Goal: Task Accomplishment & Management: Use online tool/utility

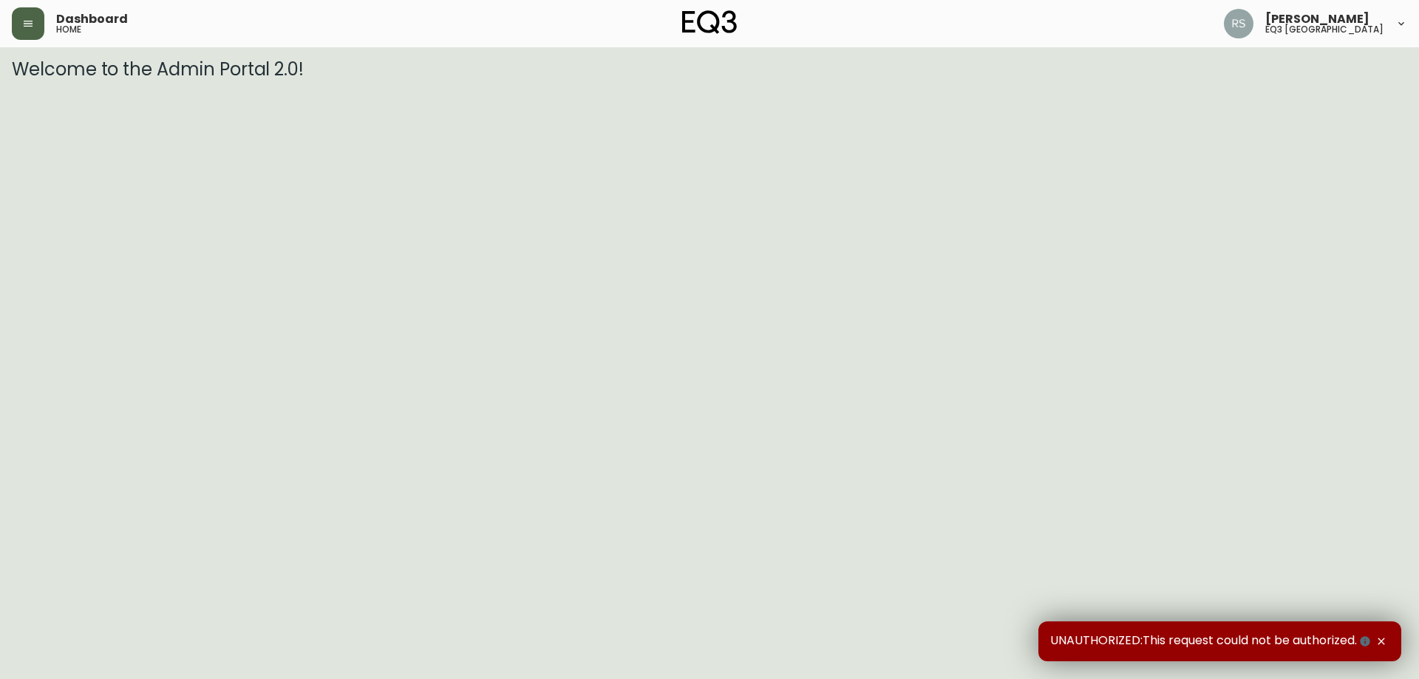
click at [24, 20] on icon "button" at bounding box center [28, 24] width 12 height 12
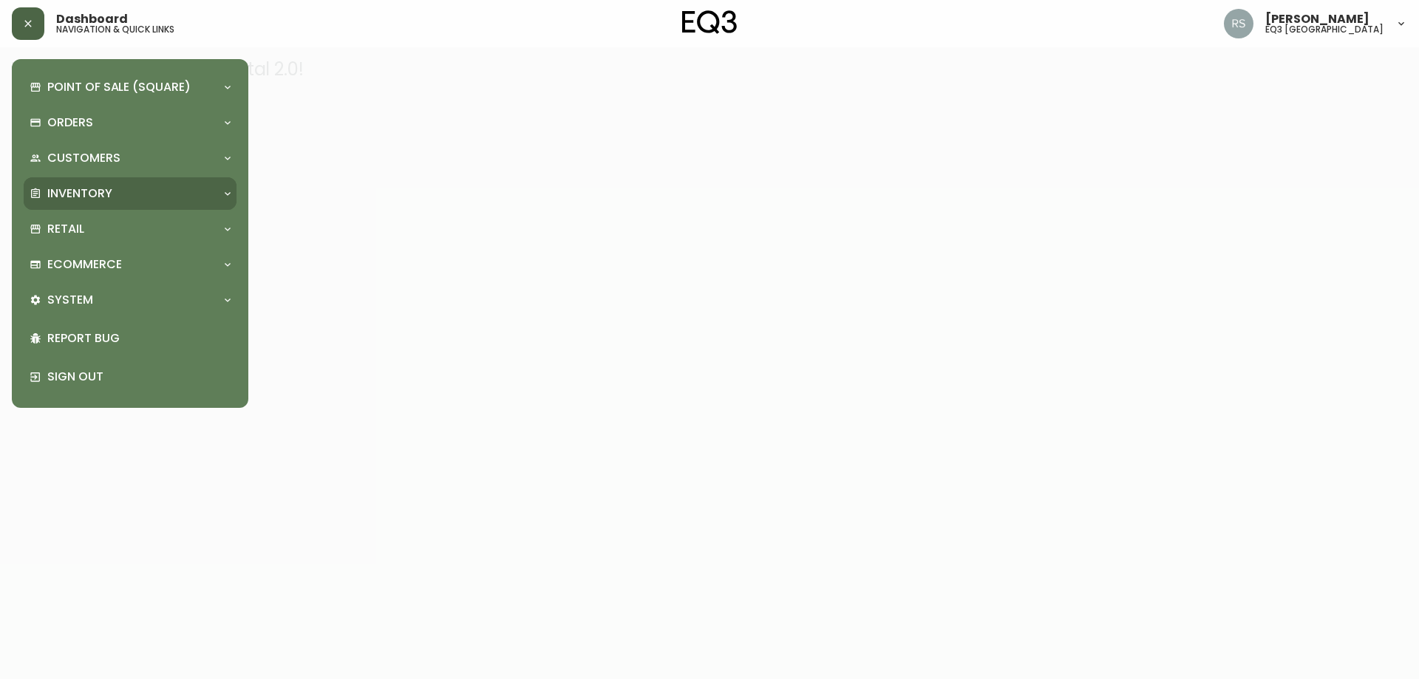
click at [103, 197] on p "Inventory" at bounding box center [79, 193] width 65 height 16
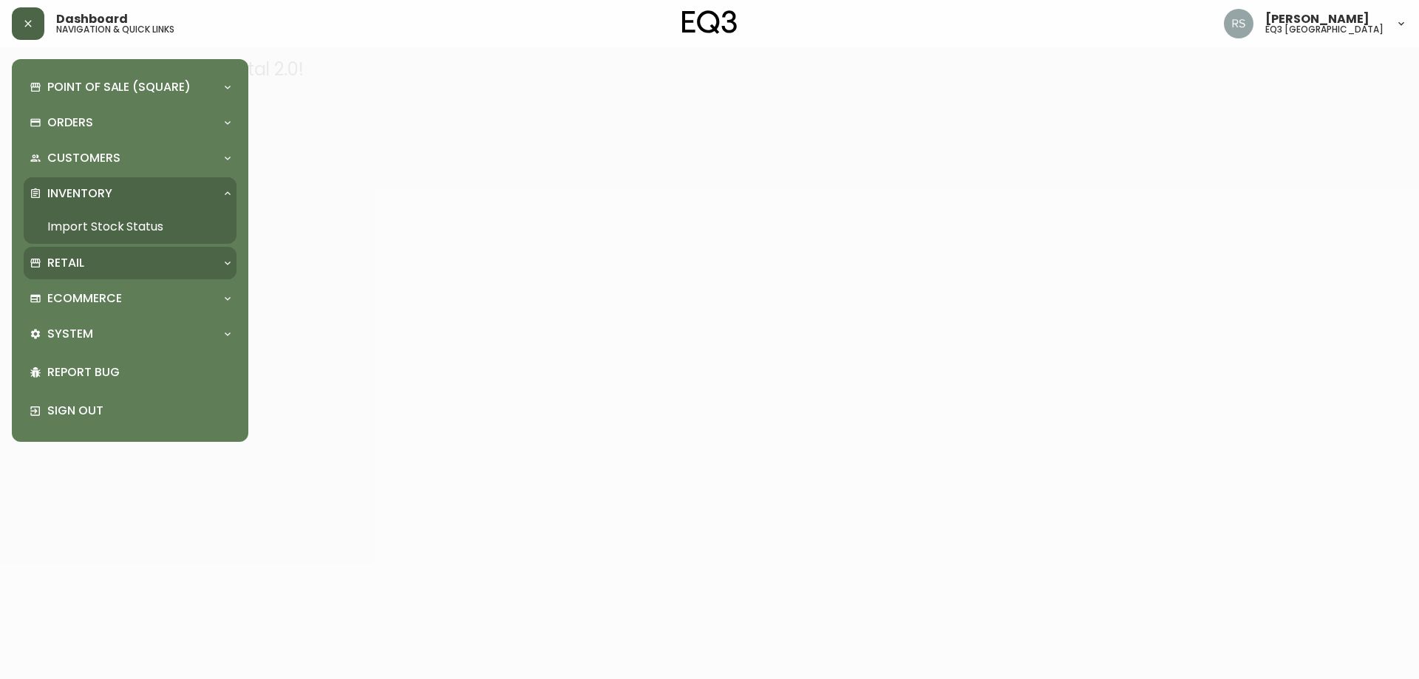
click at [102, 265] on div "Retail" at bounding box center [123, 263] width 186 height 16
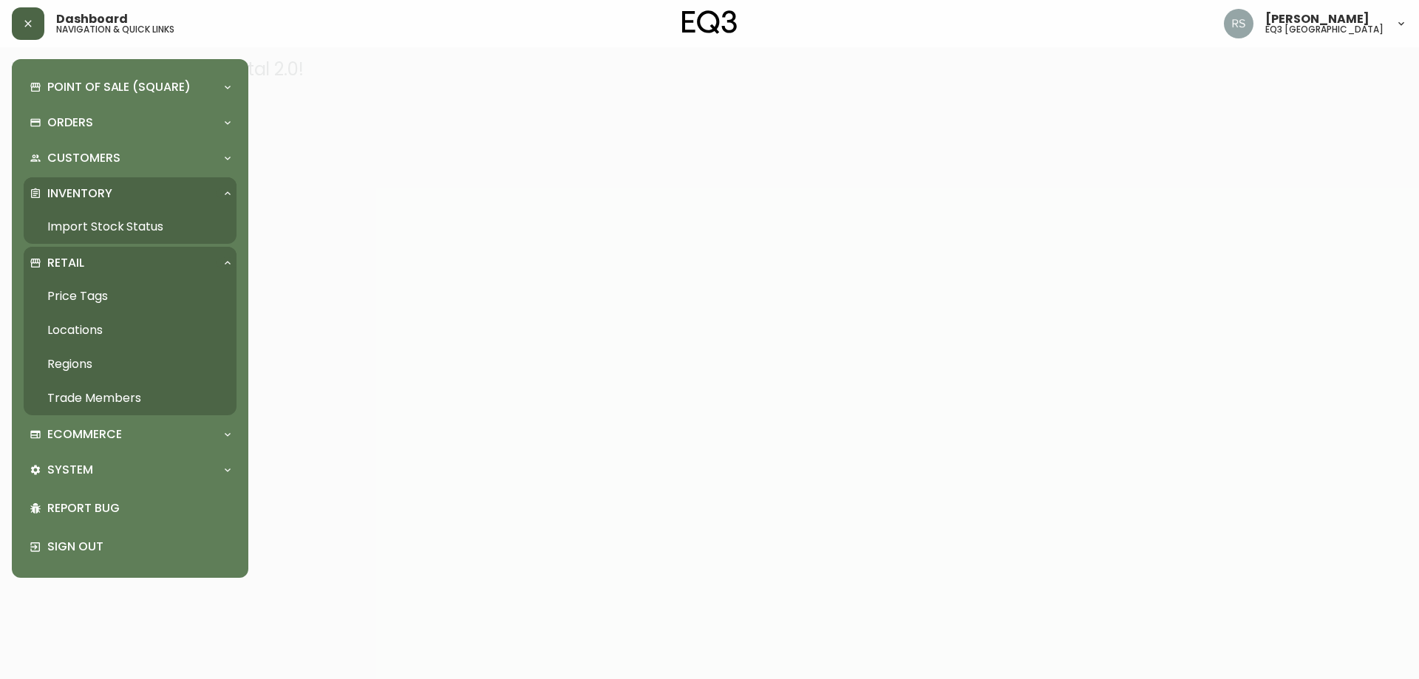
click at [86, 307] on link "Price Tags" at bounding box center [130, 296] width 213 height 34
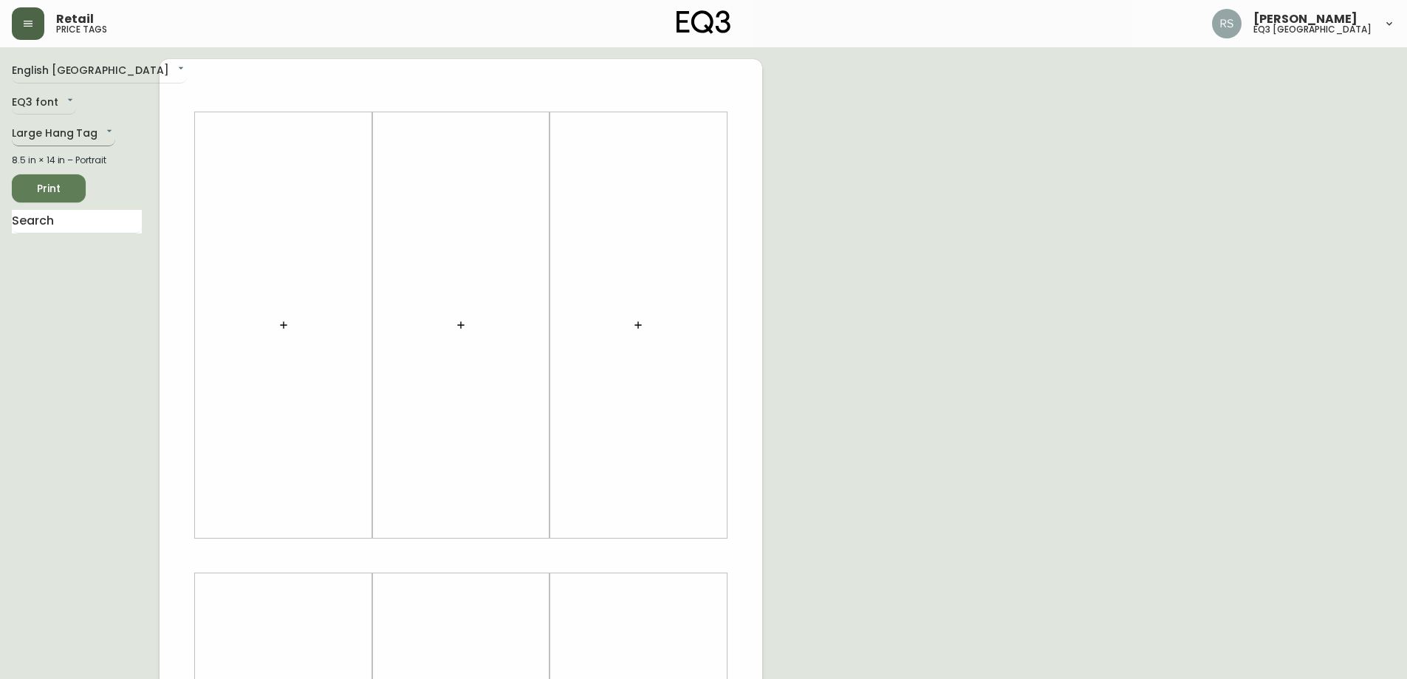
click at [68, 137] on body "Retail price tags [PERSON_NAME] eq3 [GEOGRAPHIC_DATA] English [GEOGRAPHIC_DATA]…" at bounding box center [703, 526] width 1407 height 1052
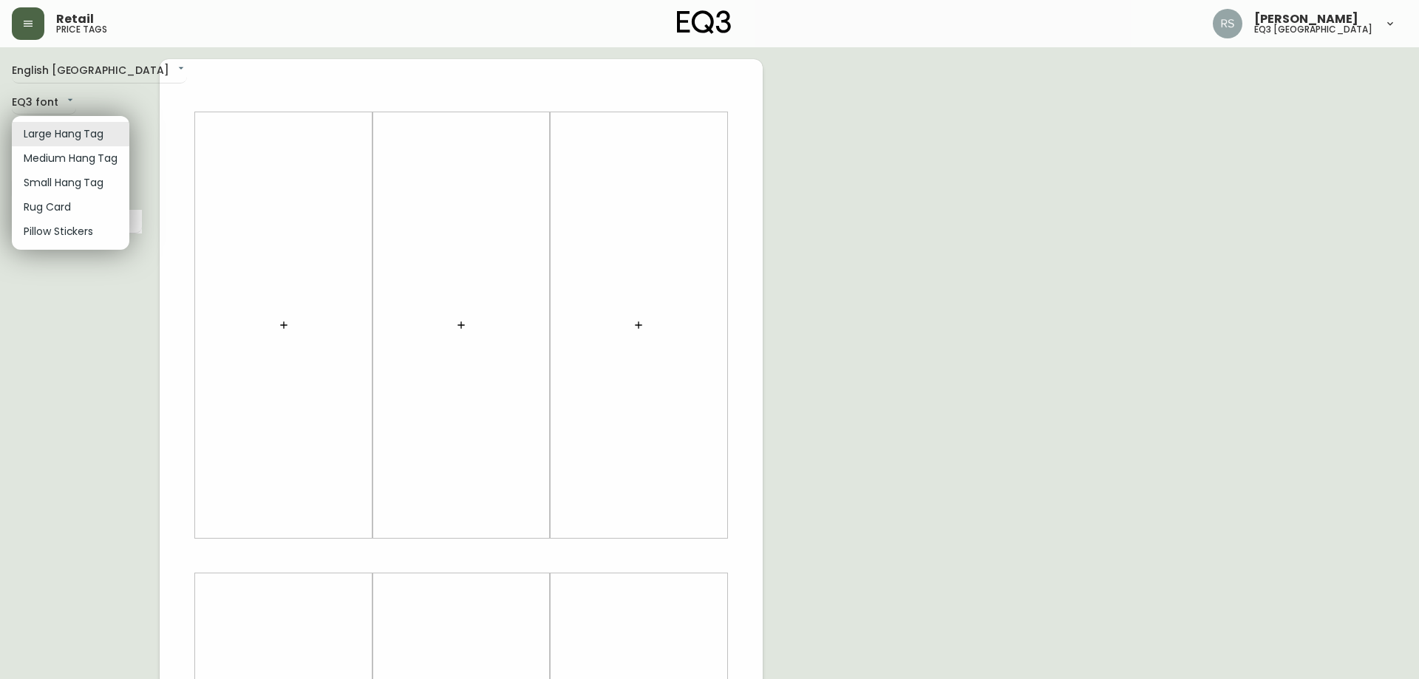
click at [54, 163] on li "Medium Hang Tag" at bounding box center [70, 158] width 117 height 24
click at [21, 130] on body "Retail price tags [PERSON_NAME] eq3 [GEOGRAPHIC_DATA] English [GEOGRAPHIC_DATA]…" at bounding box center [709, 419] width 1419 height 839
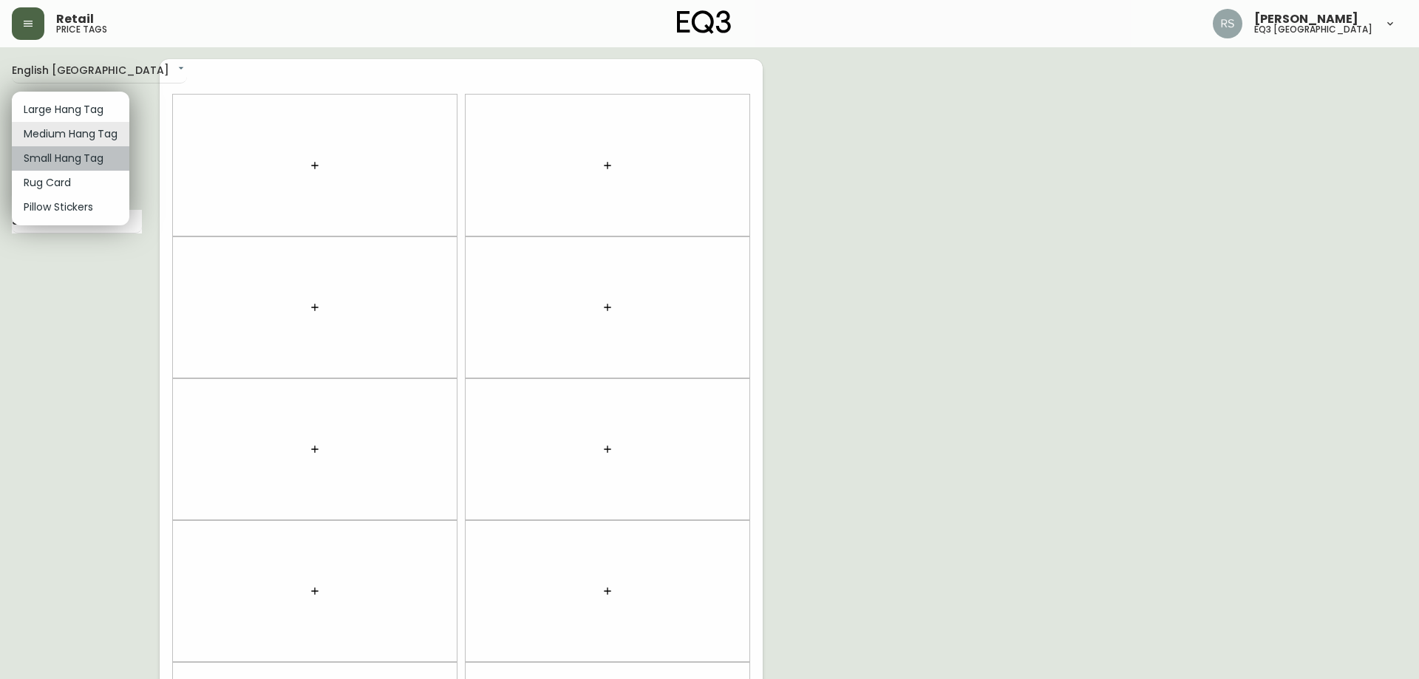
click at [36, 158] on li "Small Hang Tag" at bounding box center [70, 158] width 117 height 24
type input "small"
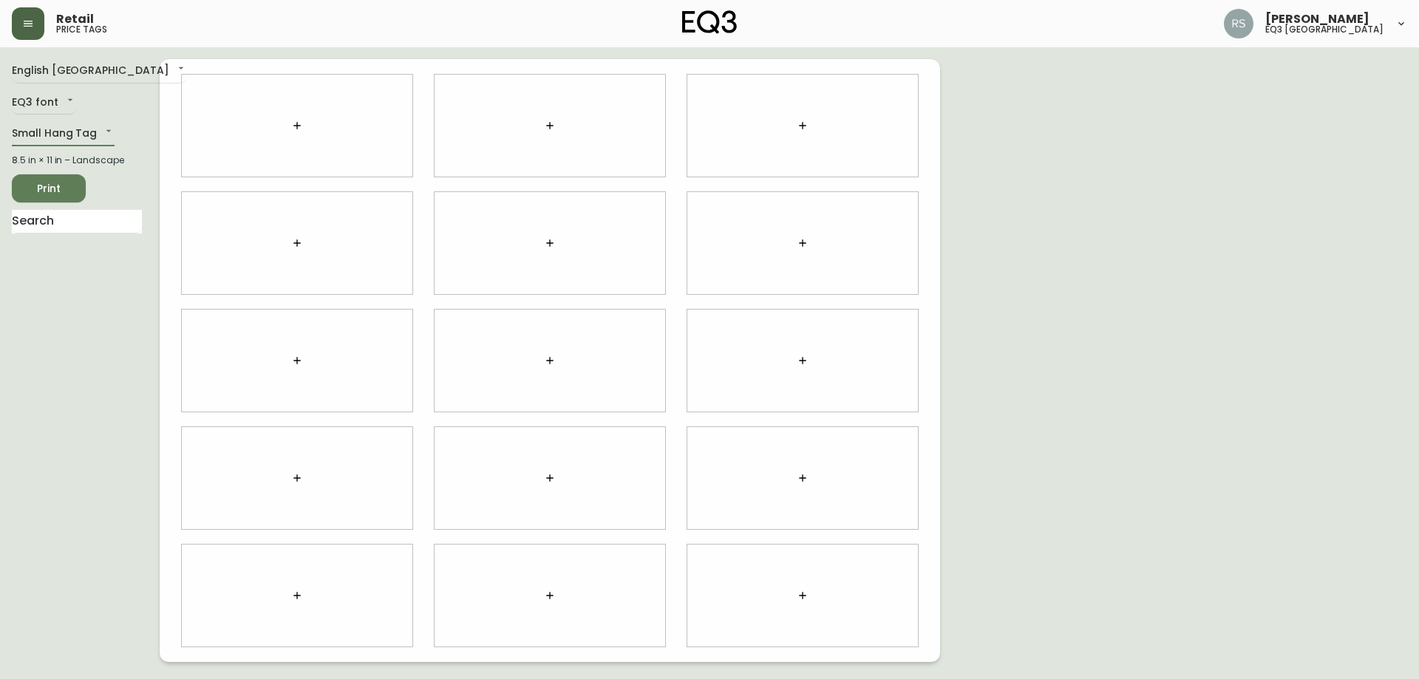
click at [562, 130] on button "button" at bounding box center [550, 126] width 30 height 30
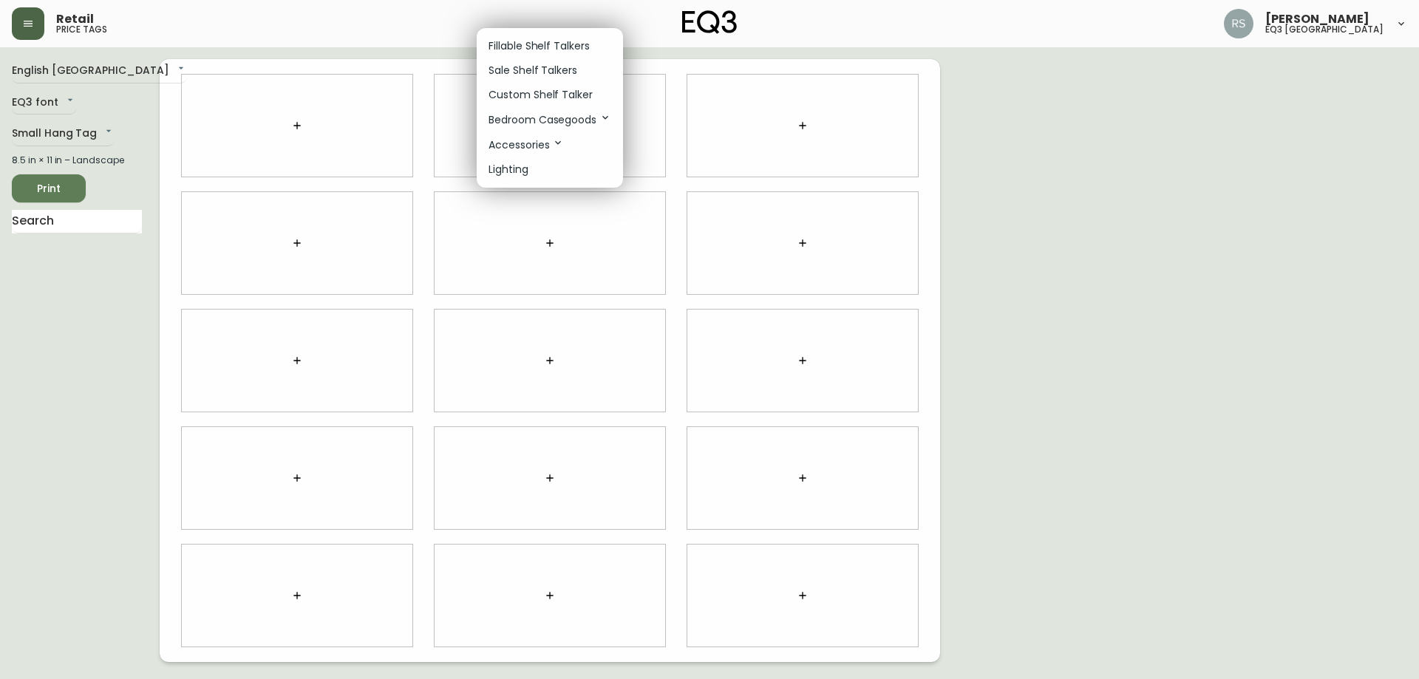
click at [509, 75] on p "Sale Shelf Talkers" at bounding box center [532, 71] width 89 height 16
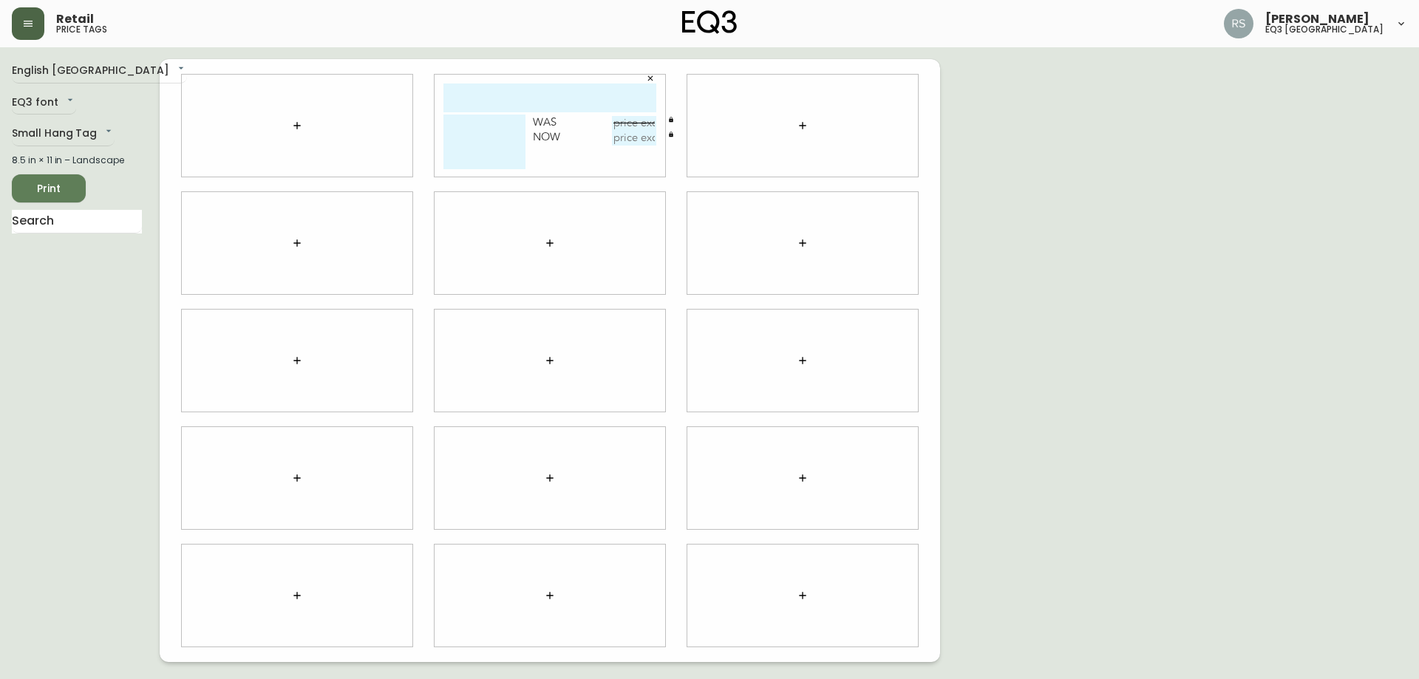
click at [500, 112] on div "Was Now" at bounding box center [549, 126] width 231 height 102
click at [509, 98] on input "text" at bounding box center [549, 97] width 213 height 29
type input "station"
click at [468, 116] on textarea at bounding box center [484, 142] width 82 height 55
type textarea "Black magazine rack"
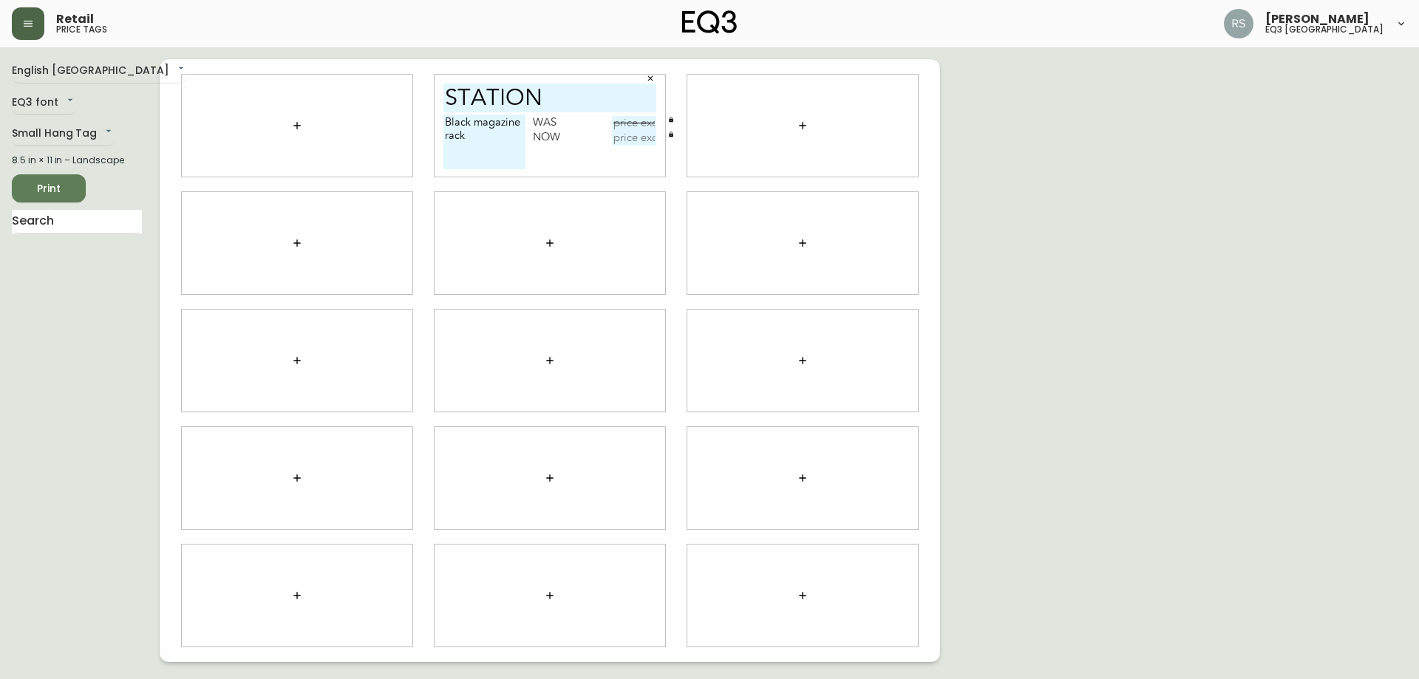
click at [649, 119] on input "text" at bounding box center [634, 123] width 44 height 15
type input "$49.99"
click at [649, 143] on input "text" at bounding box center [634, 138] width 44 height 15
type input "$25"
click at [1026, 169] on div "English Canada en_CA EQ3 font EQ3 Small Hang Tag small 8.5 in × 11 in – Landsca…" at bounding box center [709, 360] width 1395 height 603
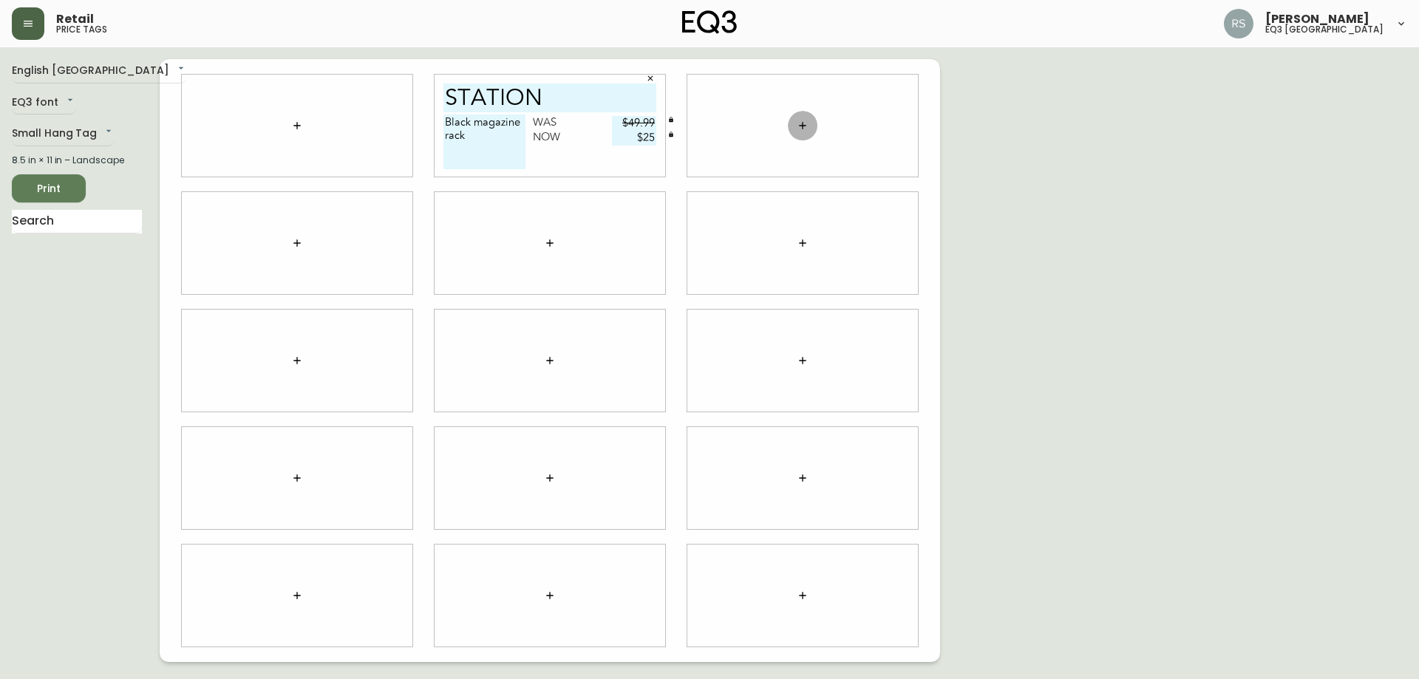
click at [793, 129] on button "button" at bounding box center [803, 126] width 30 height 30
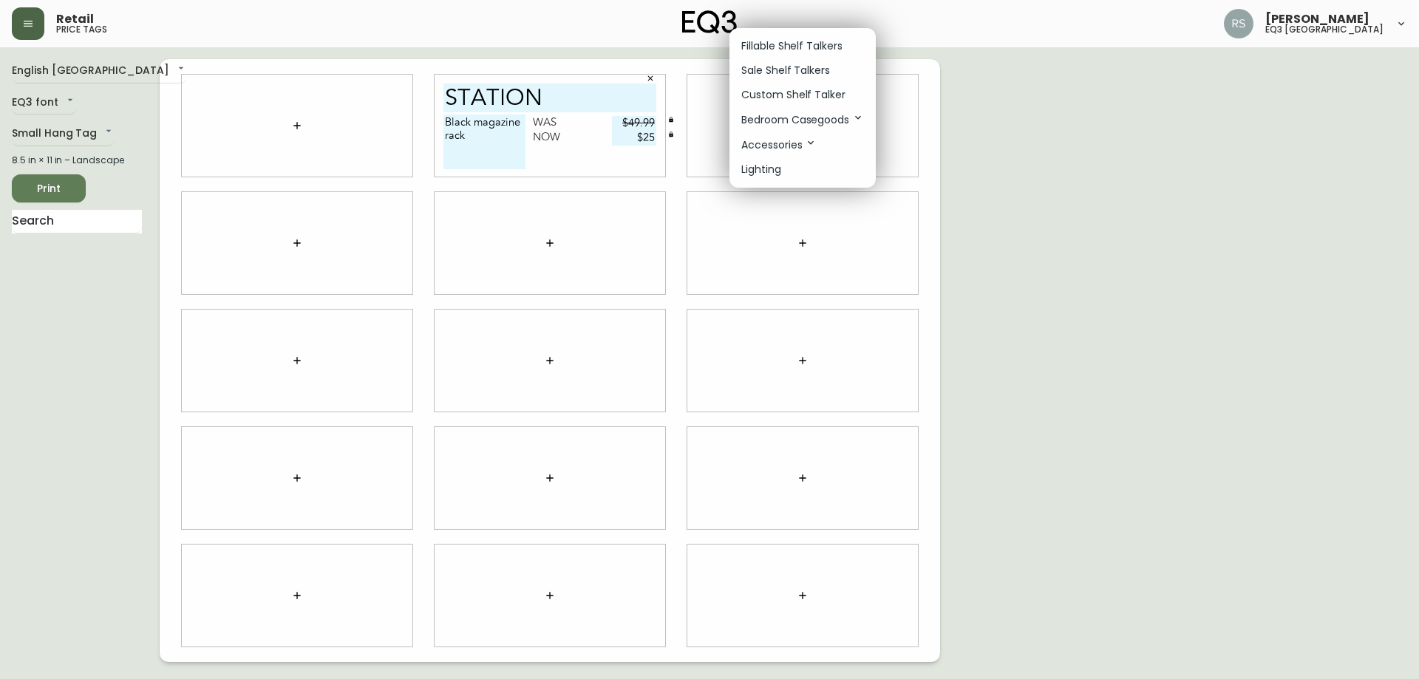
click at [1336, 318] on div at bounding box center [709, 339] width 1419 height 679
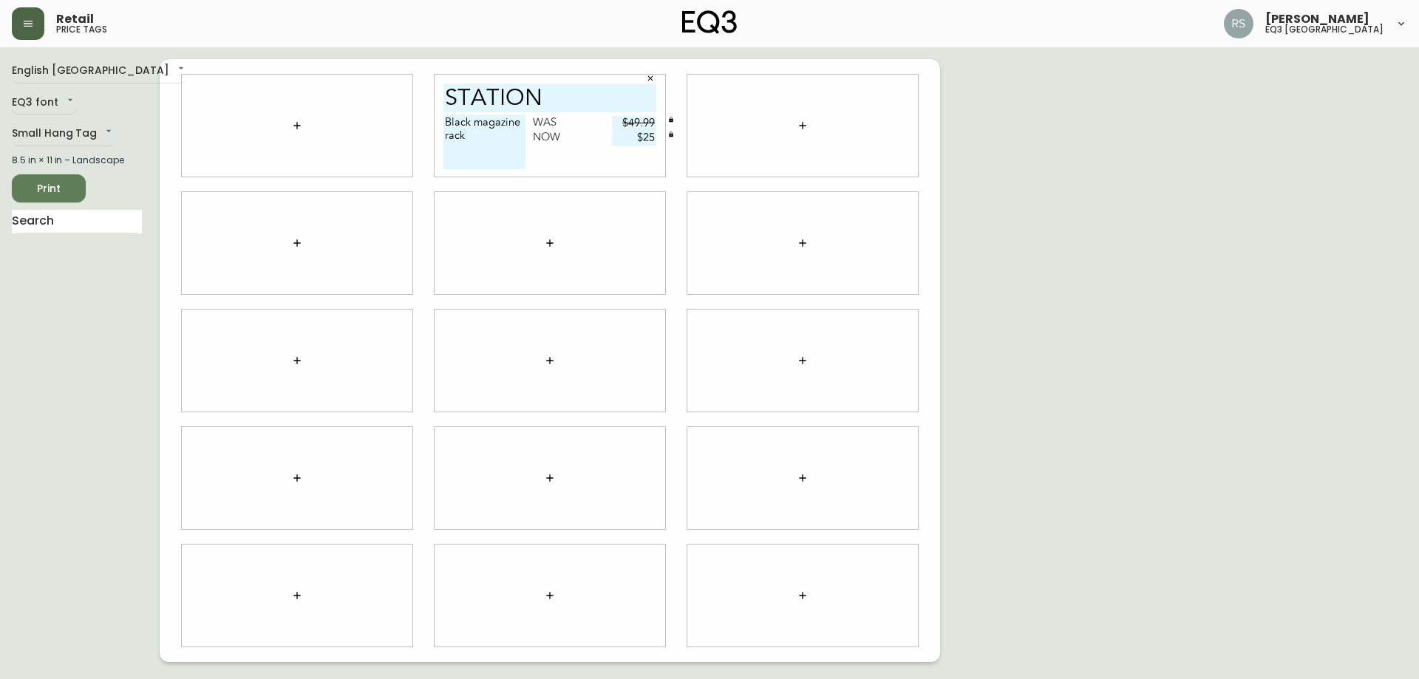
click at [1259, 215] on div "English Canada en_CA EQ3 font EQ3 Small Hang Tag small 8.5 in × 11 in – Landsca…" at bounding box center [709, 360] width 1395 height 603
click at [802, 132] on button "button" at bounding box center [803, 126] width 30 height 30
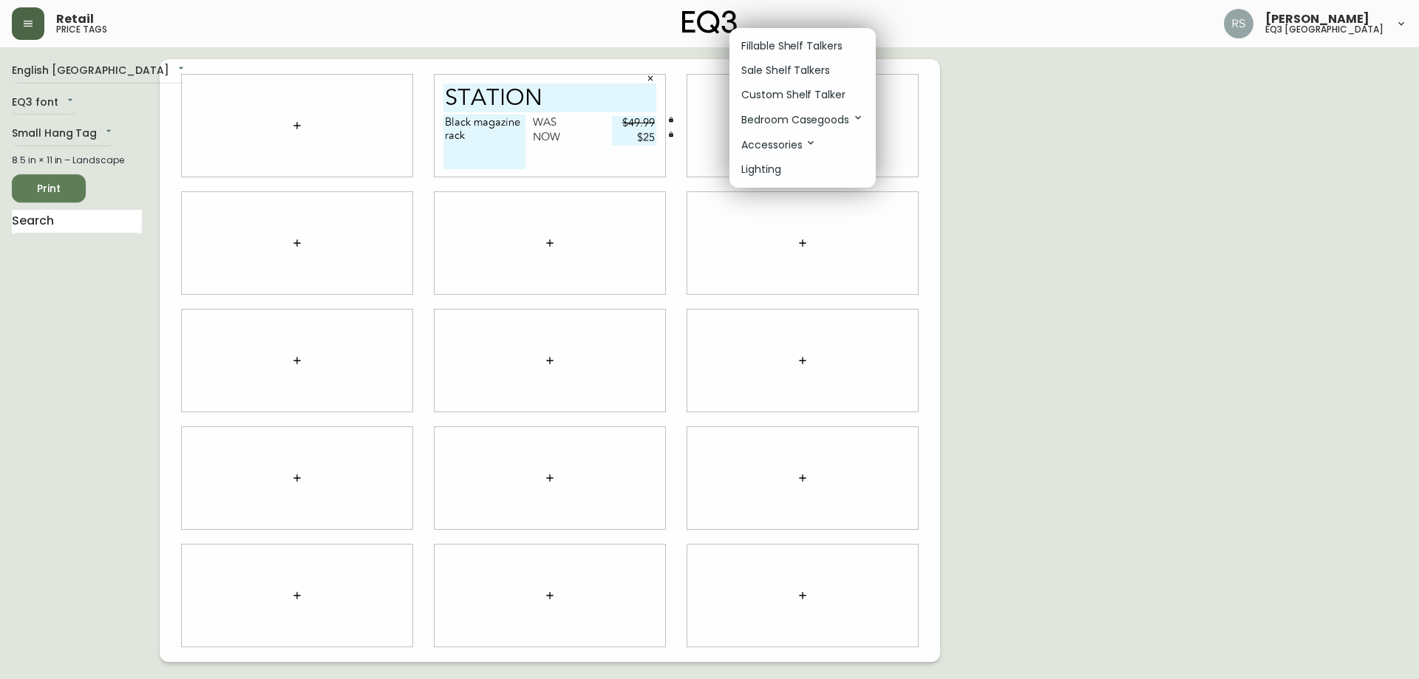
click at [816, 64] on p "Sale Shelf Talkers" at bounding box center [785, 71] width 89 height 16
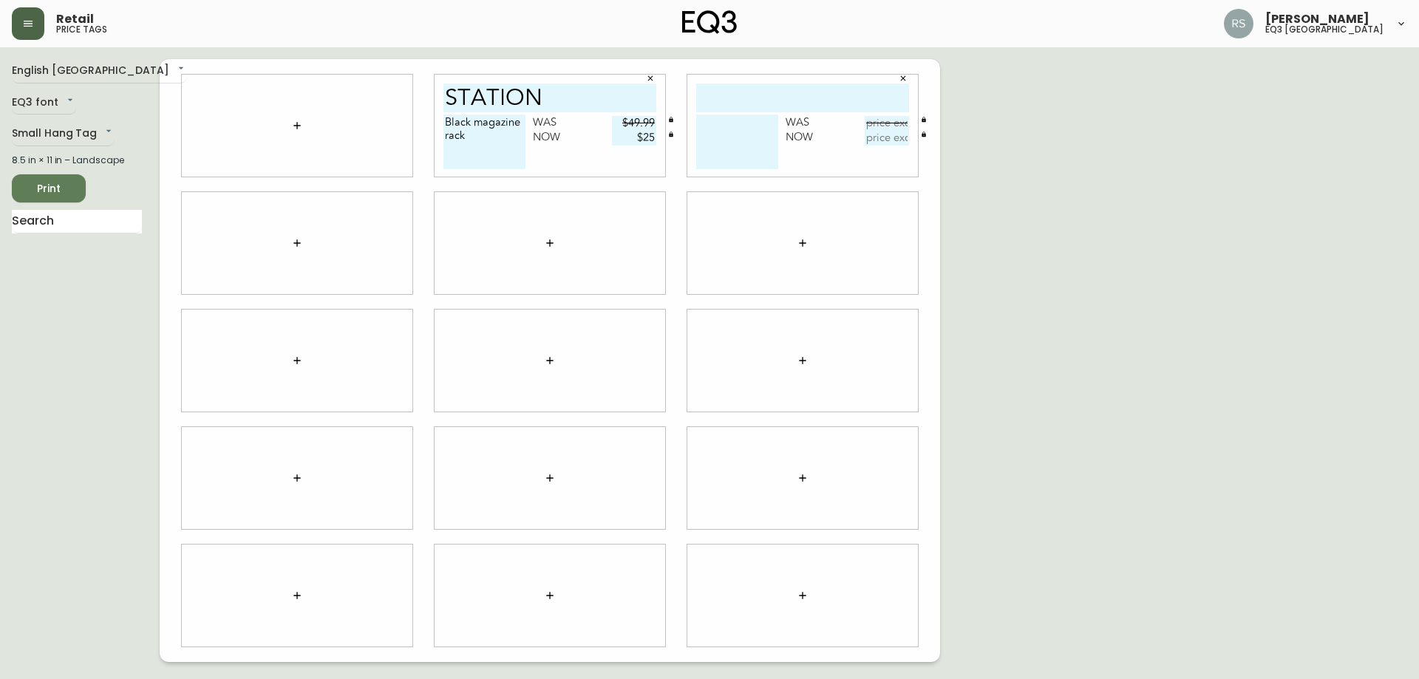
click at [768, 94] on input "text" at bounding box center [802, 97] width 213 height 29
type input "PEBBLE VASES"
click at [731, 131] on textarea at bounding box center [737, 142] width 82 height 55
click at [1365, 164] on div "English Canada en_CA EQ3 font EQ3 Small Hang Tag small 8.5 in × 11 in – Landsca…" at bounding box center [709, 360] width 1395 height 603
click at [739, 136] on textarea "Blush, Brick, Rust," at bounding box center [737, 142] width 82 height 55
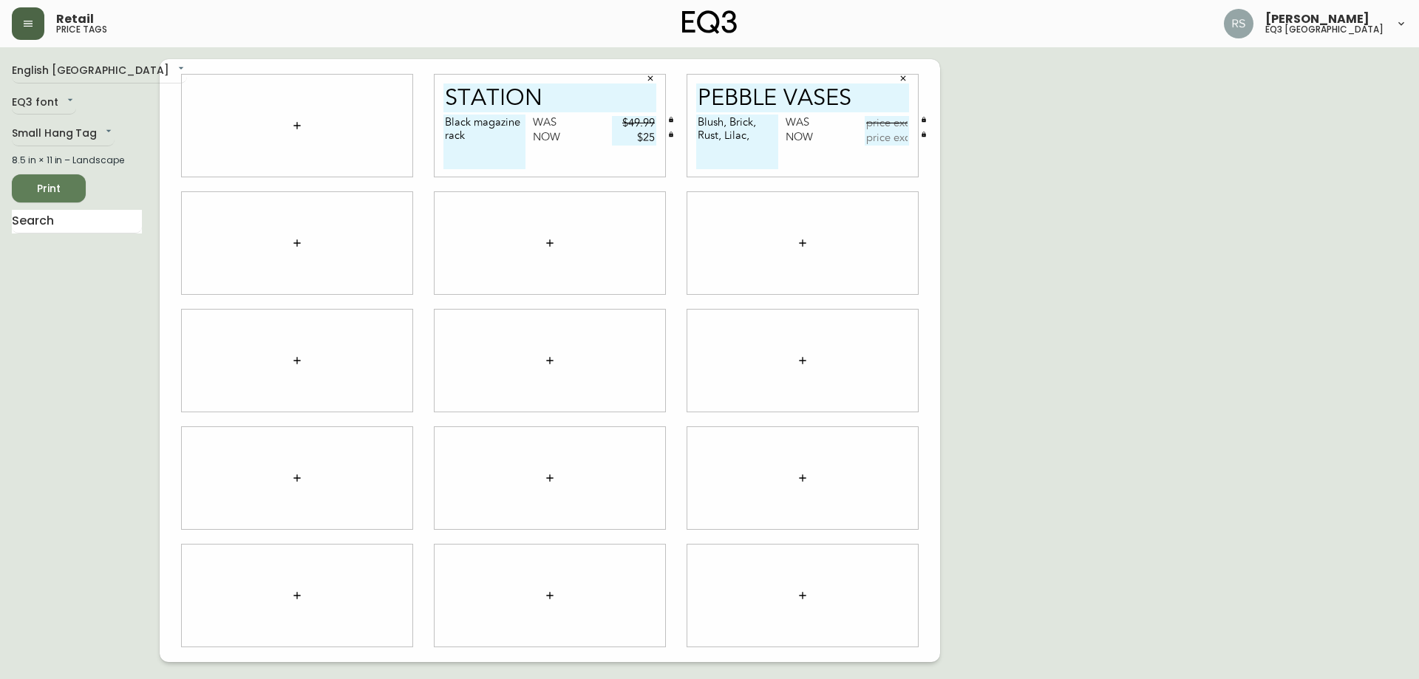
click at [1361, 129] on div "English Canada en_CA EQ3 font EQ3 Small Hang Tag small 8.5 in × 11 in – Landsca…" at bounding box center [709, 360] width 1395 height 603
click at [762, 136] on textarea "Blush, Brick, Rust, Lilac," at bounding box center [737, 142] width 82 height 55
type textarea "Blush, Brick, Rust, Lilac, Ash,"
click at [1274, 263] on div "English Canada en_CA EQ3 font EQ3 Small Hang Tag small 8.5 in × 11 in – Landsca…" at bounding box center [709, 360] width 1395 height 603
drag, startPoint x: 898, startPoint y: 127, endPoint x: 805, endPoint y: 209, distance: 124.1
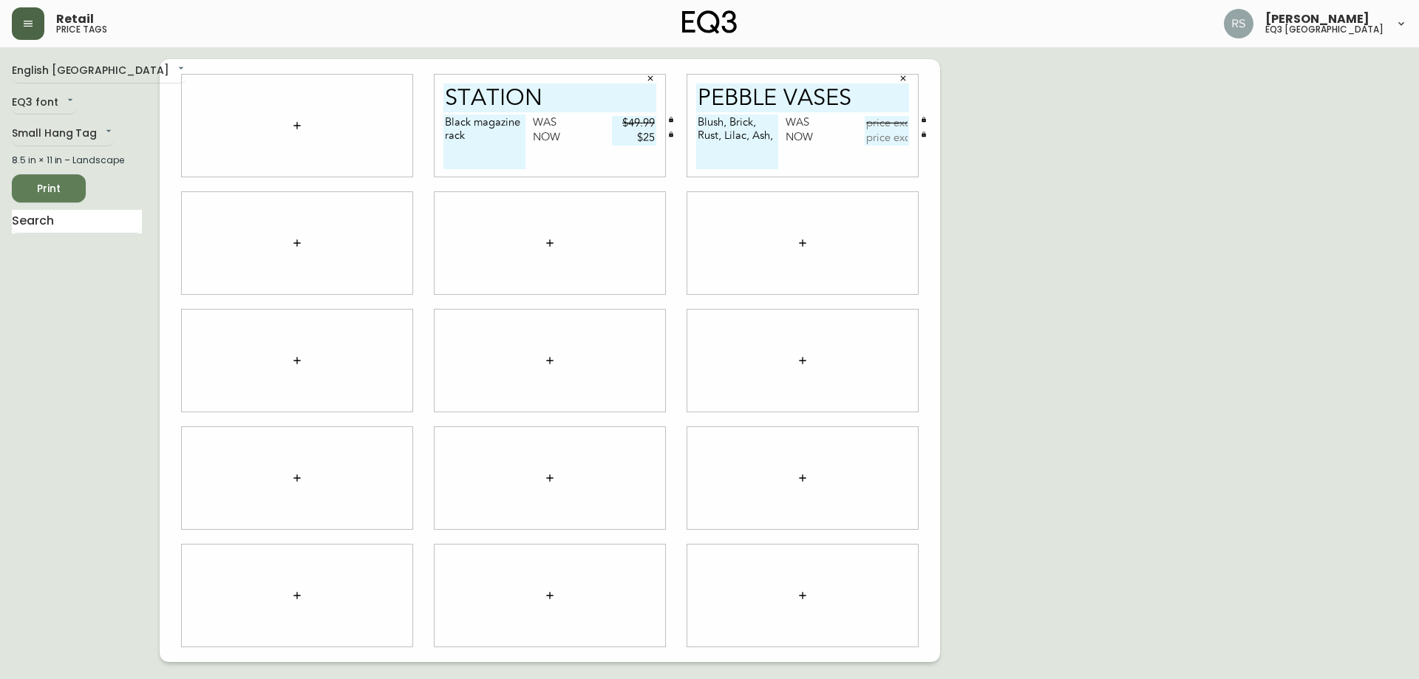
click at [896, 127] on input "text" at bounding box center [886, 123] width 44 height 15
drag, startPoint x: 1273, startPoint y: 168, endPoint x: 1260, endPoint y: 171, distance: 12.8
click at [1273, 168] on div "English Canada en_CA EQ3 font EQ3 Small Hang Tag small 8.5 in × 11 in – Landsca…" at bounding box center [709, 360] width 1395 height 603
click at [890, 125] on input "text" at bounding box center [886, 123] width 44 height 15
type input "$9.99"
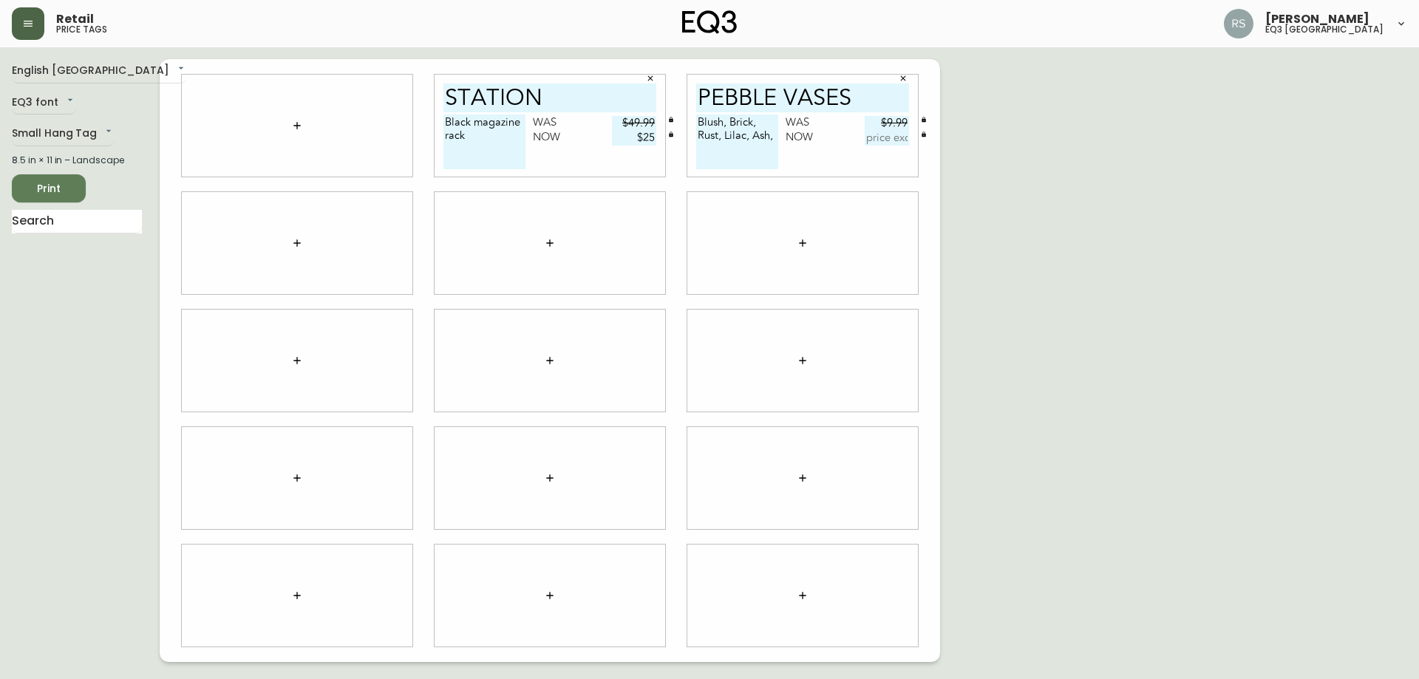
click at [879, 133] on input "text" at bounding box center [886, 138] width 44 height 15
type input "$5"
click at [283, 249] on button "button" at bounding box center [297, 243] width 30 height 30
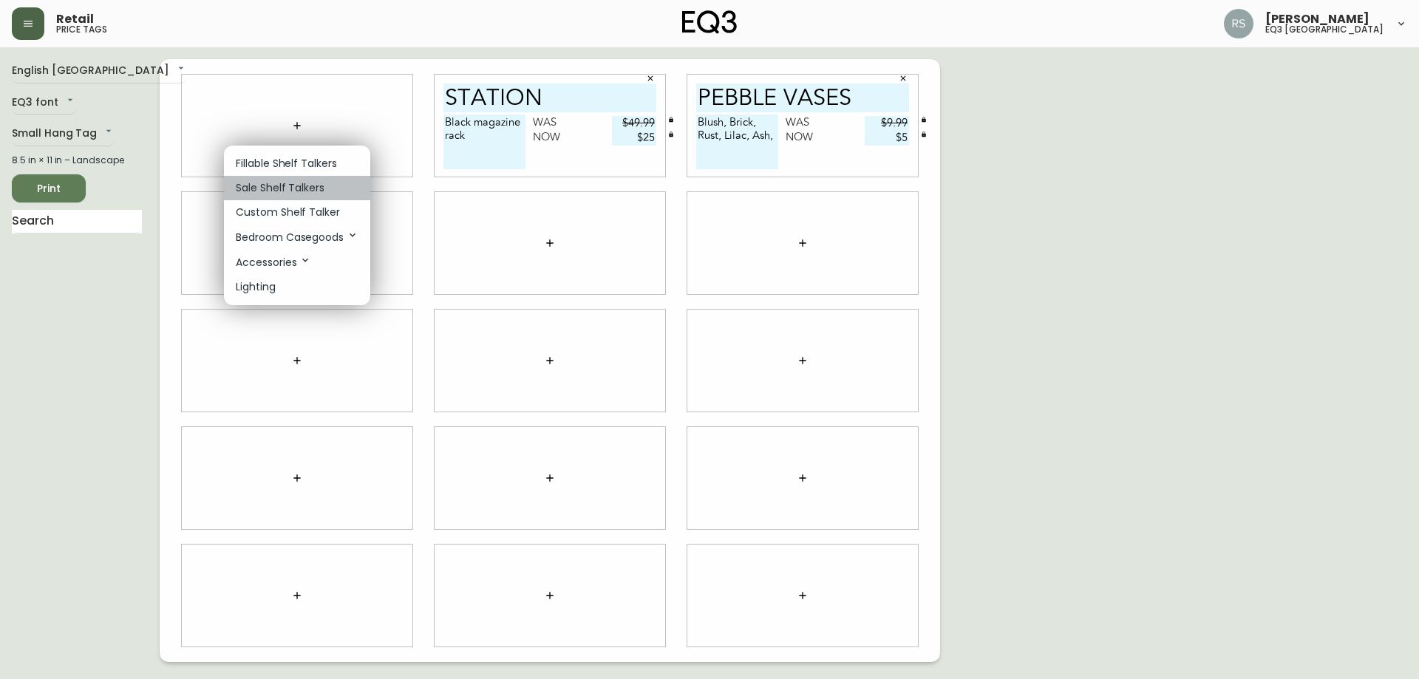
click at [296, 185] on p "Sale Shelf Talkers" at bounding box center [280, 188] width 89 height 16
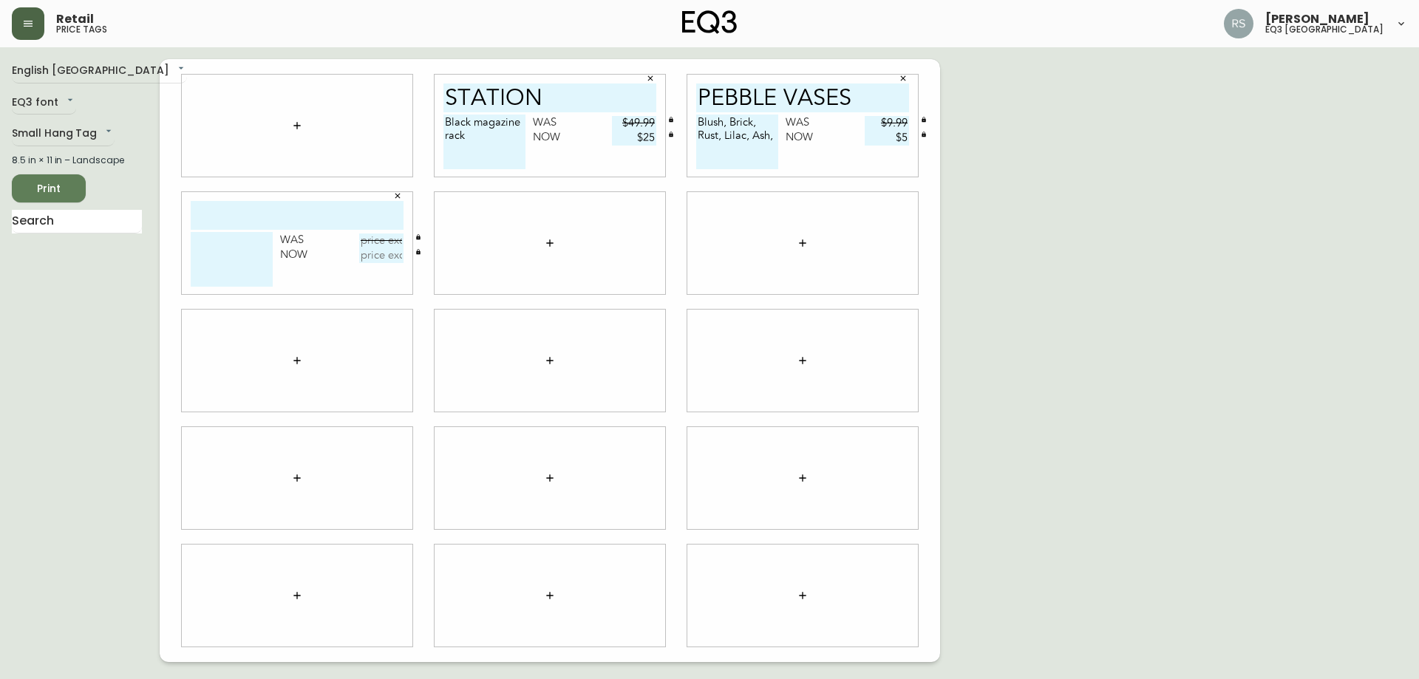
click at [287, 223] on input "text" at bounding box center [297, 215] width 213 height 29
type input "acre runner"
click at [214, 242] on textarea at bounding box center [232, 259] width 82 height 55
click at [250, 240] on textarea "14" x 120" Grey" at bounding box center [232, 259] width 82 height 55
type textarea "14" x 120" - Grey"
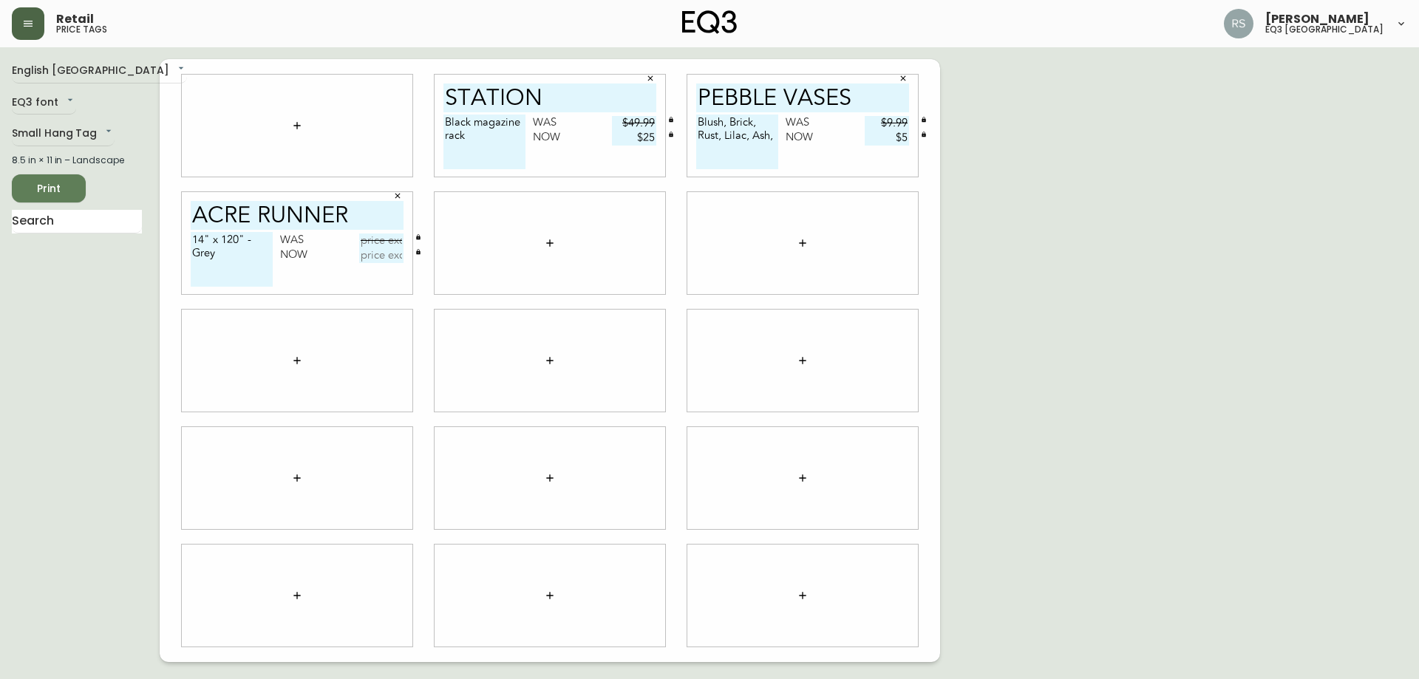
click at [387, 245] on input "text" at bounding box center [381, 240] width 44 height 15
type input "$49.99"
click at [388, 261] on input "text" at bounding box center [381, 255] width 44 height 15
type input "$24.95"
click at [1082, 354] on div "English Canada en_CA EQ3 font EQ3 Small Hang Tag small 8.5 in × 11 in – Landsca…" at bounding box center [709, 360] width 1395 height 603
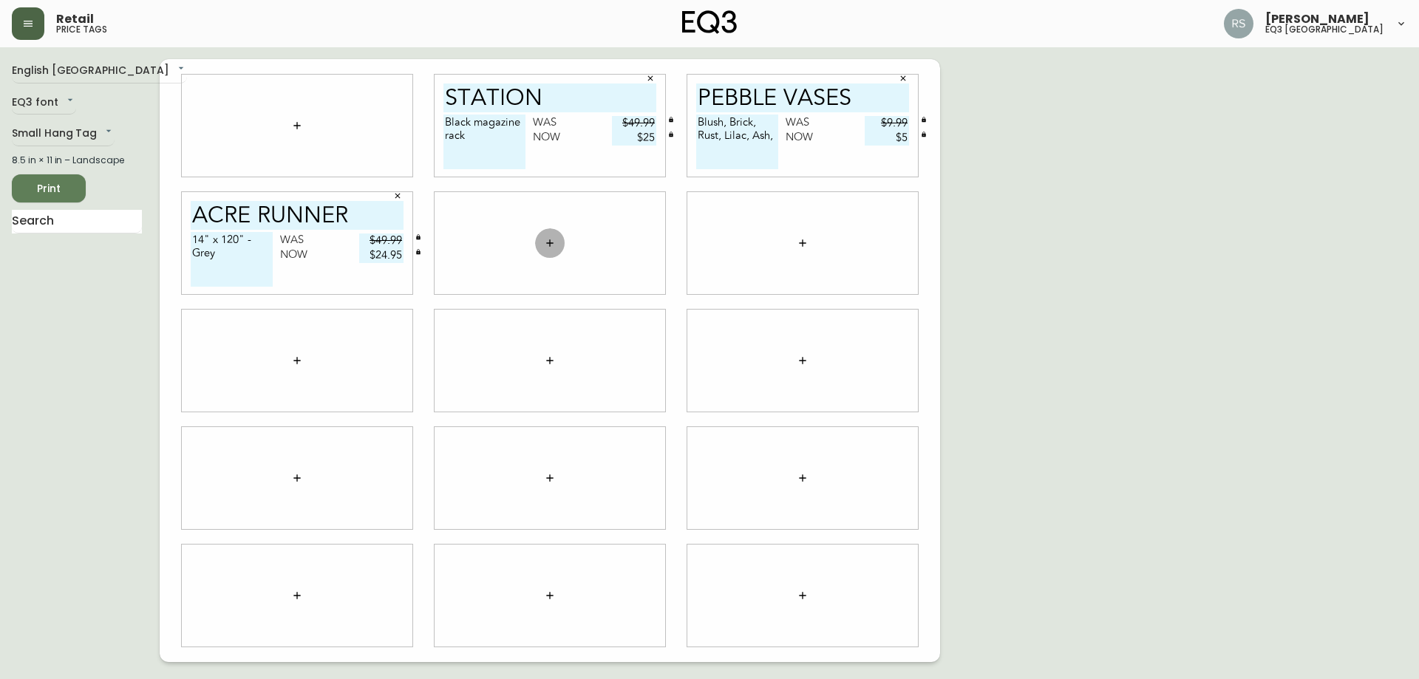
click at [550, 240] on icon "button" at bounding box center [550, 243] width 12 height 12
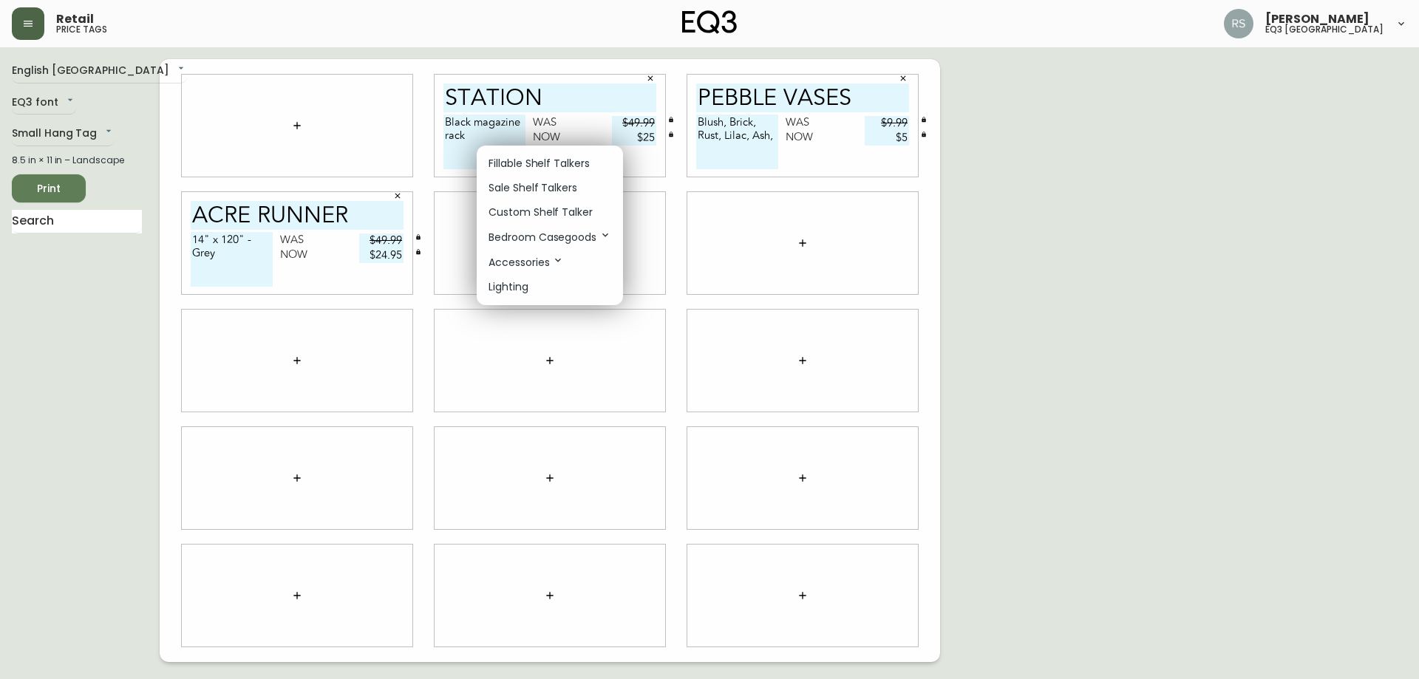
click at [533, 186] on p "Sale Shelf Talkers" at bounding box center [532, 188] width 89 height 16
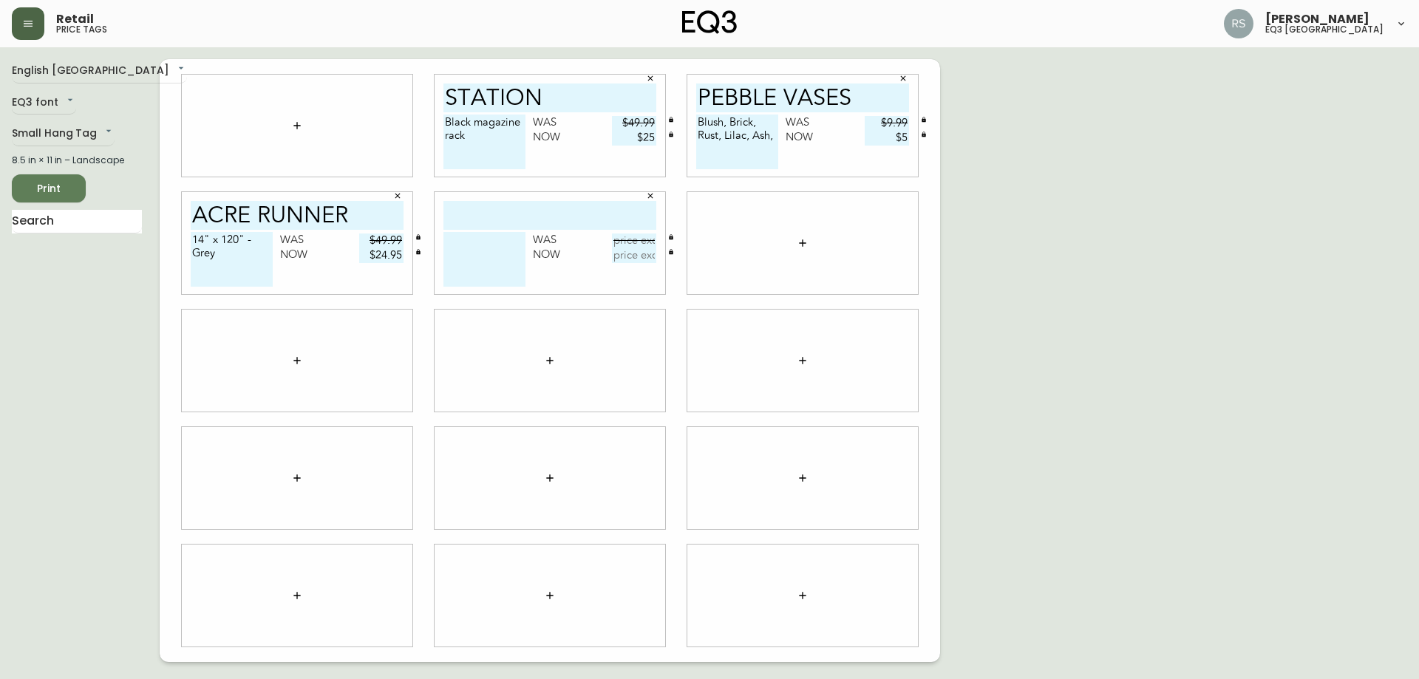
click at [520, 222] on input "text" at bounding box center [549, 215] width 213 height 29
type input "acre napkins"
click at [648, 237] on input "text" at bounding box center [634, 240] width 44 height 15
type input "$24.99"
click at [633, 262] on input "text" at bounding box center [634, 255] width 44 height 15
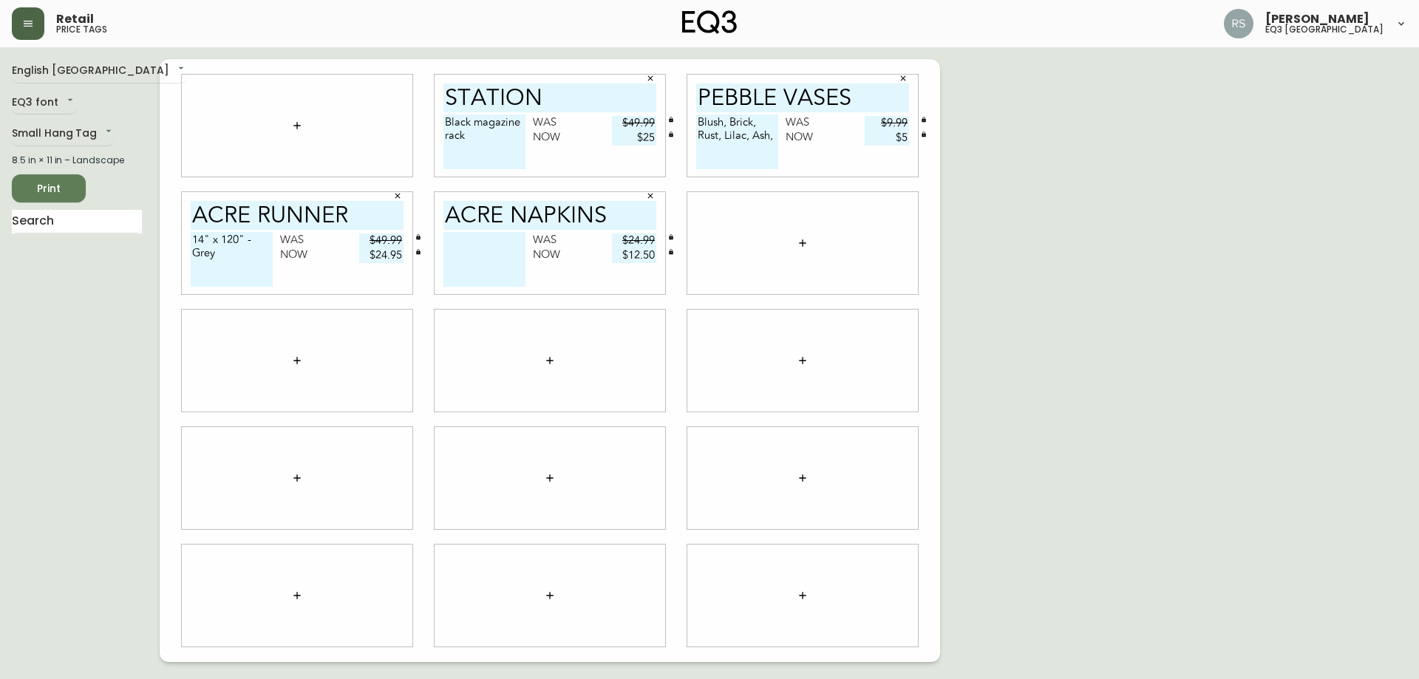
type input "$12.50"
click at [1179, 338] on div "English Canada en_CA EQ3 font EQ3 Small Hang Tag small 8.5 in × 11 in – Landsca…" at bounding box center [709, 360] width 1395 height 603
click at [465, 247] on textarea at bounding box center [484, 259] width 82 height 55
type textarea "w"
click at [448, 252] on textarea "Set of 4 White" at bounding box center [484, 259] width 82 height 55
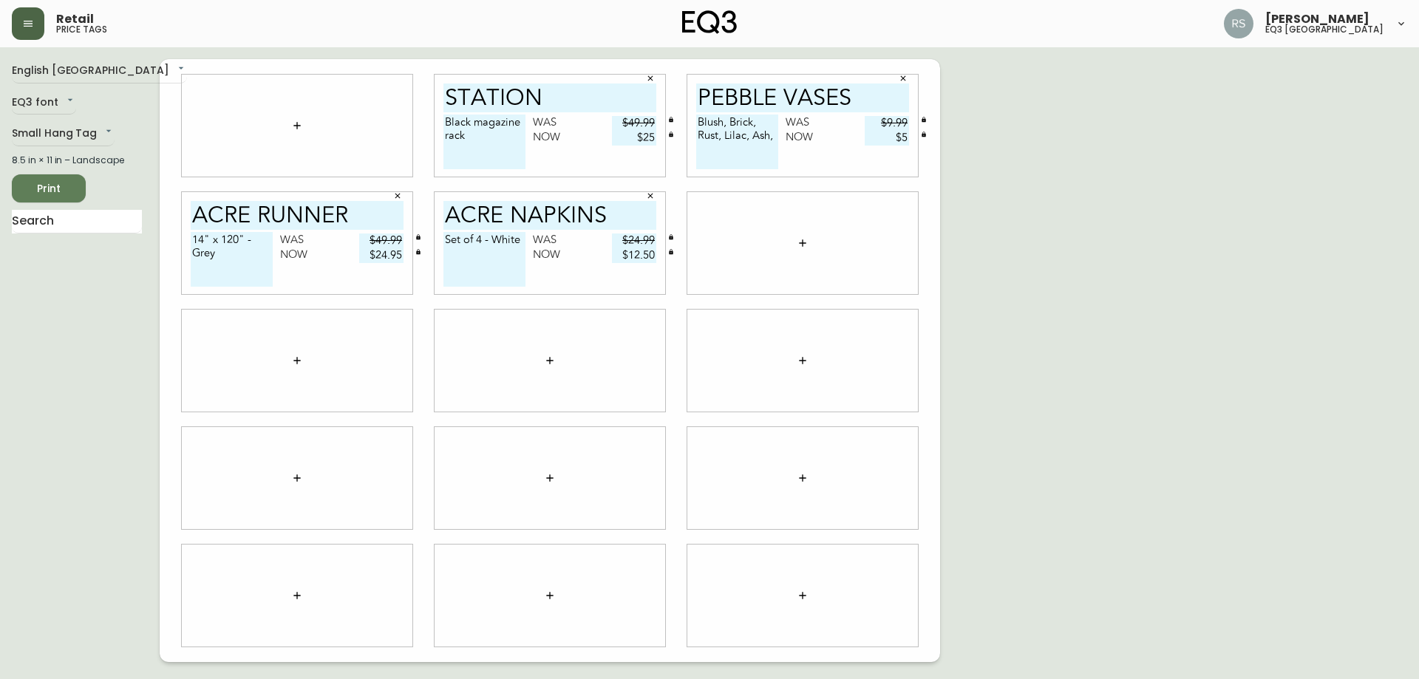
type textarea "Set of 4 - White"
click at [1151, 268] on div "English Canada en_CA EQ3 font EQ3 Small Hang Tag small 8.5 in × 11 in – Landsca…" at bounding box center [709, 360] width 1395 height 603
click at [36, 193] on span "Print" at bounding box center [49, 189] width 50 height 18
click at [652, 78] on icon "button" at bounding box center [650, 78] width 9 height 9
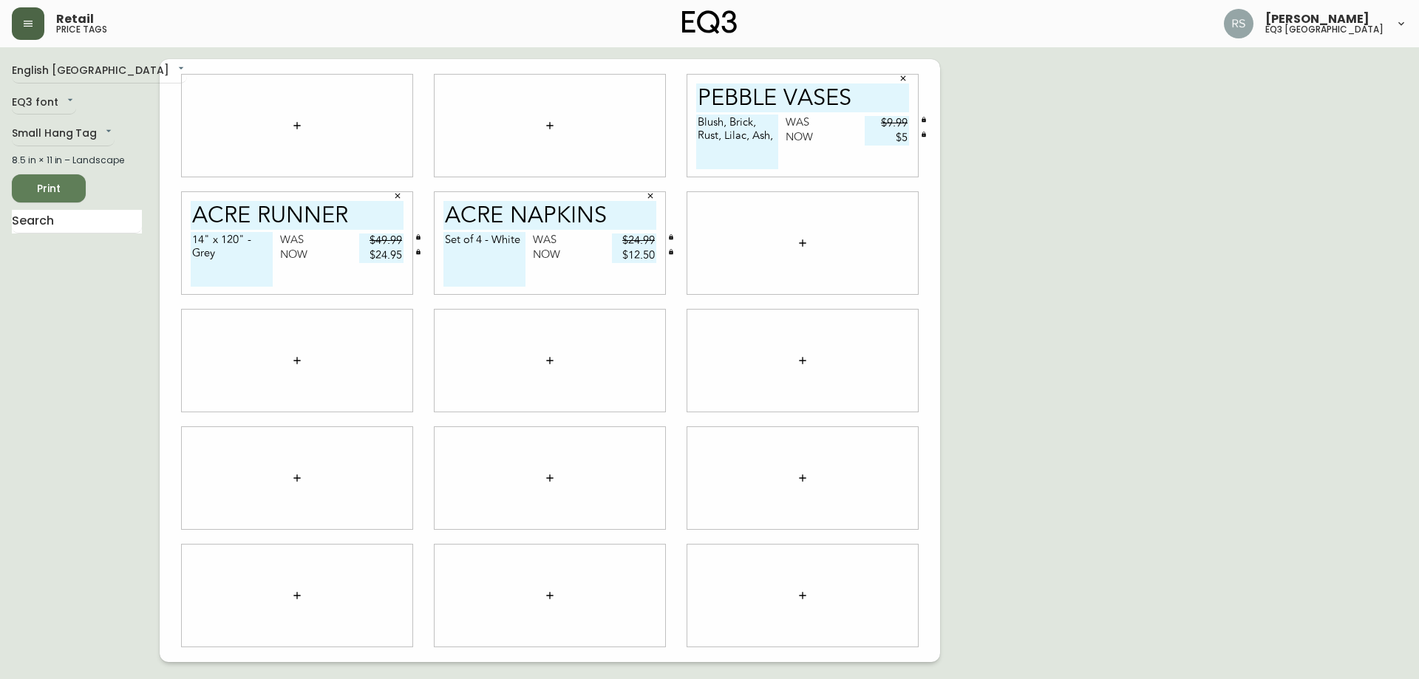
click at [907, 80] on button "button" at bounding box center [903, 78] width 22 height 22
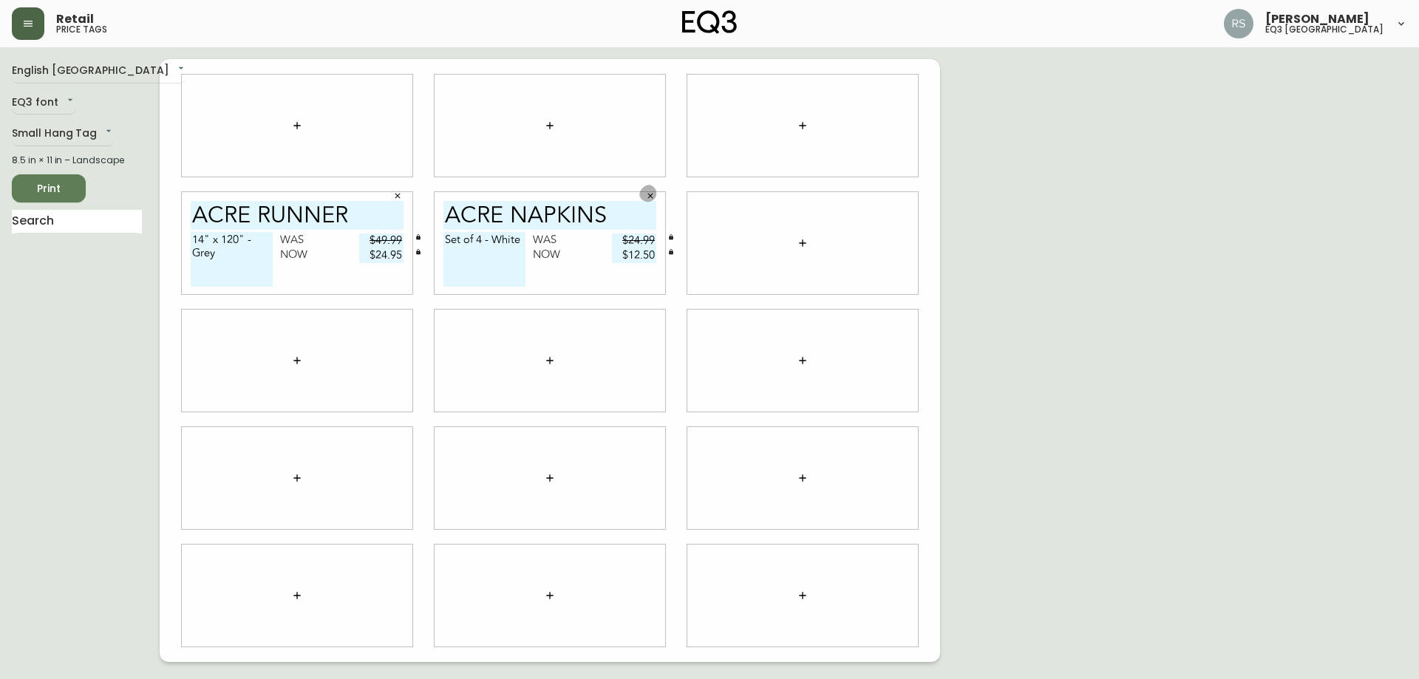
drag, startPoint x: 647, startPoint y: 194, endPoint x: 431, endPoint y: 204, distance: 216.7
click at [645, 196] on button "button" at bounding box center [650, 196] width 22 height 22
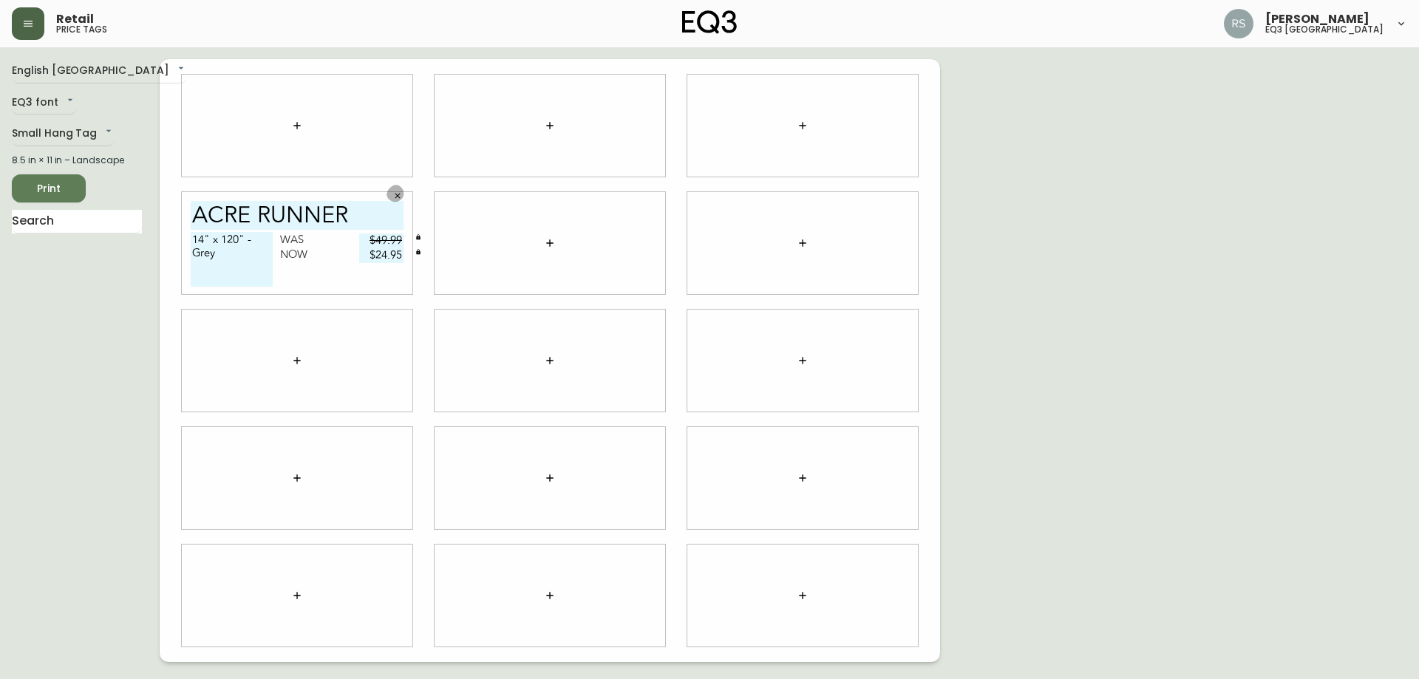
click at [393, 202] on button "button" at bounding box center [397, 196] width 22 height 22
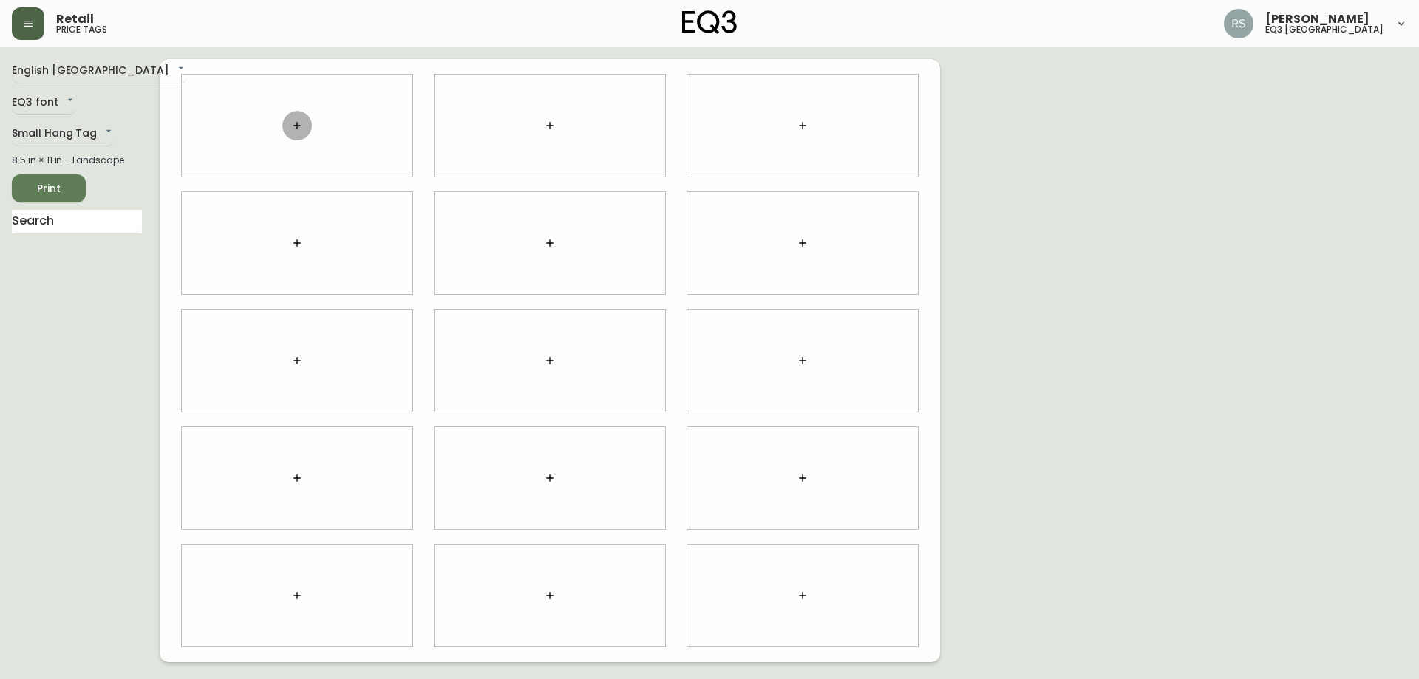
click at [307, 120] on button "button" at bounding box center [297, 126] width 30 height 30
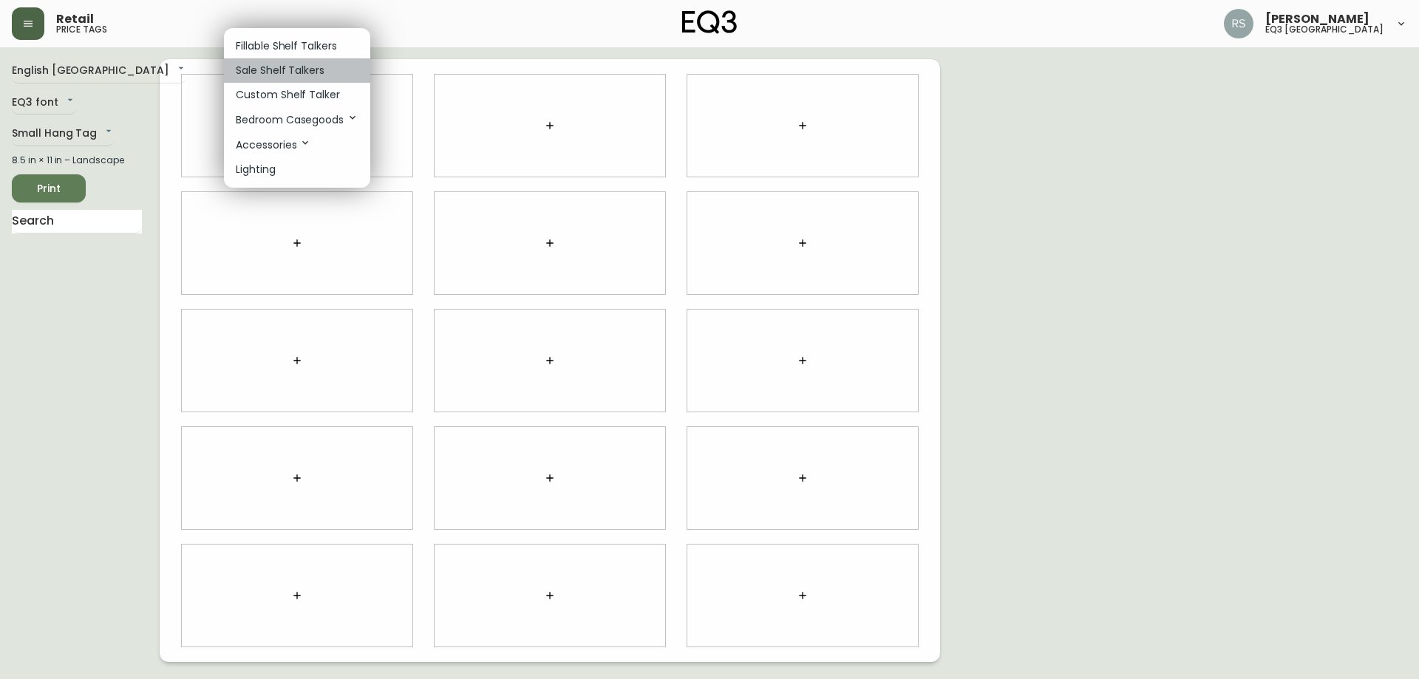
click at [284, 74] on p "Sale Shelf Talkers" at bounding box center [280, 71] width 89 height 16
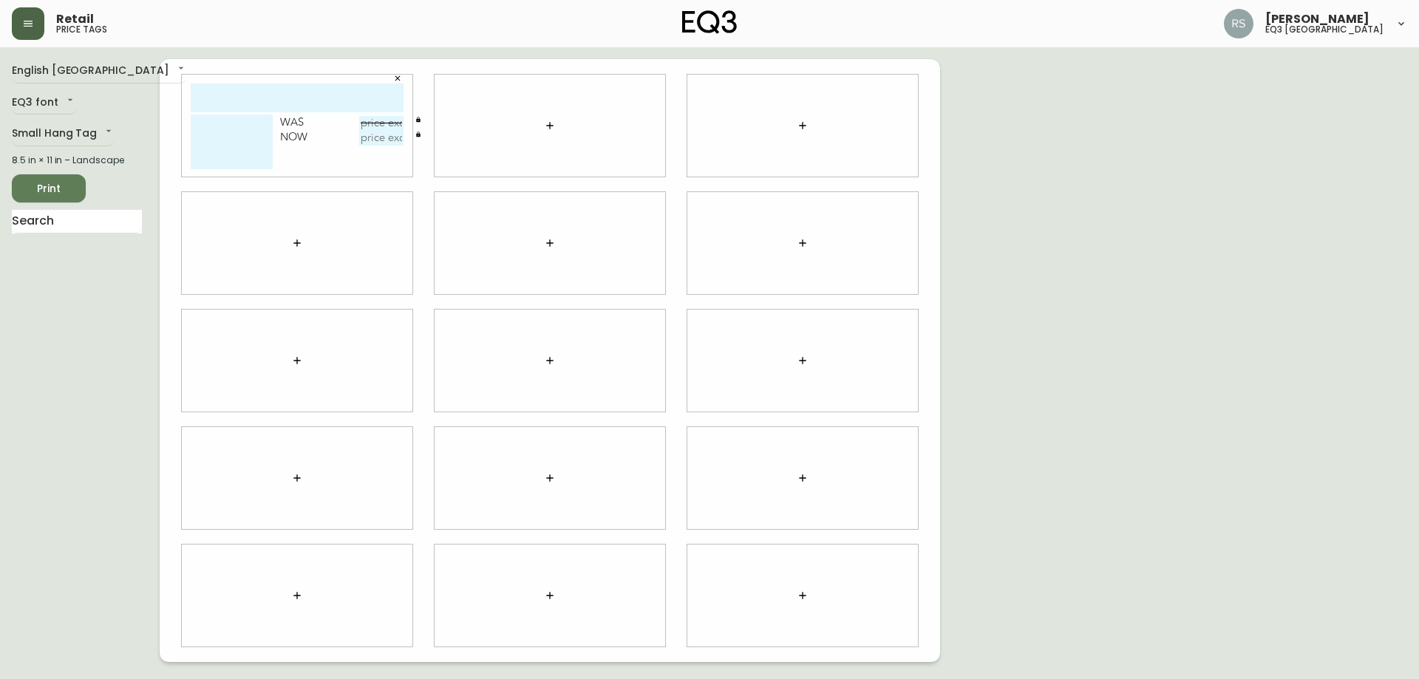
click at [263, 103] on input "text" at bounding box center [297, 97] width 213 height 29
type input "CRESCENT"
click at [213, 126] on textarea at bounding box center [232, 142] width 82 height 55
type textarea "I"
type textarea "Ice Scoop - Silver"
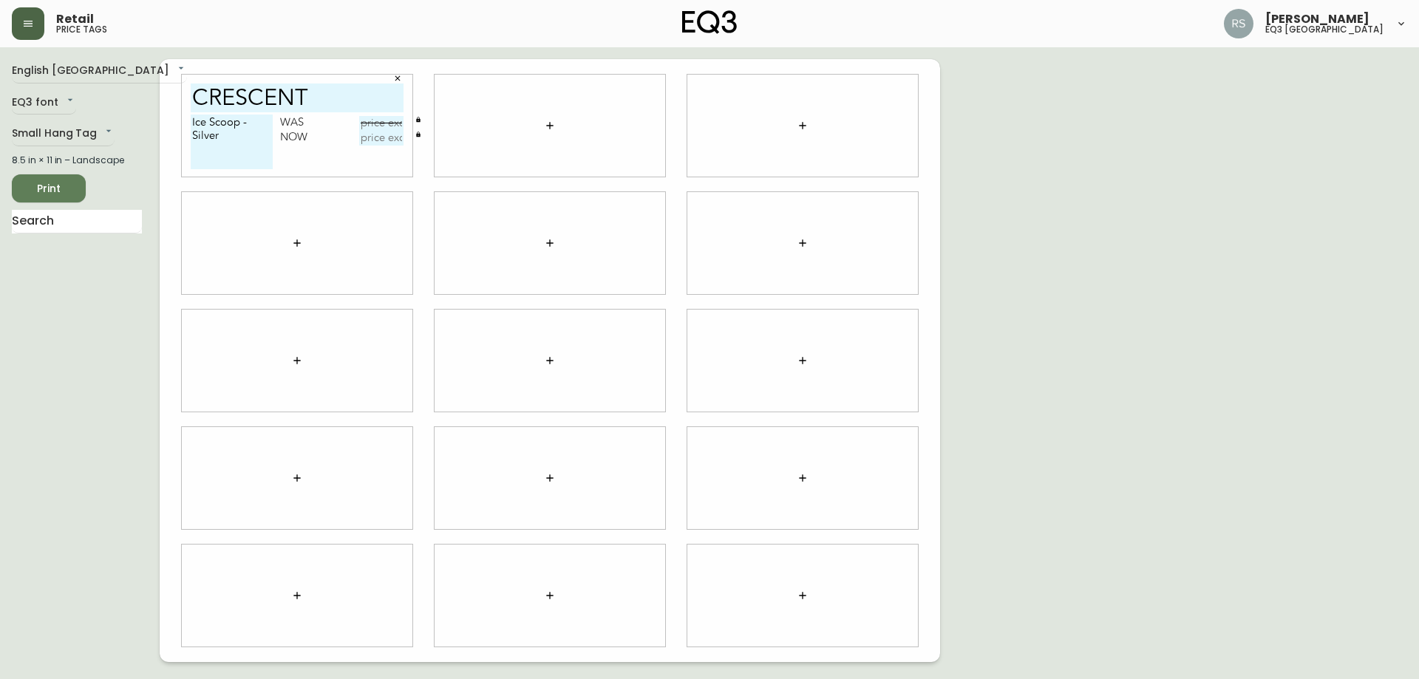
click at [376, 123] on input "text" at bounding box center [381, 123] width 44 height 15
type input "$19.99"
click at [389, 137] on input "text" at bounding box center [381, 138] width 44 height 15
type input "$10"
click at [557, 126] on button "button" at bounding box center [550, 126] width 30 height 30
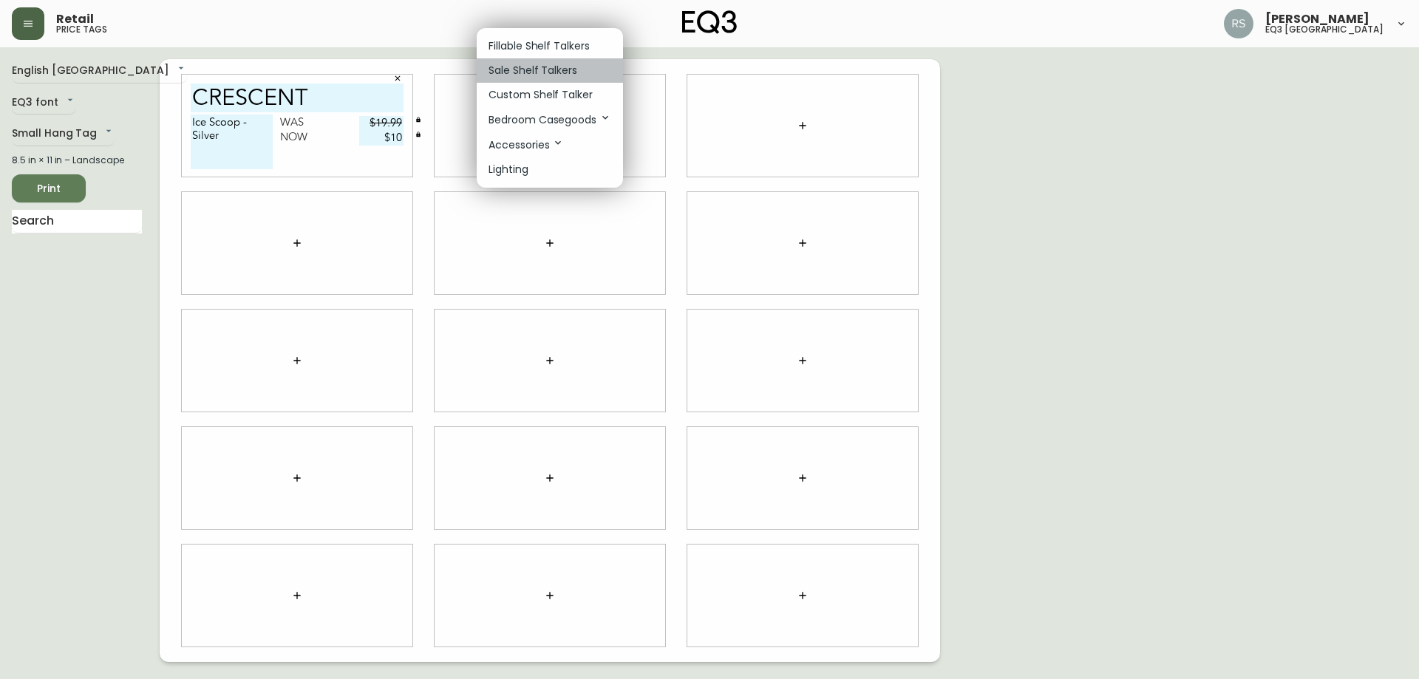
click at [535, 66] on p "Sale Shelf Talkers" at bounding box center [532, 71] width 89 height 16
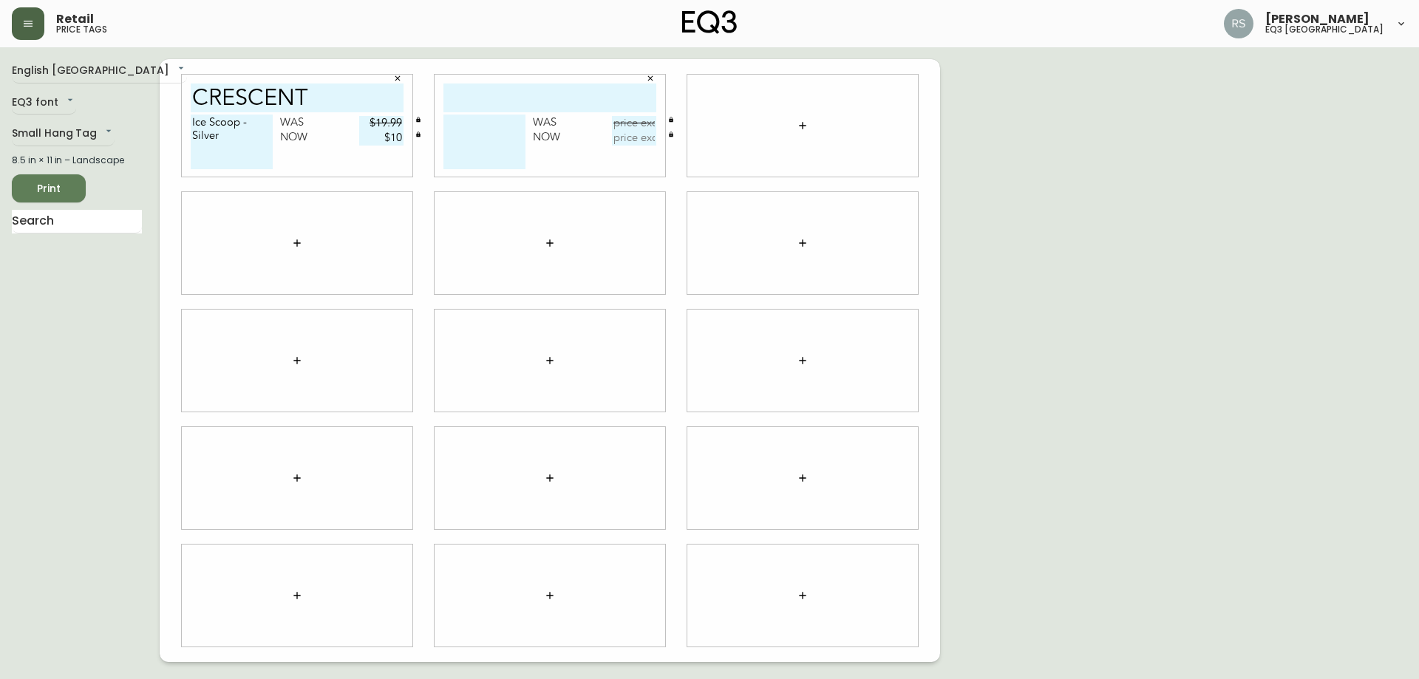
click at [519, 89] on input "text" at bounding box center [549, 97] width 213 height 29
type input "crescent"
click at [485, 133] on textarea at bounding box center [484, 142] width 82 height 55
type textarea "Jigger - Silver"
click at [616, 122] on input "text" at bounding box center [634, 123] width 44 height 15
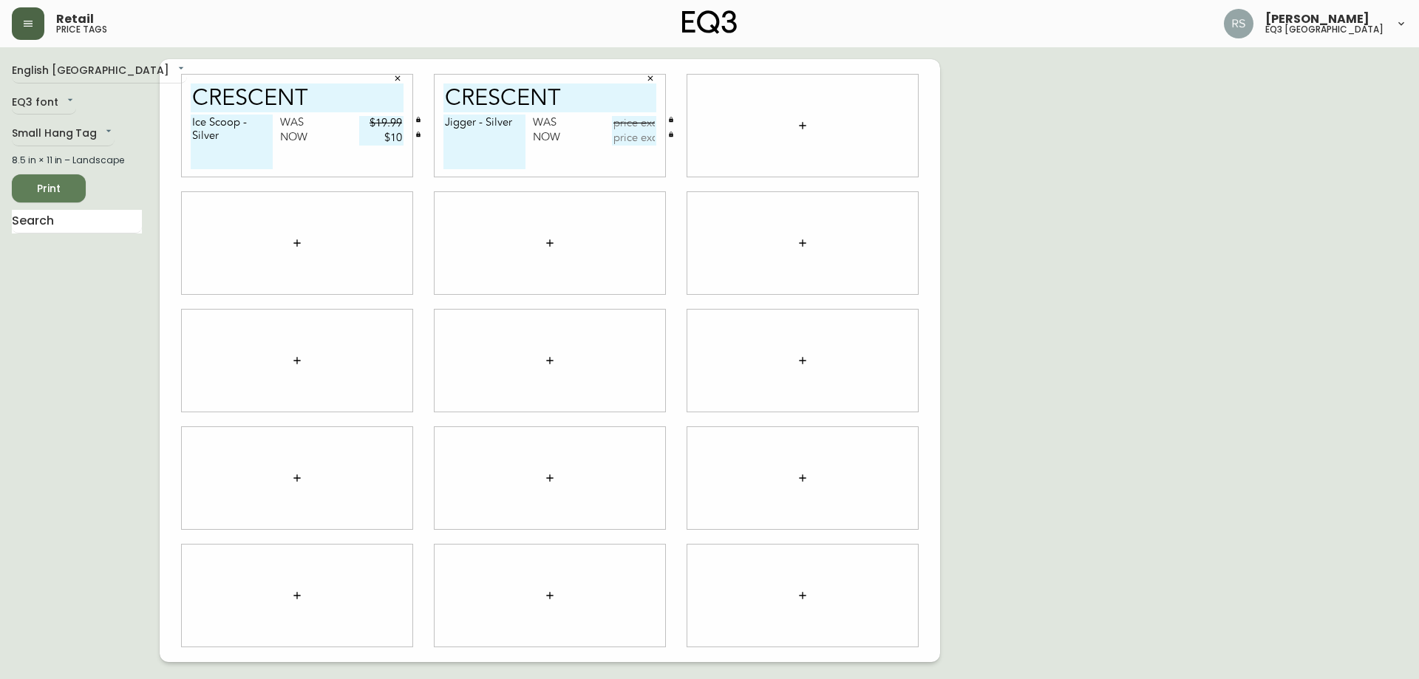
type input "$4"
type input "$14.99"
click at [620, 139] on input "text" at bounding box center [634, 138] width 44 height 15
type input "$7.50"
click at [1155, 203] on div "English Canada en_CA EQ3 font EQ3 Small Hang Tag small 8.5 in × 11 in – Landsca…" at bounding box center [709, 360] width 1395 height 603
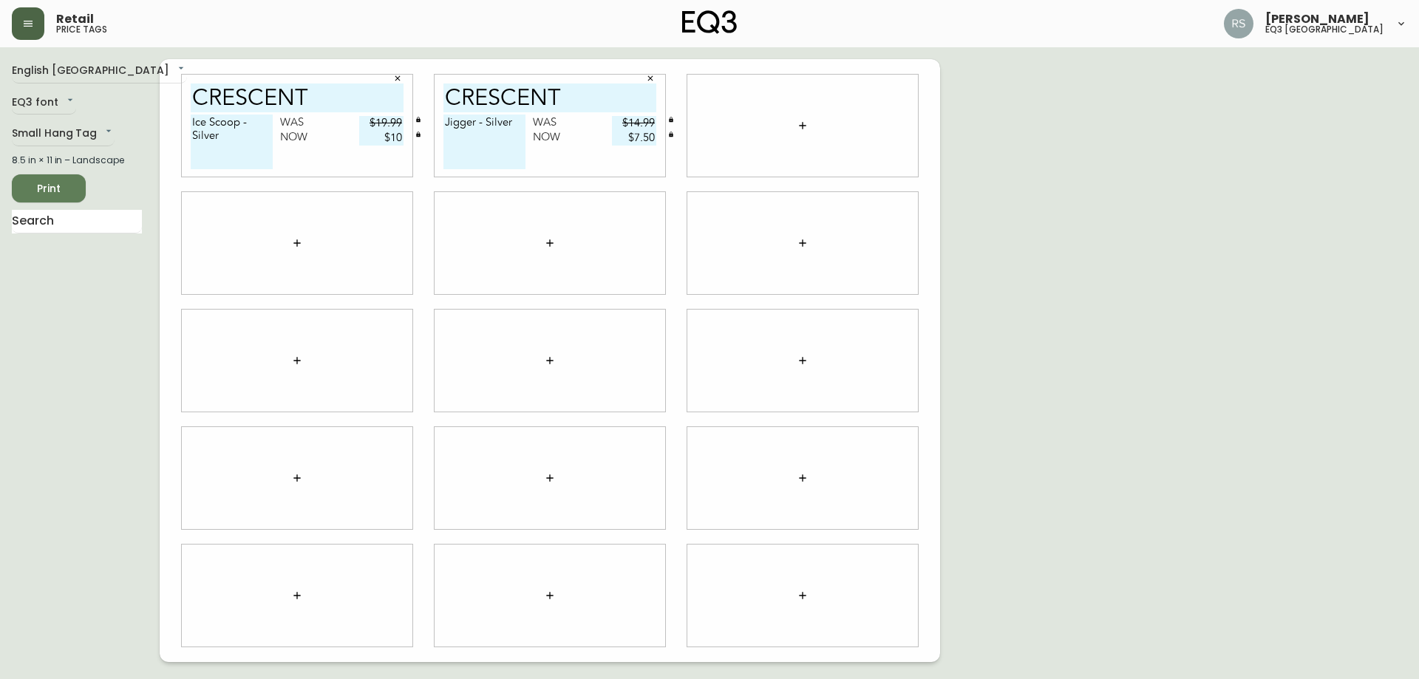
click at [815, 121] on button "button" at bounding box center [803, 126] width 30 height 30
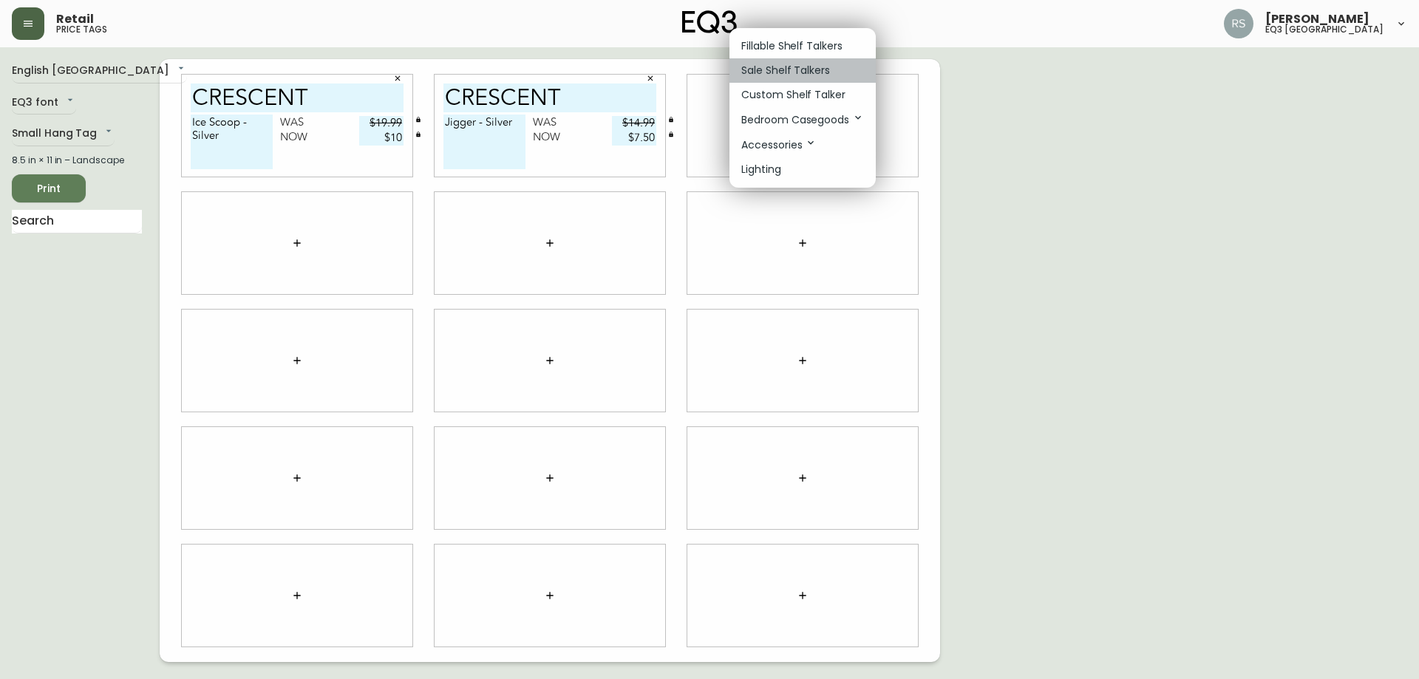
click at [785, 75] on p "Sale Shelf Talkers" at bounding box center [785, 71] width 89 height 16
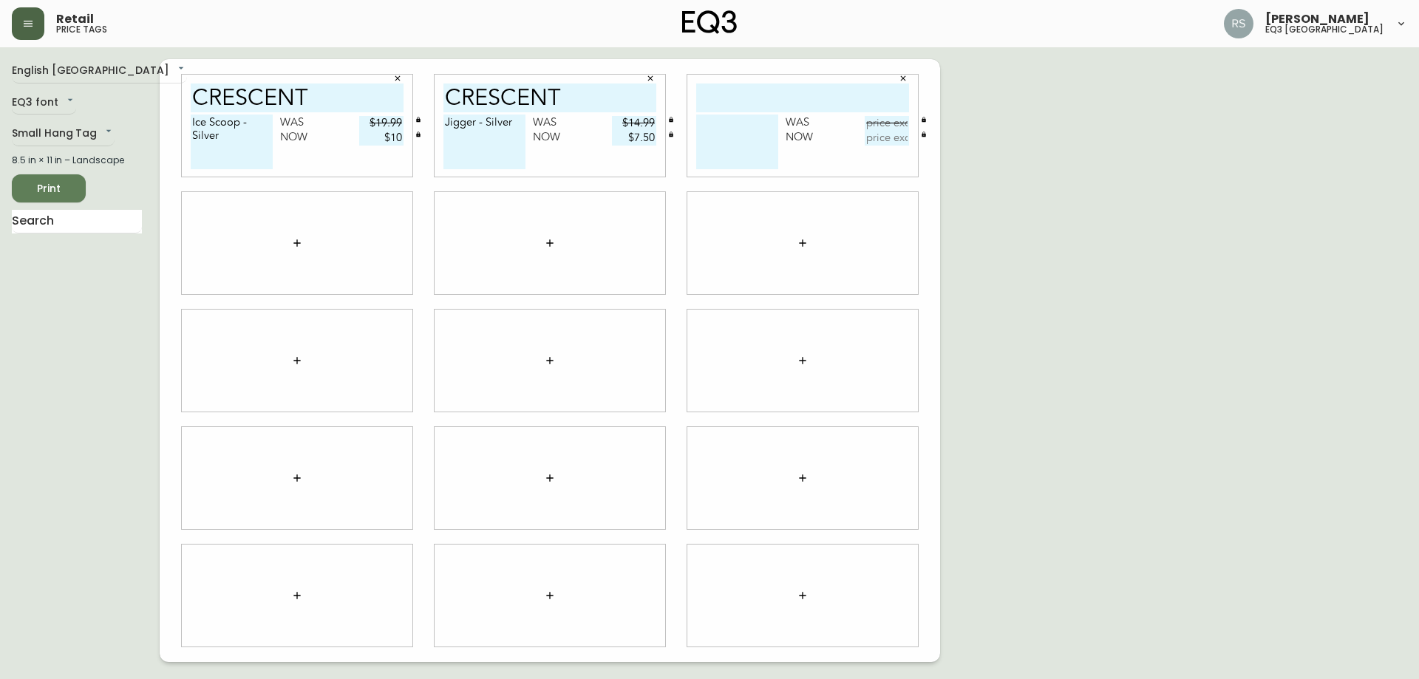
drag, startPoint x: 785, startPoint y: 75, endPoint x: 754, endPoint y: 105, distance: 43.4
click at [754, 105] on input "text" at bounding box center [802, 97] width 213 height 29
type input "stride carafe"
click at [737, 135] on textarea at bounding box center [737, 142] width 82 height 55
type textarea "Clear & Smoke"
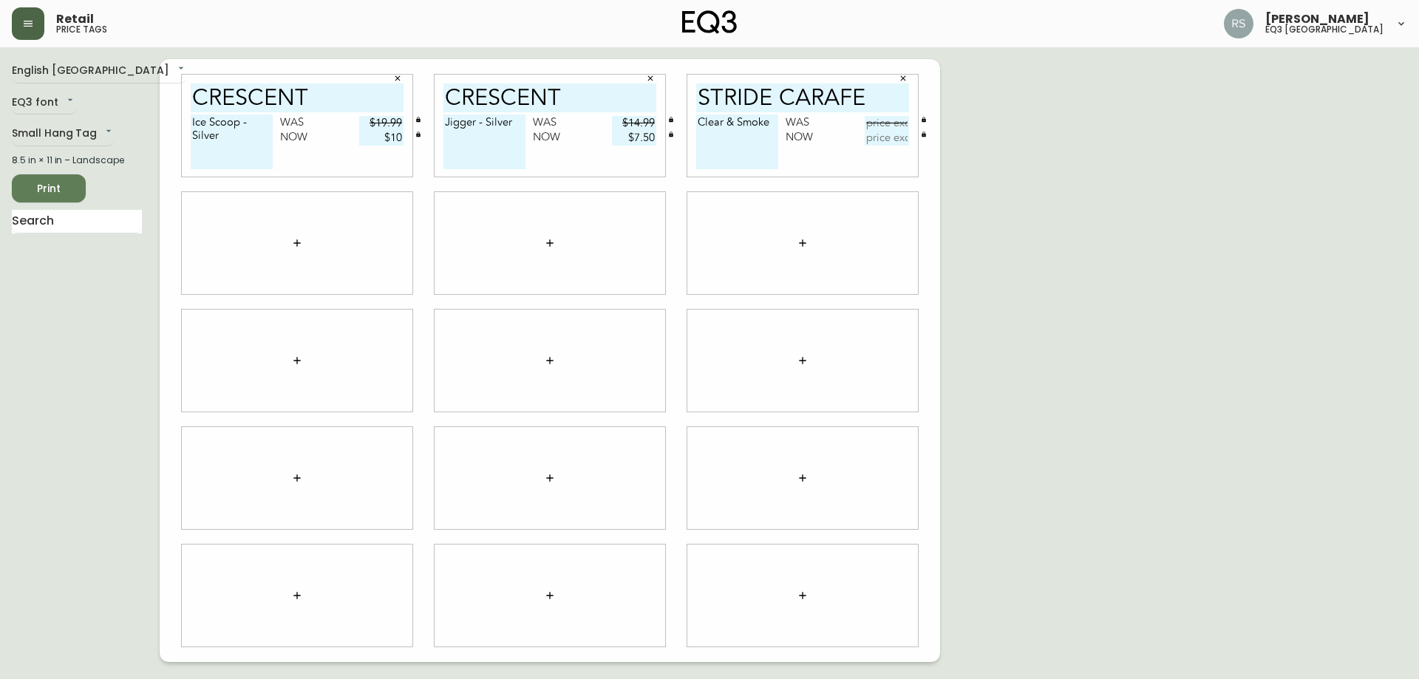
click at [893, 123] on input "text" at bounding box center [886, 123] width 44 height 15
type input "$39.99"
click at [894, 139] on input "text" at bounding box center [886, 138] width 44 height 15
type input "$20"
click at [1011, 191] on div "English Canada en_CA EQ3 font EQ3 Small Hang Tag small 8.5 in × 11 in – Landsca…" at bounding box center [709, 360] width 1395 height 603
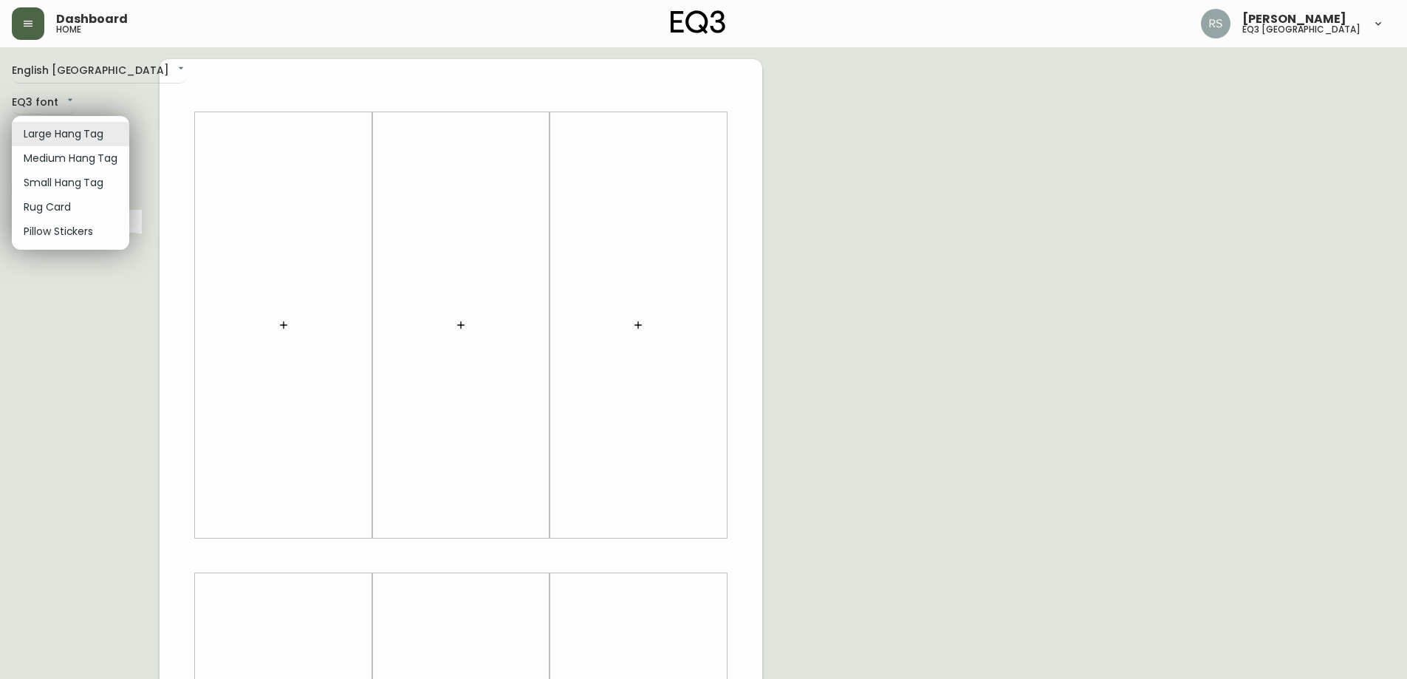
click at [92, 123] on body "Dashboard home [PERSON_NAME] eq3 [GEOGRAPHIC_DATA] English [GEOGRAPHIC_DATA] en…" at bounding box center [703, 526] width 1407 height 1052
click at [79, 180] on li "Small Hang Tag" at bounding box center [70, 183] width 117 height 24
type input "small"
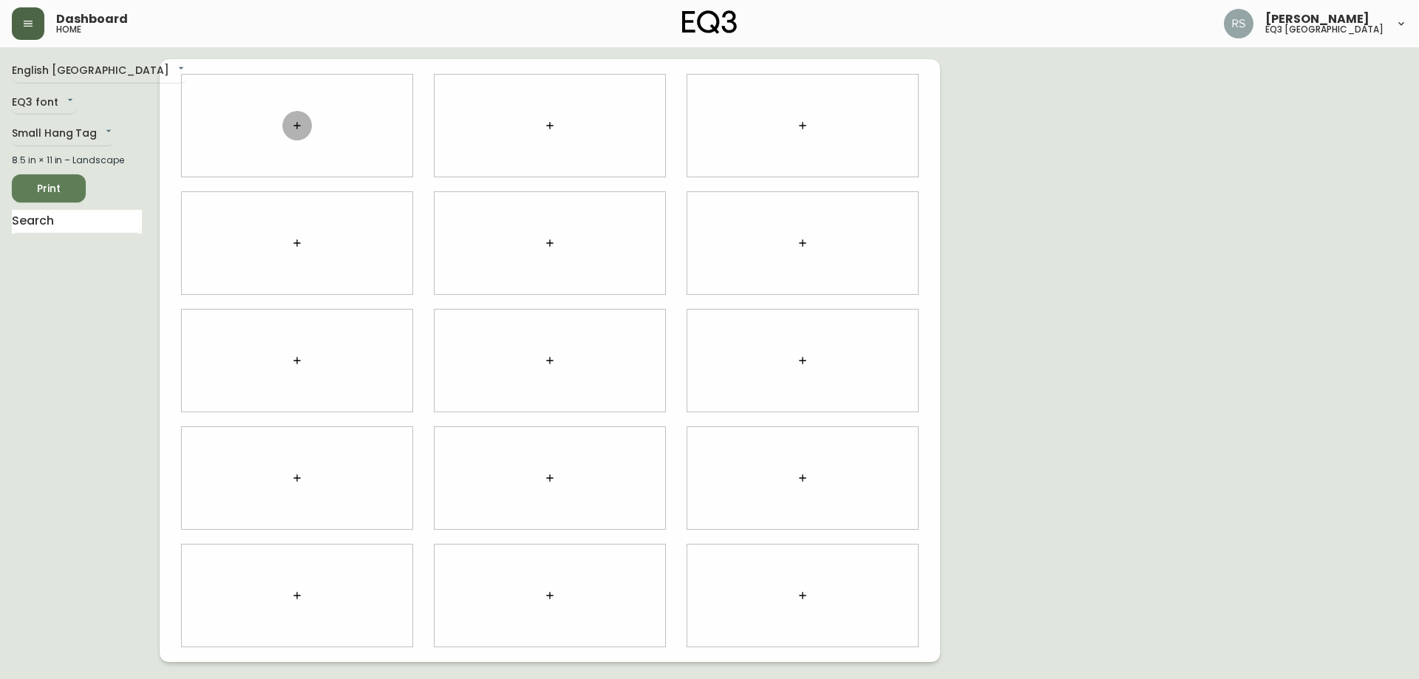
click at [293, 129] on icon "button" at bounding box center [297, 126] width 12 height 12
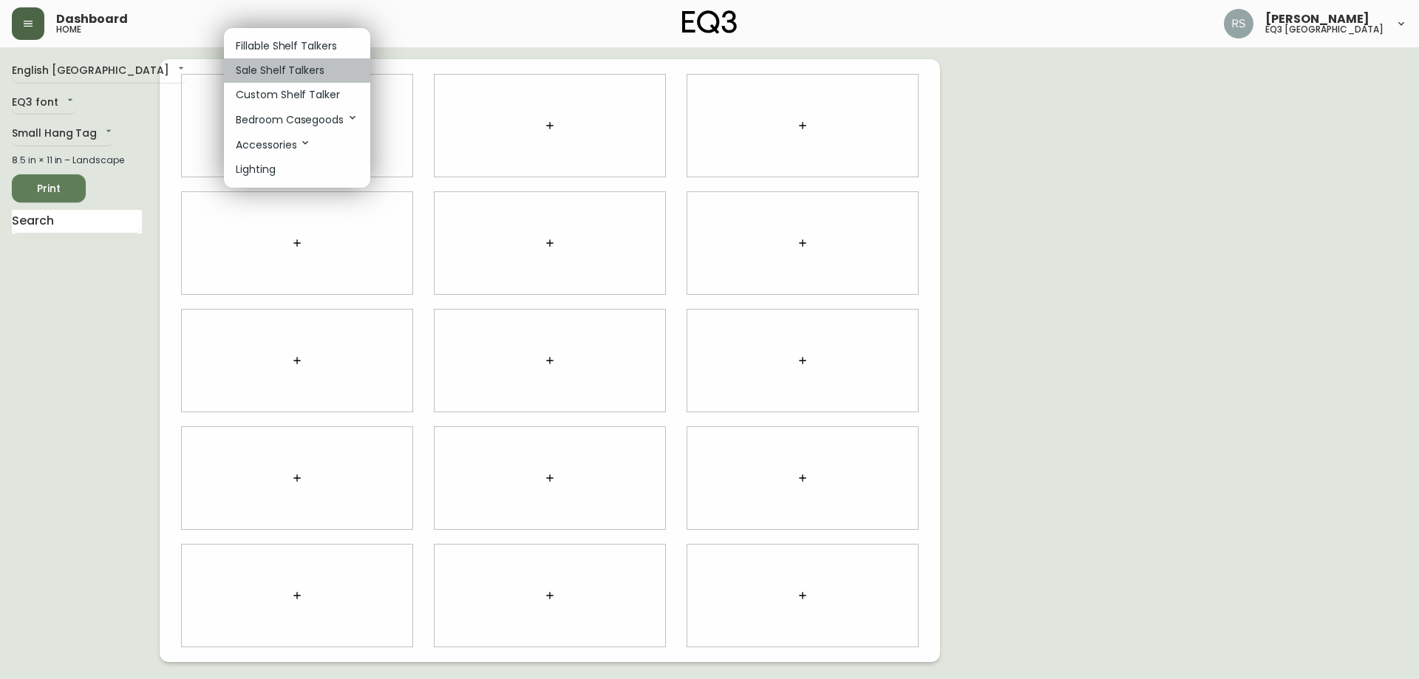
click at [294, 72] on p "Sale Shelf Talkers" at bounding box center [280, 71] width 89 height 16
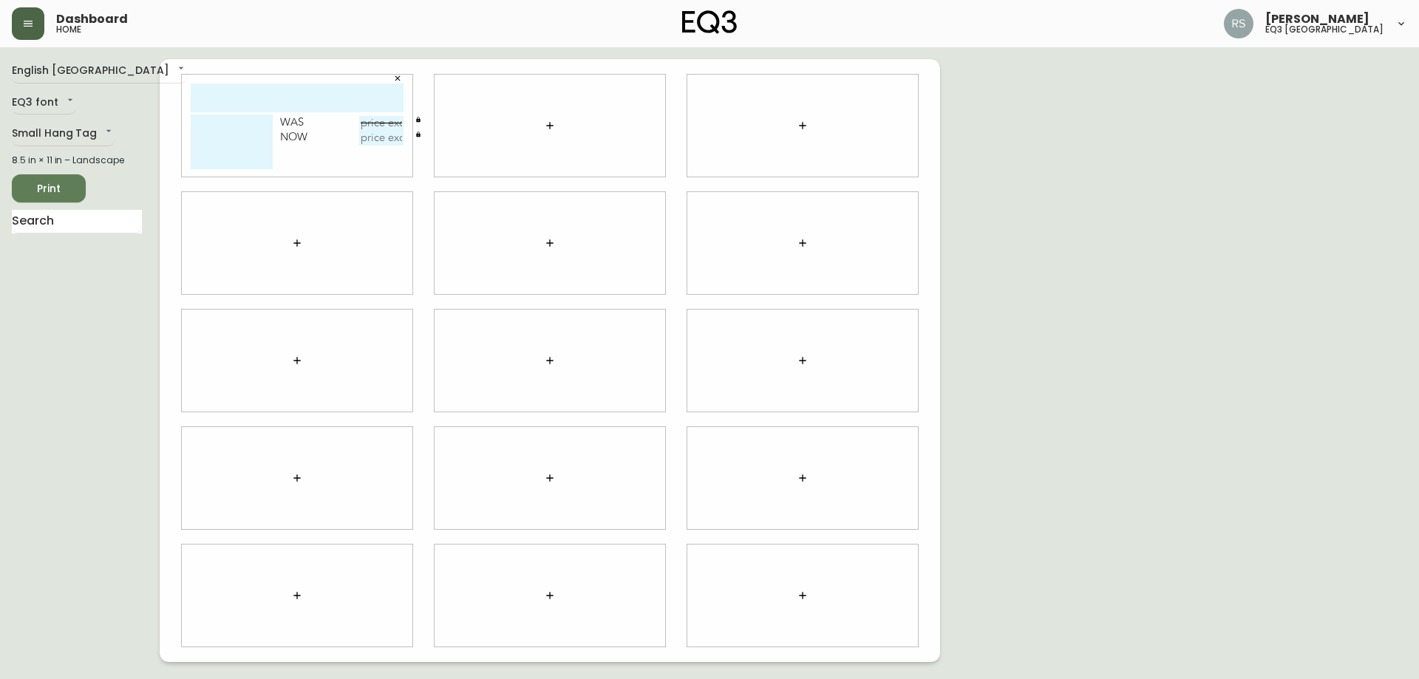
click at [277, 94] on input "text" at bounding box center [297, 97] width 213 height 29
type input "z"
type input "stride carafe"
click at [553, 122] on icon "button" at bounding box center [550, 126] width 12 height 12
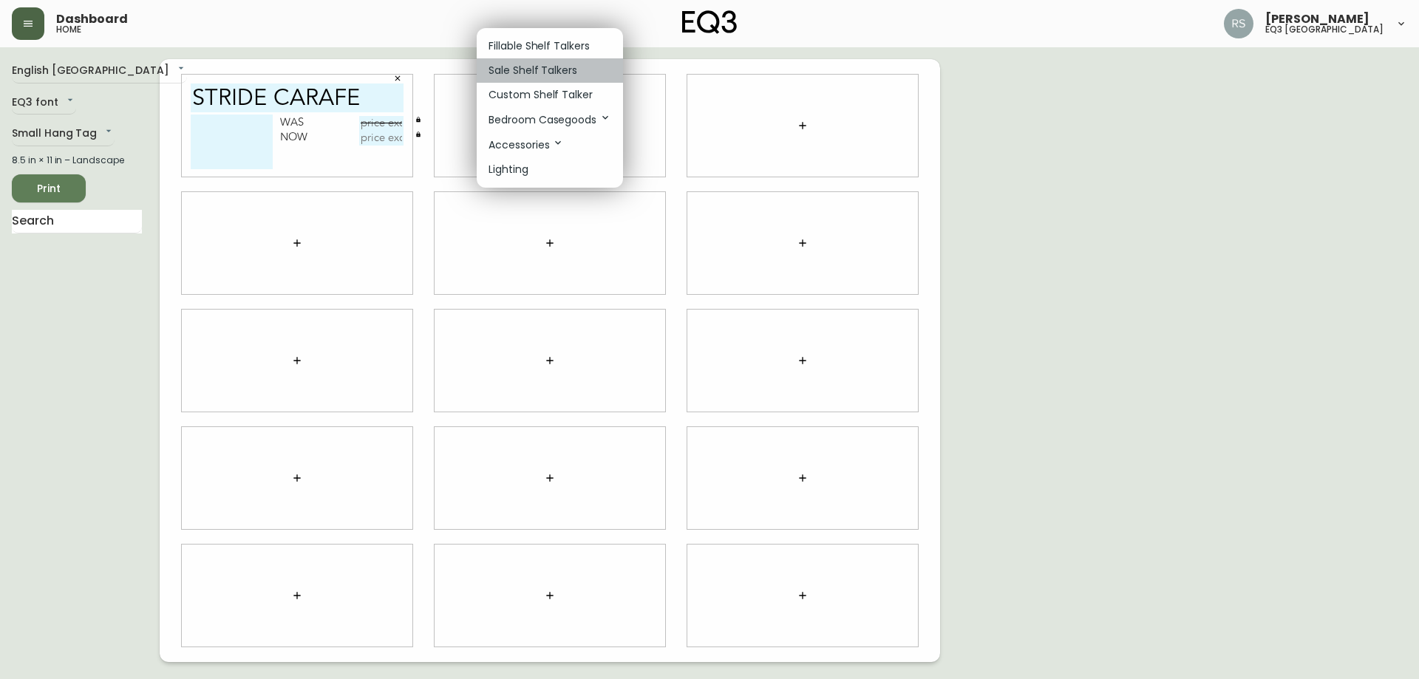
click at [519, 63] on p "Sale Shelf Talkers" at bounding box center [532, 71] width 89 height 16
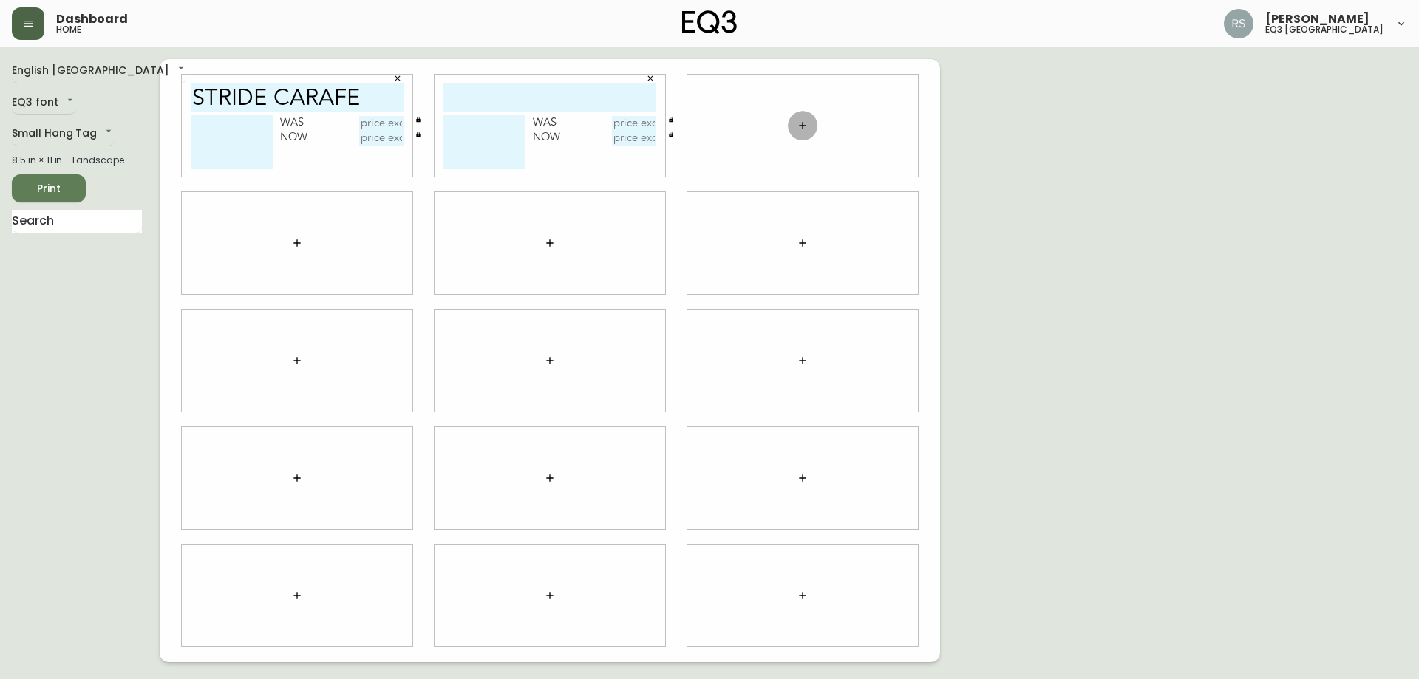
click at [799, 125] on icon "button" at bounding box center [802, 126] width 12 height 12
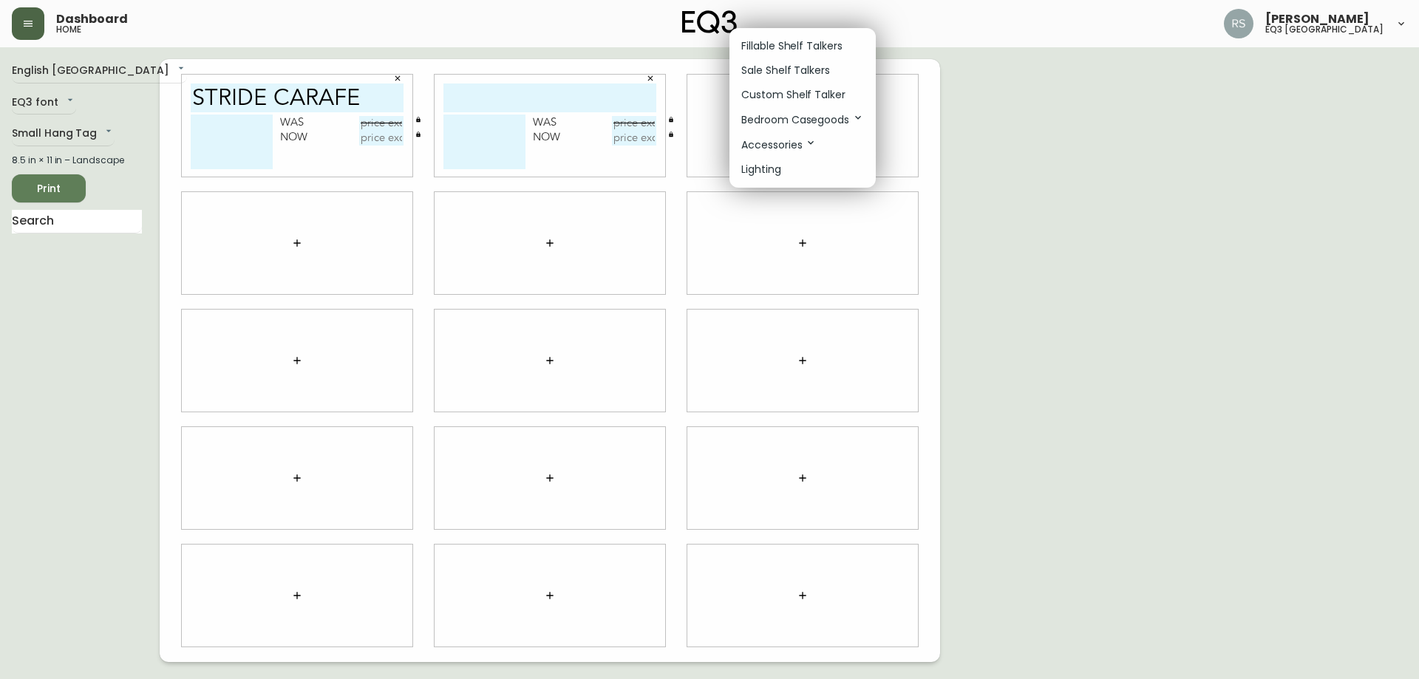
click at [764, 73] on p "Sale Shelf Talkers" at bounding box center [785, 71] width 89 height 16
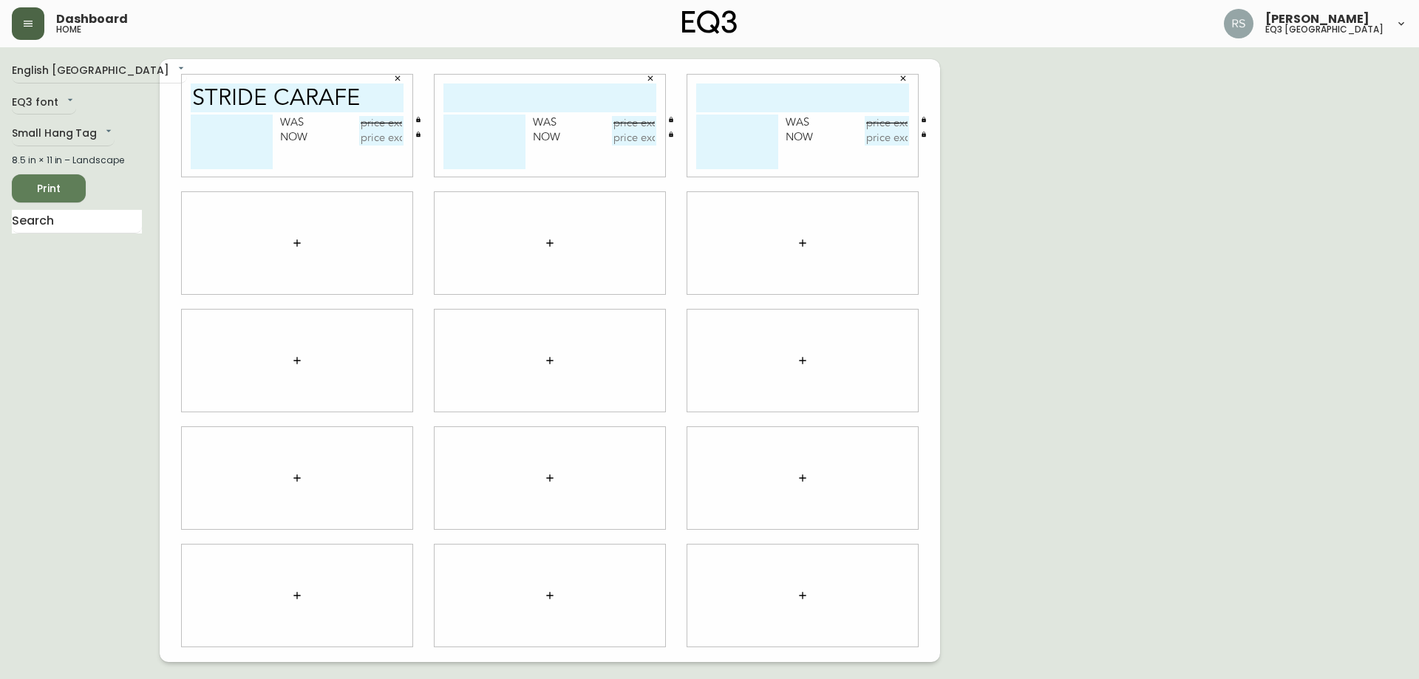
click at [550, 98] on input "text" at bounding box center [549, 97] width 213 height 29
type input "crescent"
click at [460, 141] on textarea at bounding box center [484, 142] width 82 height 55
type textarea "Ice Scoop - Silver"
click at [737, 109] on input "text" at bounding box center [802, 97] width 213 height 29
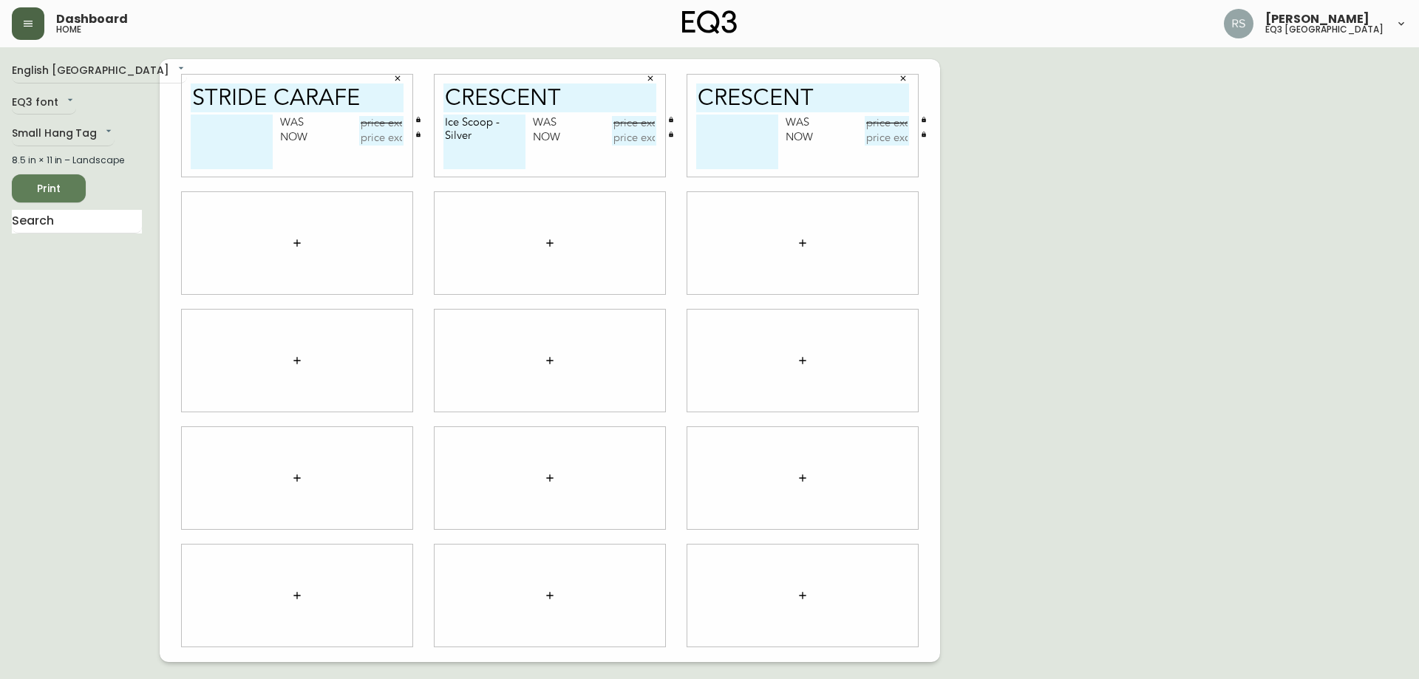
type input "Crescent"
click at [748, 128] on textarea at bounding box center [737, 142] width 82 height 55
type textarea "Jigger - Silver"
click at [224, 132] on textarea at bounding box center [232, 142] width 82 height 55
type textarea "c"
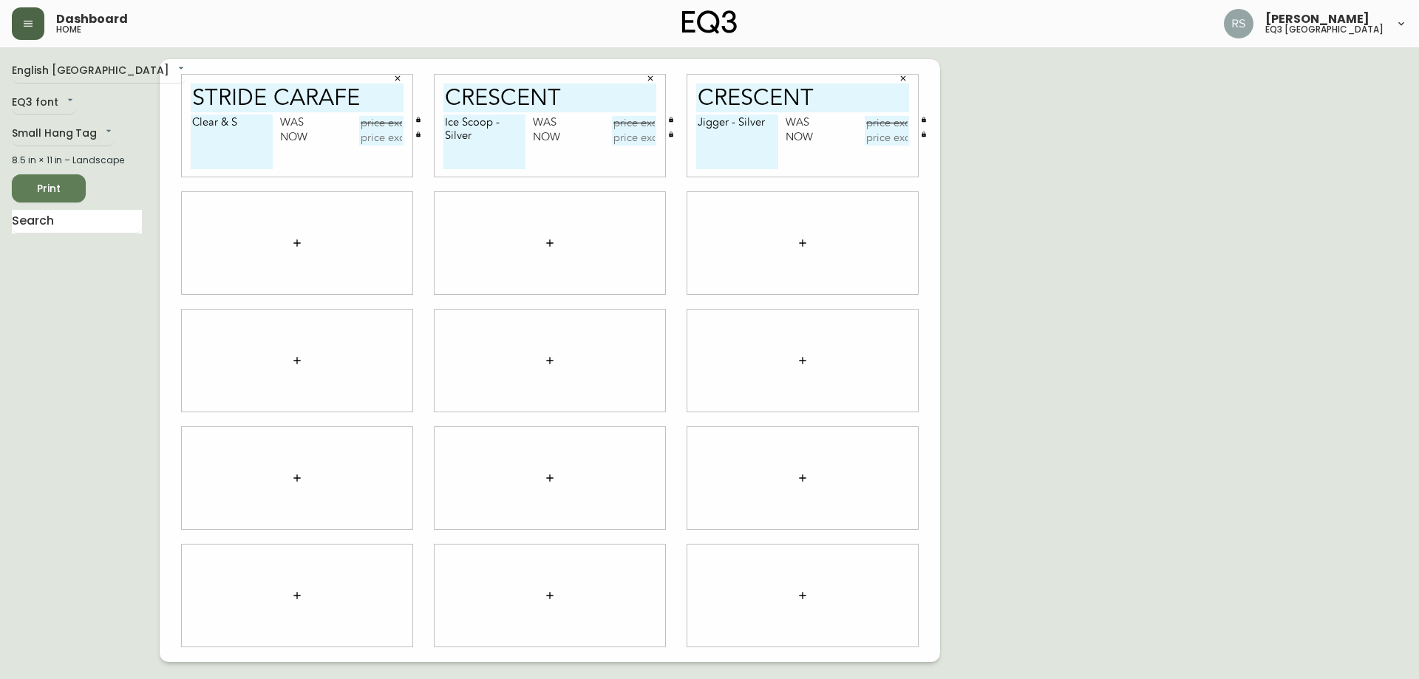
click at [265, 134] on textarea "Clear & S" at bounding box center [232, 142] width 82 height 55
type textarea "Clear & Smoke"
click at [374, 124] on input "text" at bounding box center [381, 123] width 44 height 15
type input "$39.99"
click at [369, 142] on input "text" at bounding box center [381, 138] width 44 height 15
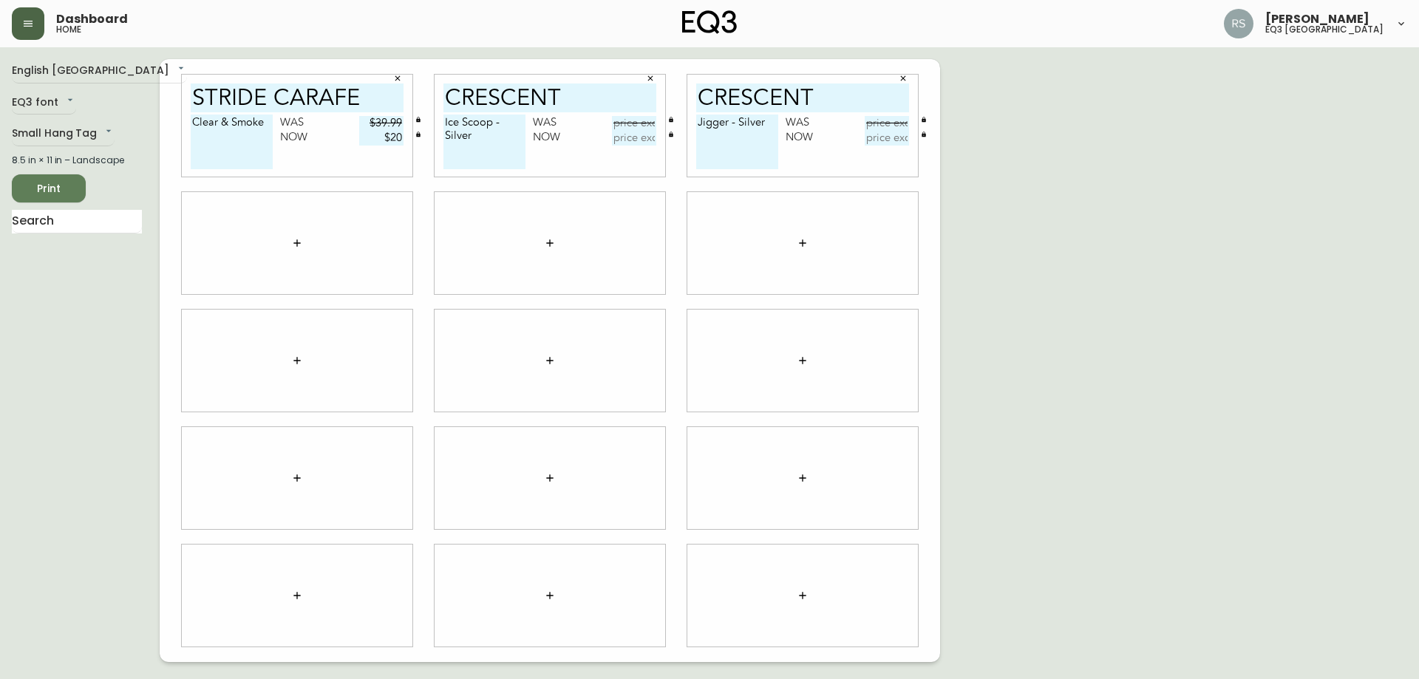
type input "$20"
click at [1054, 204] on div "English Canada en_CA EQ3 font EQ3 Small Hang Tag small 8.5 in × 11 in – Landsca…" at bounding box center [709, 360] width 1395 height 603
click at [318, 230] on div at bounding box center [297, 243] width 231 height 102
click at [286, 247] on button "button" at bounding box center [297, 243] width 30 height 30
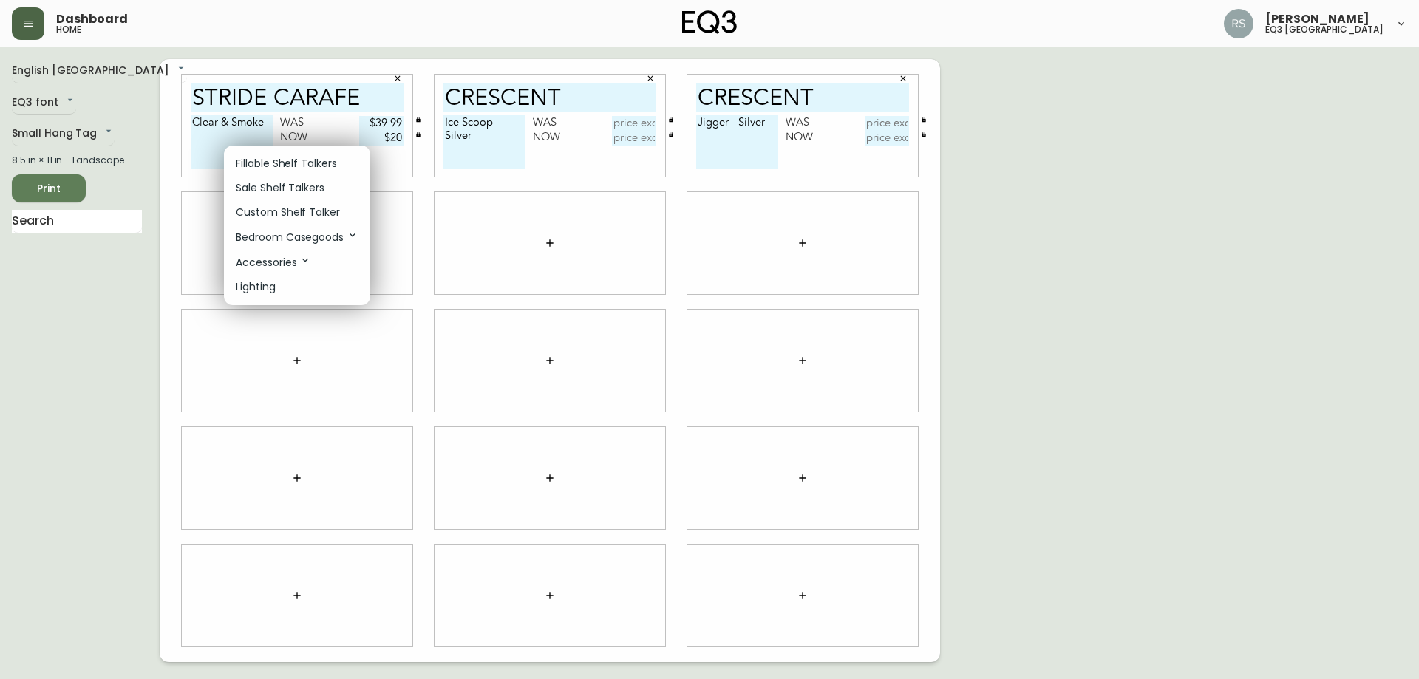
click at [284, 188] on p "Sale Shelf Talkers" at bounding box center [280, 188] width 89 height 16
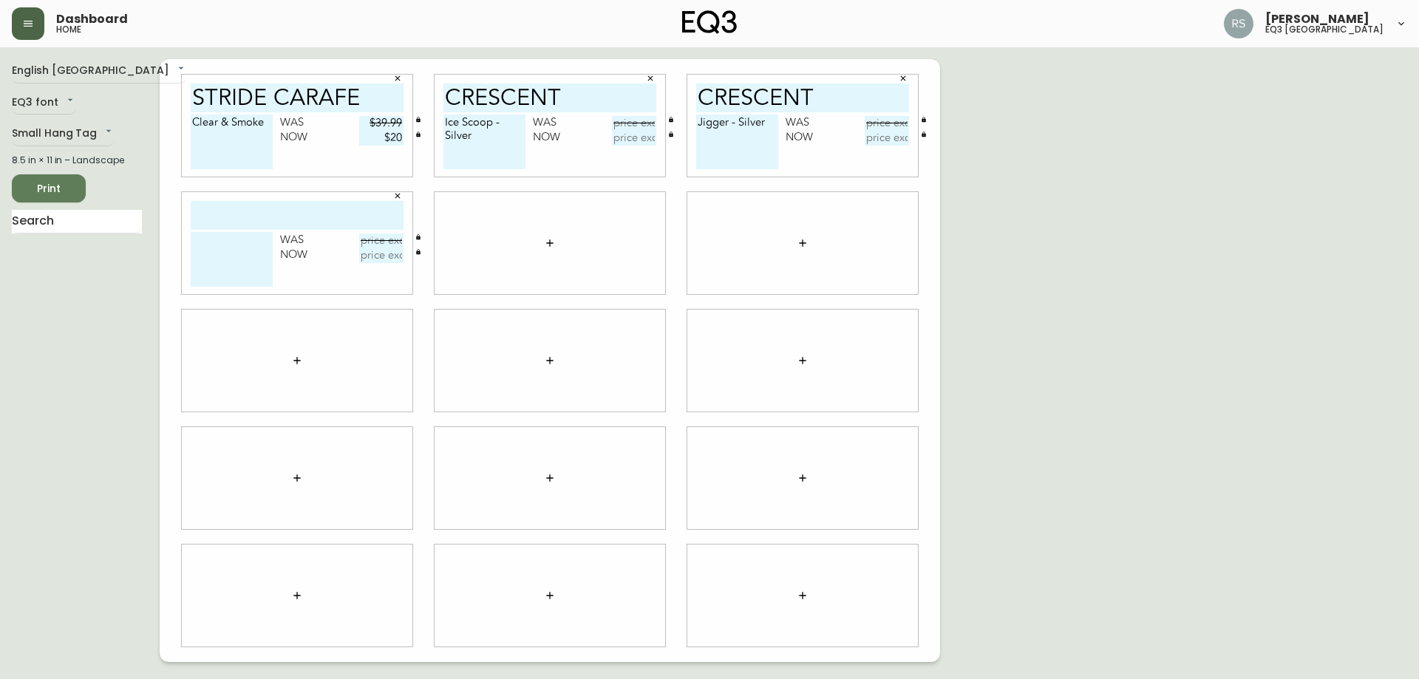
click at [191, 207] on input "text" at bounding box center [297, 215] width 213 height 29
type input "stride glasses"
click at [228, 248] on textarea at bounding box center [232, 259] width 82 height 55
type textarea "t"
type textarea "Tumble"
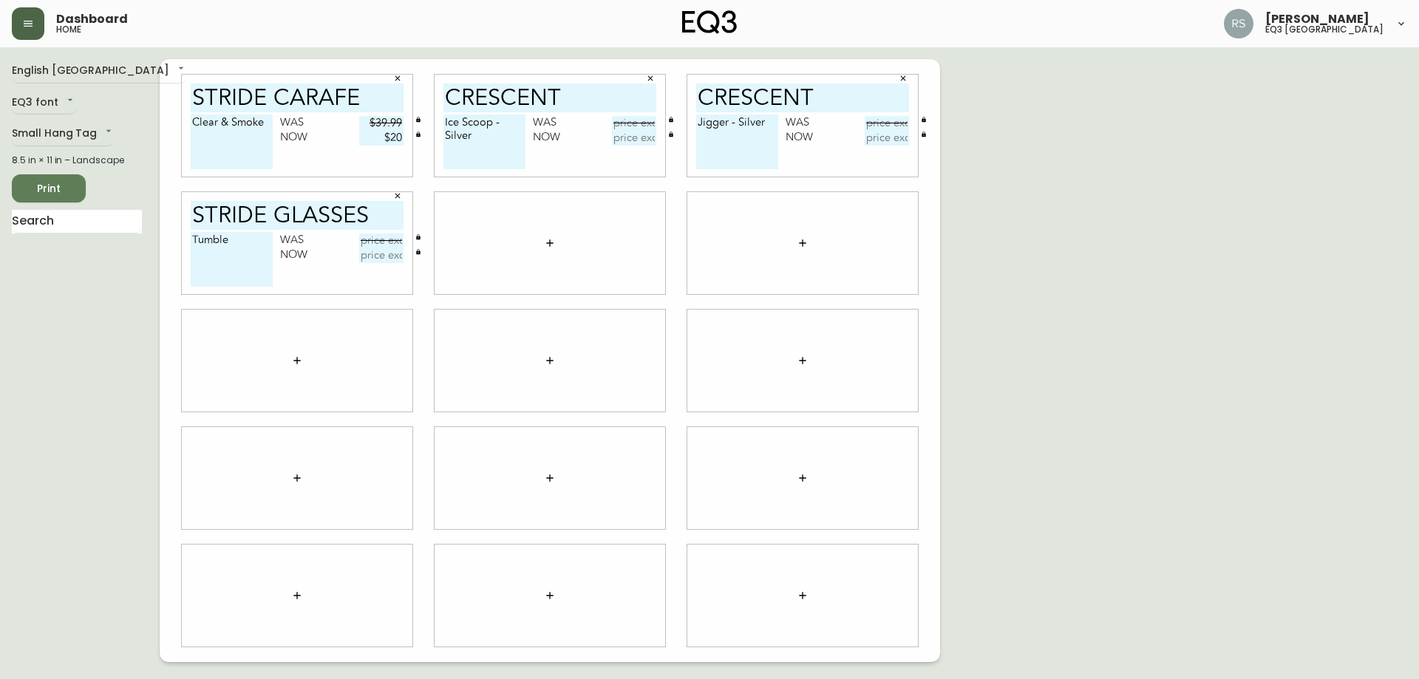
click at [363, 225] on input "stride glasses" at bounding box center [297, 215] width 213 height 29
type input "stride tumbler"
click at [550, 242] on icon "button" at bounding box center [550, 243] width 12 height 12
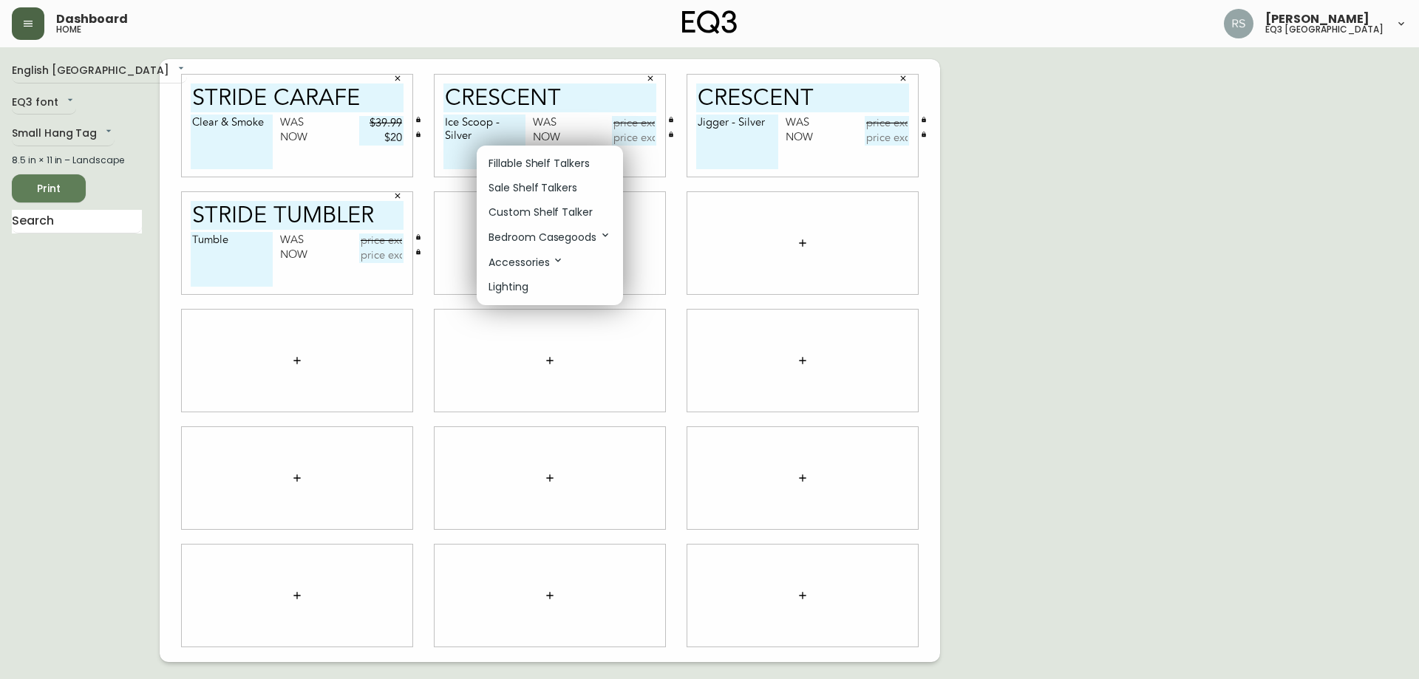
click at [516, 188] on p "Sale Shelf Talkers" at bounding box center [532, 188] width 89 height 16
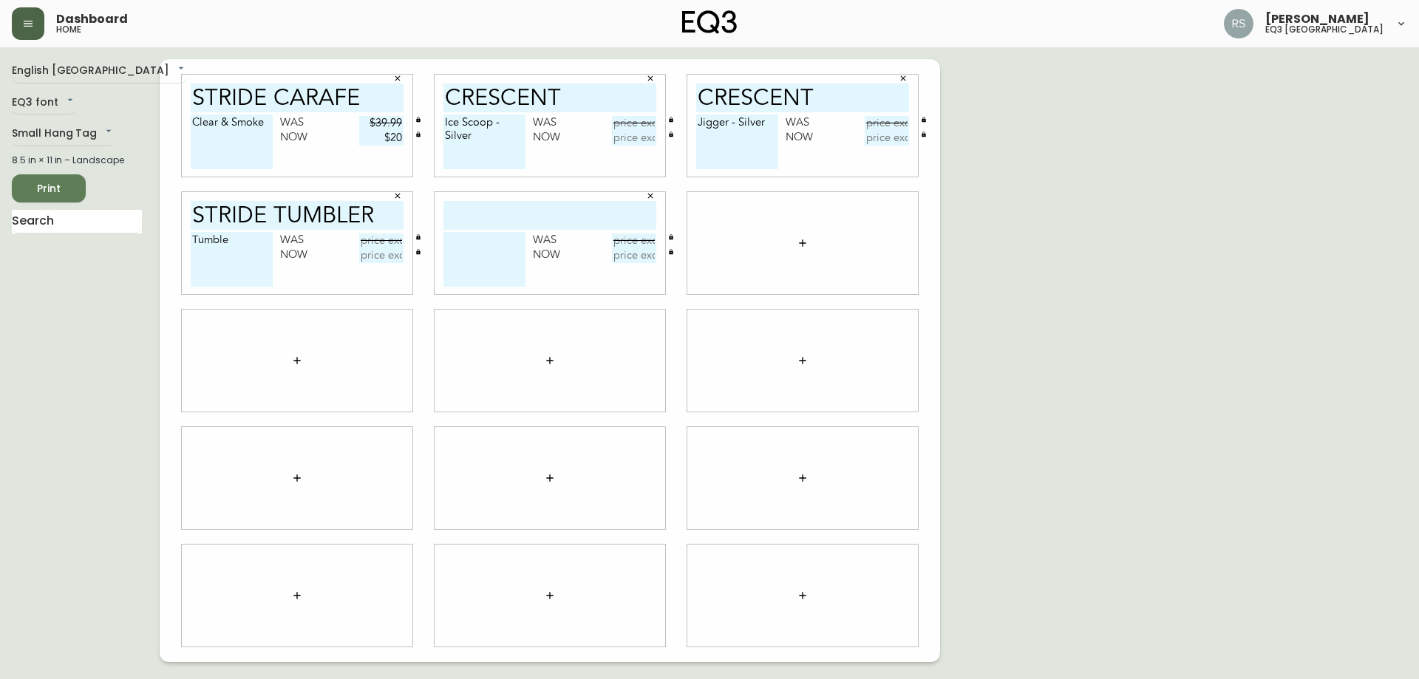
click at [505, 214] on input "text" at bounding box center [549, 215] width 213 height 29
type input "stride highball"
click at [485, 246] on textarea at bounding box center [484, 259] width 82 height 55
type textarea "Clear"
click at [622, 240] on input "text" at bounding box center [634, 240] width 44 height 15
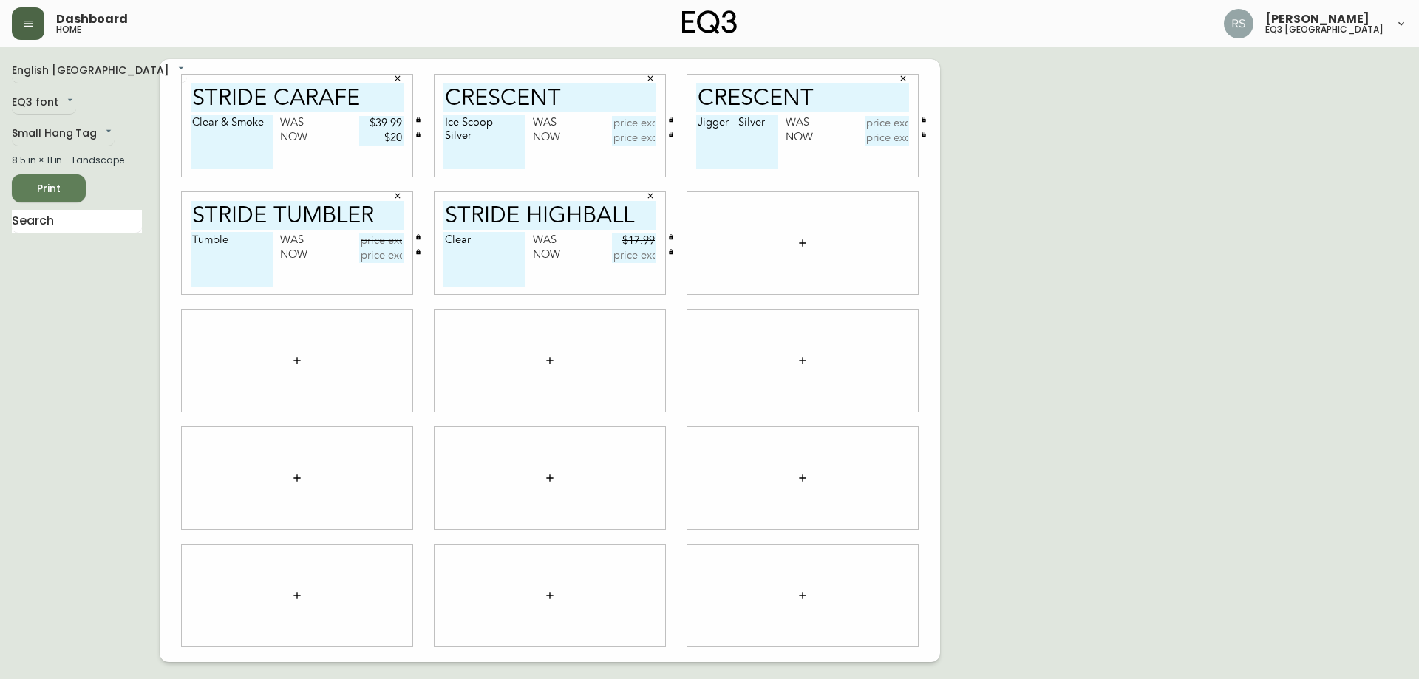
type input "$17.99"
click at [651, 252] on input "text" at bounding box center [634, 255] width 44 height 15
type input "$9"
click at [1116, 264] on div "English Canada en_CA EQ3 font EQ3 Small Hang Tag small 8.5 in × 11 in – Landsca…" at bounding box center [709, 360] width 1395 height 603
click at [253, 249] on textarea "Tumble" at bounding box center [232, 259] width 82 height 55
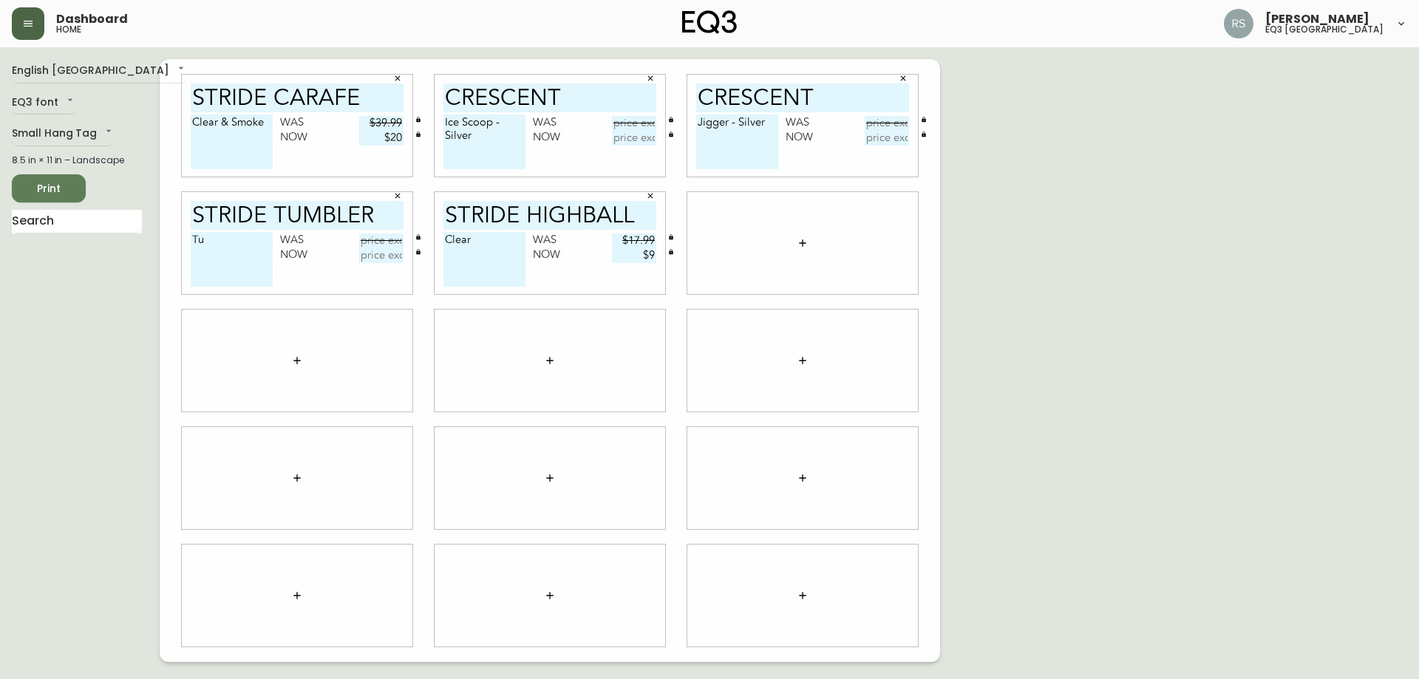
type textarea "T"
type textarea "Clear"
click at [397, 240] on input "text" at bounding box center [381, 240] width 44 height 15
type input "$14.99"
click at [385, 256] on input "text" at bounding box center [381, 255] width 44 height 15
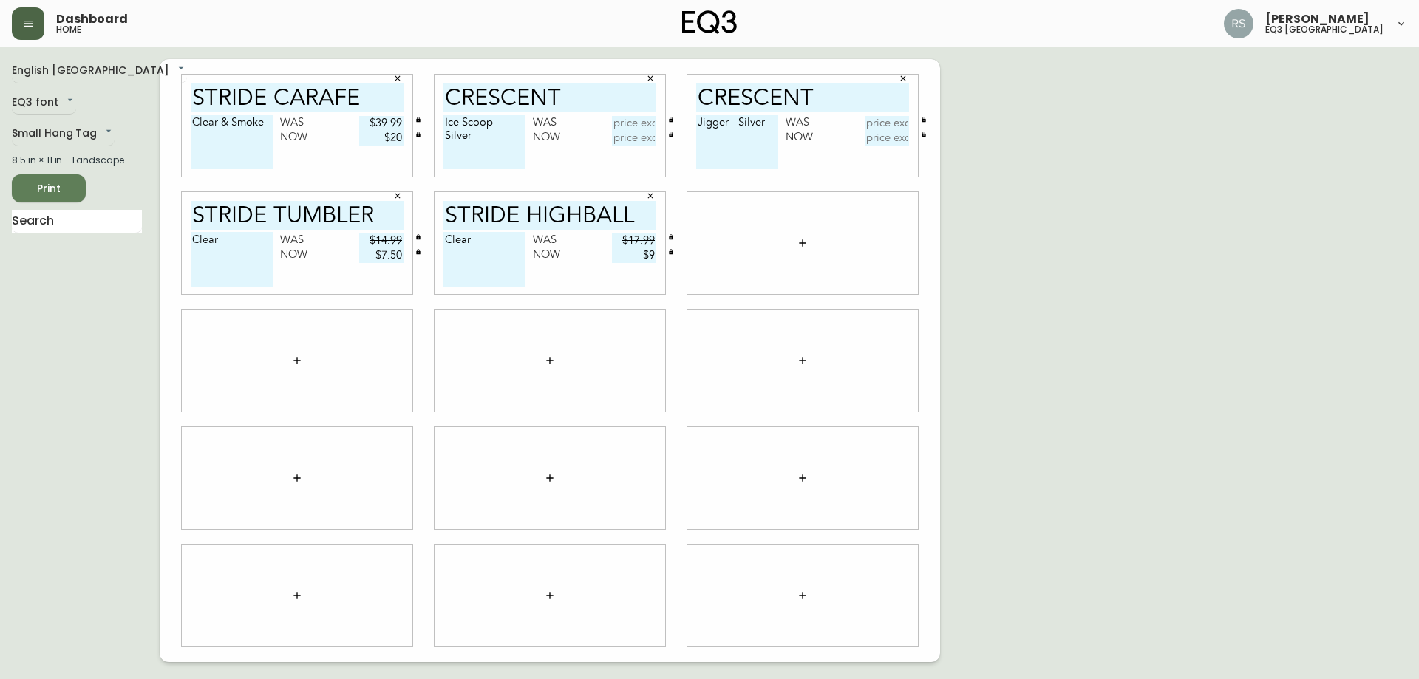
type input "$7.50"
click at [887, 121] on input "text" at bounding box center [886, 123] width 44 height 15
type input "$14.99"
click at [892, 137] on input "text" at bounding box center [886, 138] width 44 height 15
type input "$7.50"
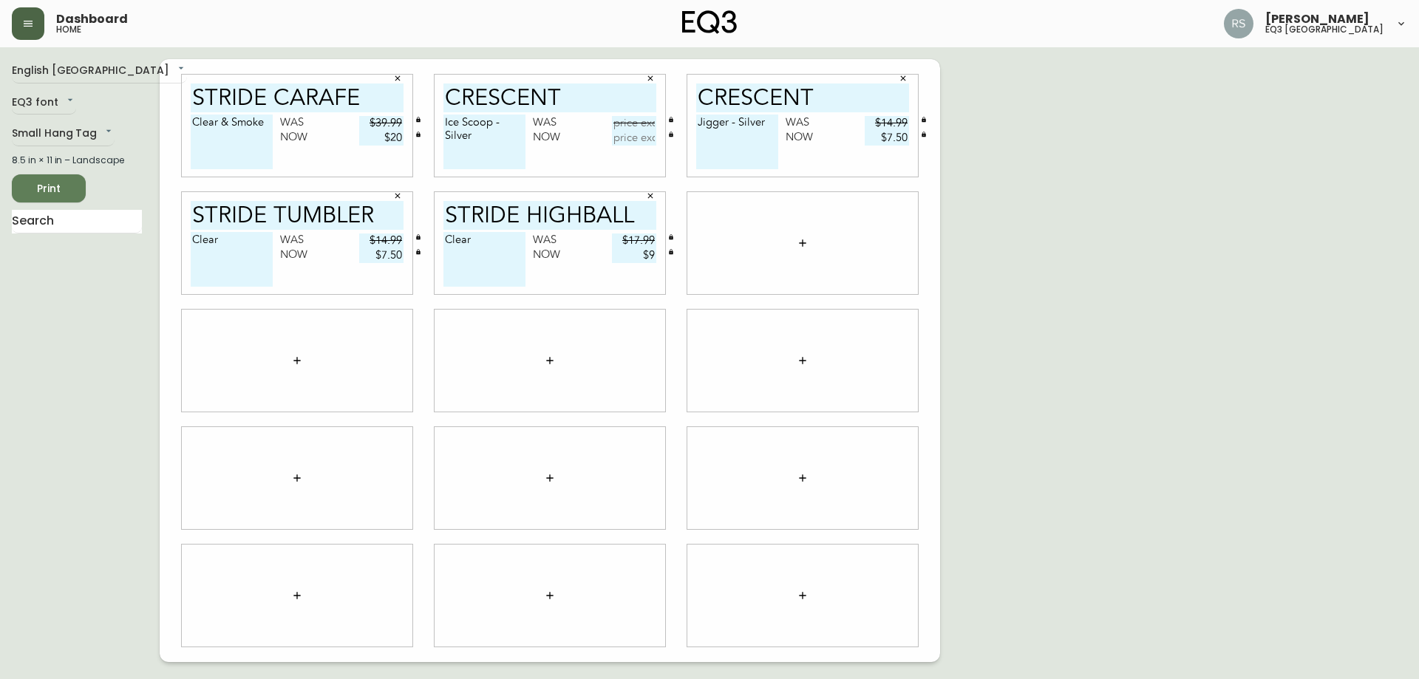
click at [637, 128] on input "text" at bounding box center [634, 123] width 44 height 15
type input "$19.99"
click at [649, 144] on input "text" at bounding box center [634, 138] width 44 height 15
type input "$10"
click at [1271, 216] on div "English Canada en_CA EQ3 font EQ3 Small Hang Tag small 8.5 in × 11 in – Landsca…" at bounding box center [709, 360] width 1395 height 603
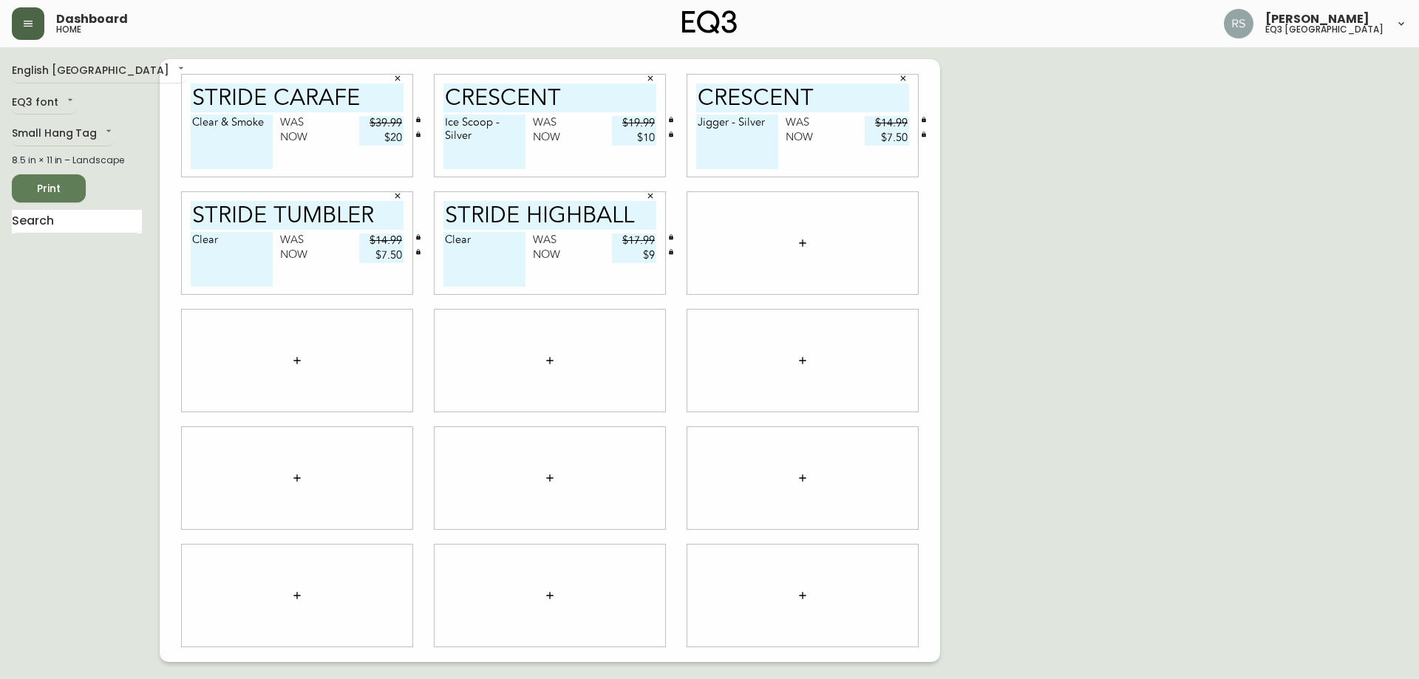
click at [58, 188] on span "Print" at bounding box center [49, 189] width 50 height 18
click at [390, 83] on button "button" at bounding box center [397, 78] width 22 height 22
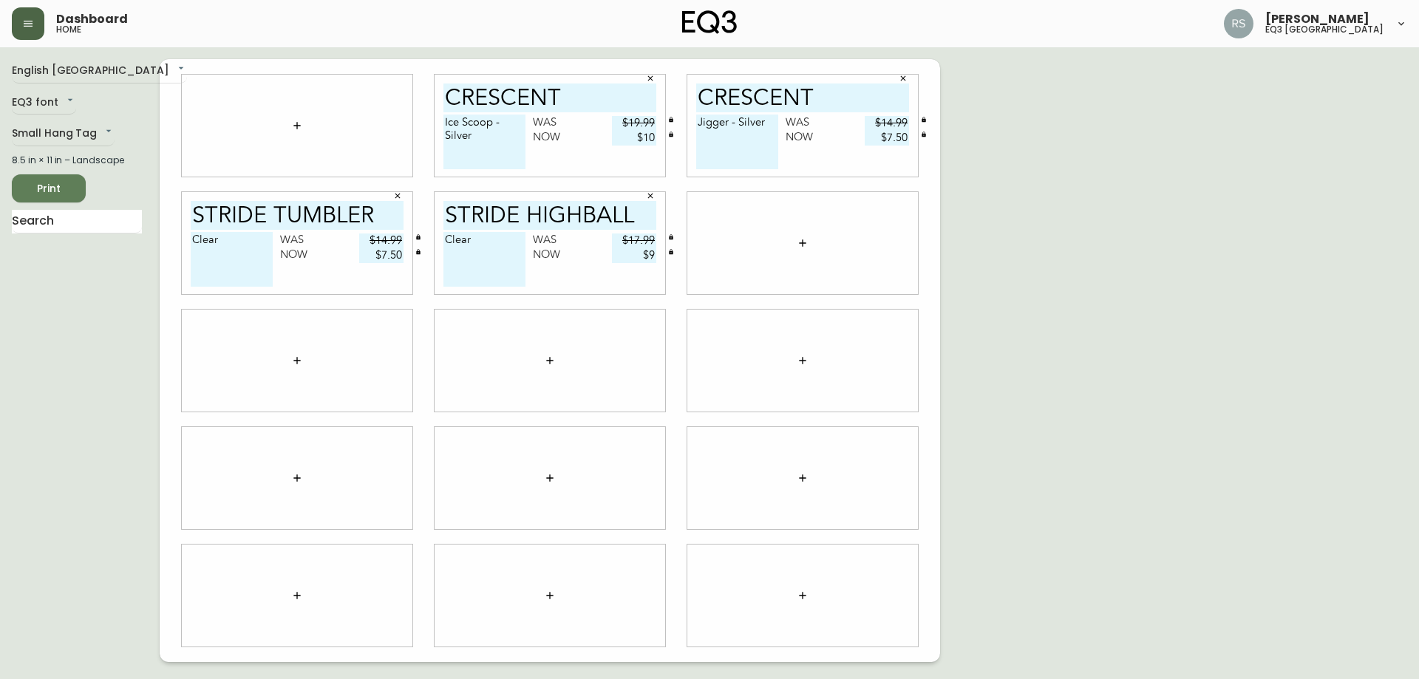
click at [658, 81] on button "button" at bounding box center [650, 78] width 22 height 22
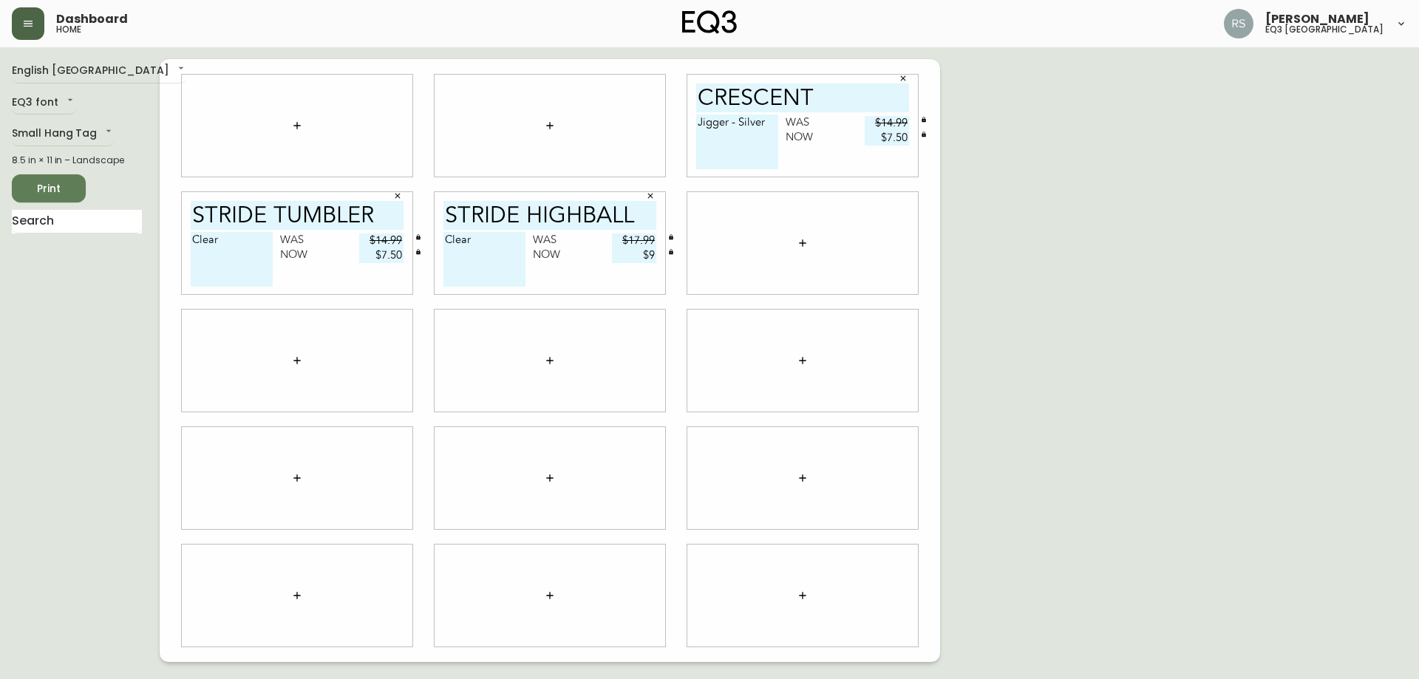
click at [904, 81] on icon "button" at bounding box center [902, 78] width 9 height 9
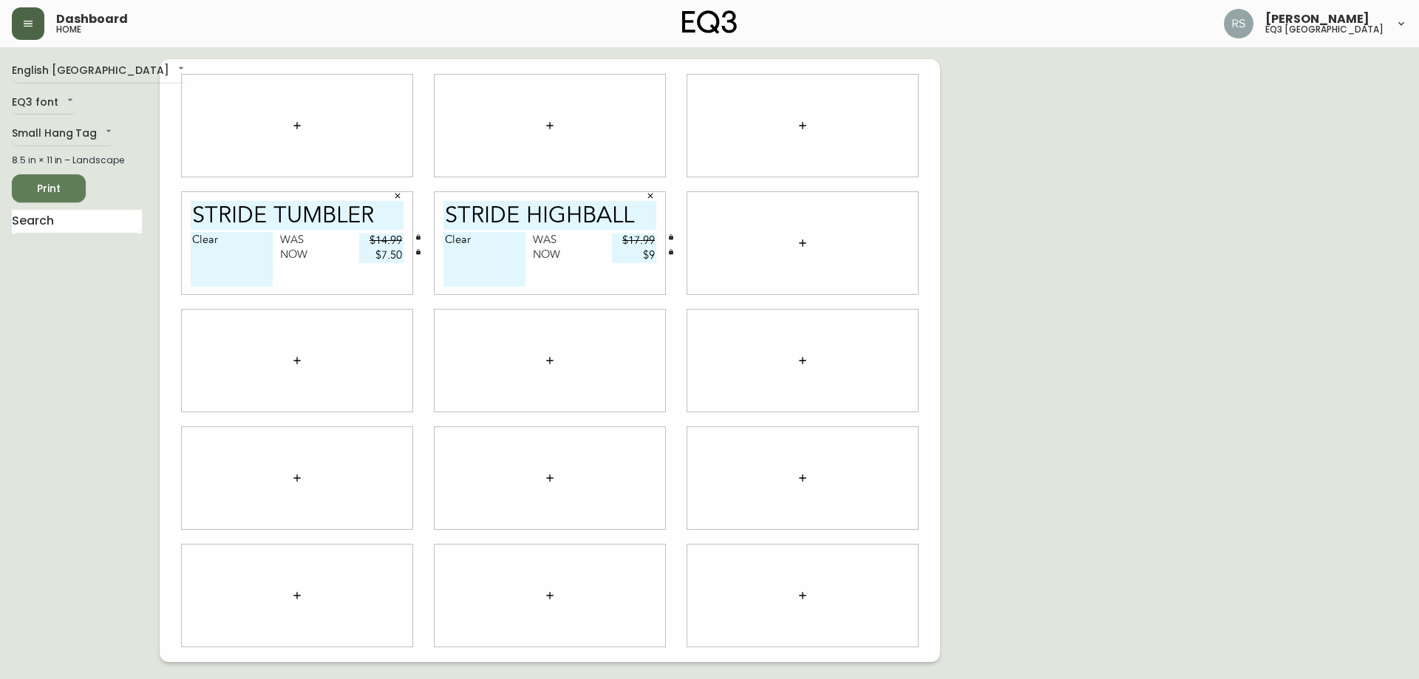
click at [646, 195] on icon "button" at bounding box center [650, 195] width 9 height 9
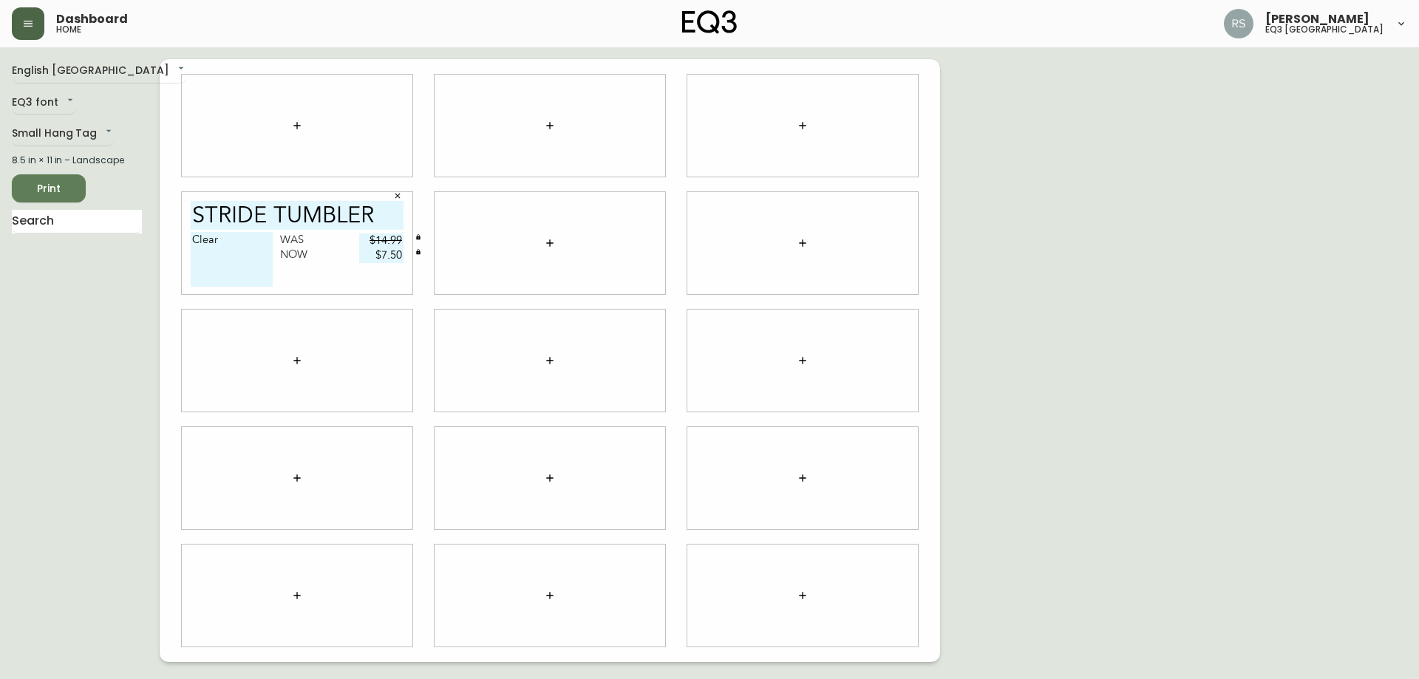
click at [402, 204] on button "button" at bounding box center [397, 196] width 22 height 22
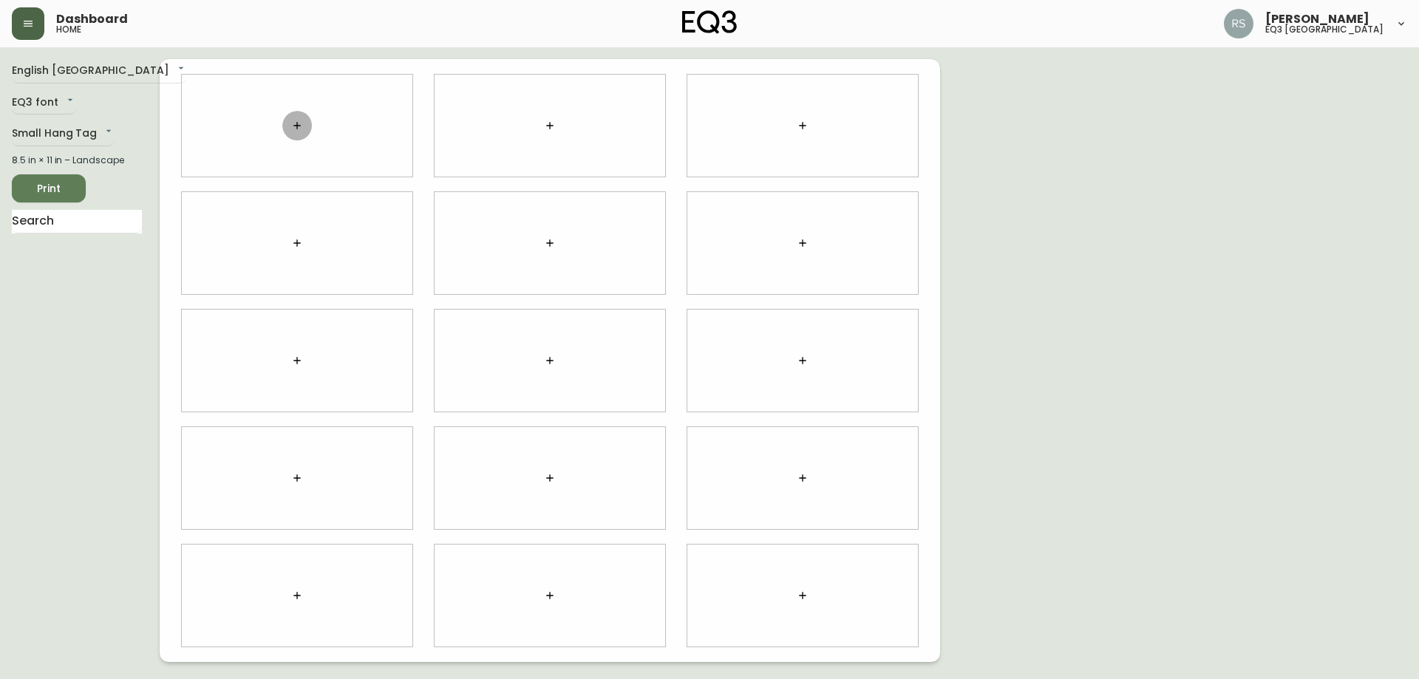
click at [300, 121] on icon "button" at bounding box center [297, 126] width 12 height 12
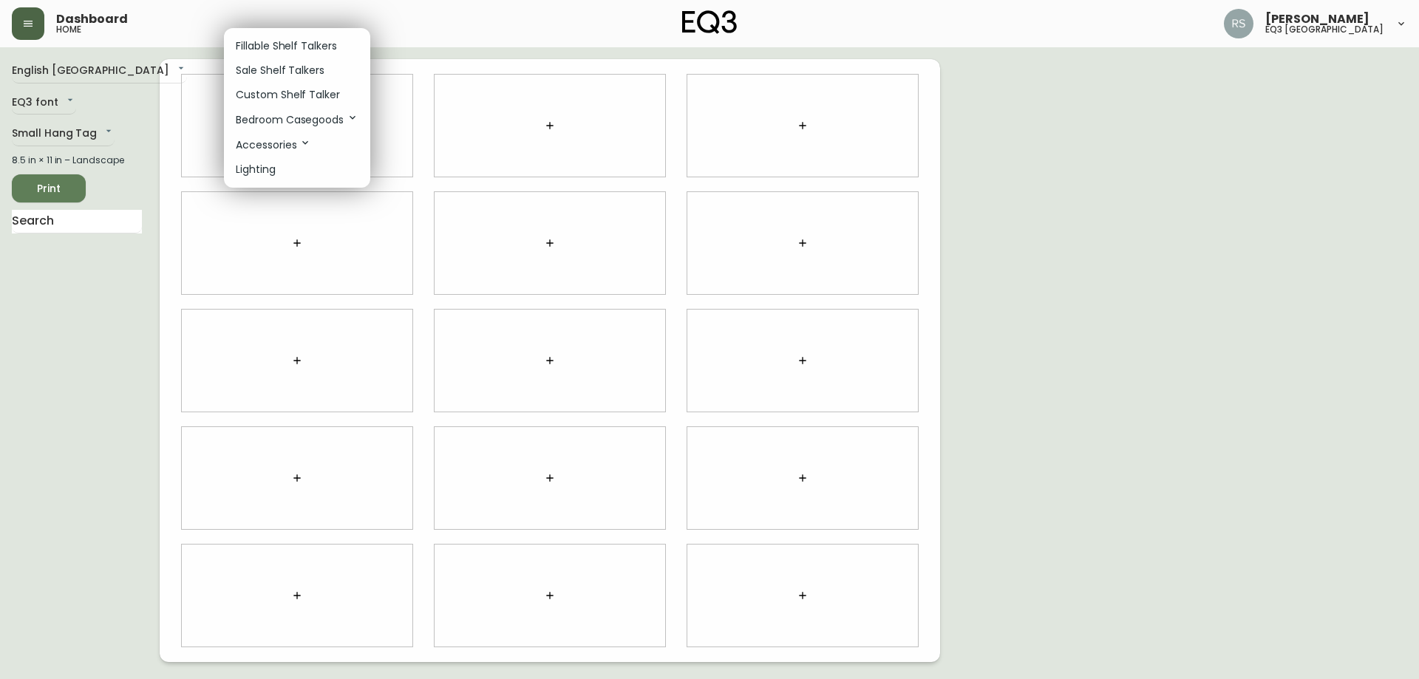
click at [278, 72] on p "Sale Shelf Talkers" at bounding box center [280, 71] width 89 height 16
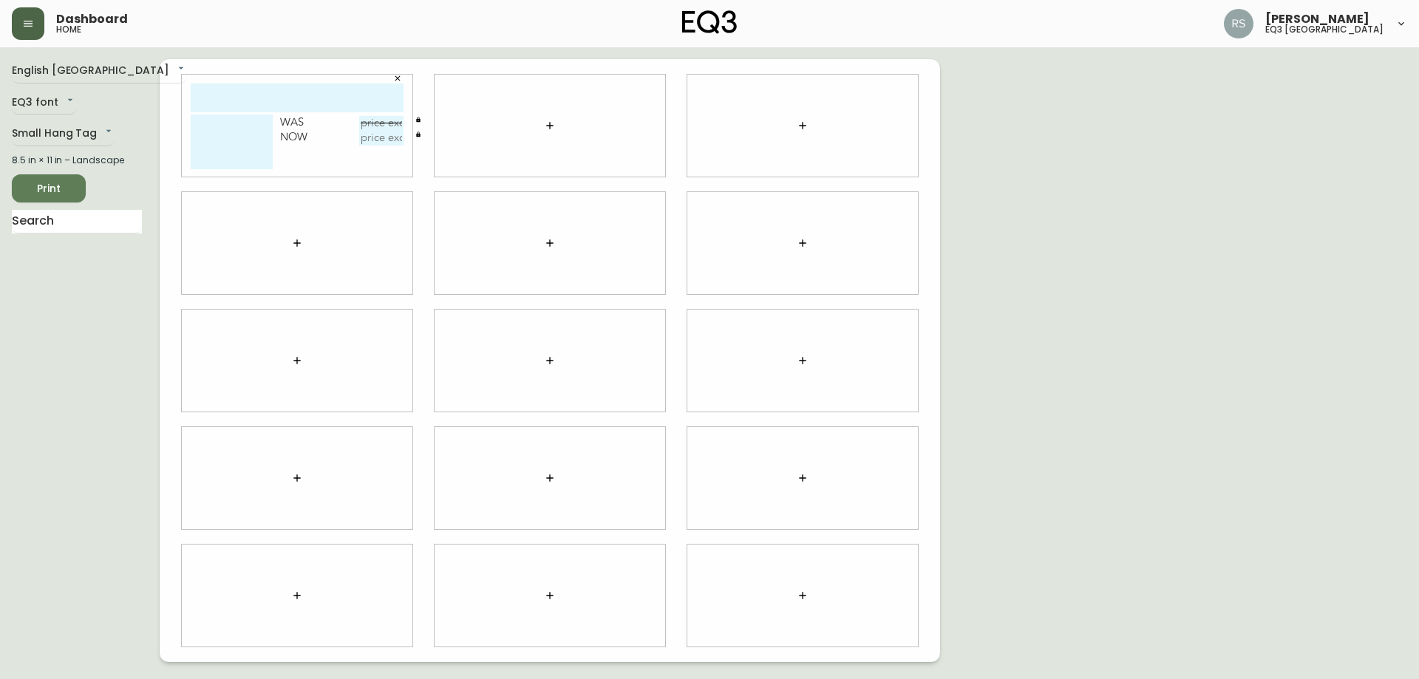
click at [287, 104] on input "text" at bounding box center [297, 97] width 213 height 29
type input "june jug"
click at [387, 123] on input "text" at bounding box center [381, 123] width 44 height 15
click at [230, 129] on textarea at bounding box center [232, 142] width 82 height 55
click at [391, 125] on input "text" at bounding box center [381, 123] width 44 height 15
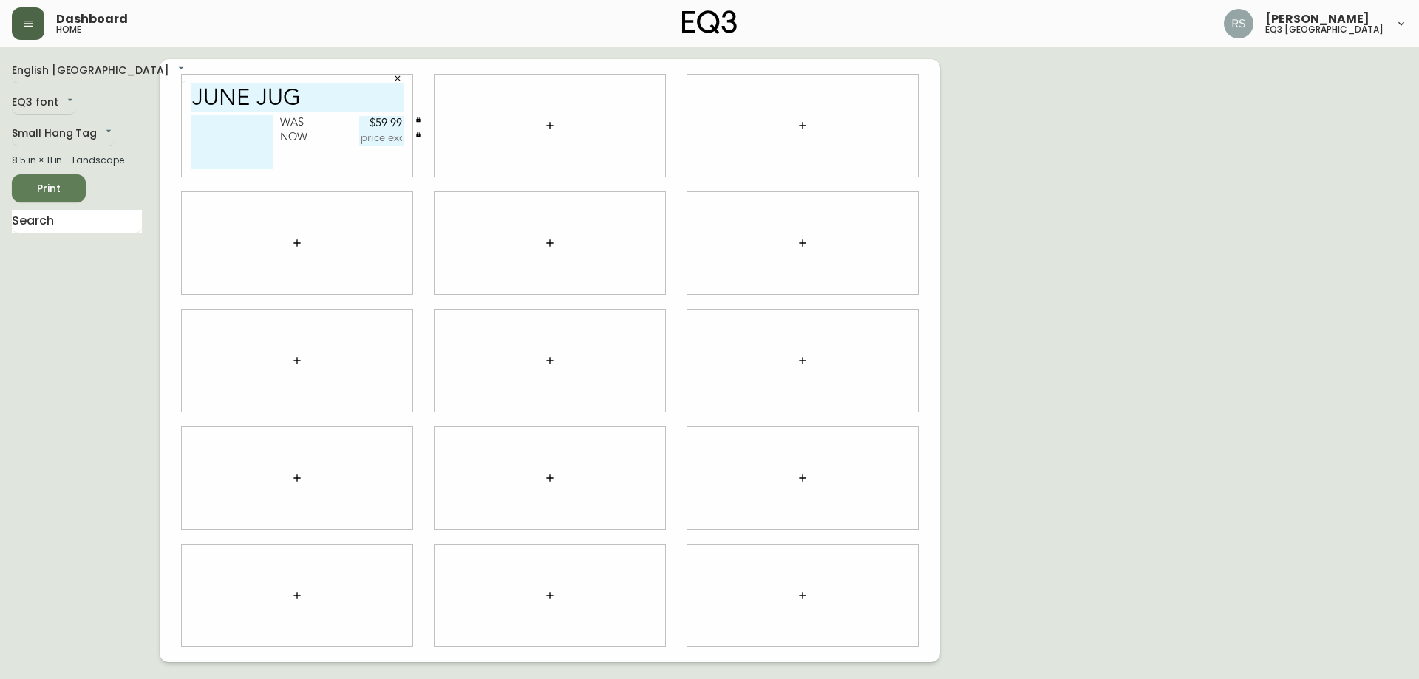
type input "$59.99"
click at [389, 139] on input "text" at bounding box center [381, 138] width 44 height 15
type input "$30"
click at [1316, 324] on div "English Canada en_CA EQ3 font EQ3 Small Hang Tag small 8.5 in × 11 in – Landsca…" at bounding box center [709, 360] width 1395 height 603
click at [247, 128] on textarea at bounding box center [232, 142] width 82 height 55
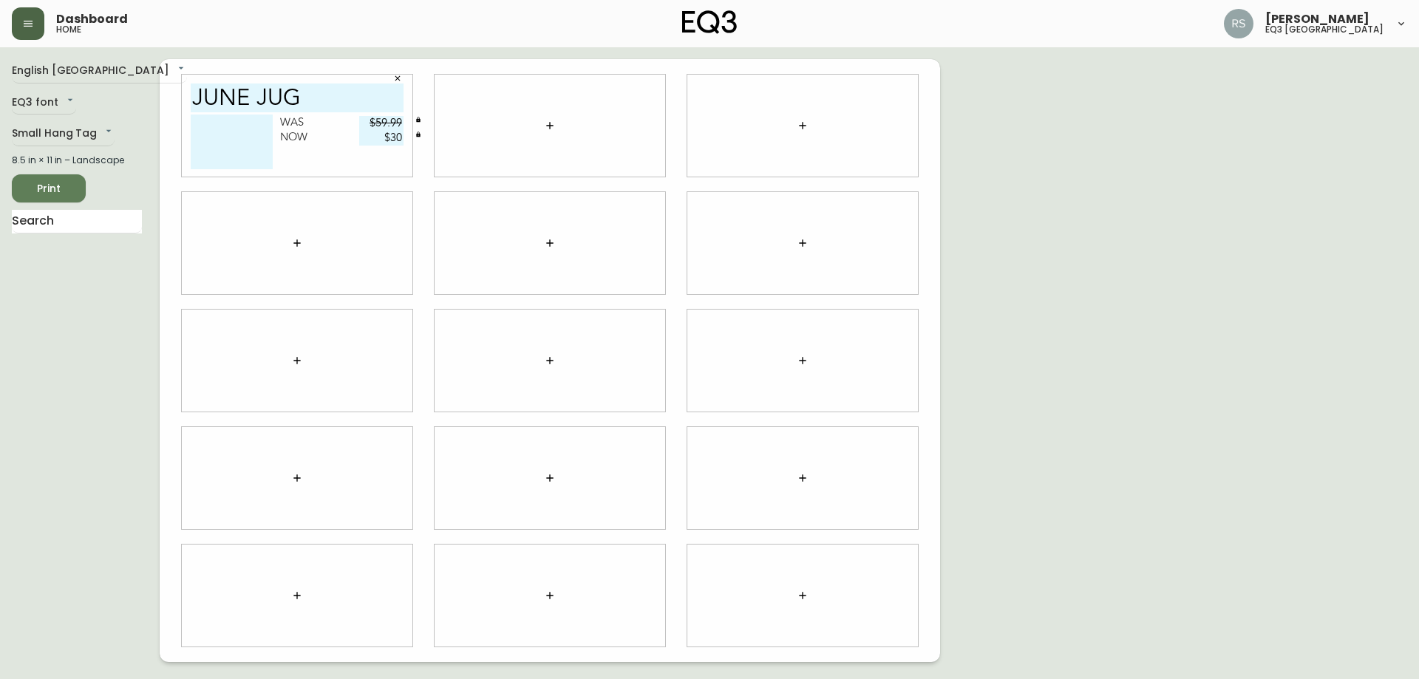
type textarea "p"
click at [1173, 233] on div "English Canada en_CA EQ3 font EQ3 Small Hang Tag small 8.5 in × 11 in – Landsca…" at bounding box center [709, 360] width 1395 height 603
click at [191, 119] on textarea "Pink" at bounding box center [232, 142] width 82 height 55
type textarea "Light Pink"
drag, startPoint x: 1111, startPoint y: 248, endPoint x: 1014, endPoint y: 222, distance: 100.2
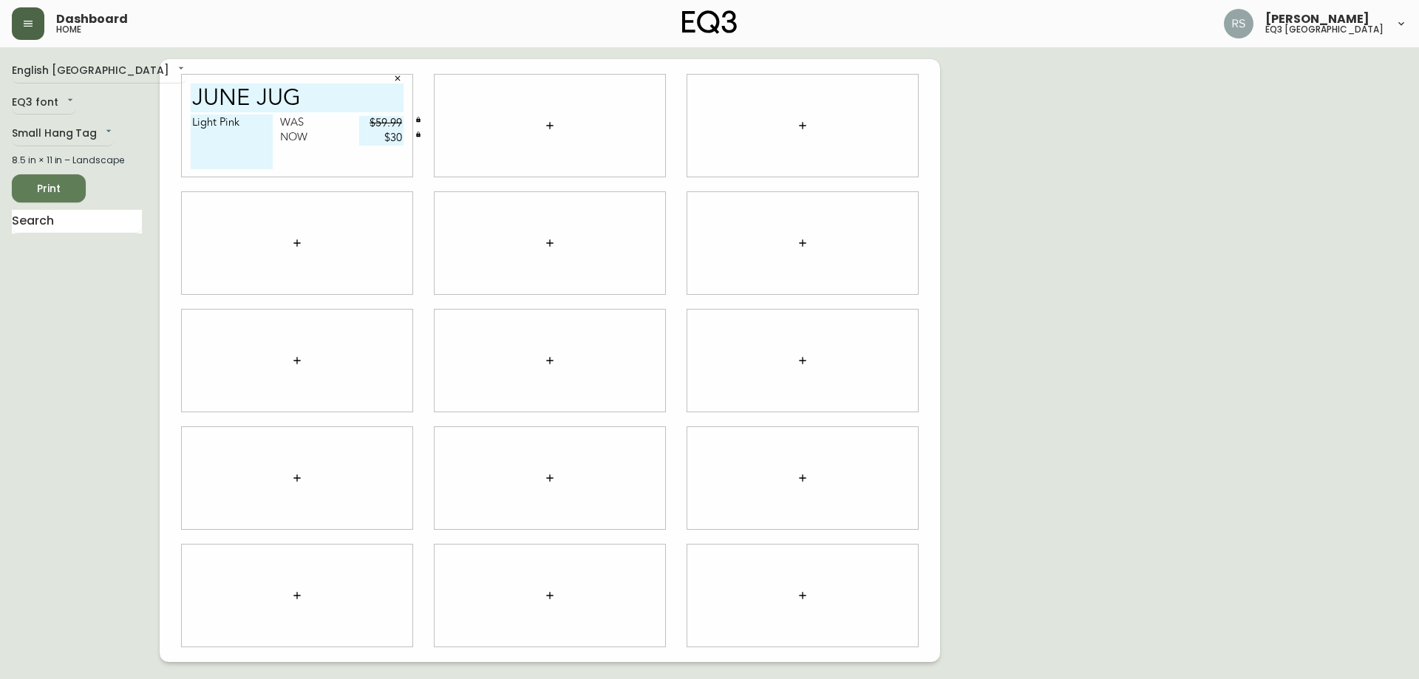
click at [1104, 250] on div "English Canada en_CA EQ3 font EQ3 Small Hang Tag small 8.5 in × 11 in – Landsca…" at bounding box center [709, 360] width 1395 height 603
click at [550, 129] on icon "button" at bounding box center [550, 126] width 12 height 12
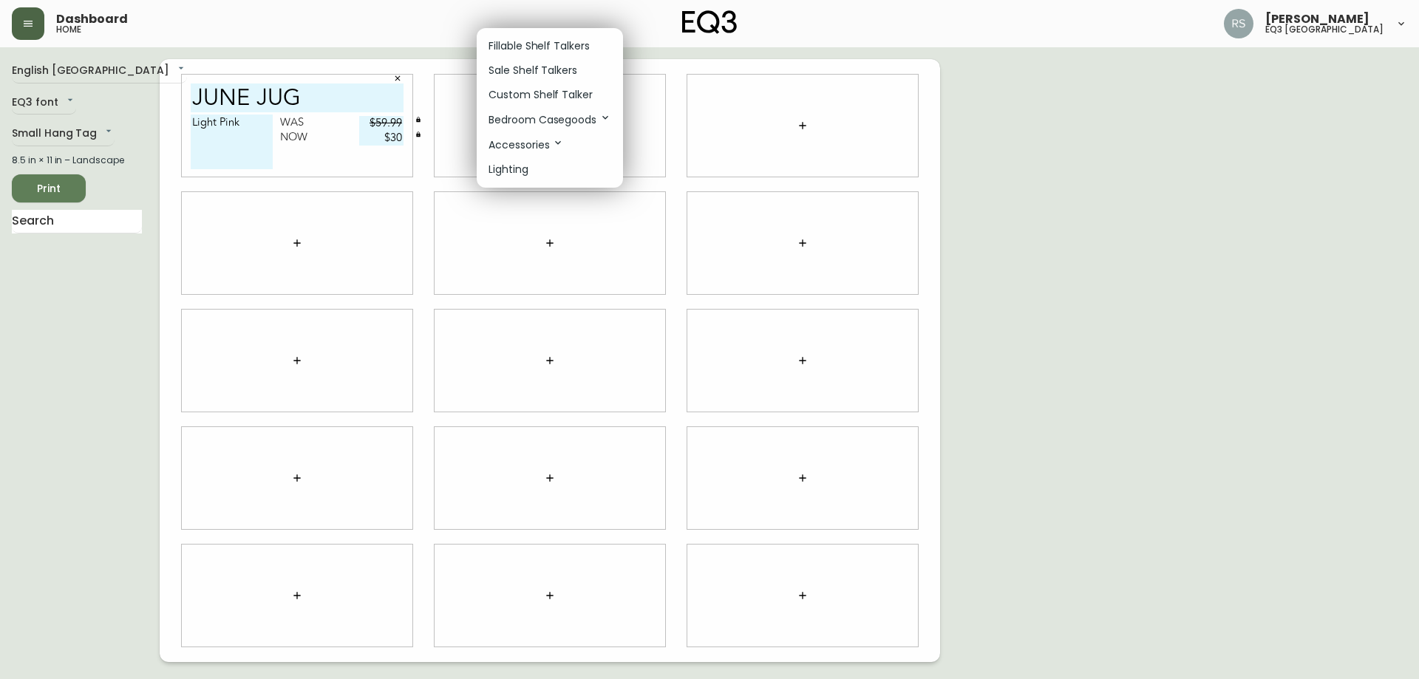
click at [539, 72] on p "Sale Shelf Talkers" at bounding box center [532, 71] width 89 height 16
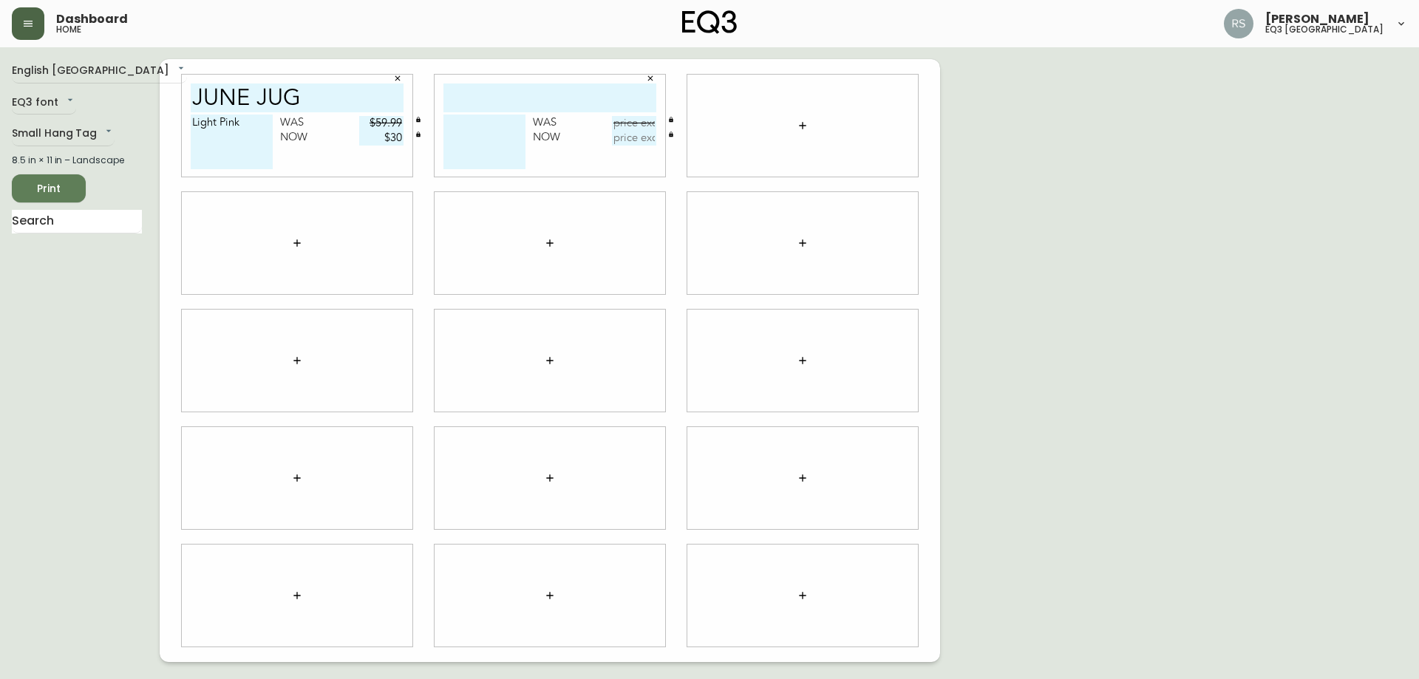
click at [531, 92] on input "text" at bounding box center [549, 97] width 213 height 29
type input "crescent"
click at [468, 143] on textarea at bounding box center [484, 142] width 82 height 55
type textarea "Wine Cooler"
click at [625, 124] on input "text" at bounding box center [634, 123] width 44 height 15
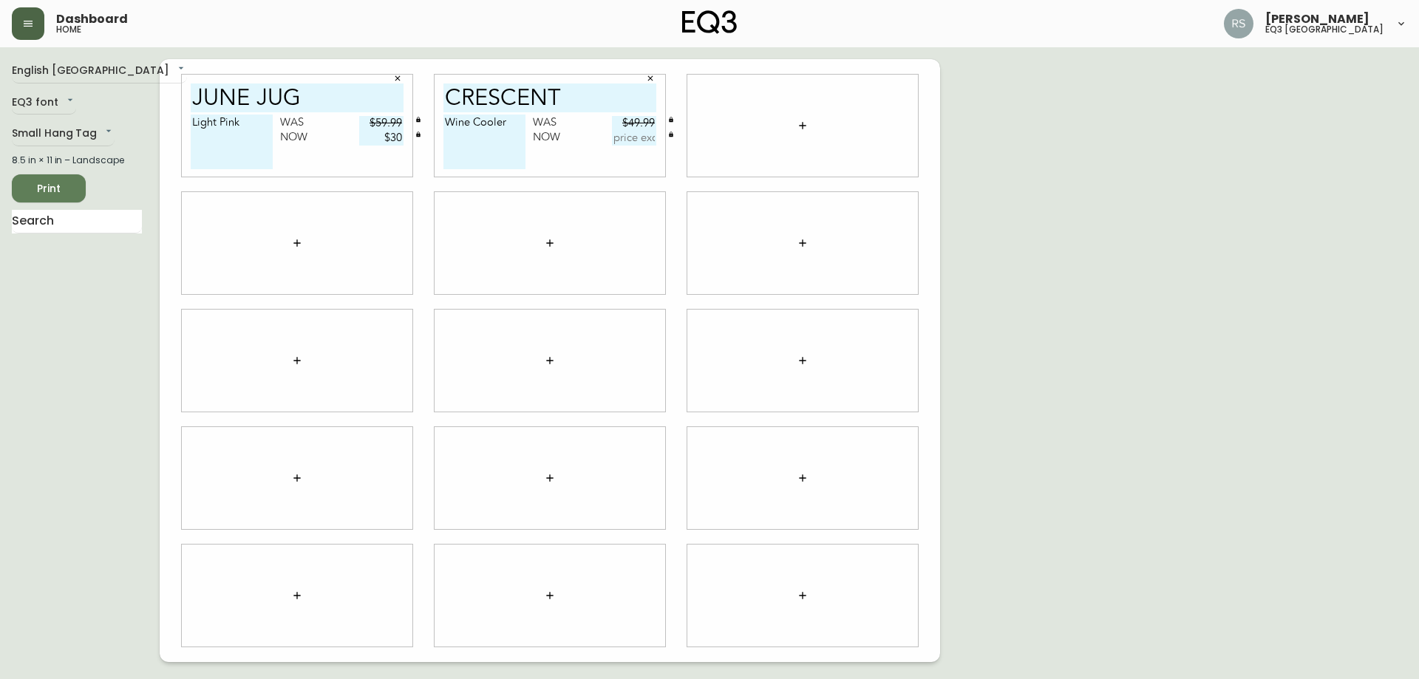
type input "$49.99"
click at [613, 142] on input "text" at bounding box center [634, 138] width 44 height 15
type input "$25"
click at [1344, 337] on div "English Canada en_CA EQ3 font EQ3 Small Hang Tag small 8.5 in × 11 in – Landsca…" at bounding box center [709, 360] width 1395 height 603
click at [813, 135] on button "button" at bounding box center [803, 126] width 30 height 30
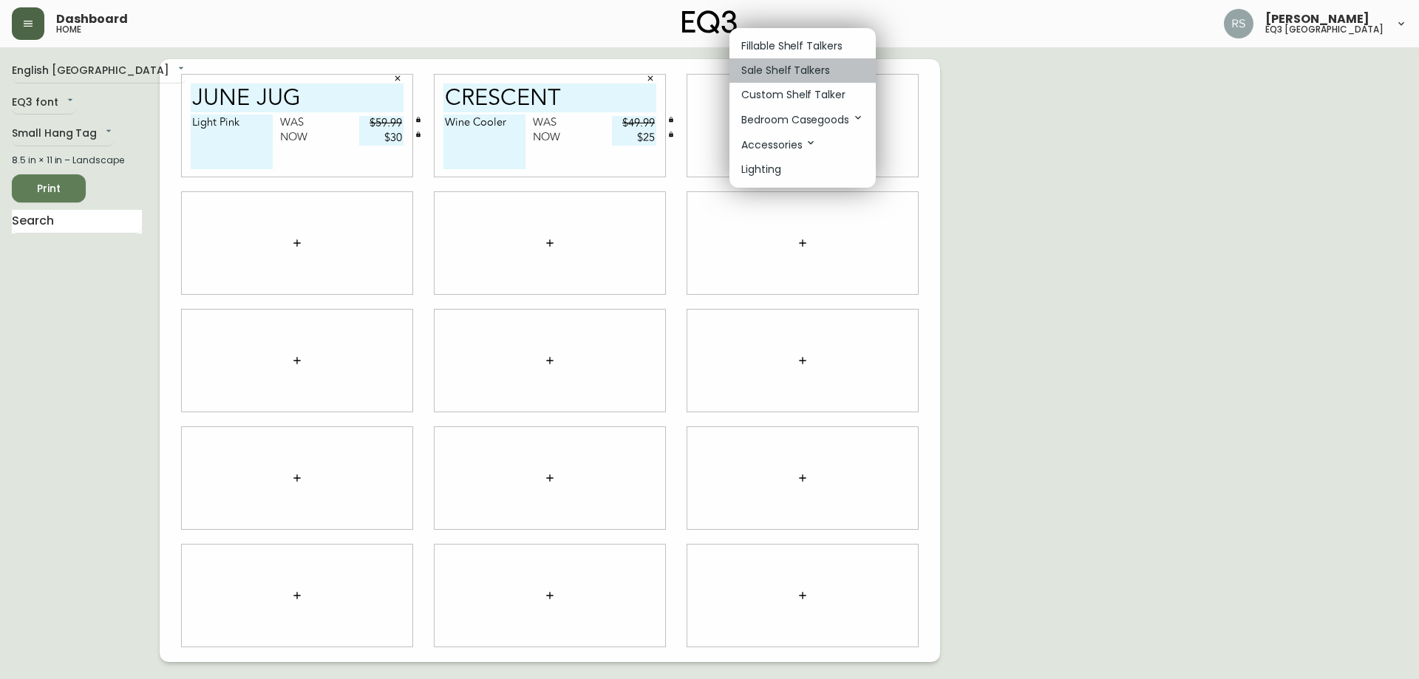
click at [779, 66] on p "Sale Shelf Talkers" at bounding box center [785, 71] width 89 height 16
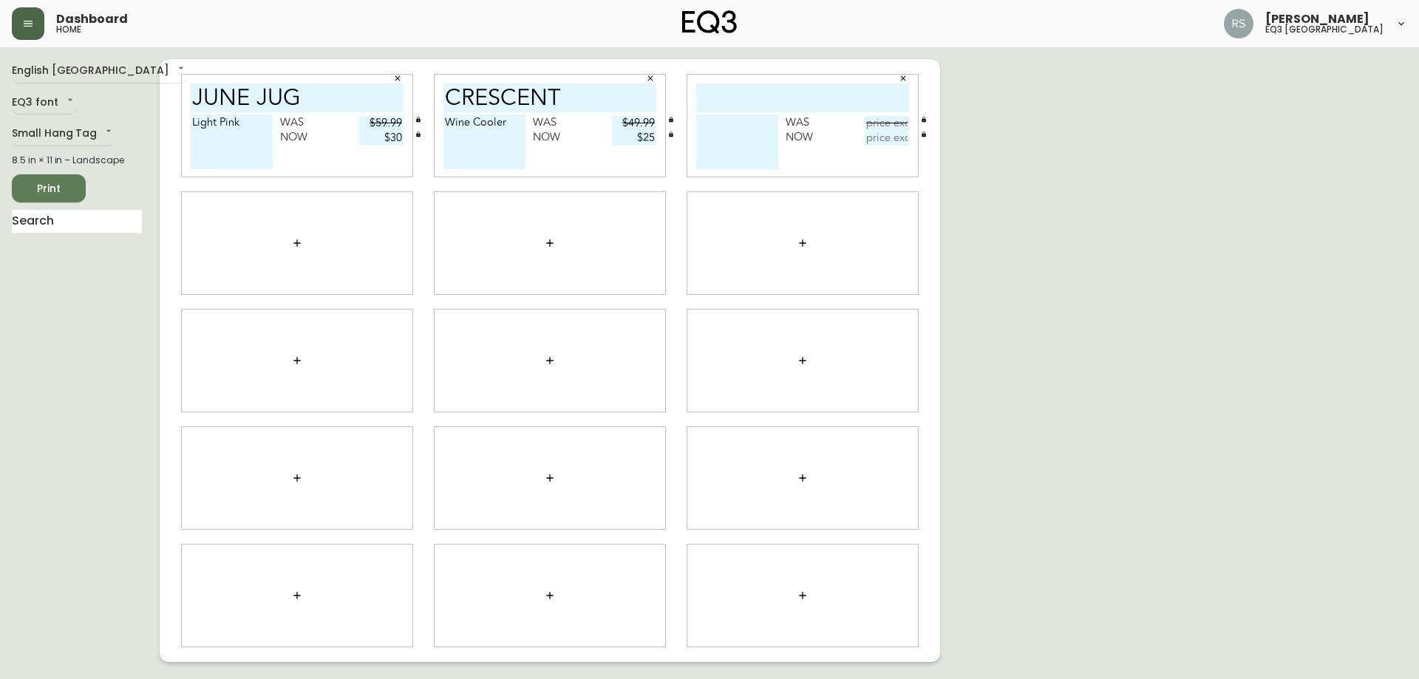
drag, startPoint x: 778, startPoint y: 69, endPoint x: 764, endPoint y: 100, distance: 34.1
click at [764, 100] on input "text" at bounding box center [802, 97] width 213 height 29
type input "forth"
click at [752, 137] on textarea at bounding box center [737, 142] width 82 height 55
type textarea "C"
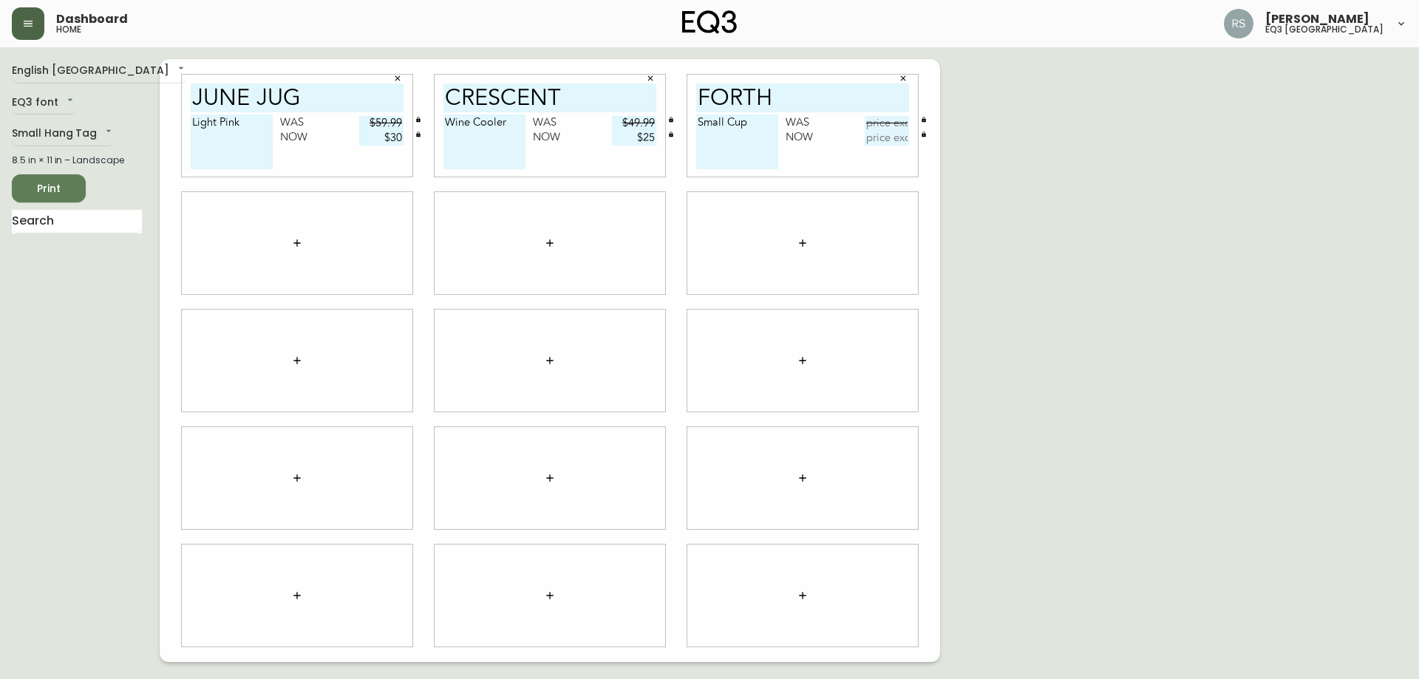
type textarea "Small Cup"
click at [895, 123] on input "text" at bounding box center [886, 123] width 44 height 15
type input "$19.99"
click at [889, 135] on input "text" at bounding box center [886, 138] width 44 height 15
type input "$10"
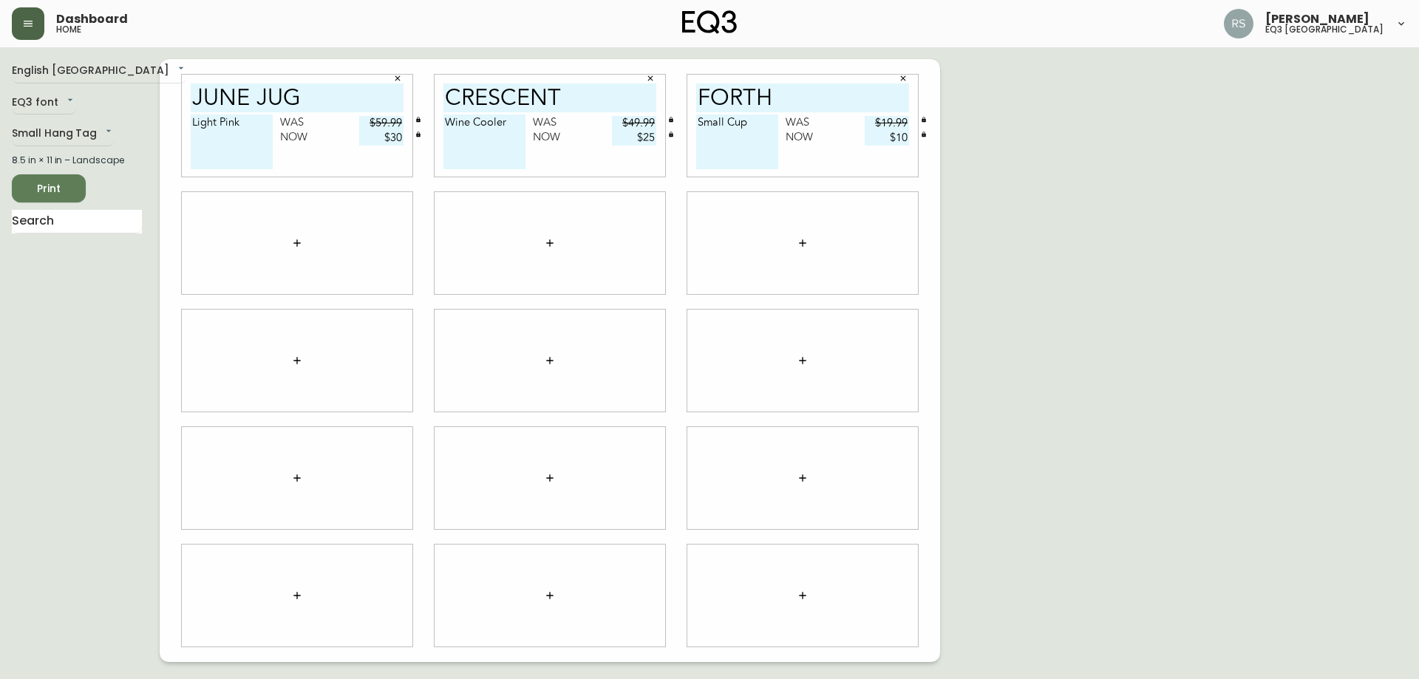
click at [1255, 281] on div "English Canada en_CA EQ3 font EQ3 Small Hang Tag small 8.5 in × 11 in – Landsca…" at bounding box center [709, 360] width 1395 height 603
click at [306, 247] on button "button" at bounding box center [297, 243] width 30 height 30
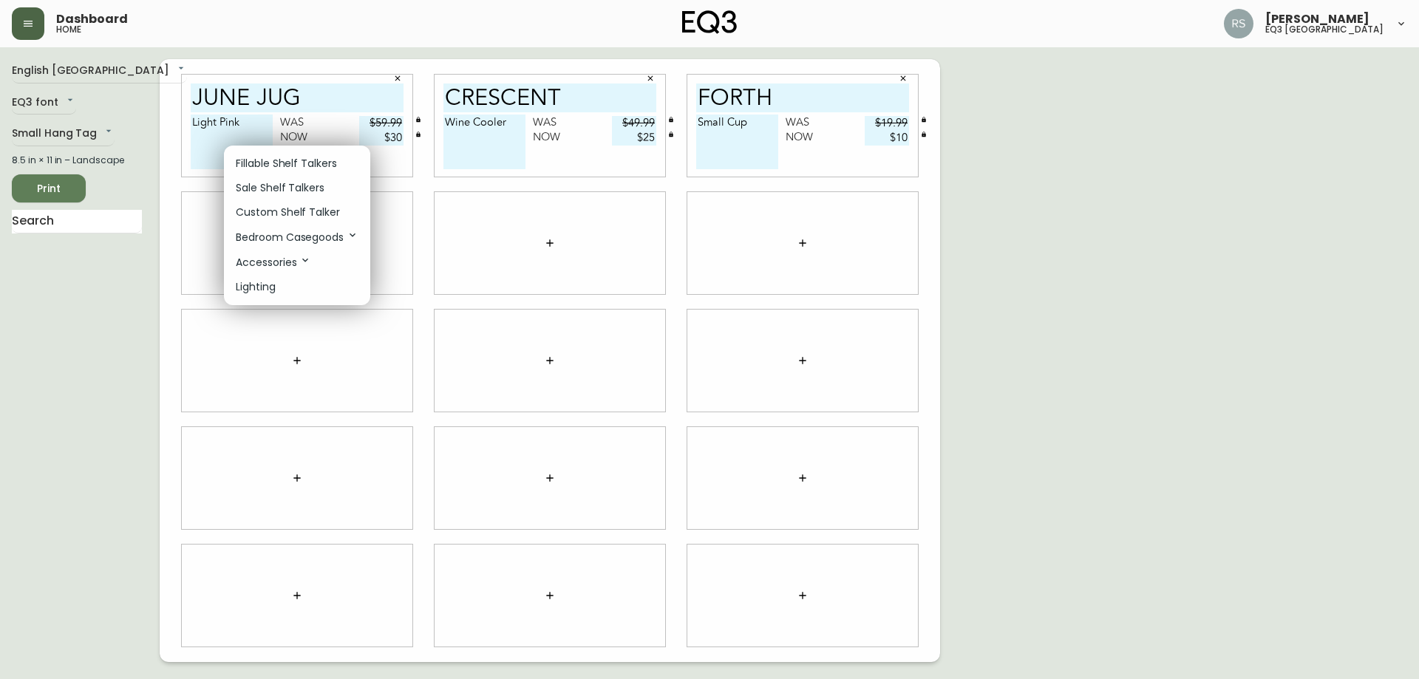
click at [265, 184] on p "Sale Shelf Talkers" at bounding box center [280, 188] width 89 height 16
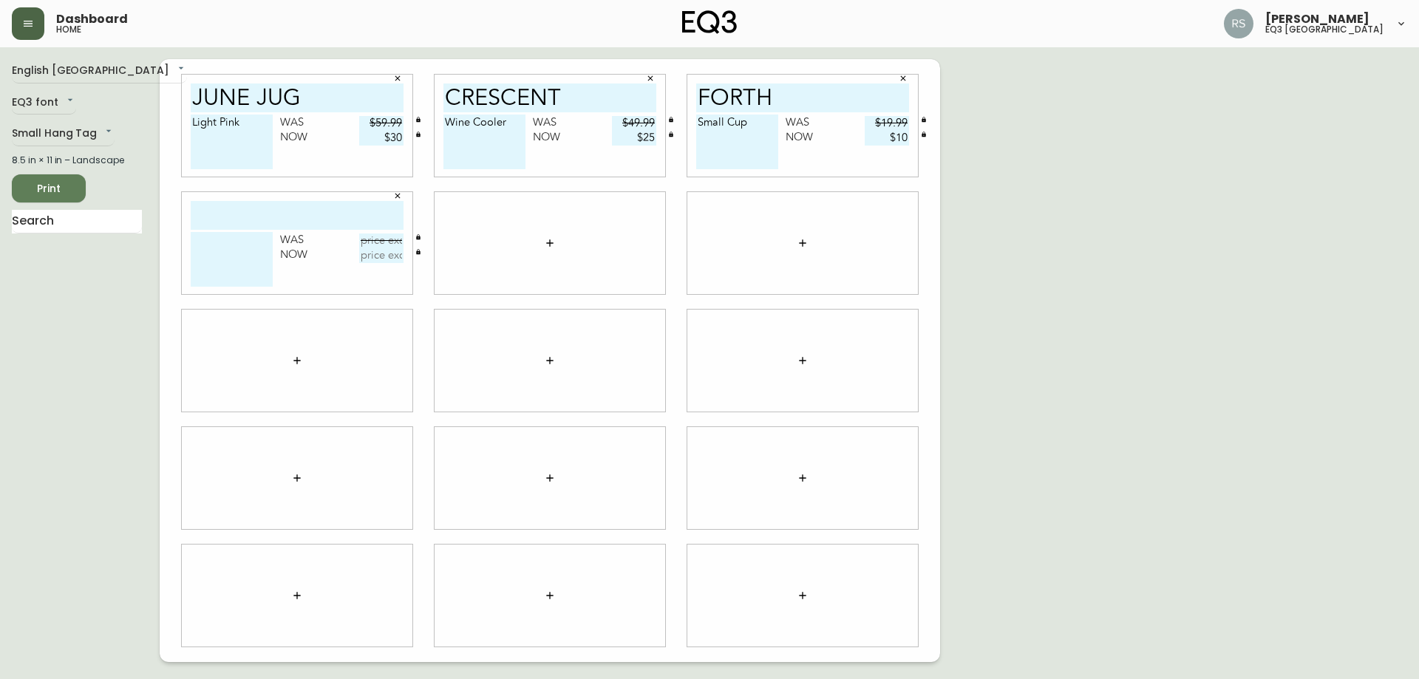
click at [250, 214] on input "text" at bounding box center [297, 215] width 213 height 29
type input "WILA"
click at [256, 253] on textarea at bounding box center [232, 259] width 82 height 55
type textarea "m"
type textarea "Mug"
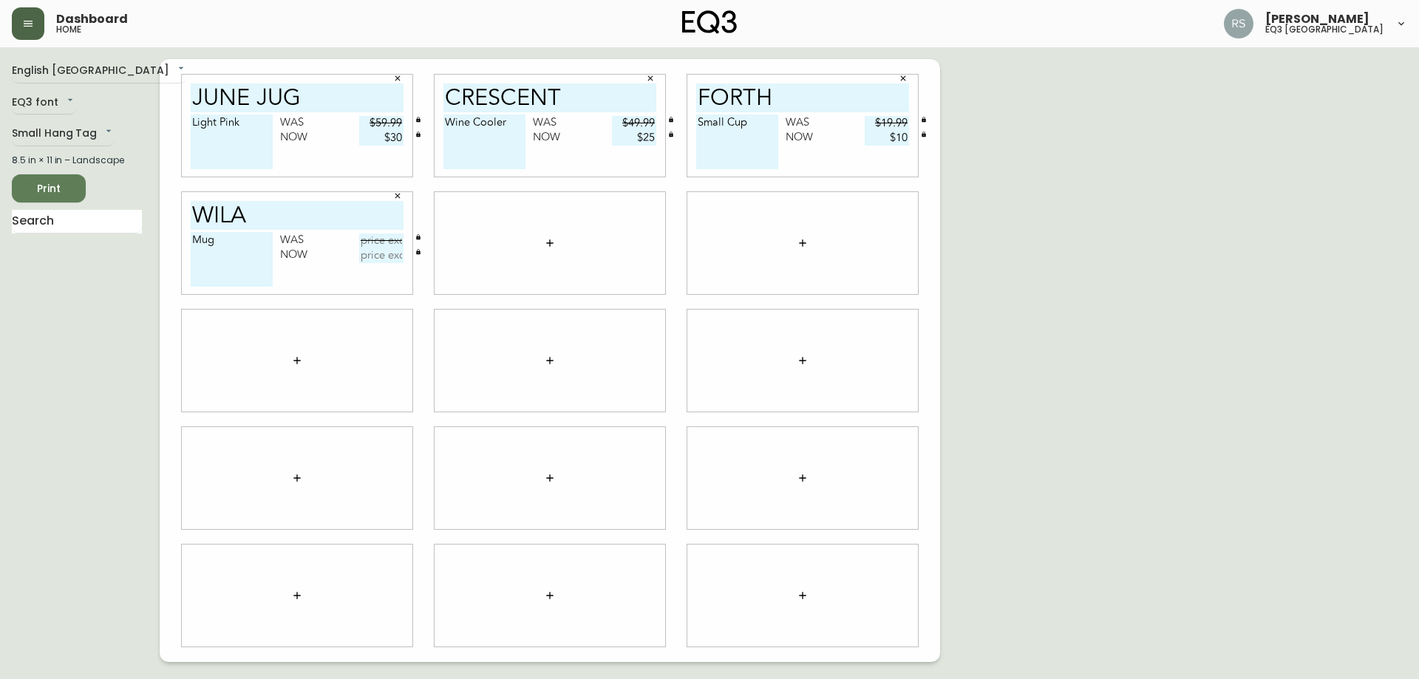
click at [519, 256] on div at bounding box center [549, 243] width 231 height 102
click at [341, 208] on input "WILA" at bounding box center [297, 215] width 213 height 29
click at [300, 220] on input "WILA" at bounding box center [297, 215] width 213 height 29
type input "[PERSON_NAME]"
click at [225, 232] on textarea "Mug" at bounding box center [232, 259] width 82 height 55
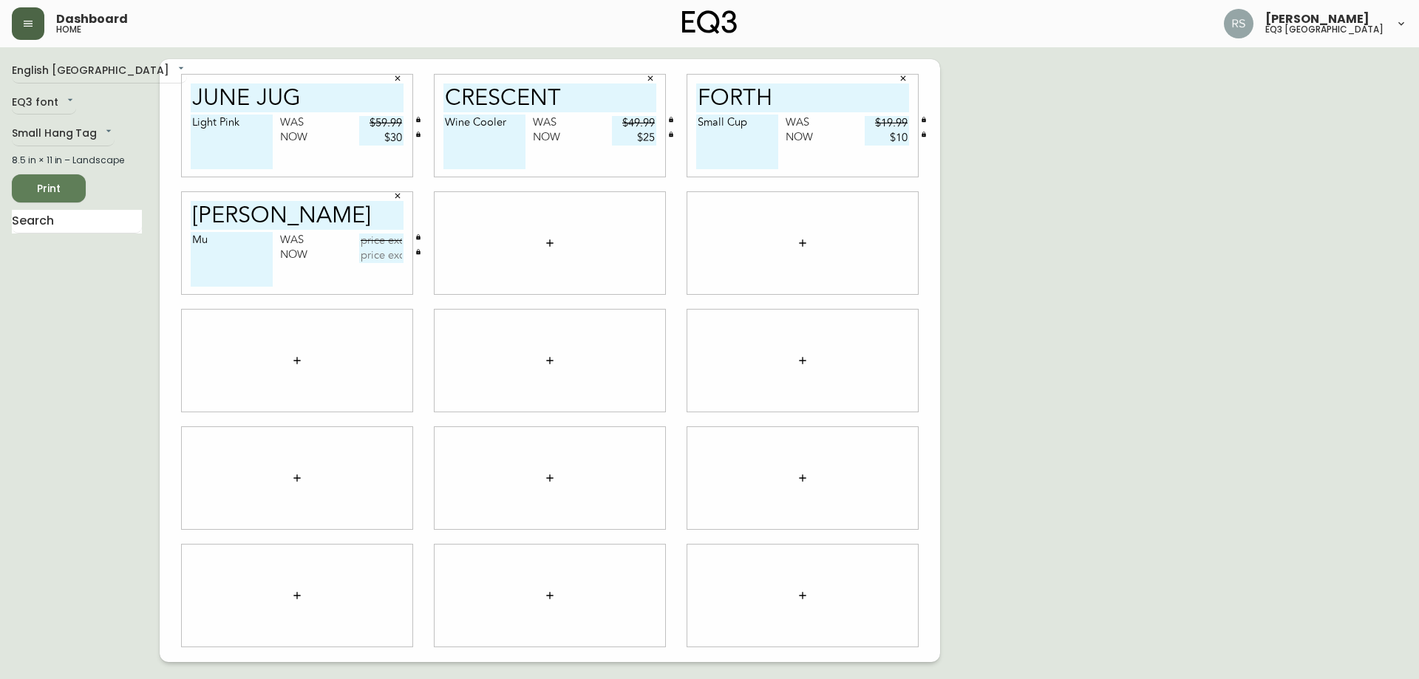
type textarea "M"
type textarea "White"
click at [381, 245] on input "text" at bounding box center [381, 240] width 44 height 15
type input "$6.99"
click at [392, 257] on input "text" at bounding box center [381, 255] width 44 height 15
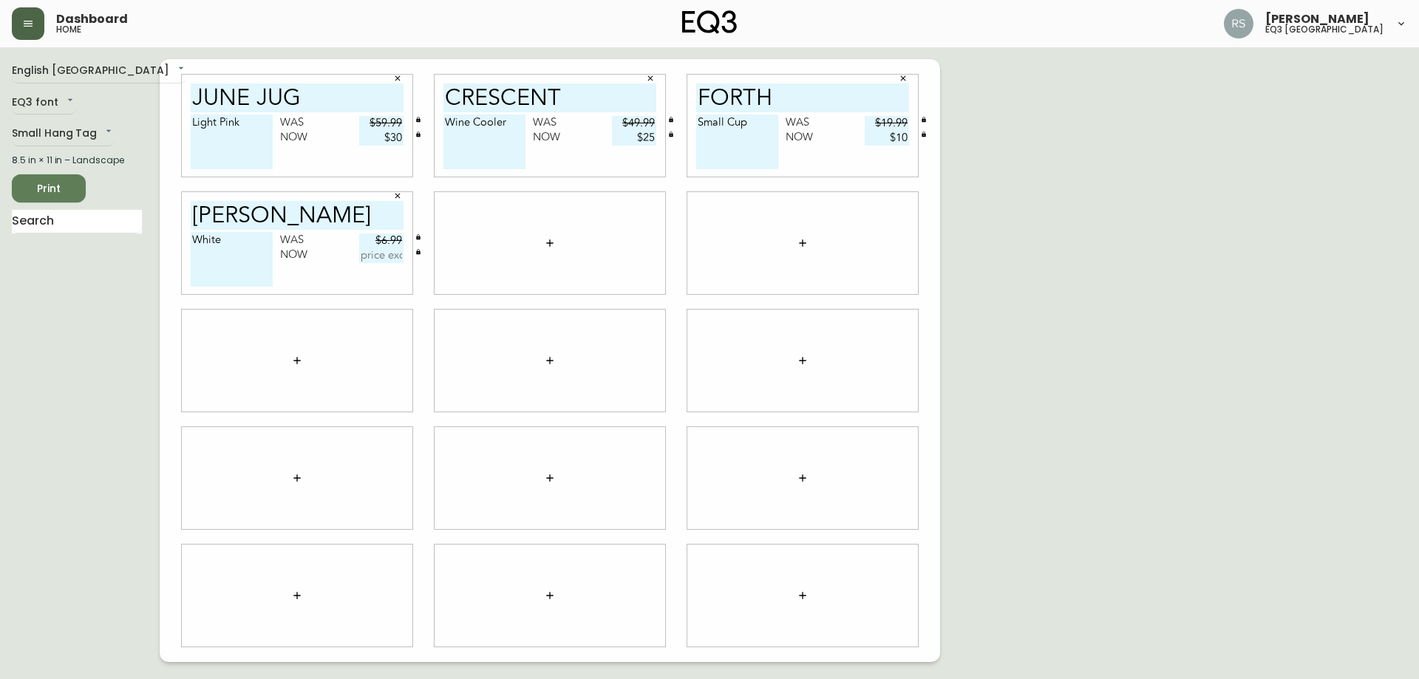
type input "$."
type input "$3.95"
click at [1002, 233] on div "English [GEOGRAPHIC_DATA] en_CA EQ3 font EQ3 Small Hang Tag small 8.5 in × 11 i…" at bounding box center [709, 360] width 1395 height 603
click at [61, 188] on span "Print" at bounding box center [49, 189] width 50 height 18
click at [397, 81] on icon "button" at bounding box center [397, 78] width 9 height 9
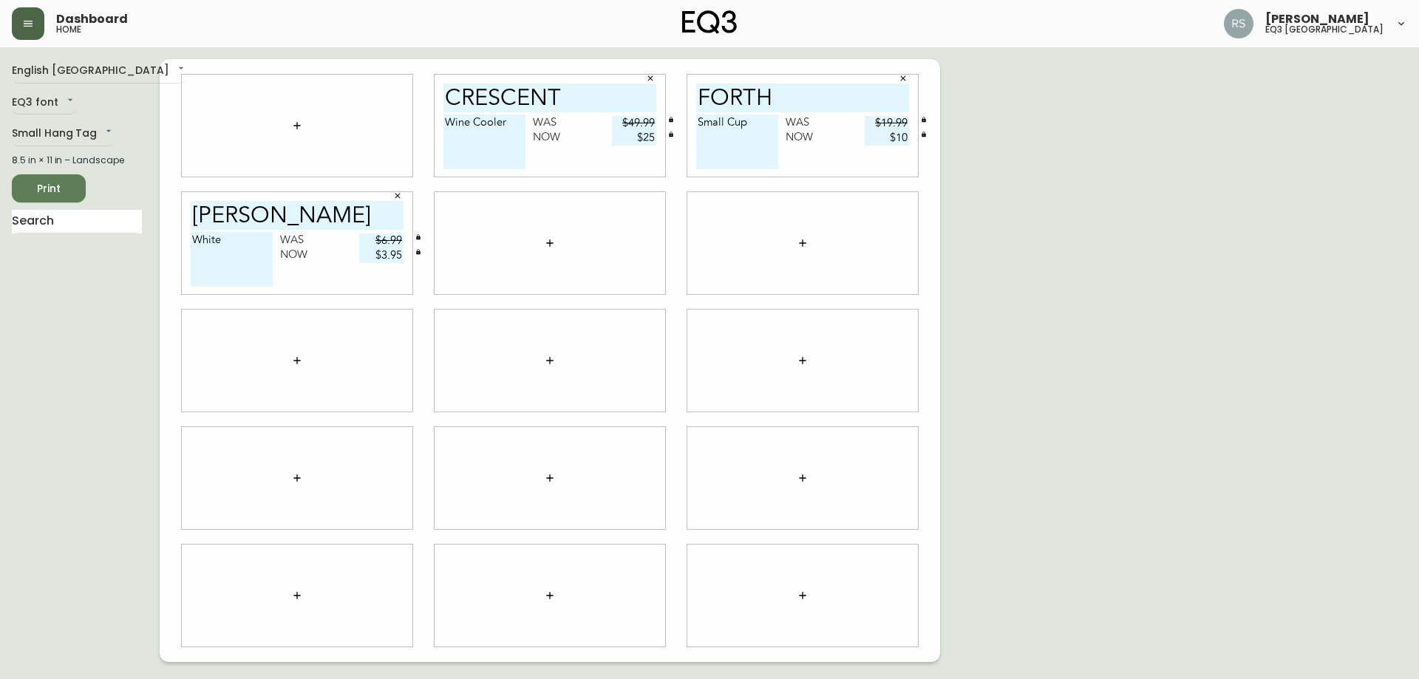
click at [648, 80] on icon "button" at bounding box center [650, 78] width 9 height 9
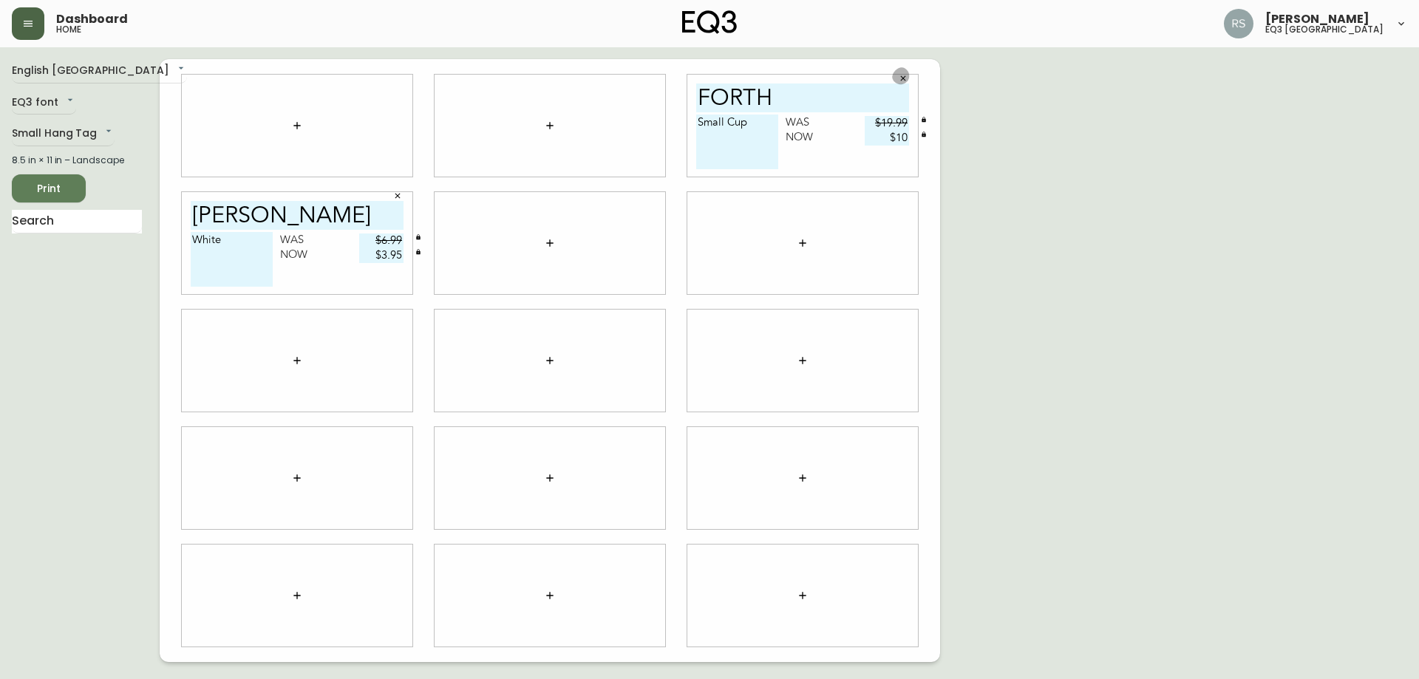
click at [904, 83] on button "button" at bounding box center [903, 78] width 22 height 22
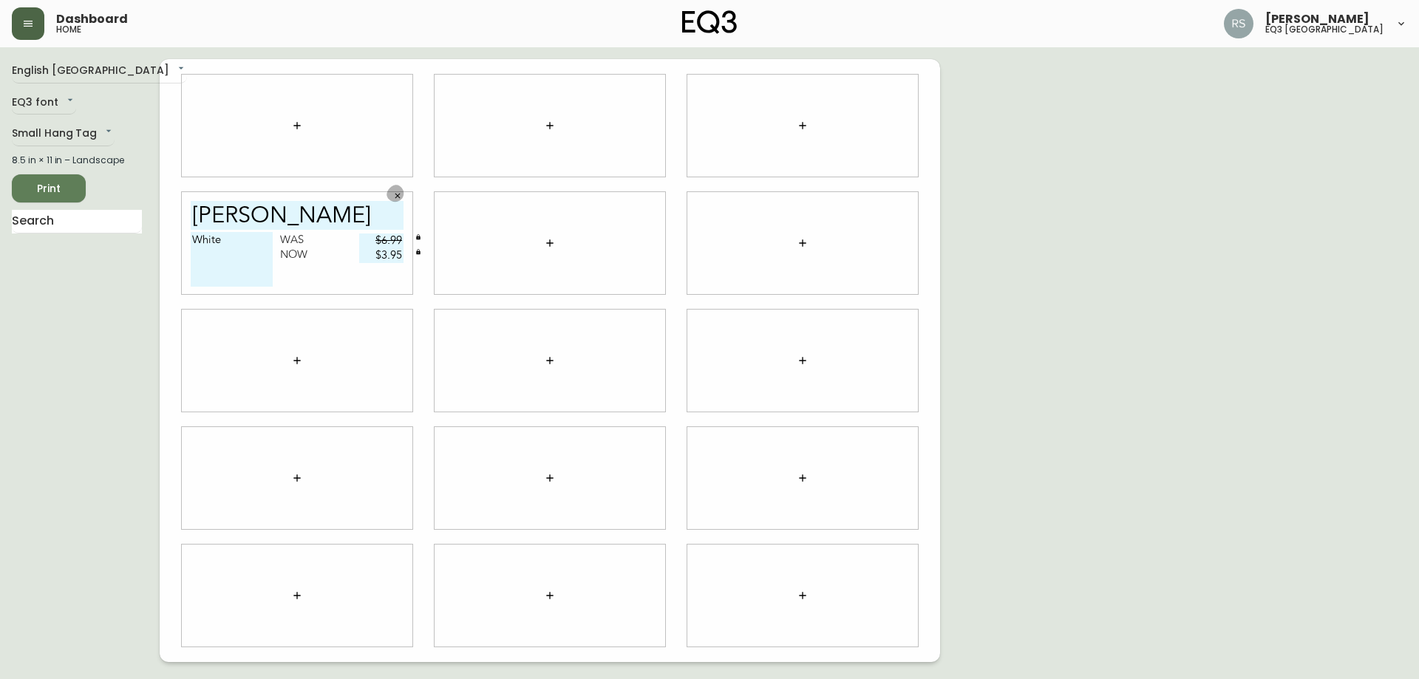
click at [388, 197] on button "button" at bounding box center [397, 196] width 22 height 22
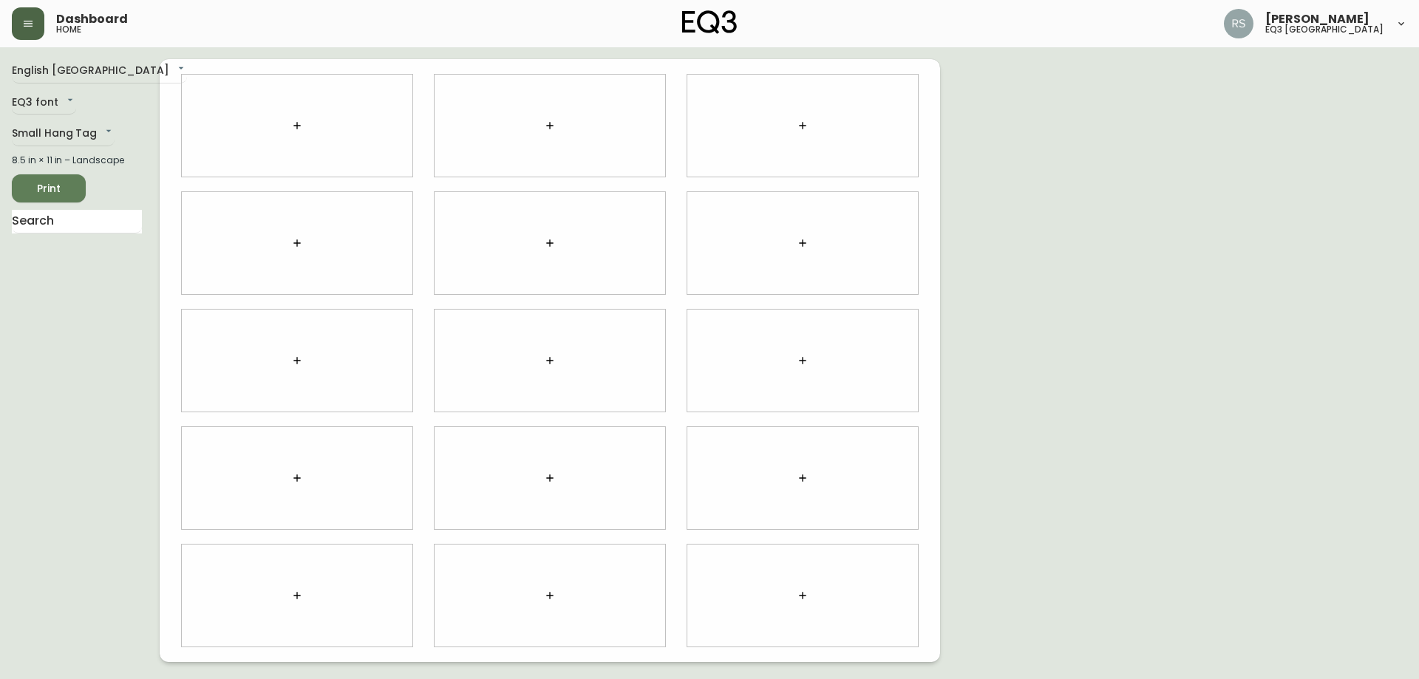
click at [556, 128] on button "button" at bounding box center [550, 126] width 30 height 30
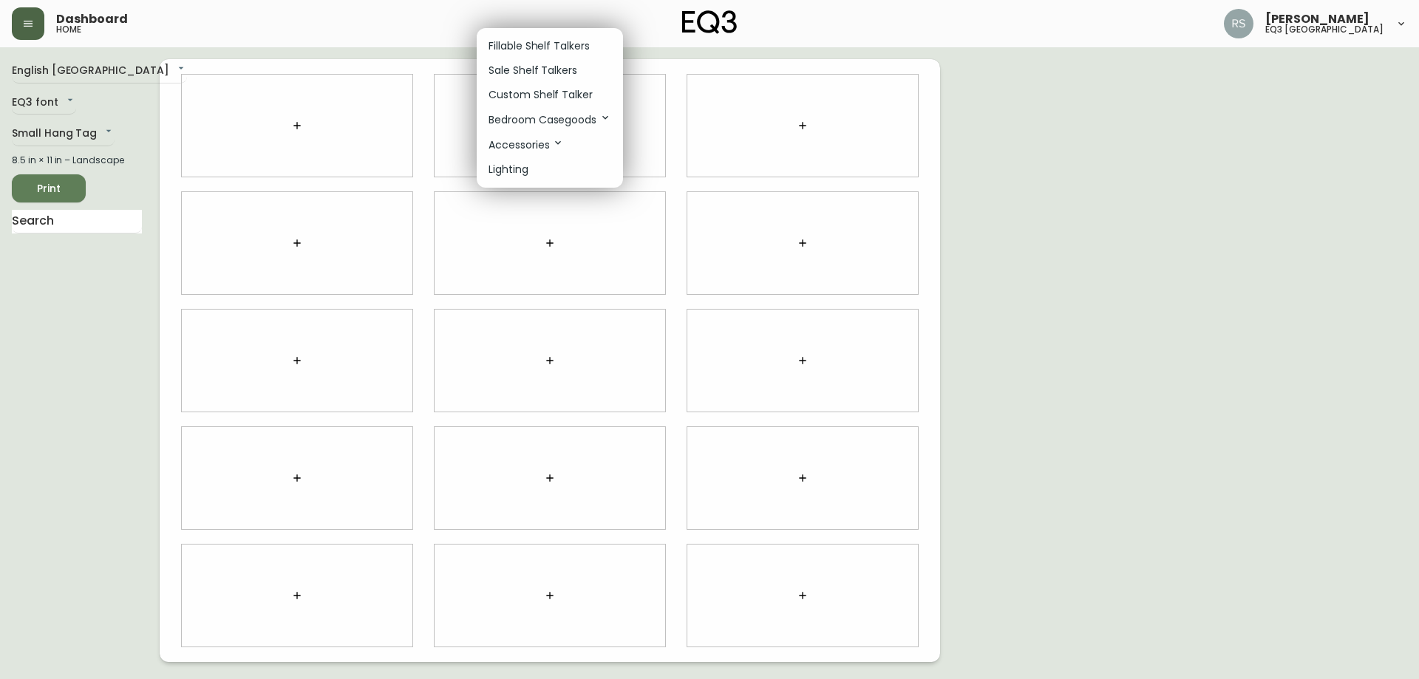
click at [534, 68] on p "Sale Shelf Talkers" at bounding box center [532, 71] width 89 height 16
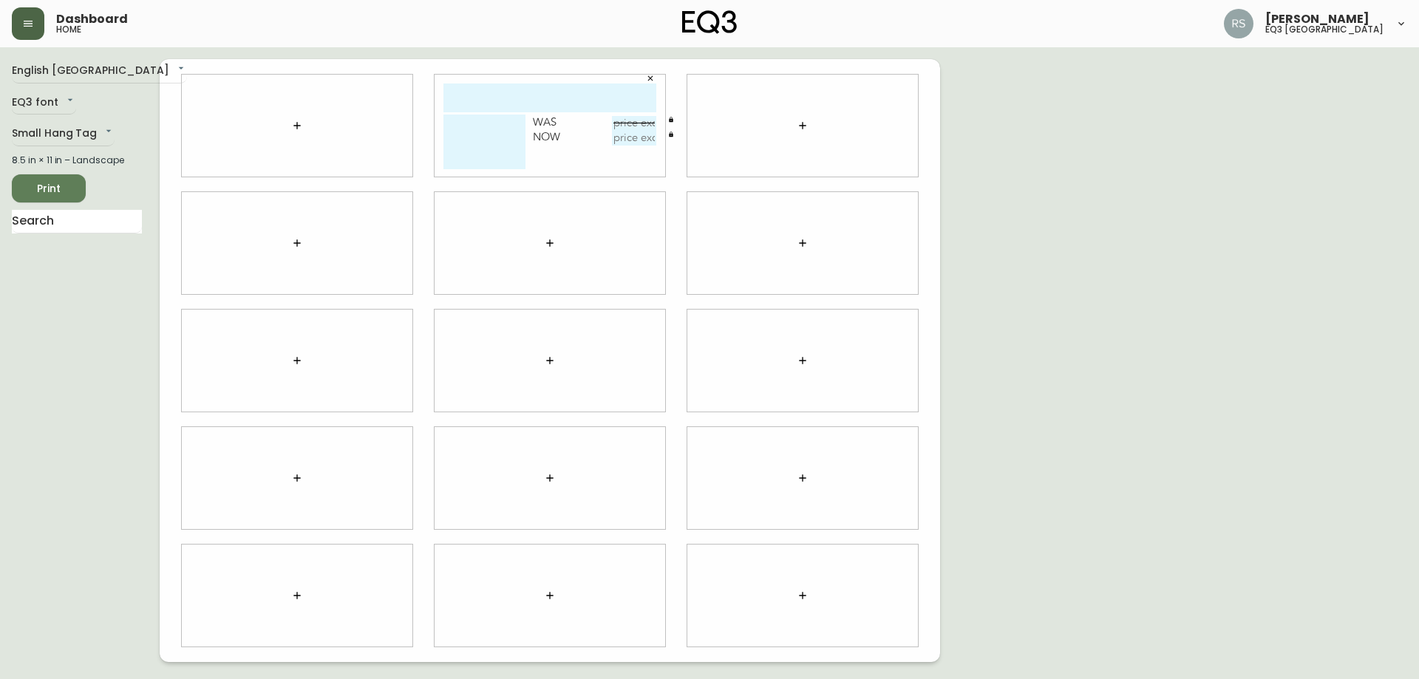
click at [517, 107] on input "text" at bounding box center [549, 97] width 213 height 29
type input "DRAFT PENCIL BOX"
click at [810, 126] on button "button" at bounding box center [803, 126] width 30 height 30
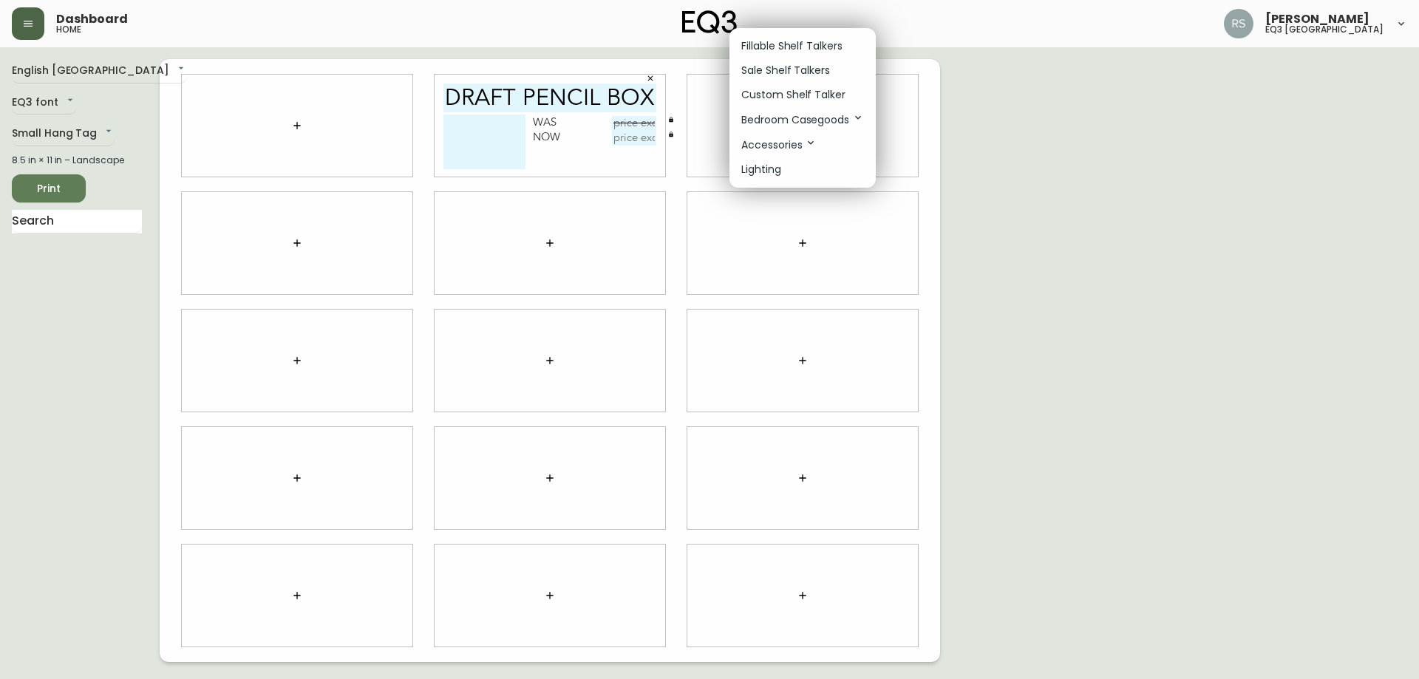
click at [771, 66] on p "Sale Shelf Talkers" at bounding box center [785, 71] width 89 height 16
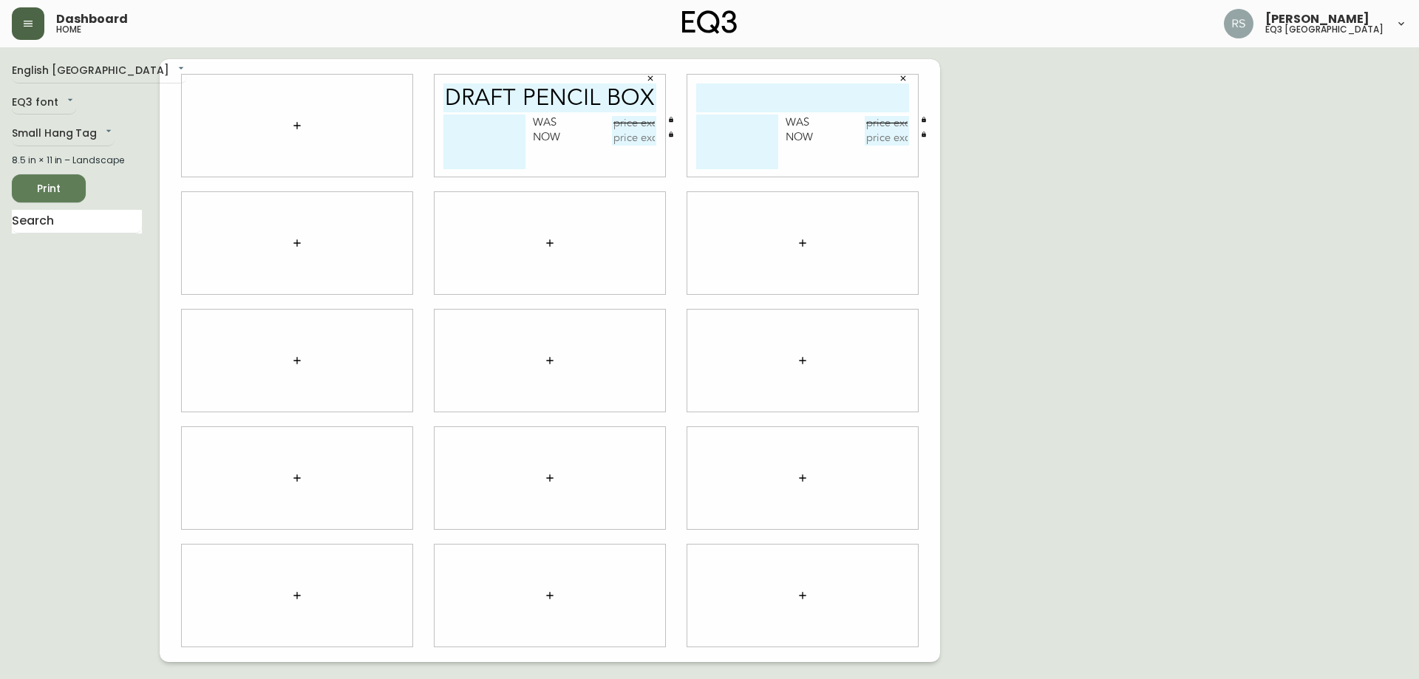
click at [745, 93] on input "text" at bounding box center [802, 97] width 213 height 29
type input "DRAFT PENCIL BOX"
click at [494, 121] on textarea at bounding box center [484, 142] width 82 height 55
type textarea "o"
type textarea "b"
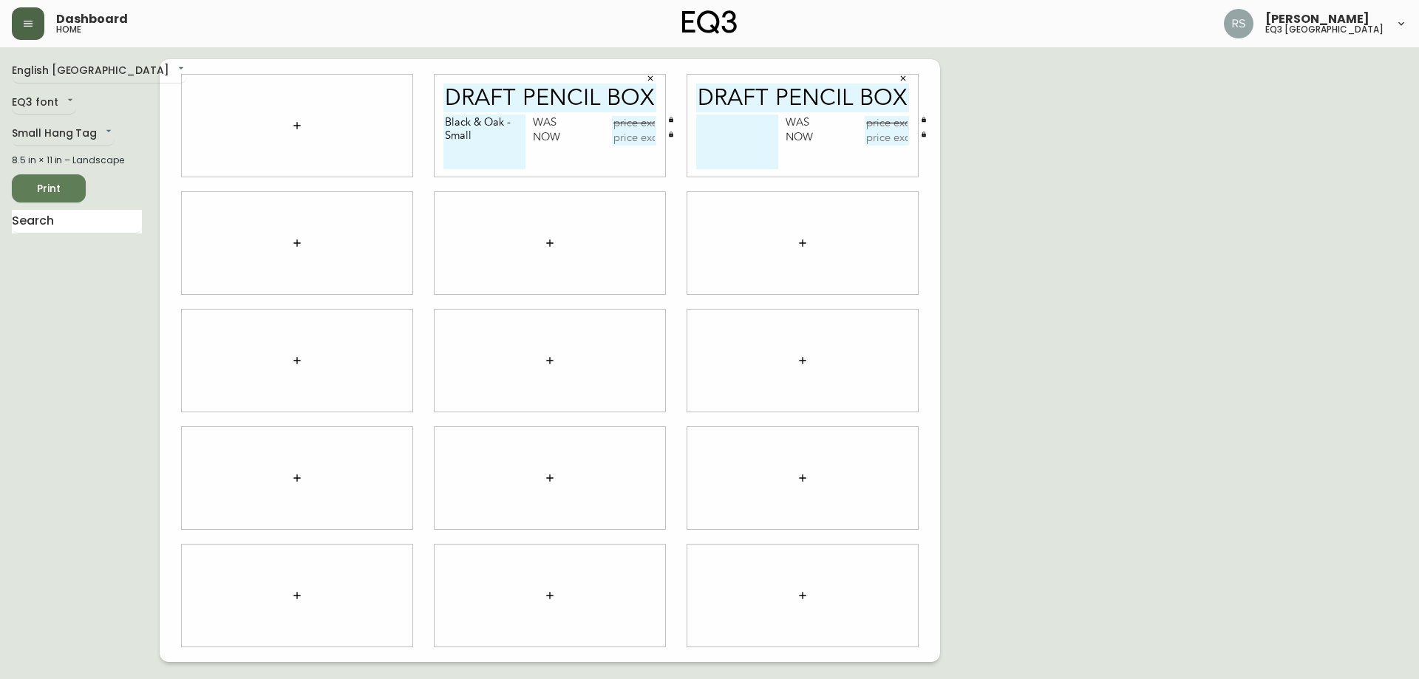
type textarea "Black & Oak - Small"
click at [734, 132] on textarea at bounding box center [737, 142] width 82 height 55
type textarea "Black & Oak - Large"
drag, startPoint x: 905, startPoint y: 100, endPoint x: 625, endPoint y: 94, distance: 280.1
click at [627, 92] on div "DRAFT PENCIL BOX Black & Oak - Small Was Now DRAFT PENCIL BOX Black & Oak - Lar…" at bounding box center [550, 360] width 780 height 603
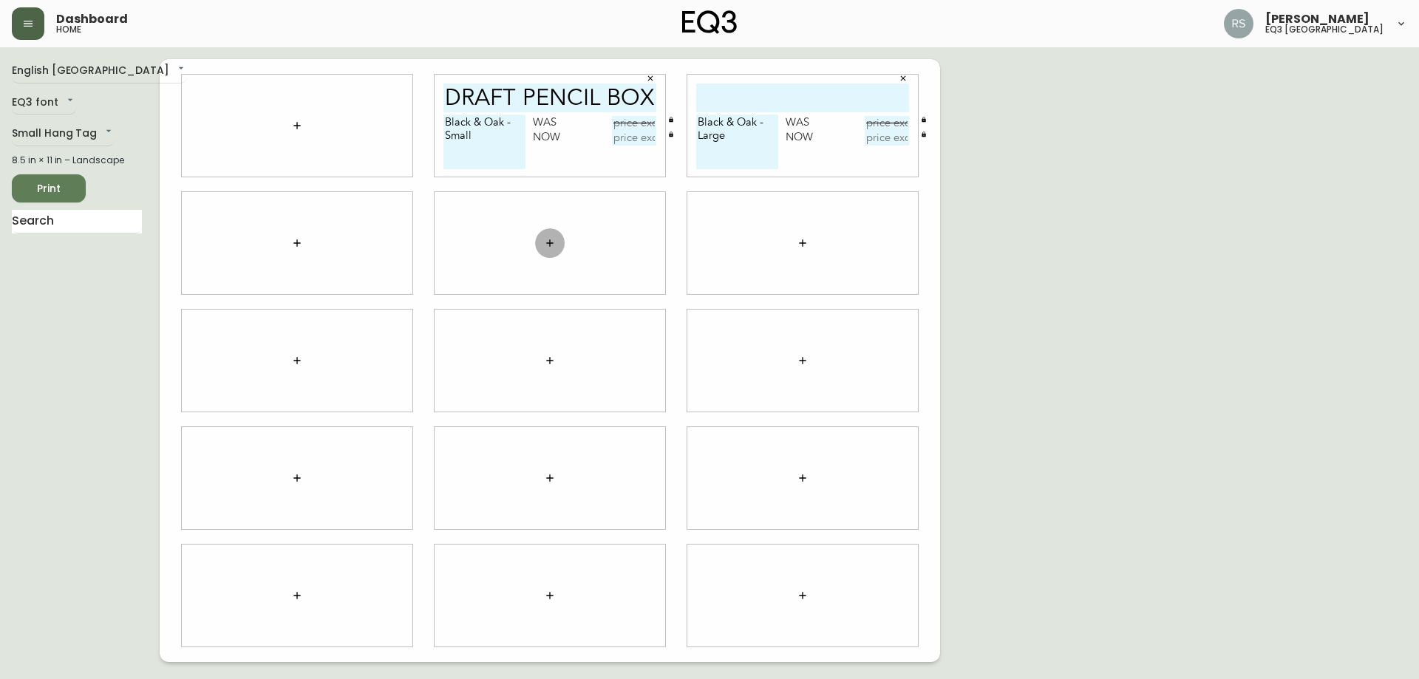
click at [563, 239] on button "button" at bounding box center [550, 243] width 30 height 30
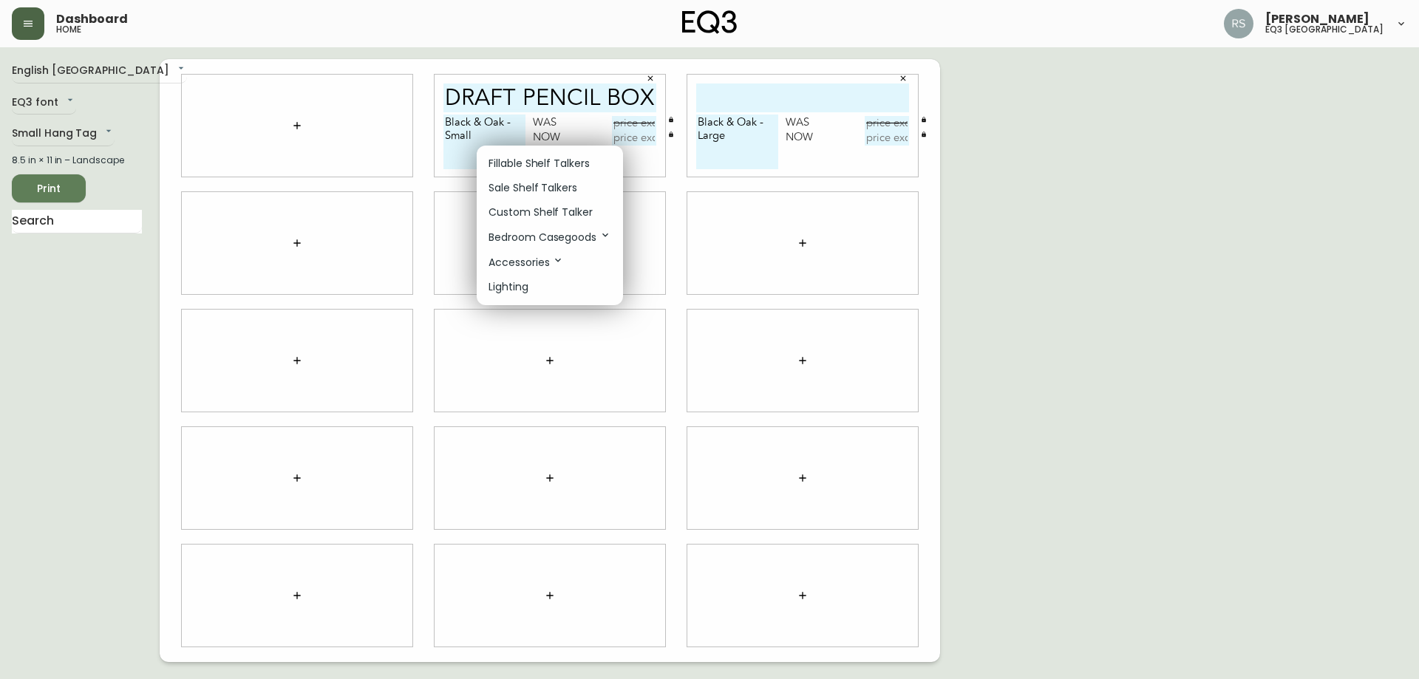
click at [536, 188] on p "Sale Shelf Talkers" at bounding box center [532, 188] width 89 height 16
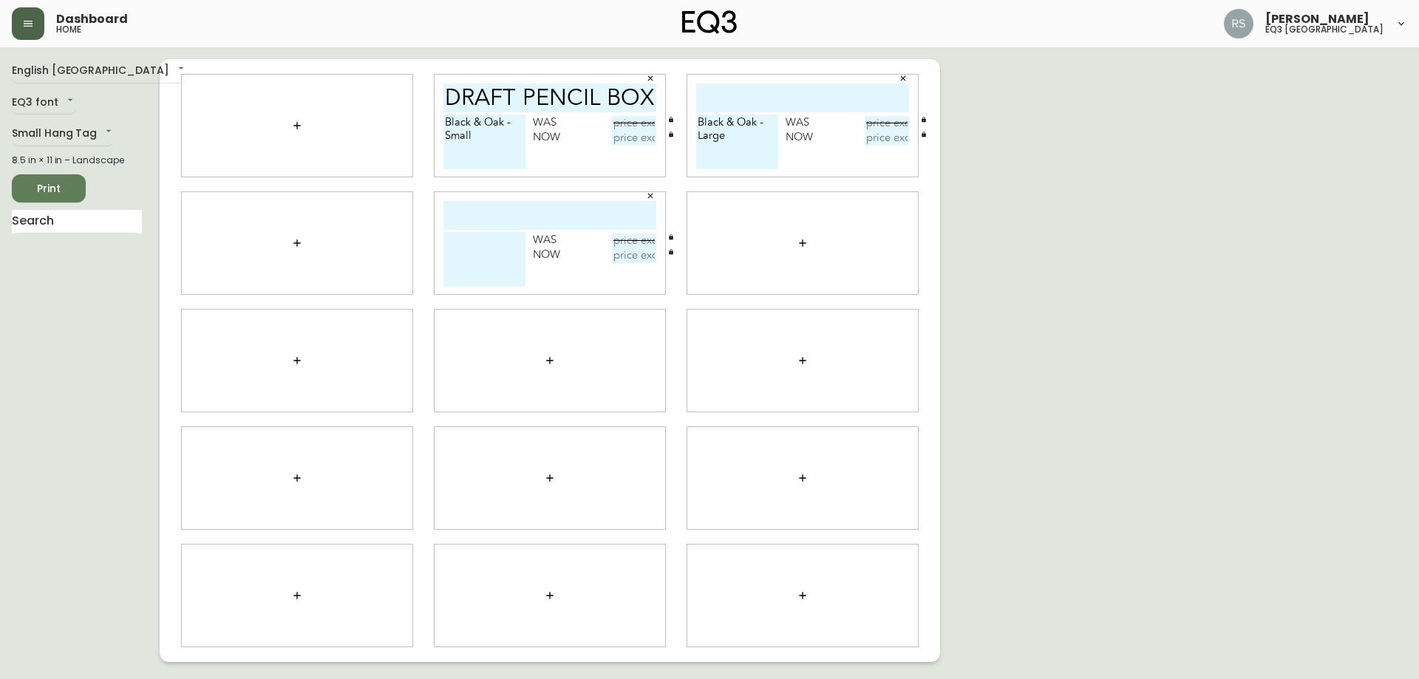
click at [525, 218] on input "text" at bounding box center [549, 215] width 213 height 29
paste input "DRAFT PENCIL BOX"
type input "DRAFT PENCIL BOX"
click at [754, 146] on textarea "Black & Oak - Large" at bounding box center [737, 142] width 82 height 55
drag, startPoint x: 754, startPoint y: 146, endPoint x: 651, endPoint y: 112, distance: 108.9
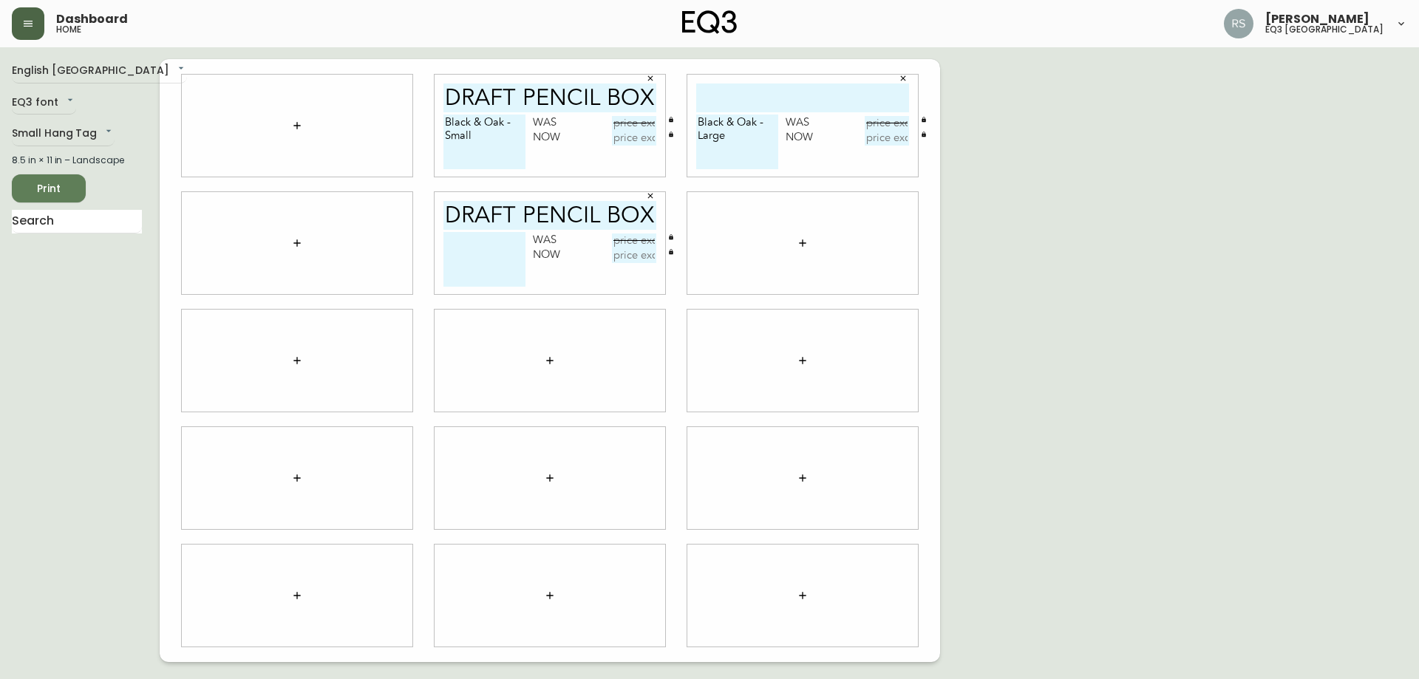
click at [656, 109] on div "DRAFT PENCIL BOX Black & Oak - Small Was Now Black & Oak - Large Was Now DRAFT …" at bounding box center [550, 360] width 780 height 603
click at [488, 247] on textarea at bounding box center [484, 259] width 82 height 55
paste textarea "Black & Oak - Large"
type textarea "Black & Oak - Large"
drag, startPoint x: 1139, startPoint y: 278, endPoint x: 952, endPoint y: 153, distance: 225.4
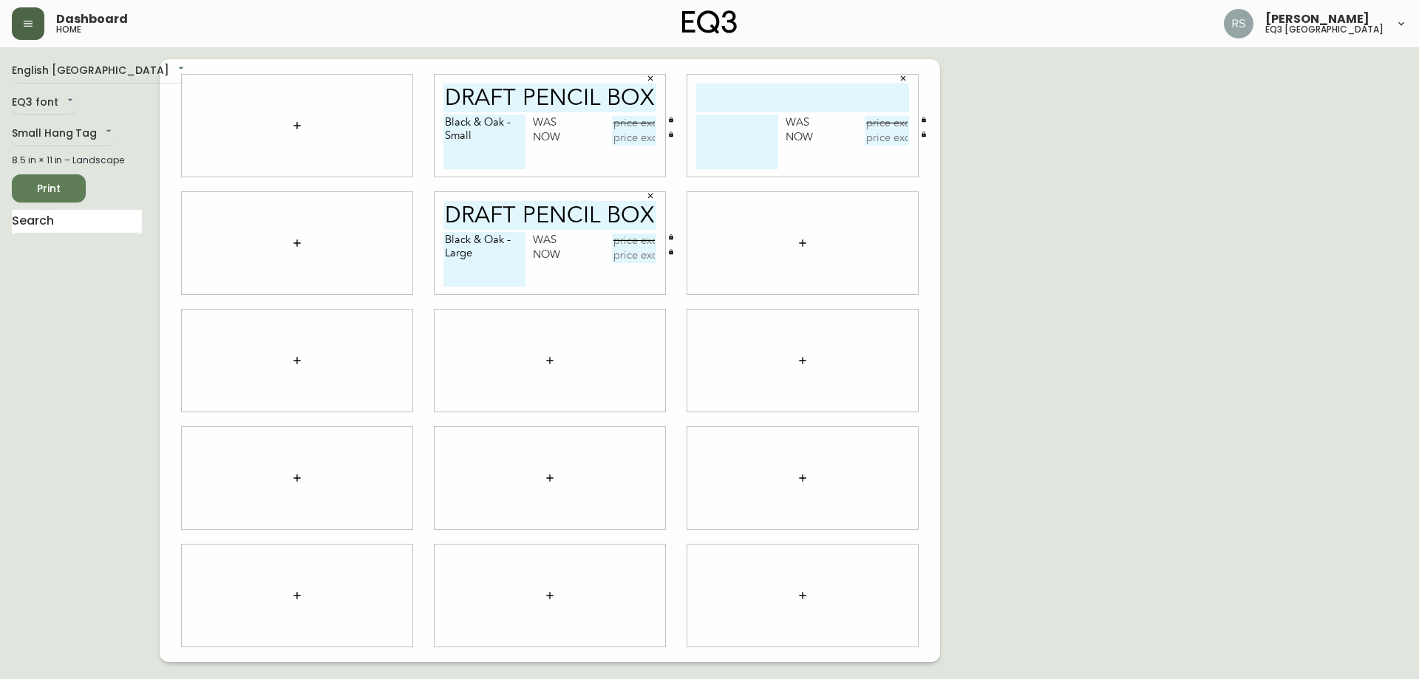
click at [1137, 276] on div "English Canada en_CA EQ3 font EQ3 Small Hang Tag small 8.5 in × 11 in – Landsca…" at bounding box center [709, 360] width 1395 height 603
click at [908, 89] on input "text" at bounding box center [802, 97] width 213 height 29
click at [901, 78] on icon "button" at bounding box center [902, 78] width 9 height 9
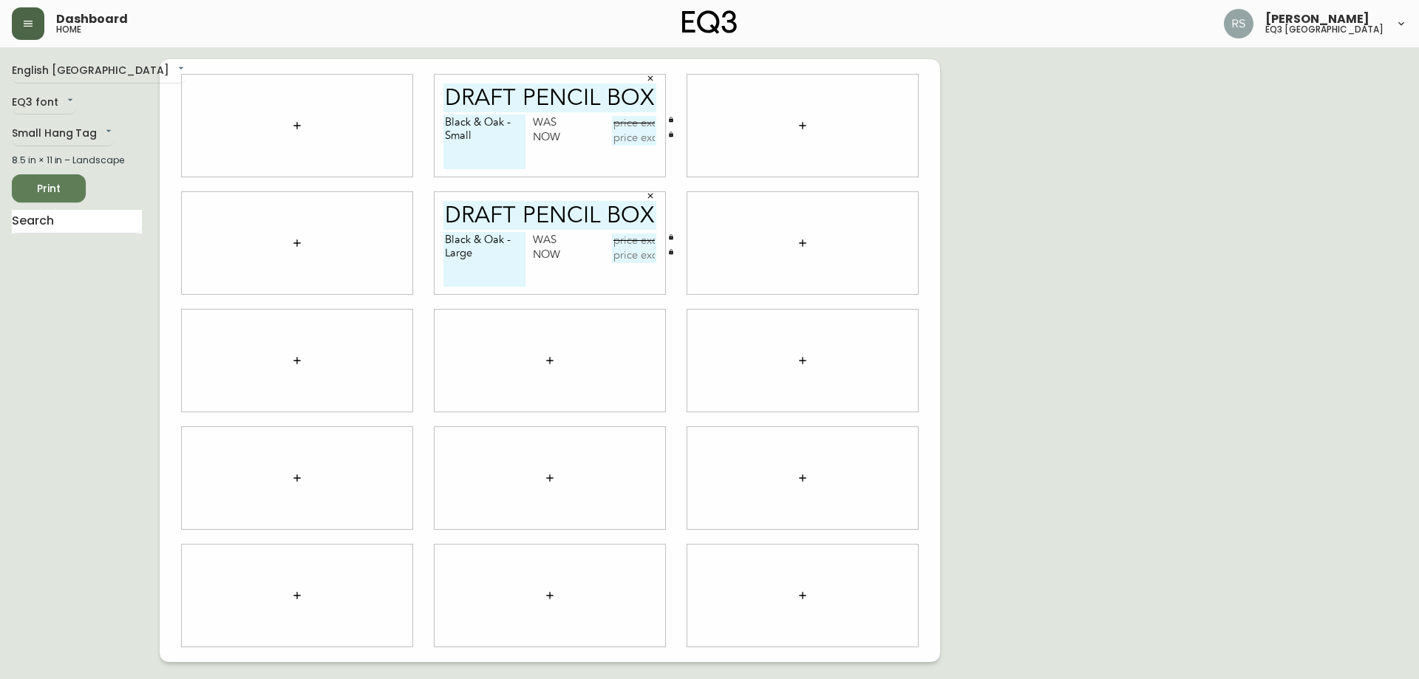
click at [636, 125] on input "text" at bounding box center [634, 123] width 44 height 15
type input "$49.99"
click at [623, 148] on div "Black & Oak - Small Was $49.99 Now" at bounding box center [549, 146] width 213 height 62
click at [625, 146] on div "Black & Oak - Small Was $49.99 Now" at bounding box center [549, 146] width 213 height 62
click at [625, 144] on input "text" at bounding box center [634, 138] width 44 height 15
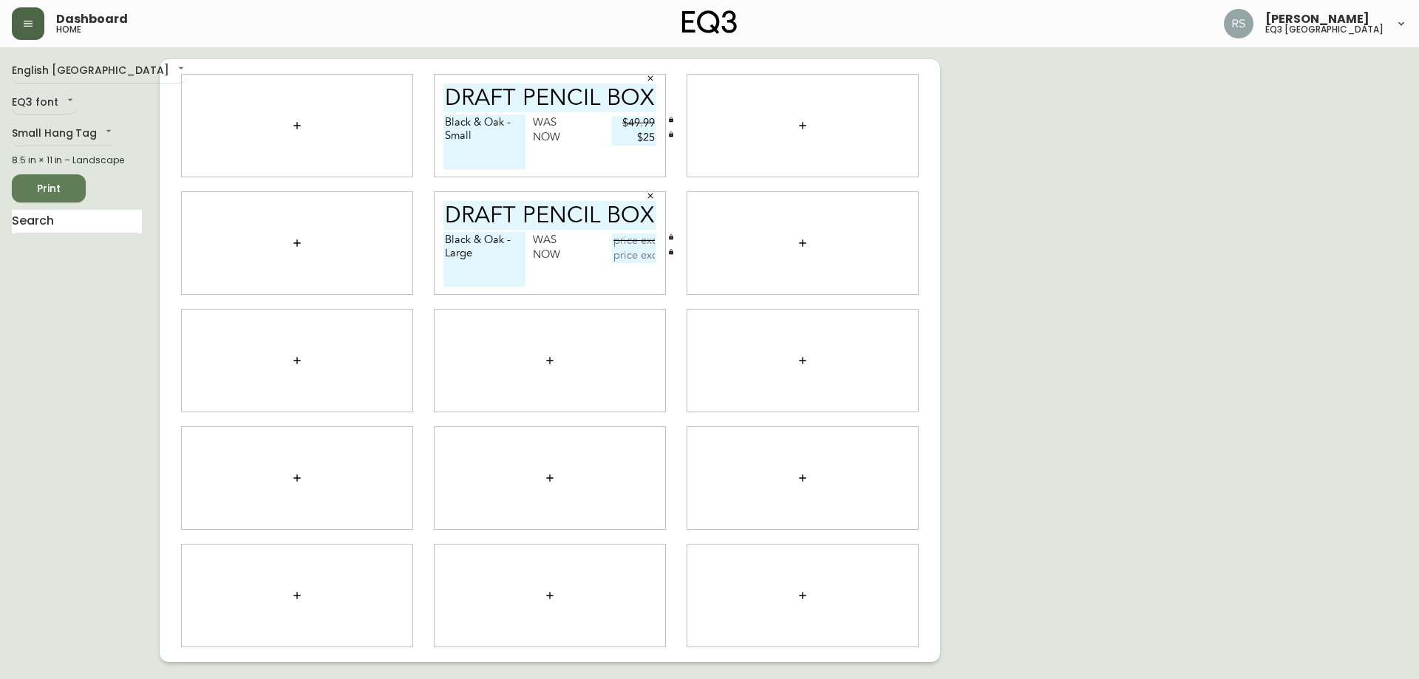
type input "$25"
click at [641, 235] on input "text" at bounding box center [634, 240] width 44 height 15
type input "$59.99"
click at [639, 257] on input "text" at bounding box center [634, 255] width 44 height 15
type input "$30"
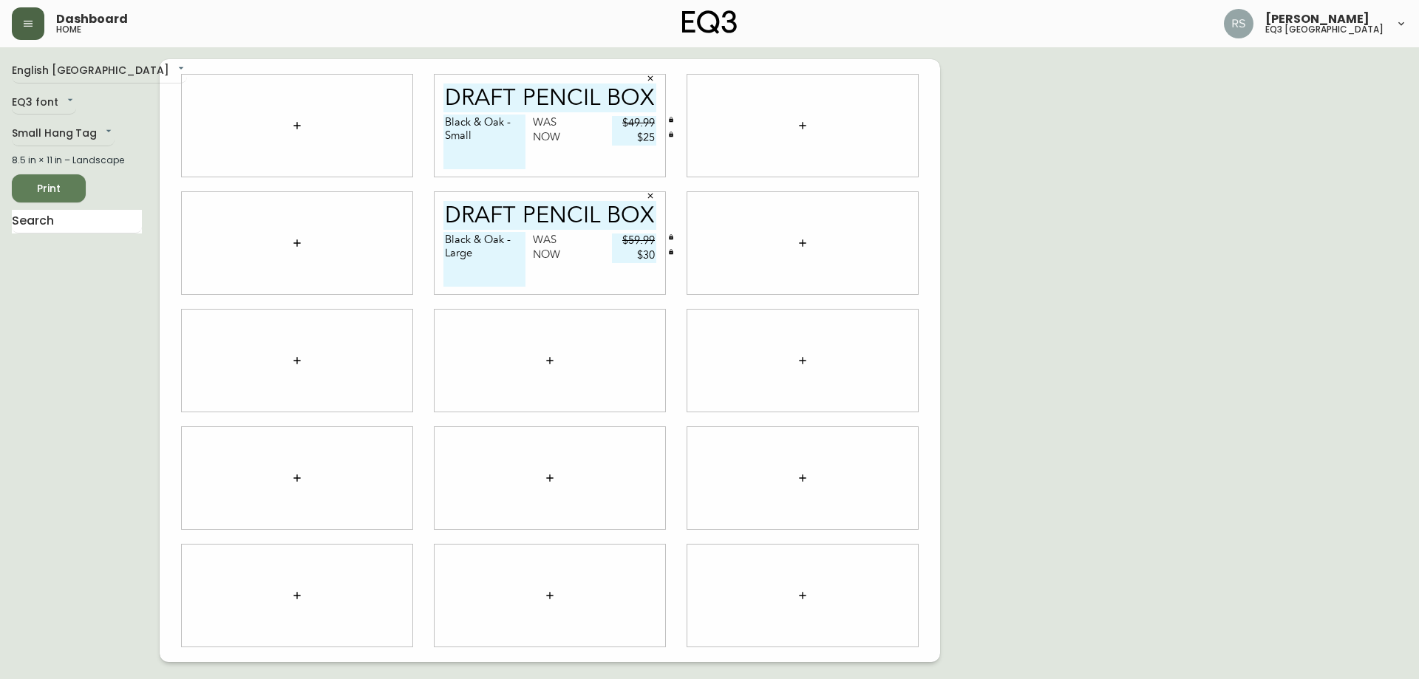
click at [1318, 249] on div "English Canada en_CA EQ3 font EQ3 Small Hang Tag small 8.5 in × 11 in – Landsca…" at bounding box center [709, 360] width 1395 height 603
click at [80, 191] on button "Print" at bounding box center [49, 188] width 74 height 28
click at [646, 75] on icon "button" at bounding box center [650, 78] width 9 height 9
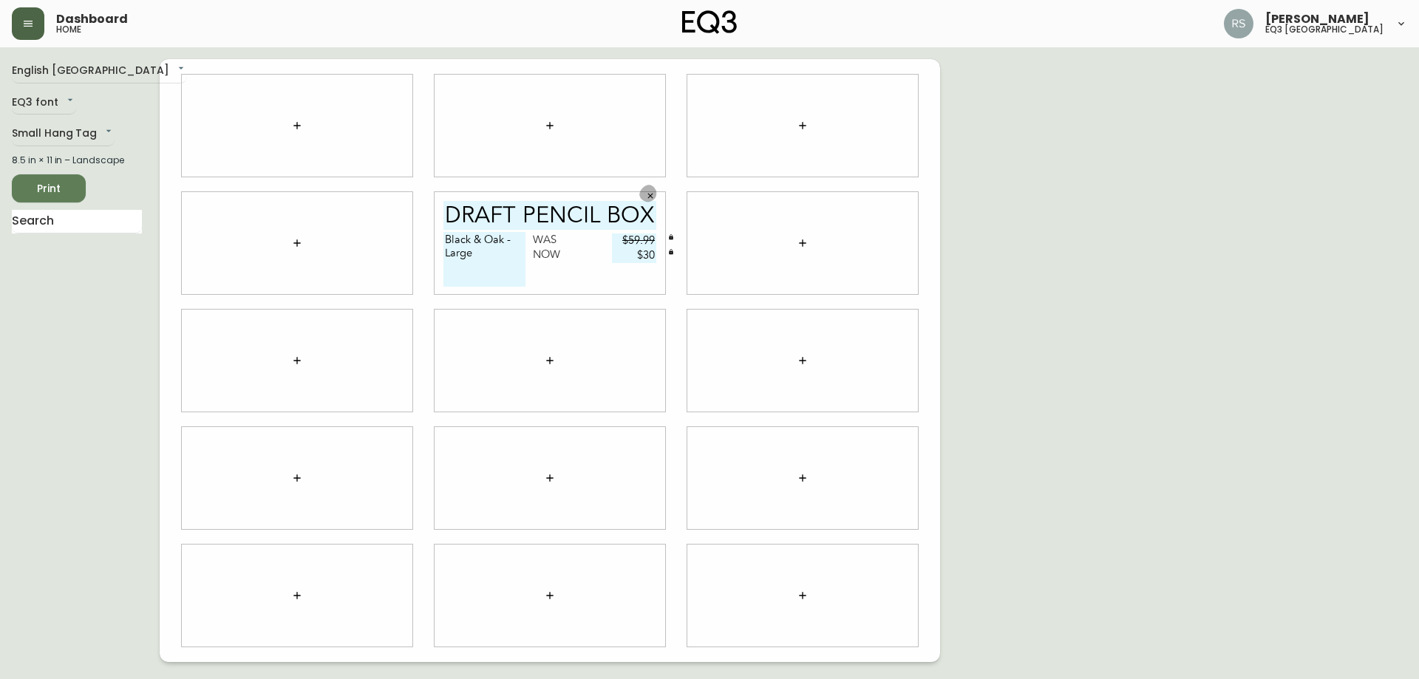
click at [653, 192] on icon "button" at bounding box center [650, 195] width 9 height 9
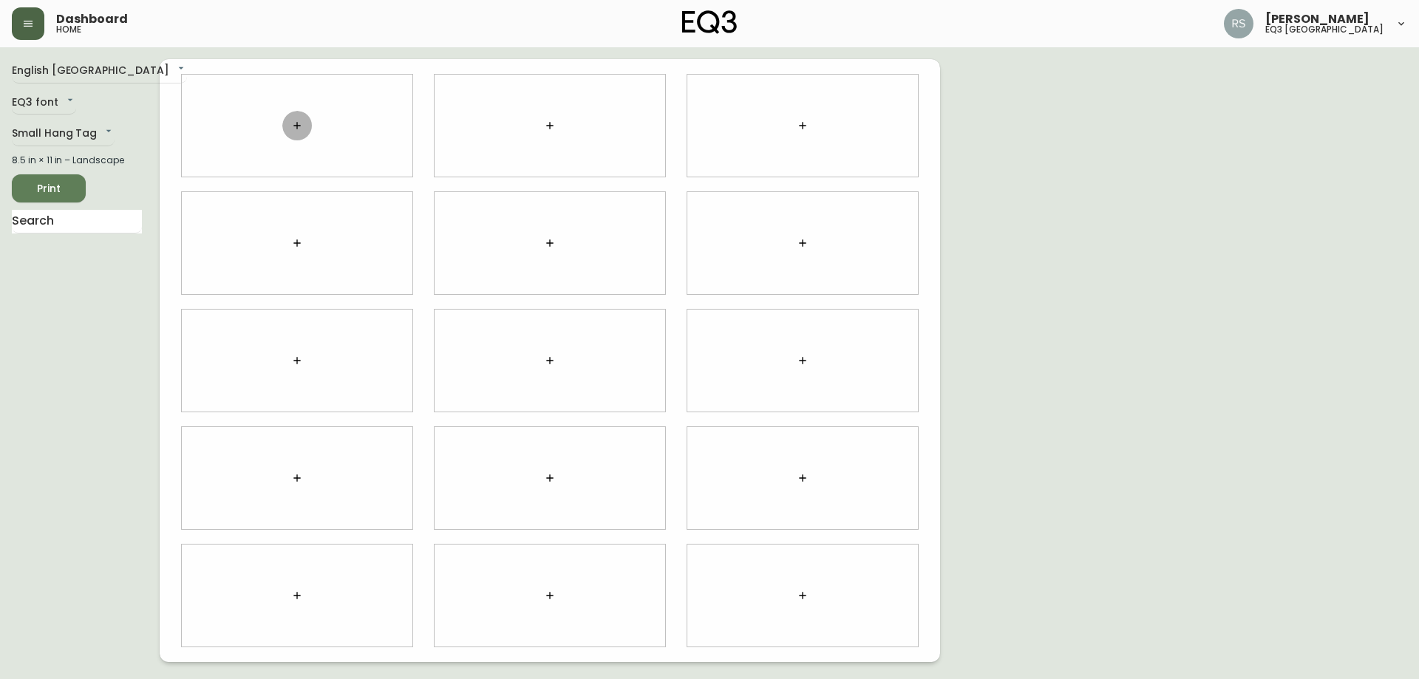
click at [301, 125] on icon "button" at bounding box center [297, 126] width 12 height 12
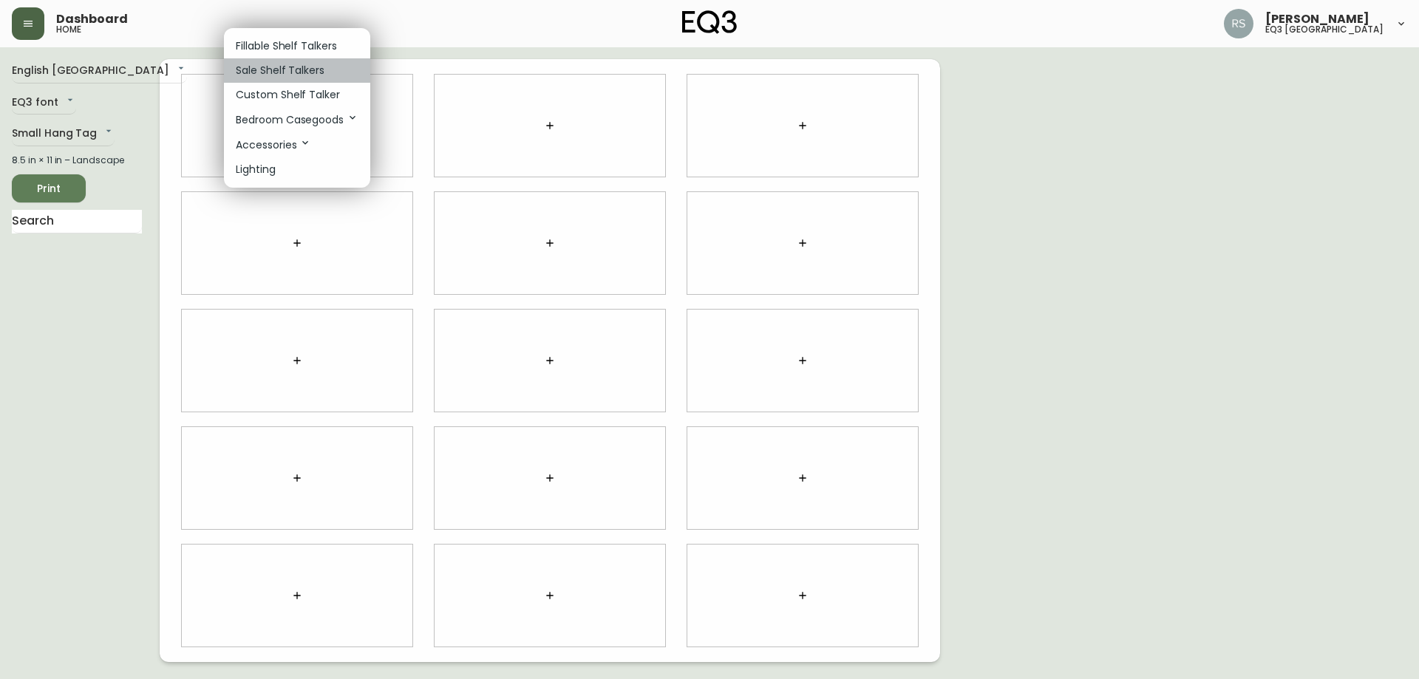
click at [257, 78] on li "Sale Shelf Talkers" at bounding box center [297, 70] width 146 height 24
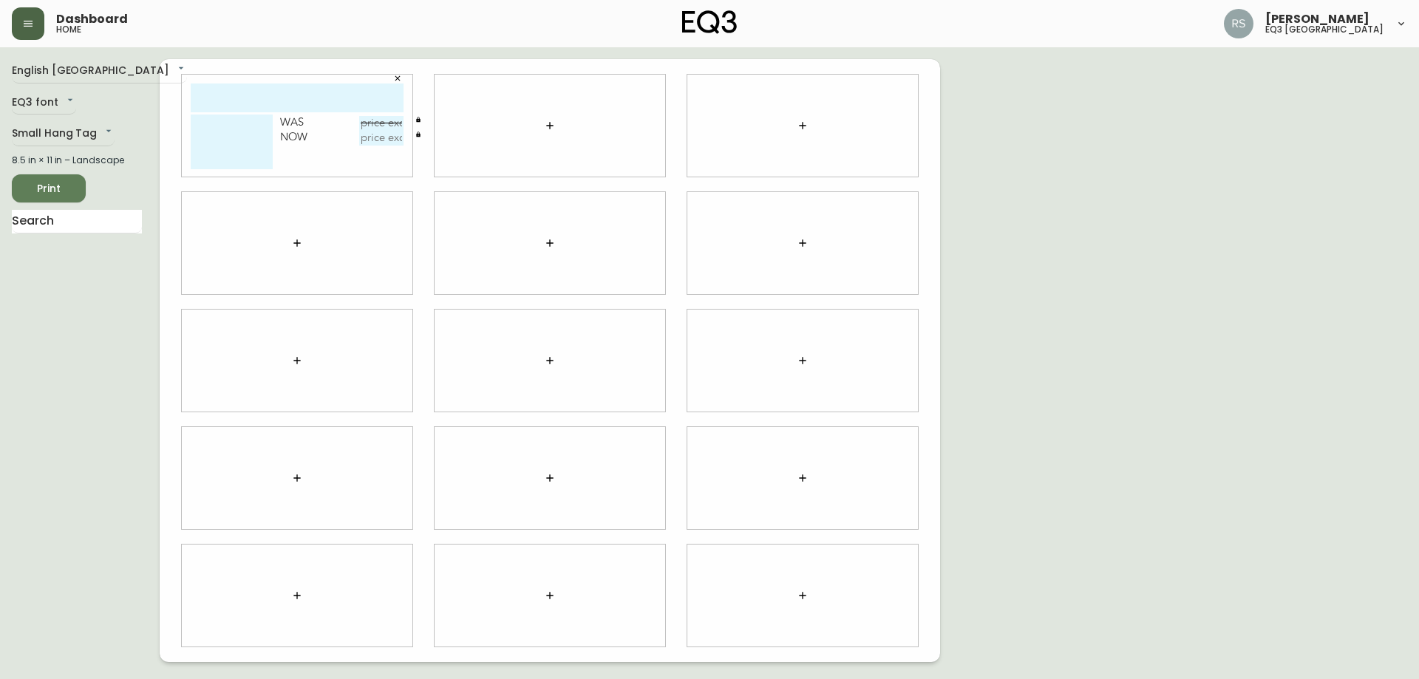
click at [245, 89] on input "text" at bounding box center [297, 97] width 213 height 29
drag, startPoint x: 327, startPoint y: 97, endPoint x: 248, endPoint y: 100, distance: 78.4
click at [248, 100] on input "moe alarm clock" at bounding box center [297, 97] width 213 height 29
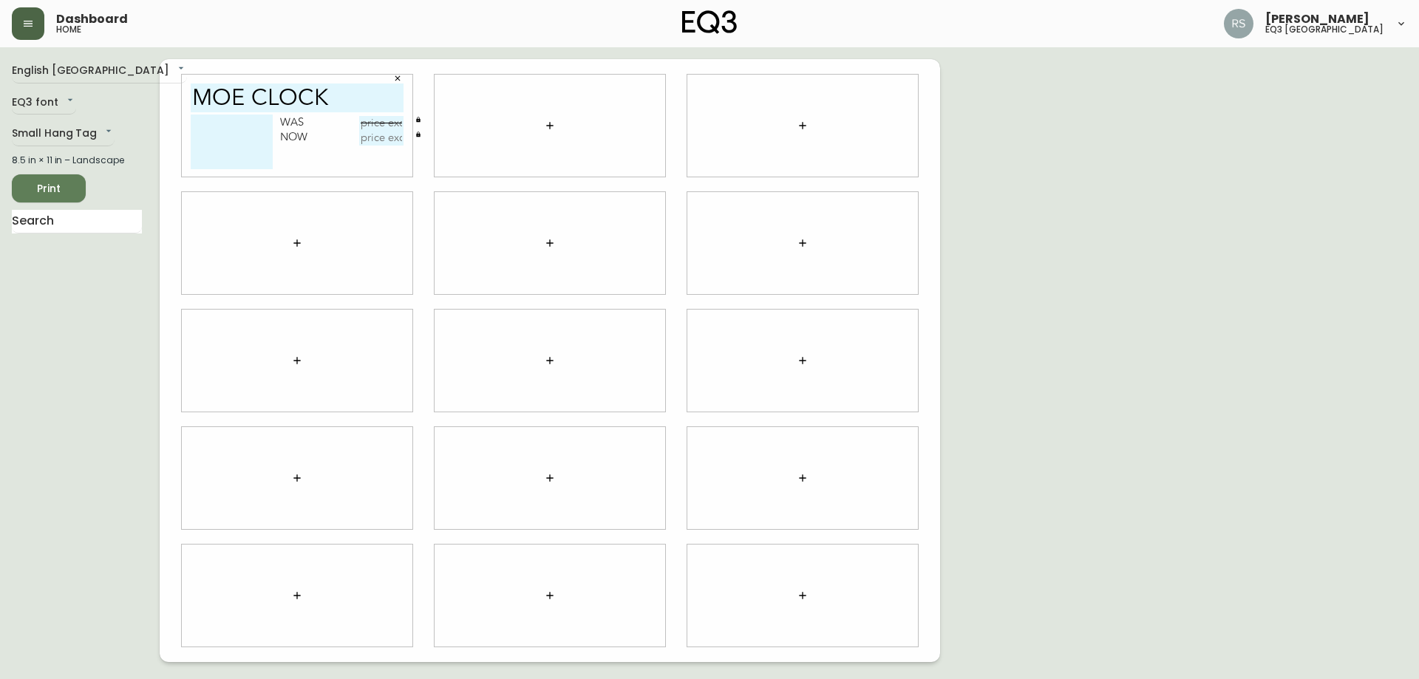
type input "moe clock"
click at [248, 126] on textarea at bounding box center [232, 142] width 82 height 55
type textarea "l"
type textarea "Lilac"
click at [397, 81] on icon "button" at bounding box center [397, 78] width 9 height 9
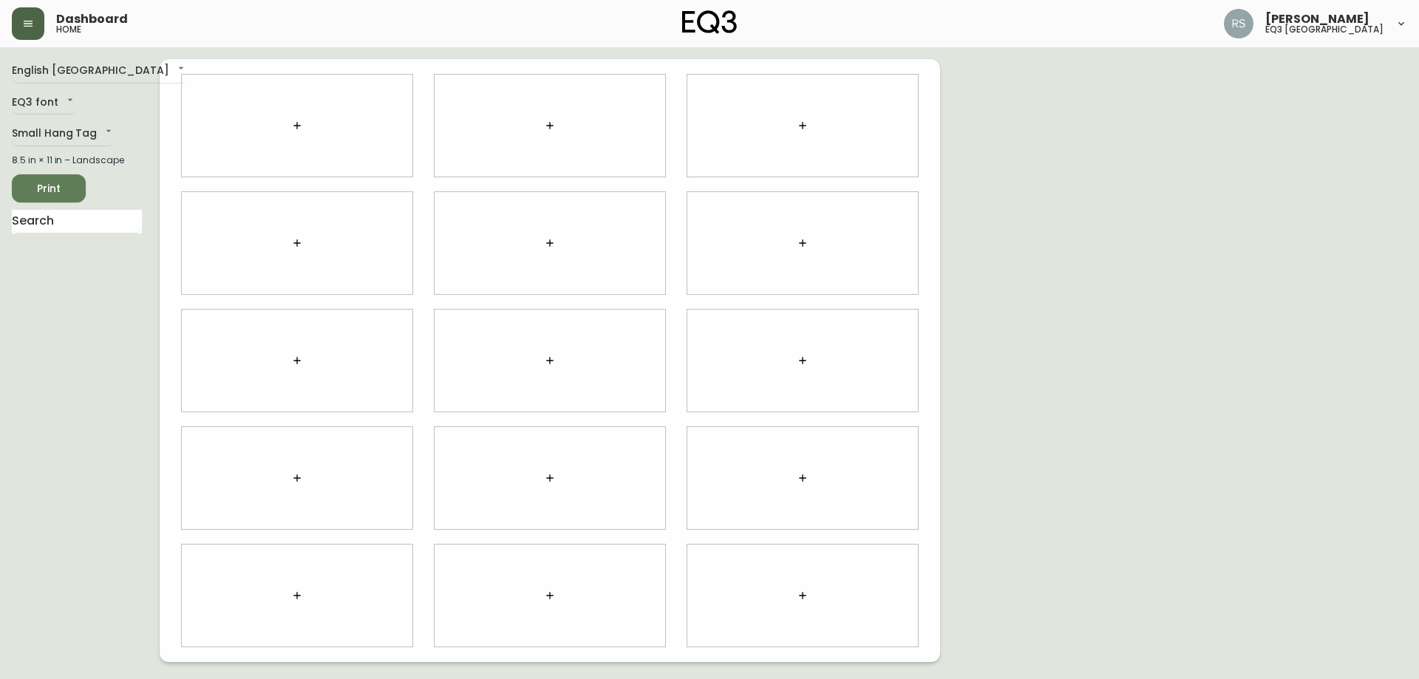
click at [298, 126] on icon "button" at bounding box center [297, 126] width 12 height 12
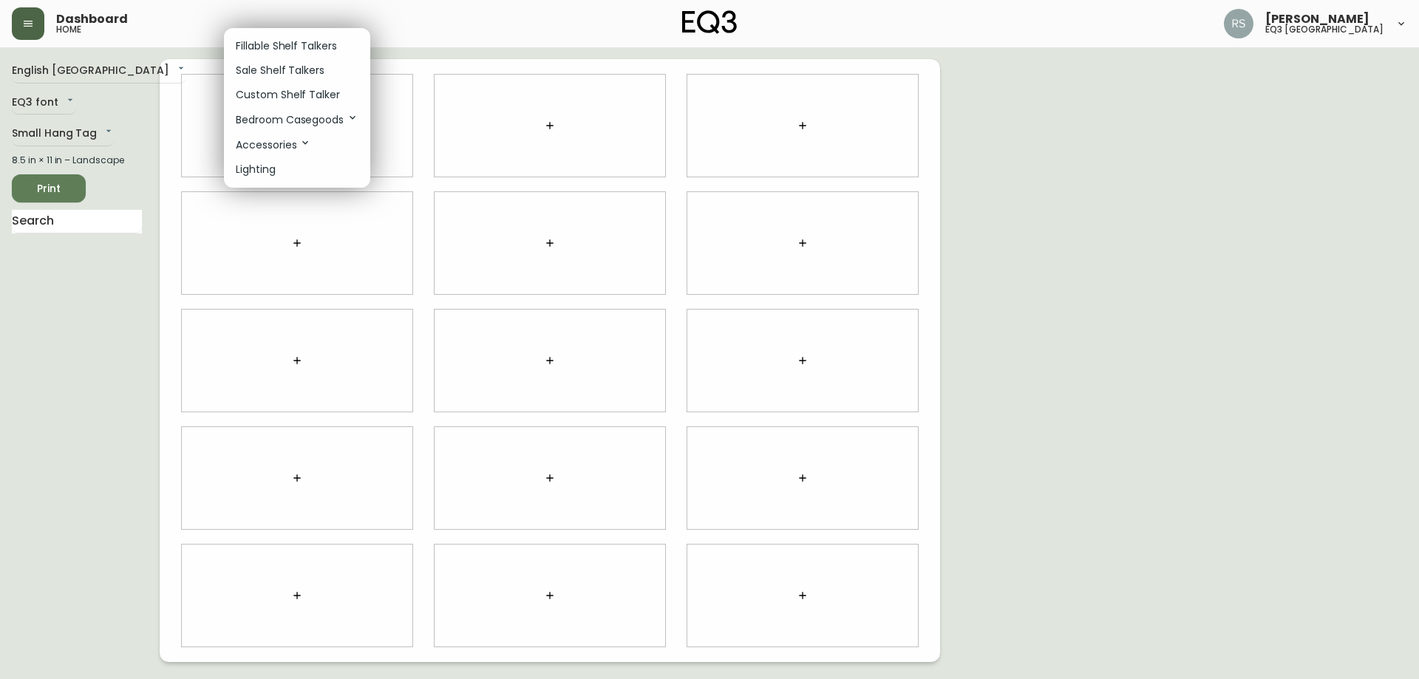
click at [276, 72] on p "Sale Shelf Talkers" at bounding box center [280, 71] width 89 height 16
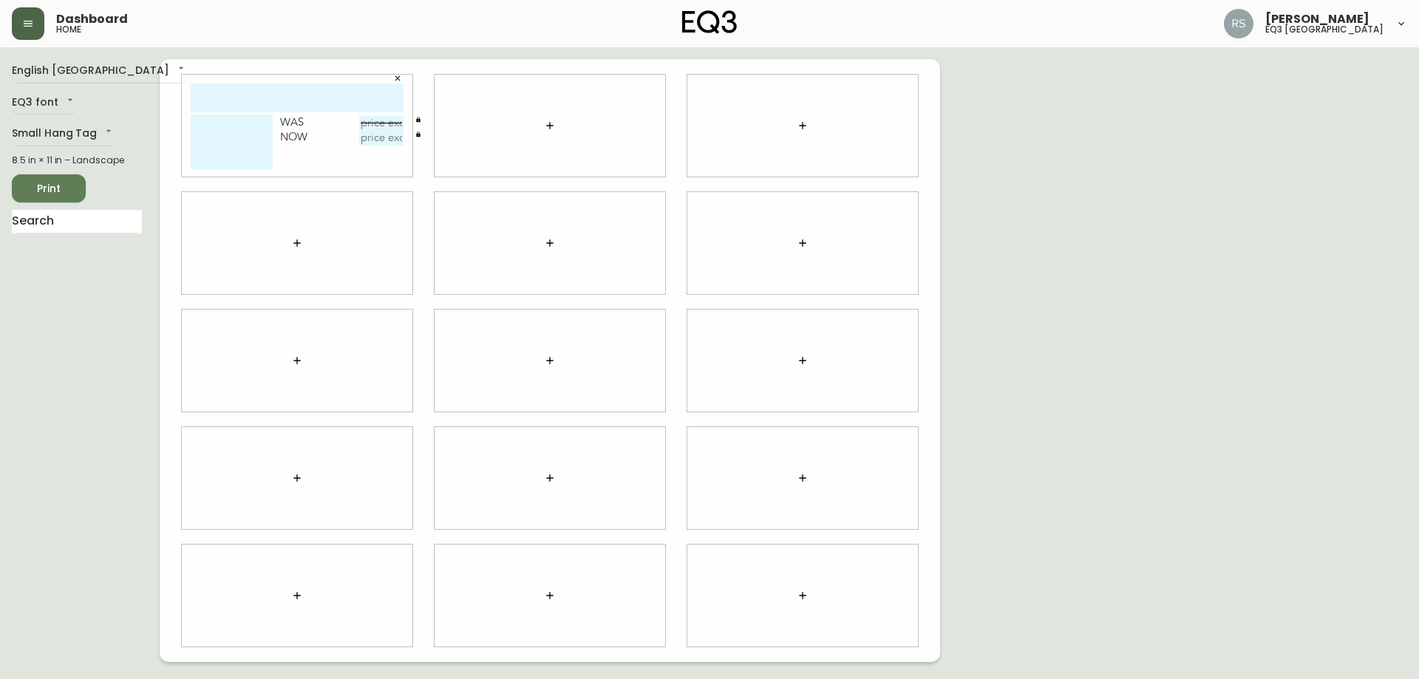
click at [259, 98] on input "text" at bounding box center [297, 97] width 213 height 29
type input "LARGO PILLOW"
click at [216, 122] on textarea at bounding box center [232, 142] width 82 height 55
type textarea "s"
type textarea "Square 16" x 16" *INSERT NOT INCLUDED"
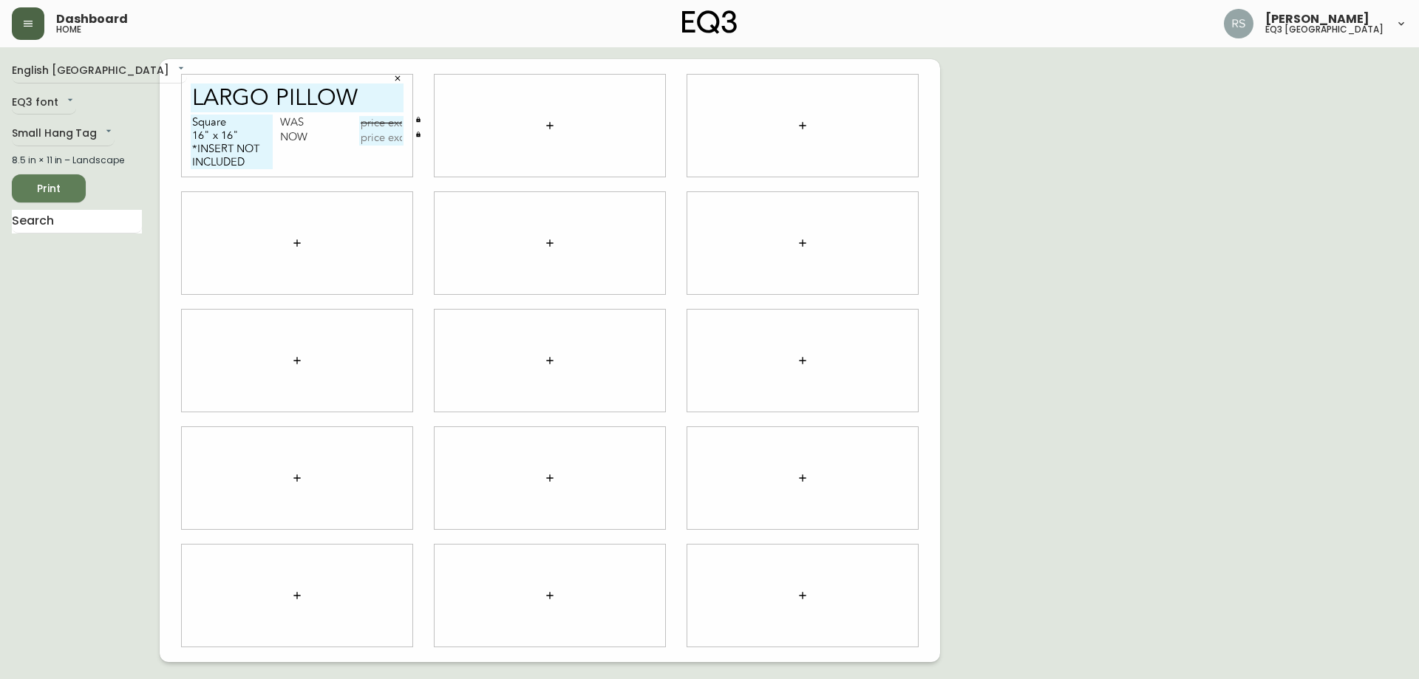
click at [1318, 242] on div "English Canada en_CA EQ3 font EQ3 Small Hang Tag small 8.5 in × 11 in – Landsca…" at bounding box center [709, 360] width 1395 height 603
click at [387, 119] on input "text" at bounding box center [381, 123] width 44 height 15
type input "$29.99"
click at [392, 138] on input "text" at bounding box center [381, 138] width 44 height 15
type input "$19.95"
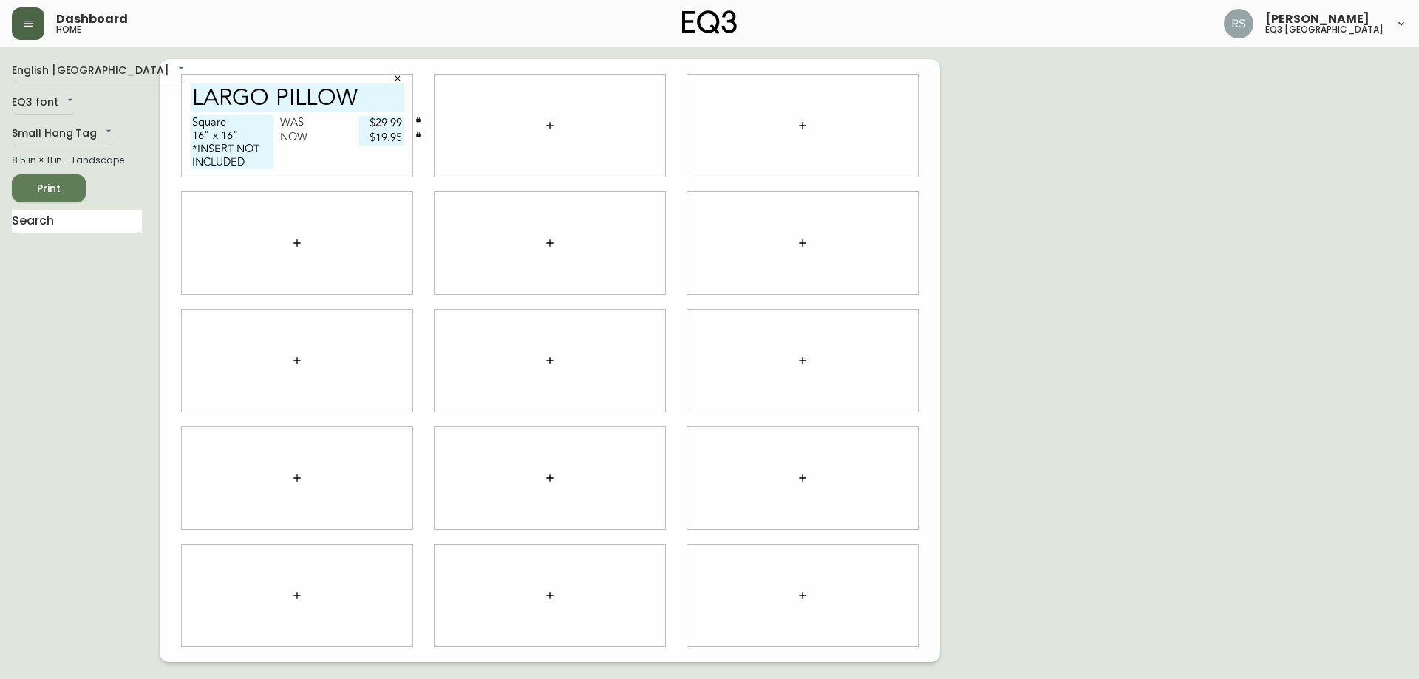
click at [533, 130] on div at bounding box center [549, 126] width 231 height 102
click at [535, 123] on button "button" at bounding box center [550, 126] width 30 height 30
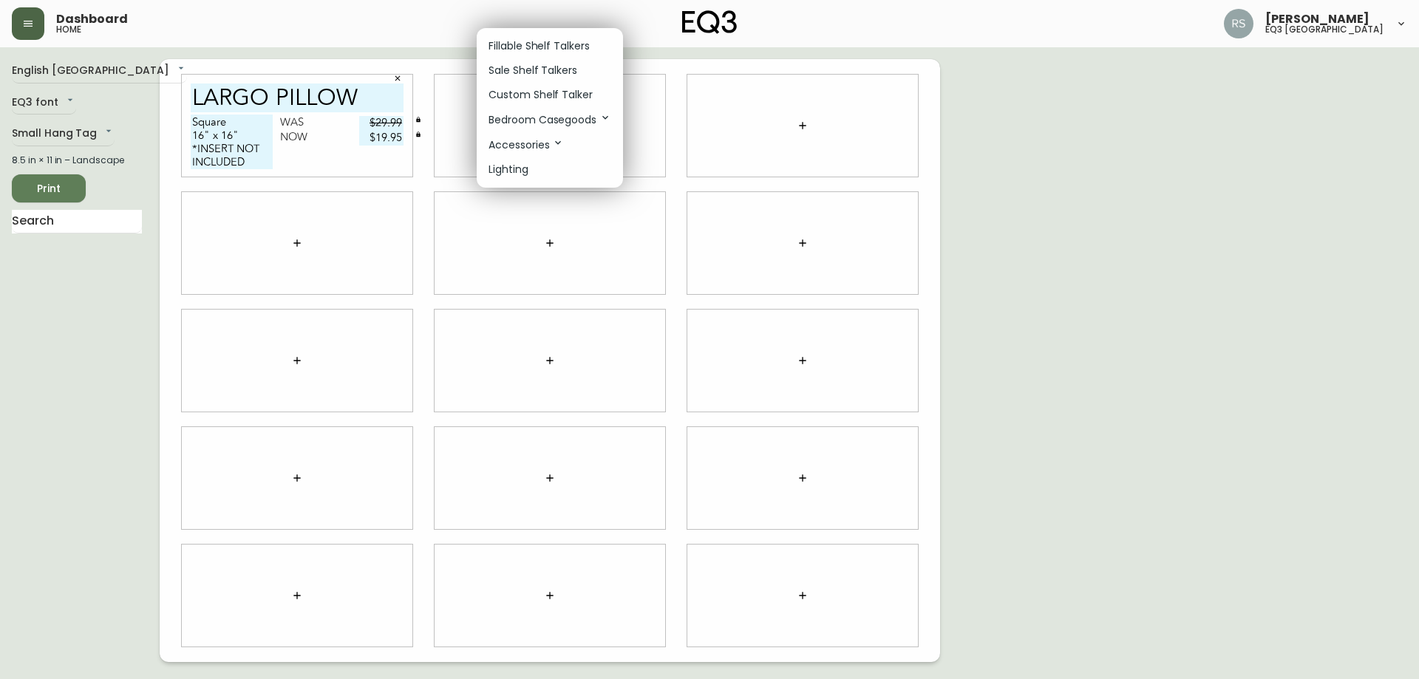
click at [513, 72] on p "Sale Shelf Talkers" at bounding box center [532, 71] width 89 height 16
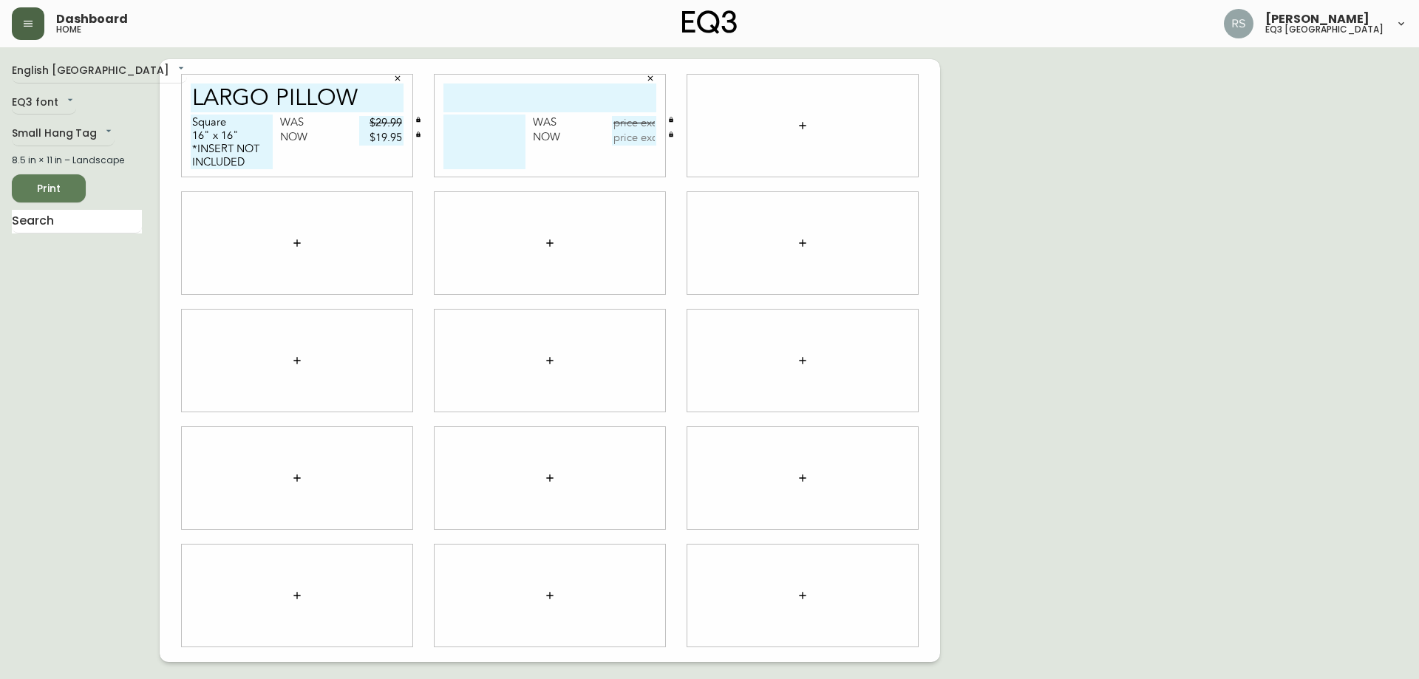
click at [508, 106] on input "text" at bounding box center [549, 97] width 213 height 29
type input "LARGO PILLOW"
click at [483, 133] on textarea at bounding box center [484, 142] width 82 height 55
type textarea "l"
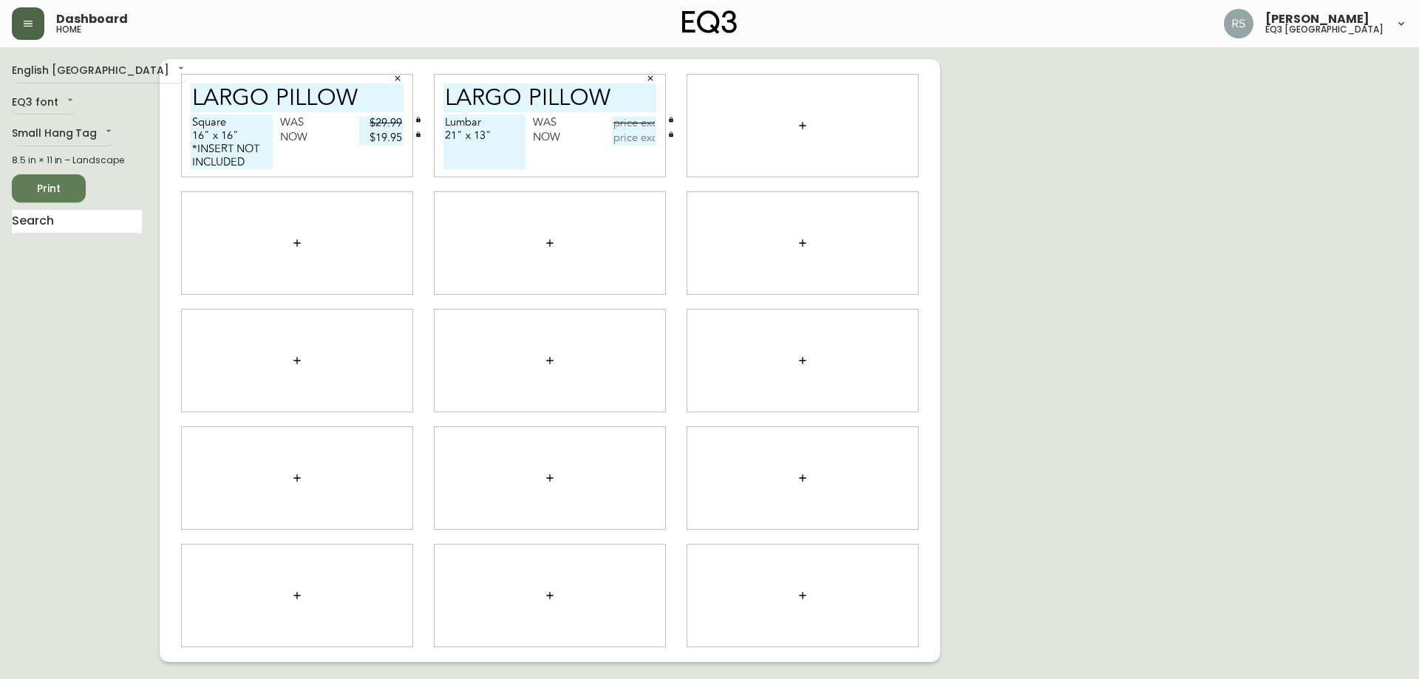
drag, startPoint x: 247, startPoint y: 162, endPoint x: 191, endPoint y: 150, distance: 57.4
click at [191, 150] on textarea "Square 16" x 16" *INSERT NOT INCLUDED" at bounding box center [232, 142] width 82 height 55
click at [495, 160] on textarea "Lumbar 21" x 13"" at bounding box center [484, 142] width 82 height 55
paste textarea "*INSERT NOT INCLUDED"
type textarea "Lumbar 21" x 13" *INSERT NOT INCLUDED"
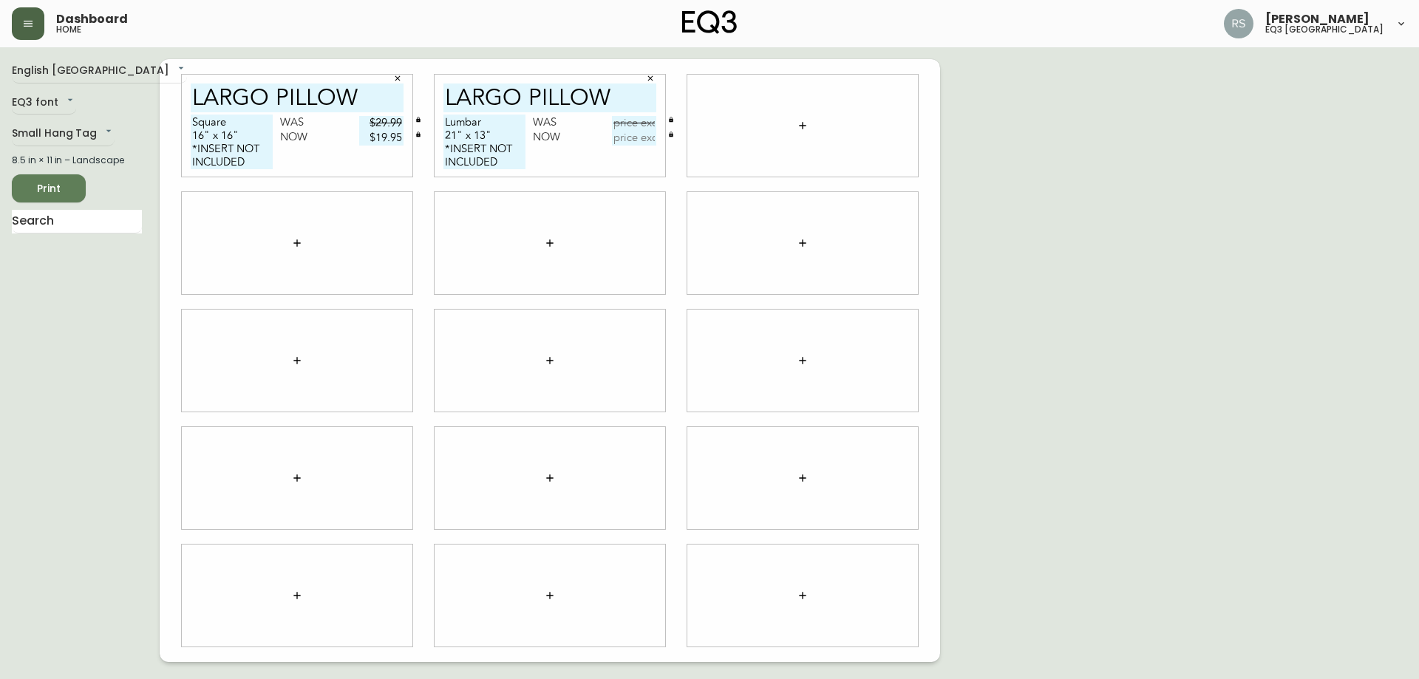
drag, startPoint x: 634, startPoint y: 120, endPoint x: 667, endPoint y: 132, distance: 35.3
click at [633, 120] on input "text" at bounding box center [634, 123] width 44 height 15
type input "$29.99"
click at [621, 137] on input "text" at bounding box center [634, 138] width 44 height 15
type input "$19.95"
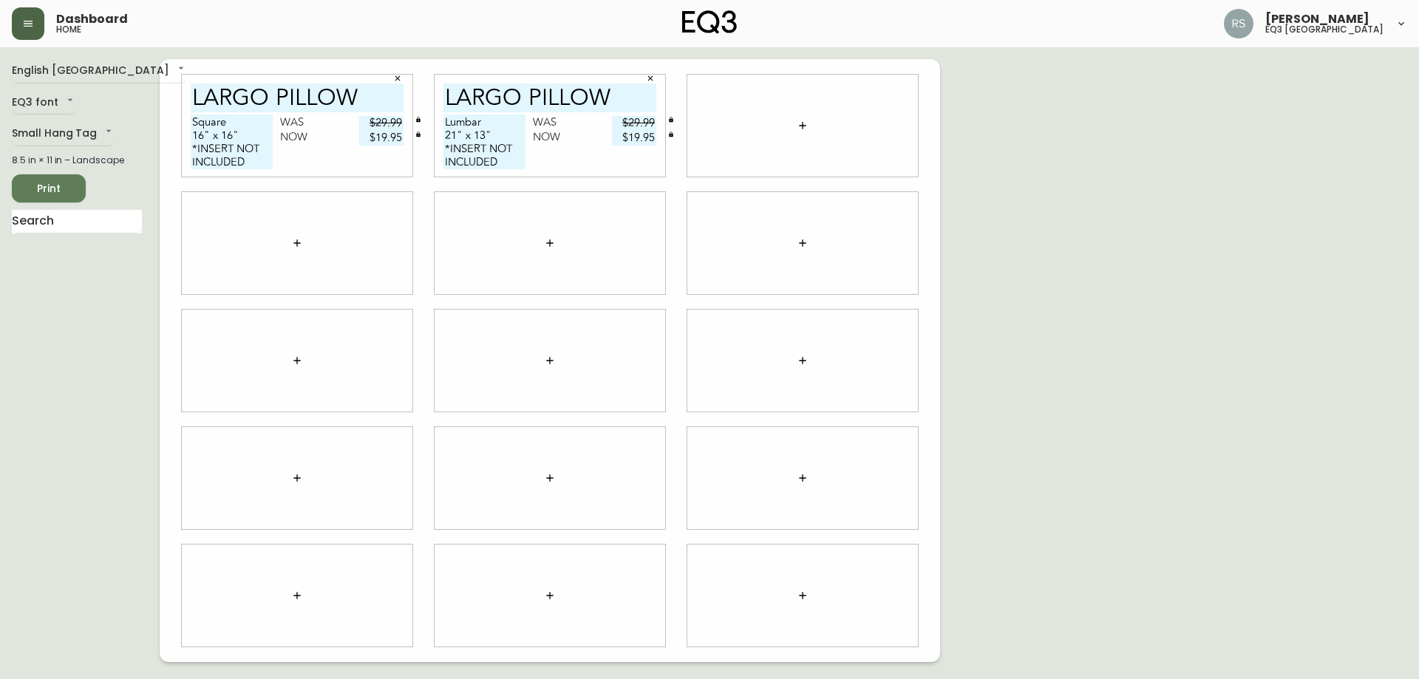
click at [808, 120] on icon "button" at bounding box center [802, 126] width 12 height 12
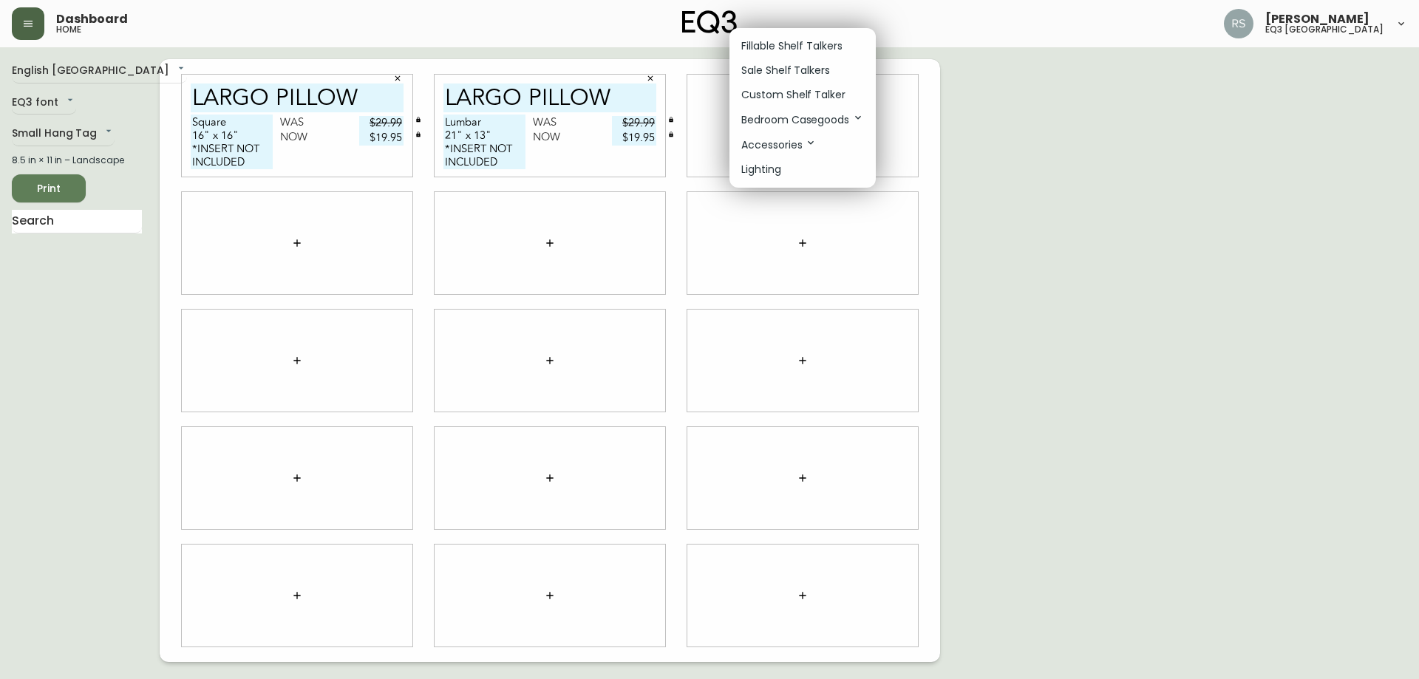
click at [768, 73] on p "Sale Shelf Talkers" at bounding box center [785, 71] width 89 height 16
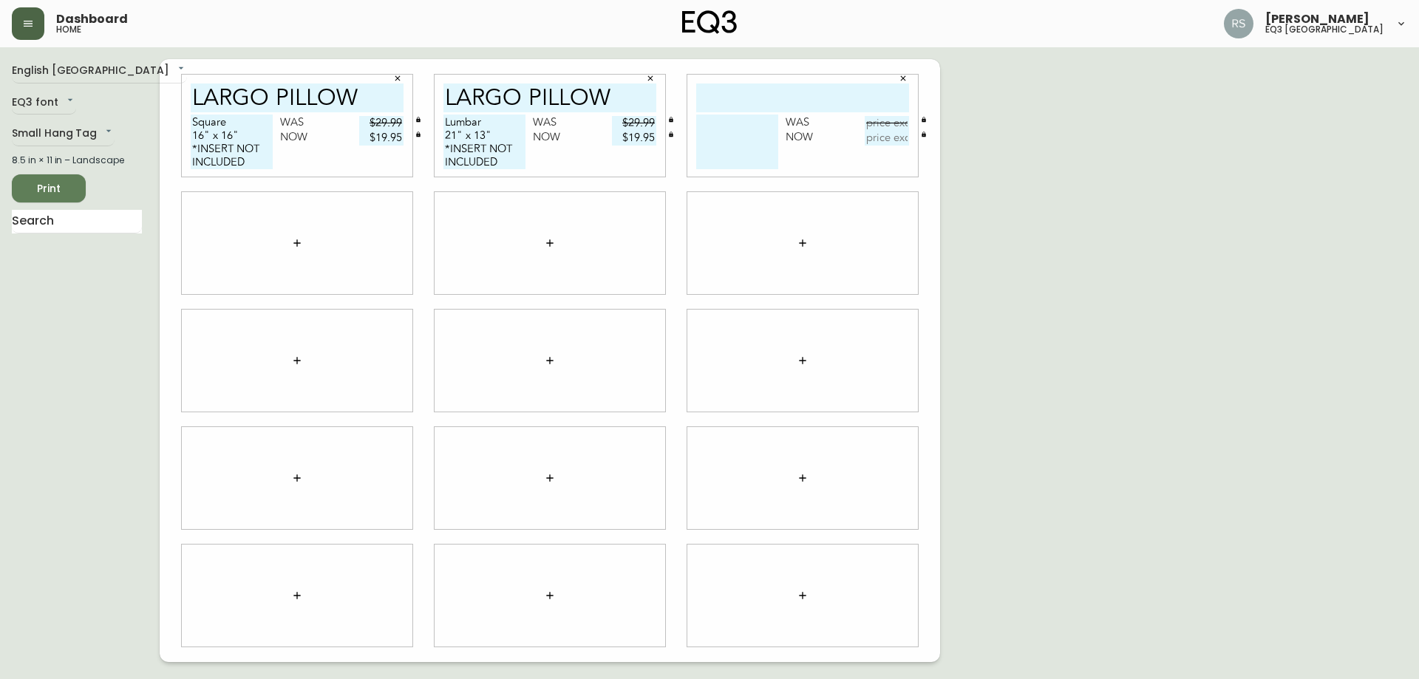
click at [754, 106] on input "text" at bounding box center [802, 97] width 213 height 29
type input "seeker"
click at [737, 132] on textarea at bounding box center [737, 142] width 82 height 55
type textarea "Lumbar"
drag, startPoint x: 507, startPoint y: 156, endPoint x: 438, endPoint y: 120, distance: 77.3
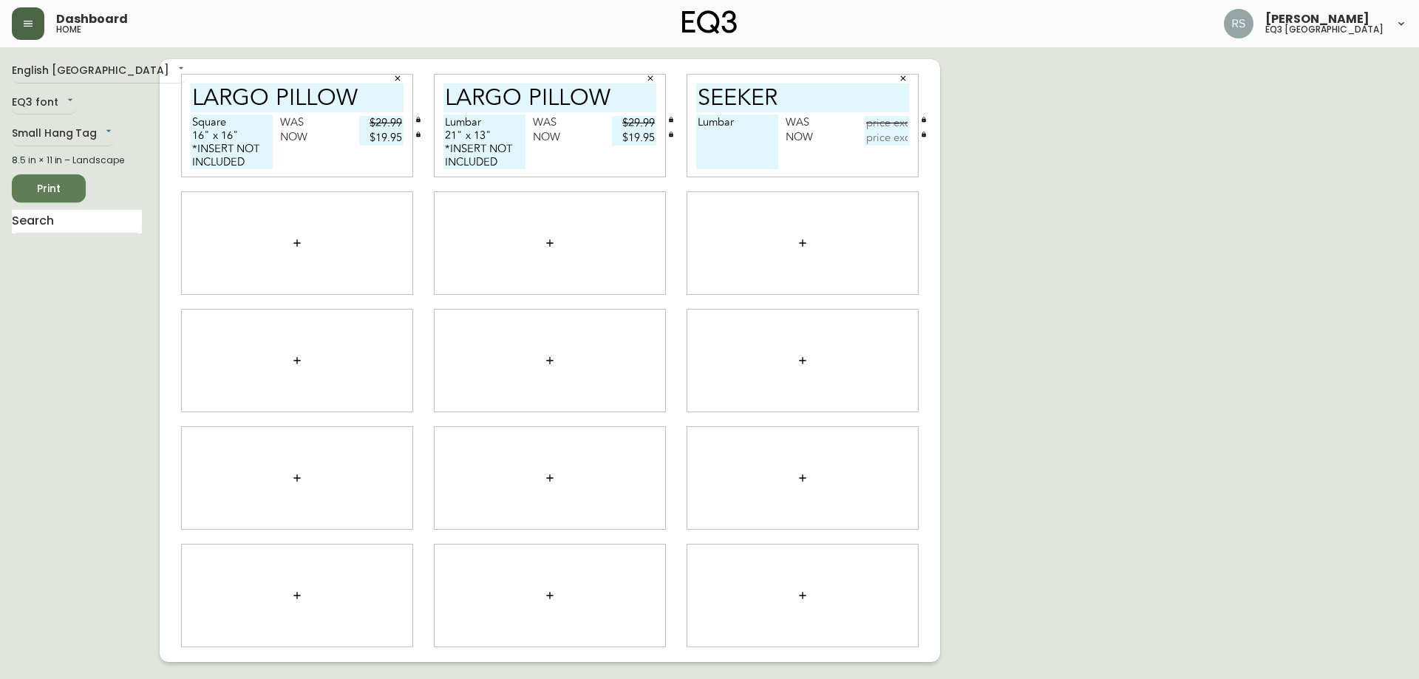
click at [438, 120] on div "LARGO PILLOW Lumbar 21" x 13" *INSERT NOT INCLUDED Was $29.99 Now $19.95" at bounding box center [549, 126] width 231 height 102
click at [731, 146] on textarea "Lumbar" at bounding box center [737, 142] width 82 height 55
drag, startPoint x: 742, startPoint y: 132, endPoint x: 700, endPoint y: 117, distance: 44.9
click at [692, 117] on div "seeker Lumbar Was Now" at bounding box center [802, 126] width 231 height 102
paste textarea "Lumbar 21" x 13" *INSERT NOT INCLUDED"
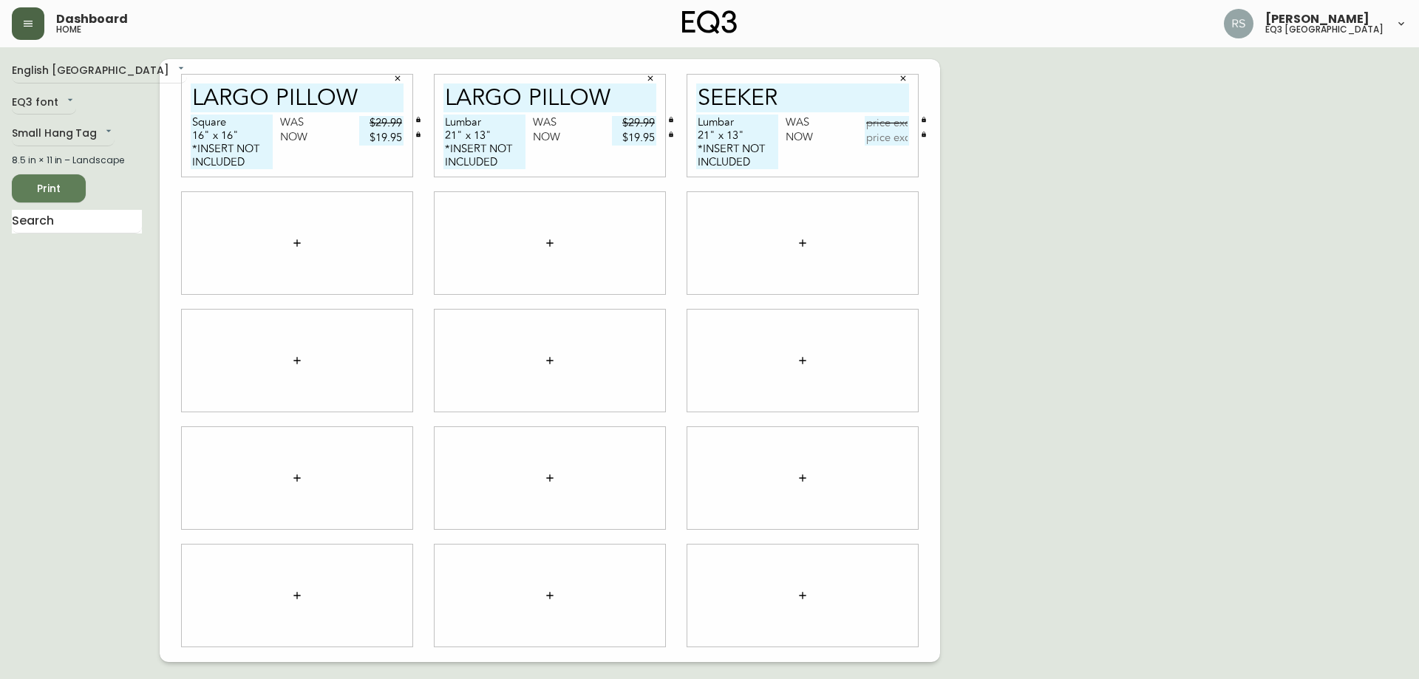
type textarea "Lumbar 21" x 13" *INSERT NOT INCLUDED"
click at [902, 129] on input "text" at bounding box center [886, 123] width 44 height 15
type input "$39.99"
click at [869, 137] on input "text" at bounding box center [886, 138] width 44 height 15
type input "$24.95"
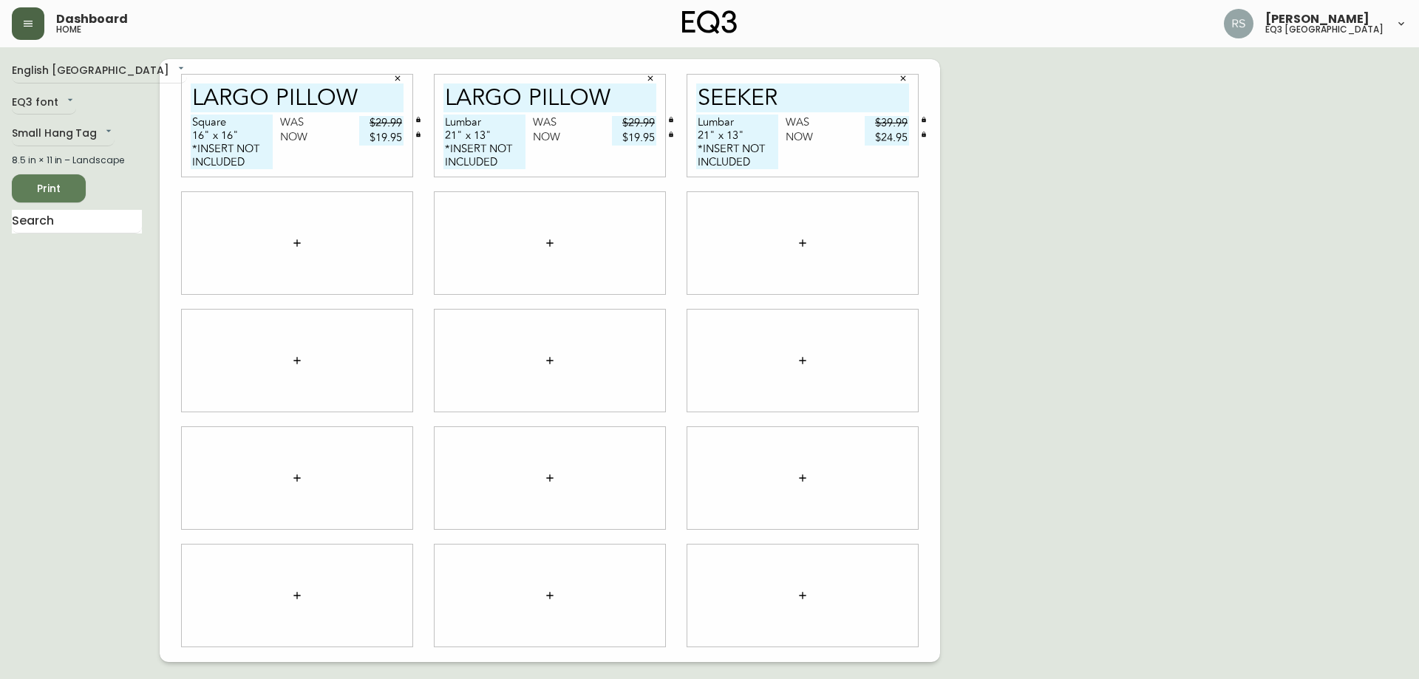
click at [284, 247] on button "button" at bounding box center [297, 243] width 30 height 30
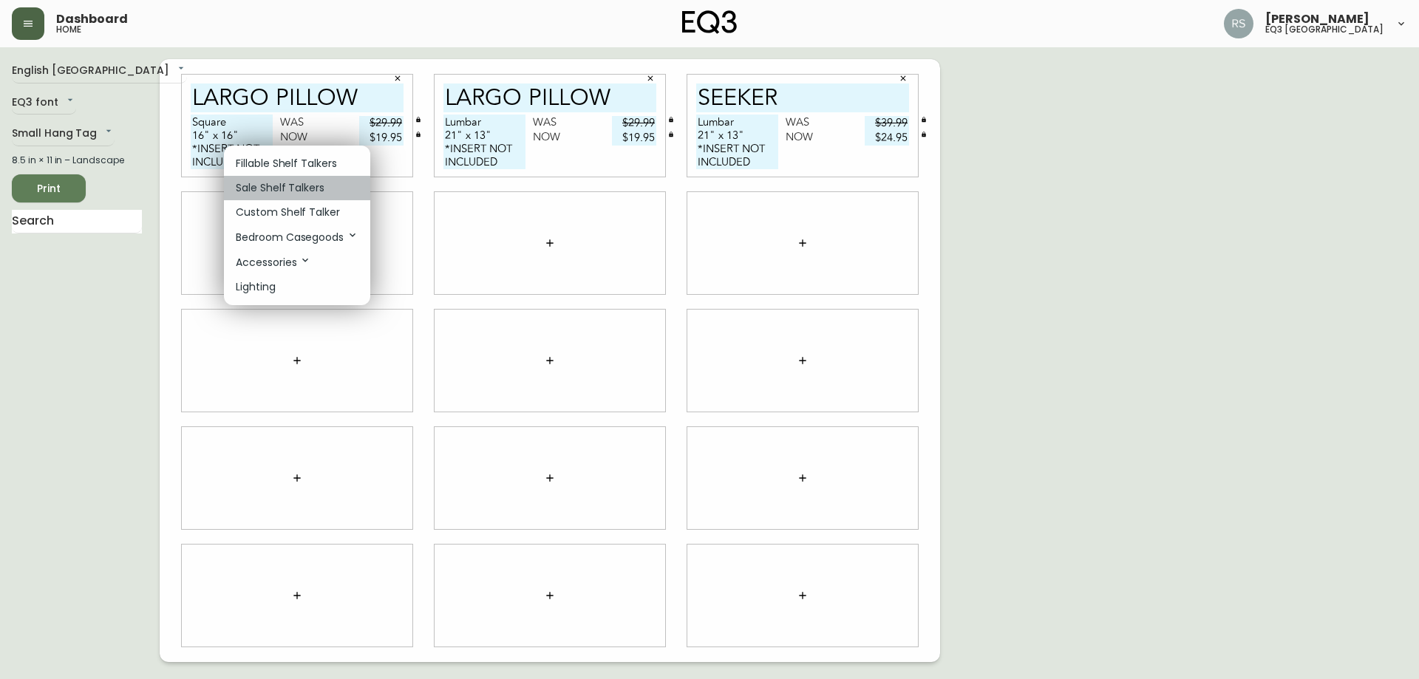
click at [285, 185] on p "Sale Shelf Talkers" at bounding box center [280, 188] width 89 height 16
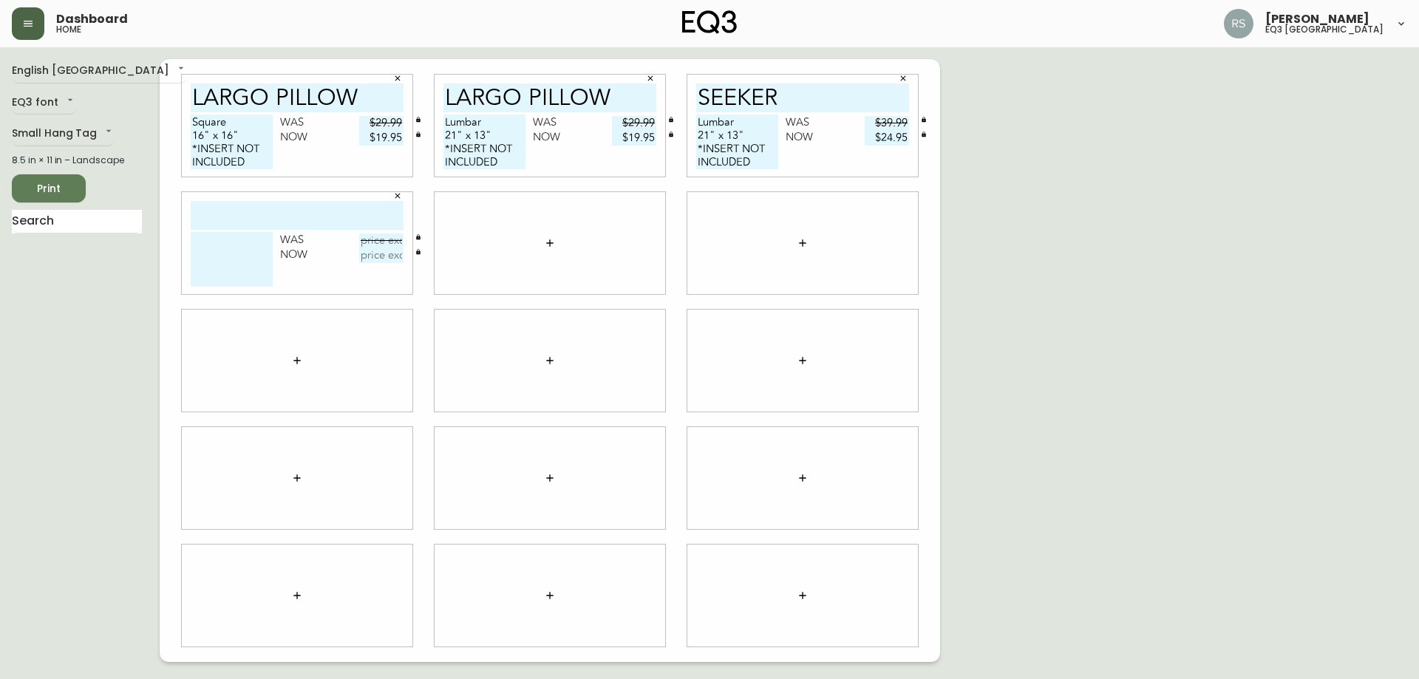
drag, startPoint x: 279, startPoint y: 191, endPoint x: 268, endPoint y: 207, distance: 19.1
click at [268, 207] on input "text" at bounding box center [297, 215] width 213 height 29
type input "windsor"
click at [252, 250] on textarea at bounding box center [232, 259] width 82 height 55
click at [220, 253] on textarea at bounding box center [232, 259] width 82 height 55
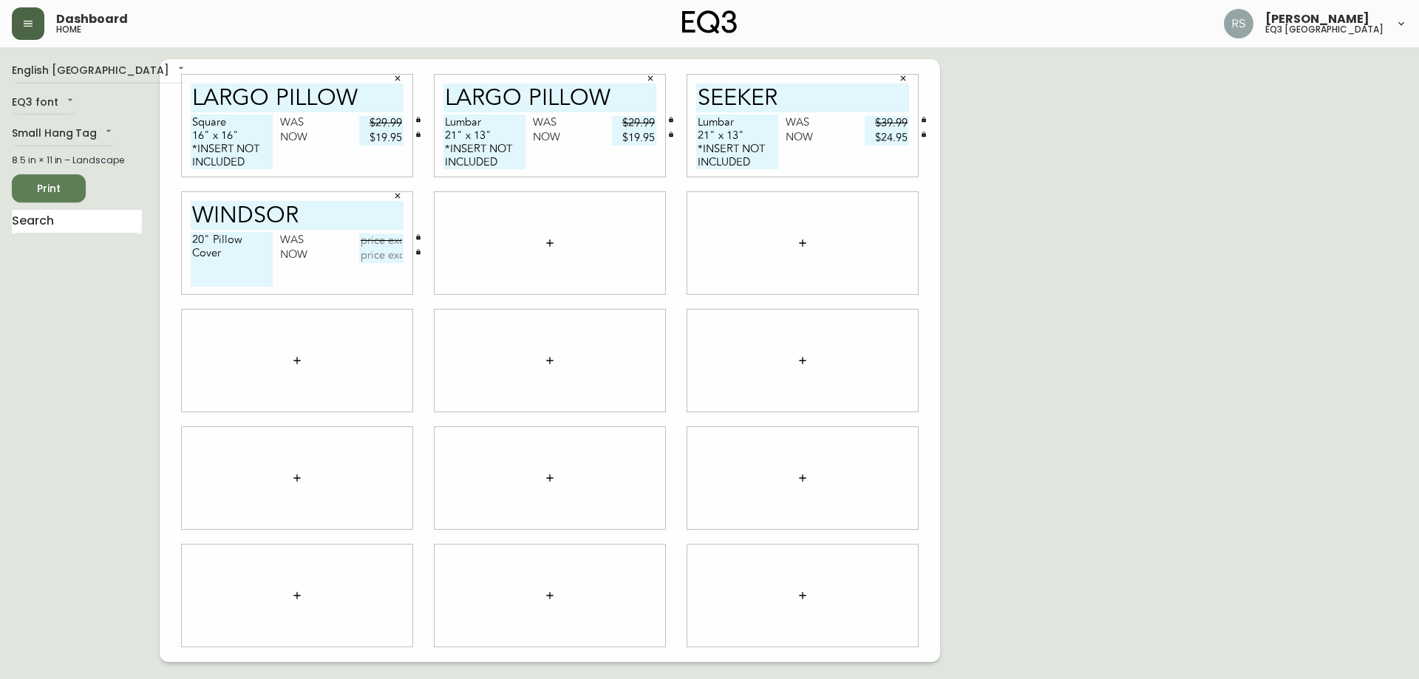
drag, startPoint x: 261, startPoint y: 163, endPoint x: 190, endPoint y: 152, distance: 71.8
click at [190, 152] on div "[GEOGRAPHIC_DATA] 16" x 16" *INSERT NOT INCLUDED Was $29.99 Now $19.95" at bounding box center [297, 126] width 231 height 102
click at [228, 264] on textarea "20" Pillow Cover" at bounding box center [232, 259] width 82 height 55
paste textarea "*INSERT NOT INCLUDED"
type textarea "20" Pillow Cover *INSERT NOT INCLUDED"
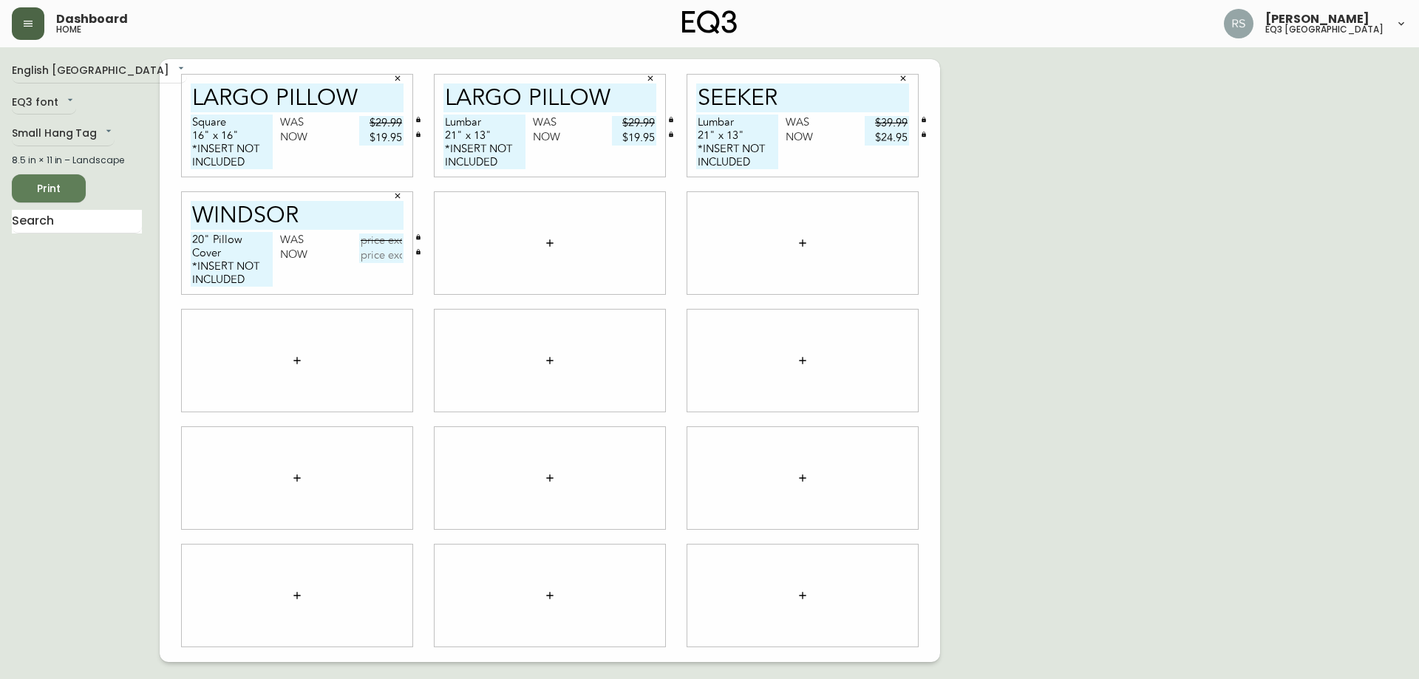
click at [391, 239] on input "text" at bounding box center [381, 240] width 44 height 15
type input "$59.99"
click at [379, 261] on input "text" at bounding box center [381, 255] width 44 height 15
type input "$34.95"
click at [1367, 330] on div "English Canada en_CA EQ3 font EQ3 Small Hang Tag small 8.5 in × 11 in – Landsca…" at bounding box center [709, 360] width 1395 height 603
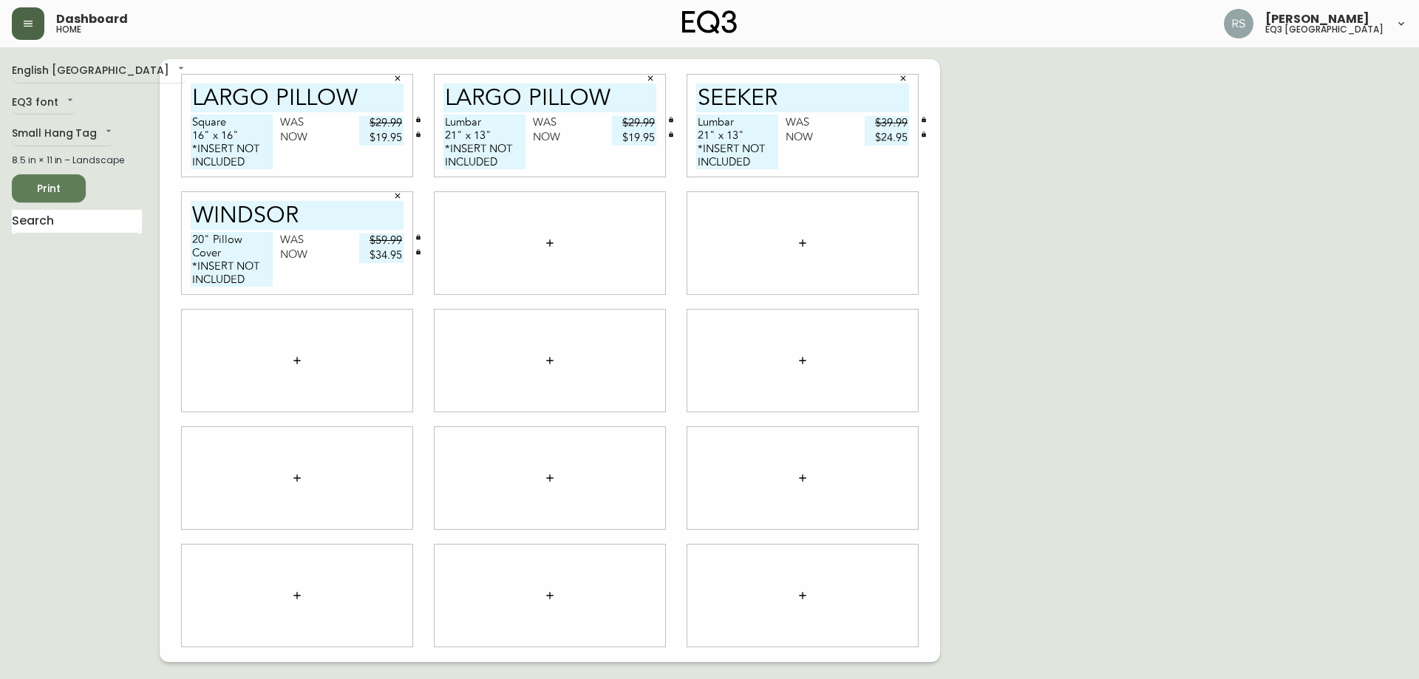
click at [552, 242] on icon "button" at bounding box center [550, 243] width 12 height 12
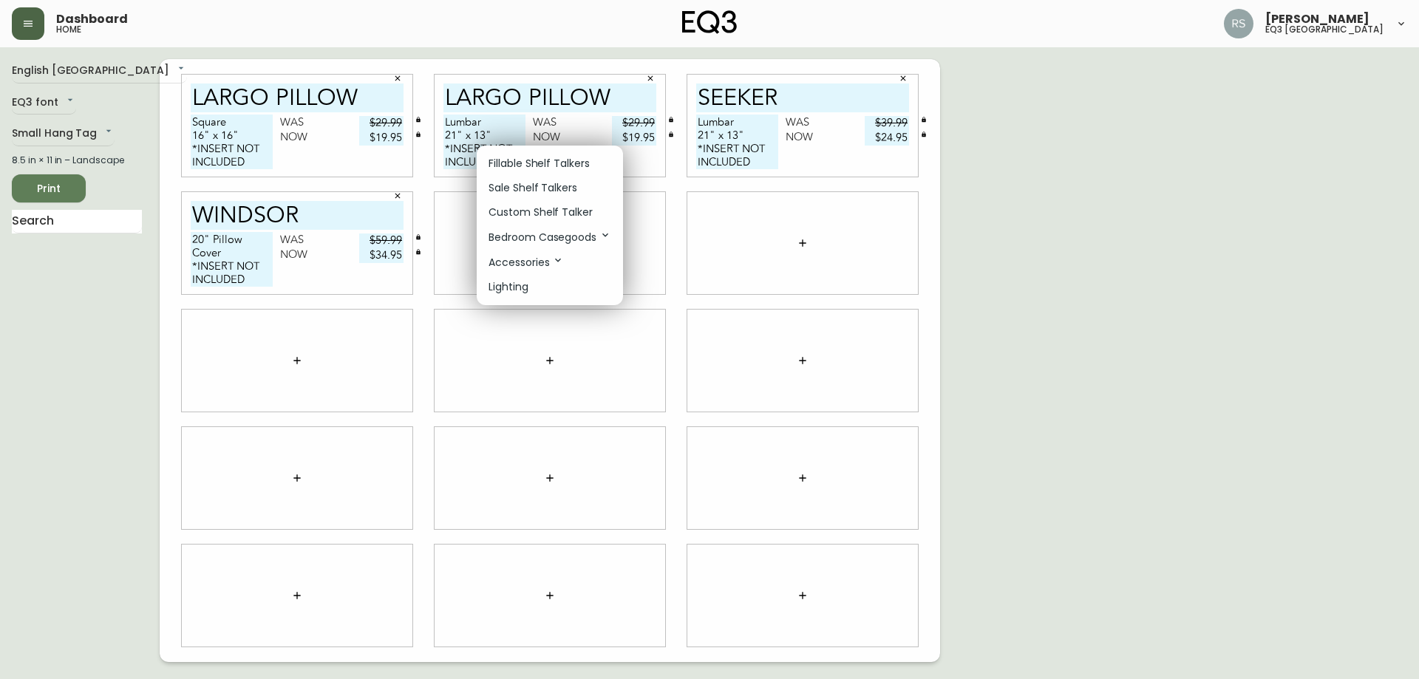
click at [509, 191] on p "Sale Shelf Talkers" at bounding box center [532, 188] width 89 height 16
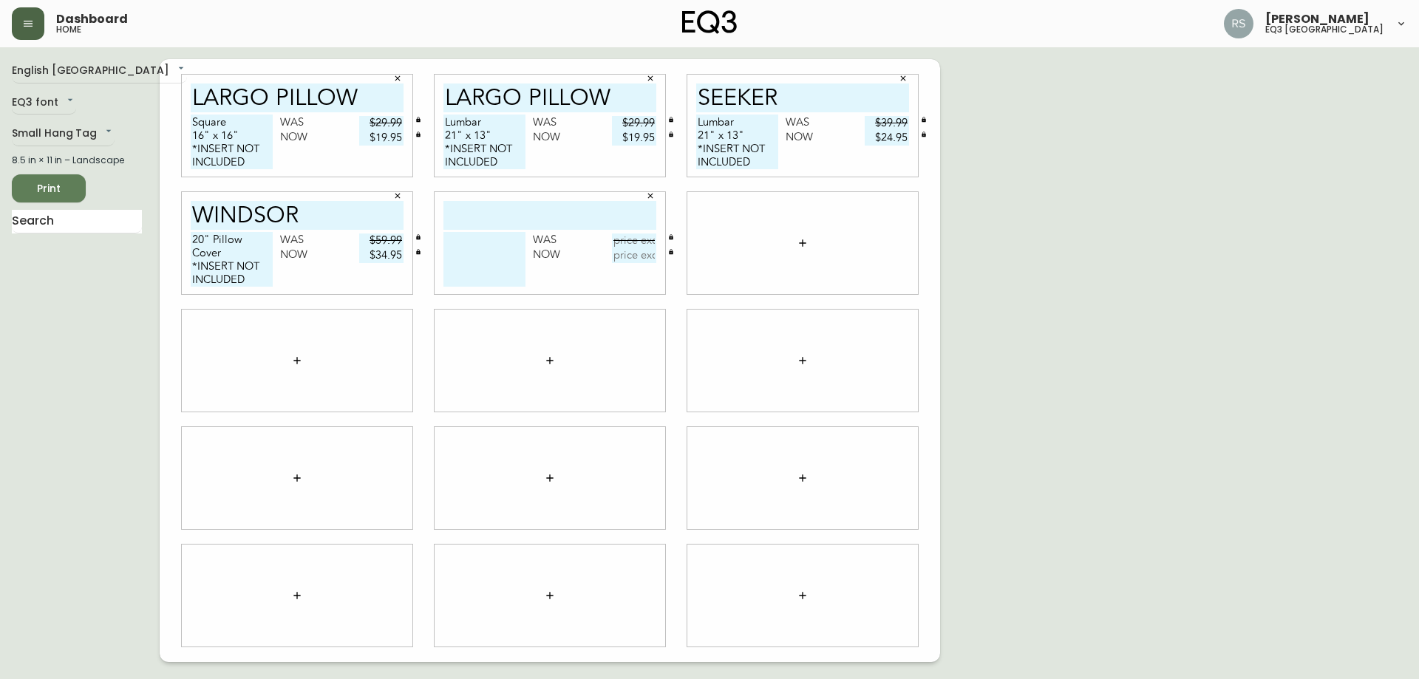
click at [780, 242] on div at bounding box center [802, 243] width 231 height 102
click at [810, 245] on button "button" at bounding box center [803, 243] width 30 height 30
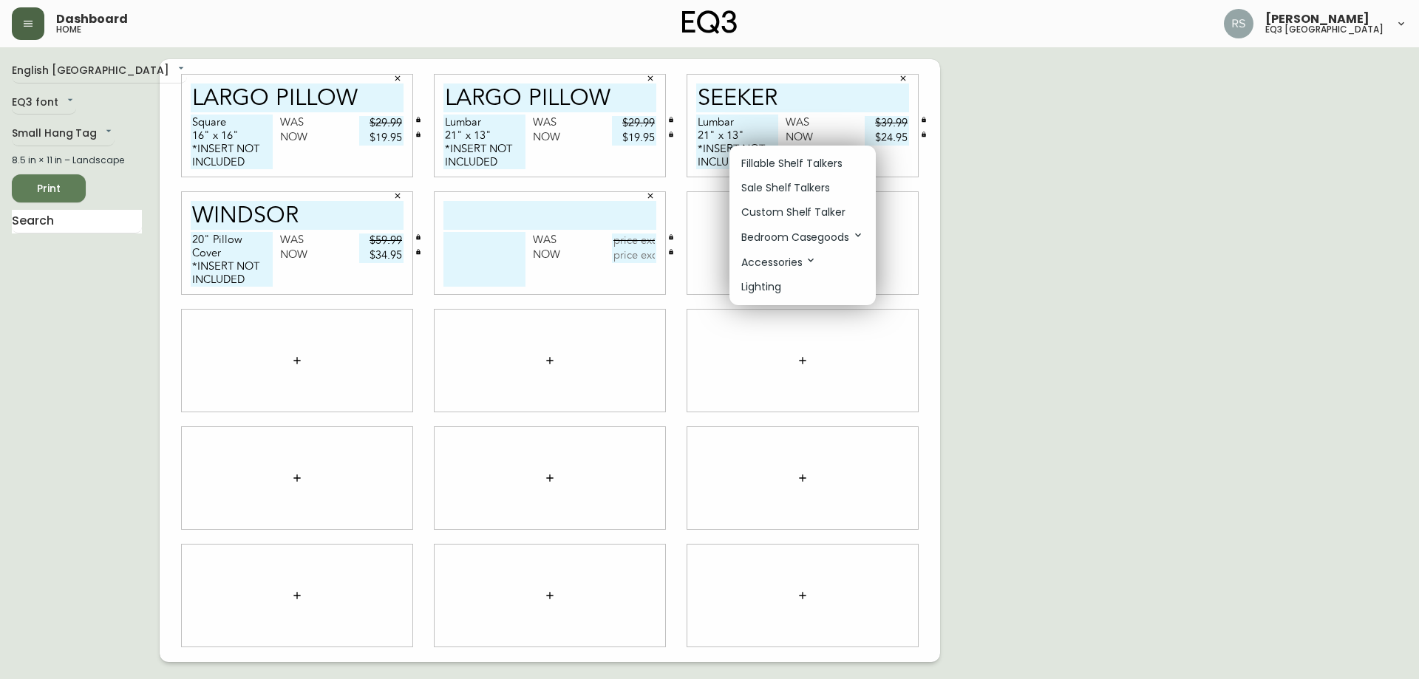
click at [785, 169] on p "Fillable Shelf Talkers" at bounding box center [791, 164] width 101 height 16
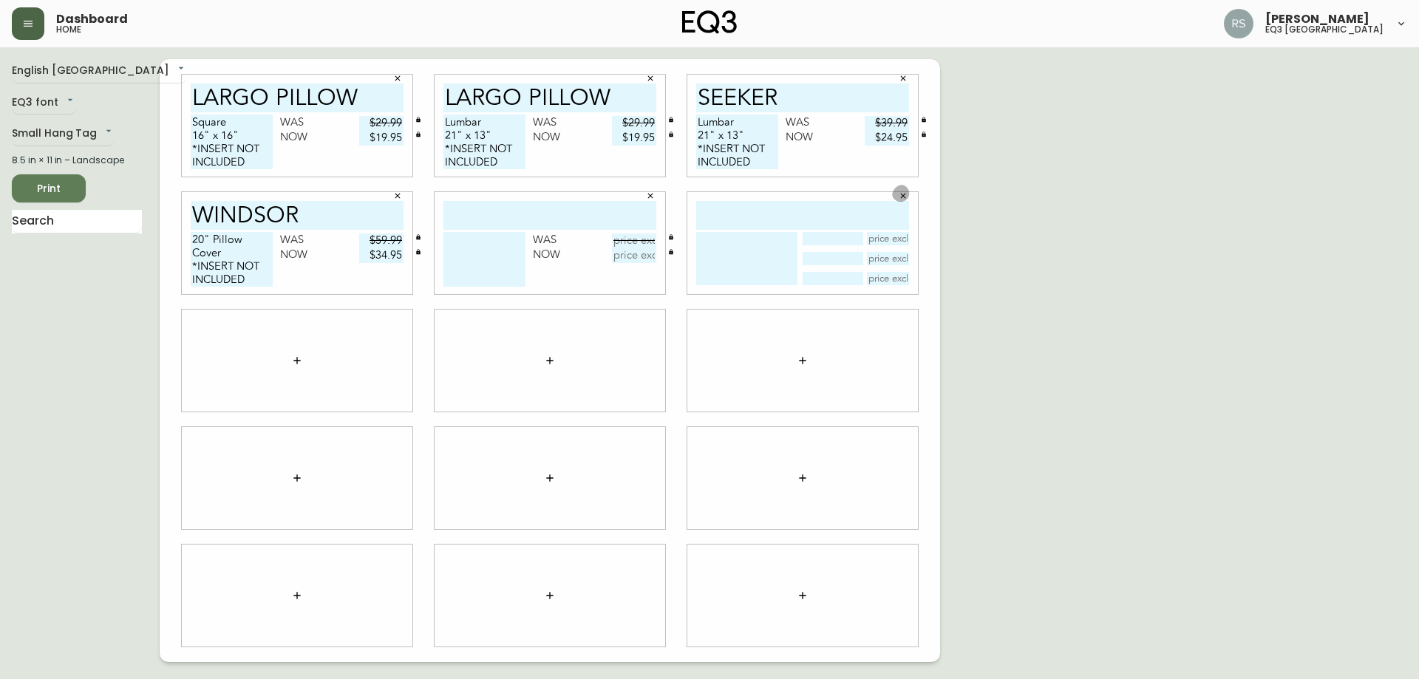
drag, startPoint x: 899, startPoint y: 200, endPoint x: 850, endPoint y: 249, distance: 69.5
click at [894, 205] on div at bounding box center [802, 243] width 231 height 102
click at [901, 195] on icon "button" at bounding box center [902, 195] width 9 height 9
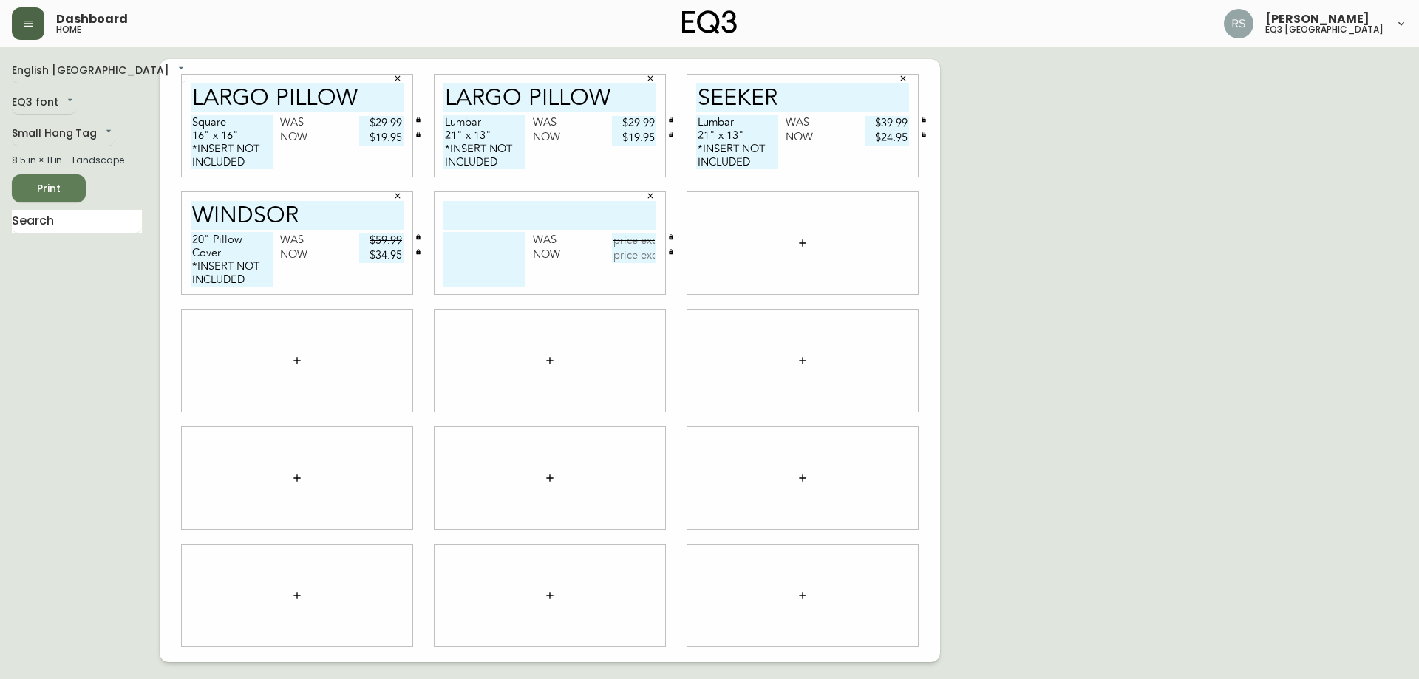
click at [800, 239] on icon "button" at bounding box center [802, 243] width 12 height 12
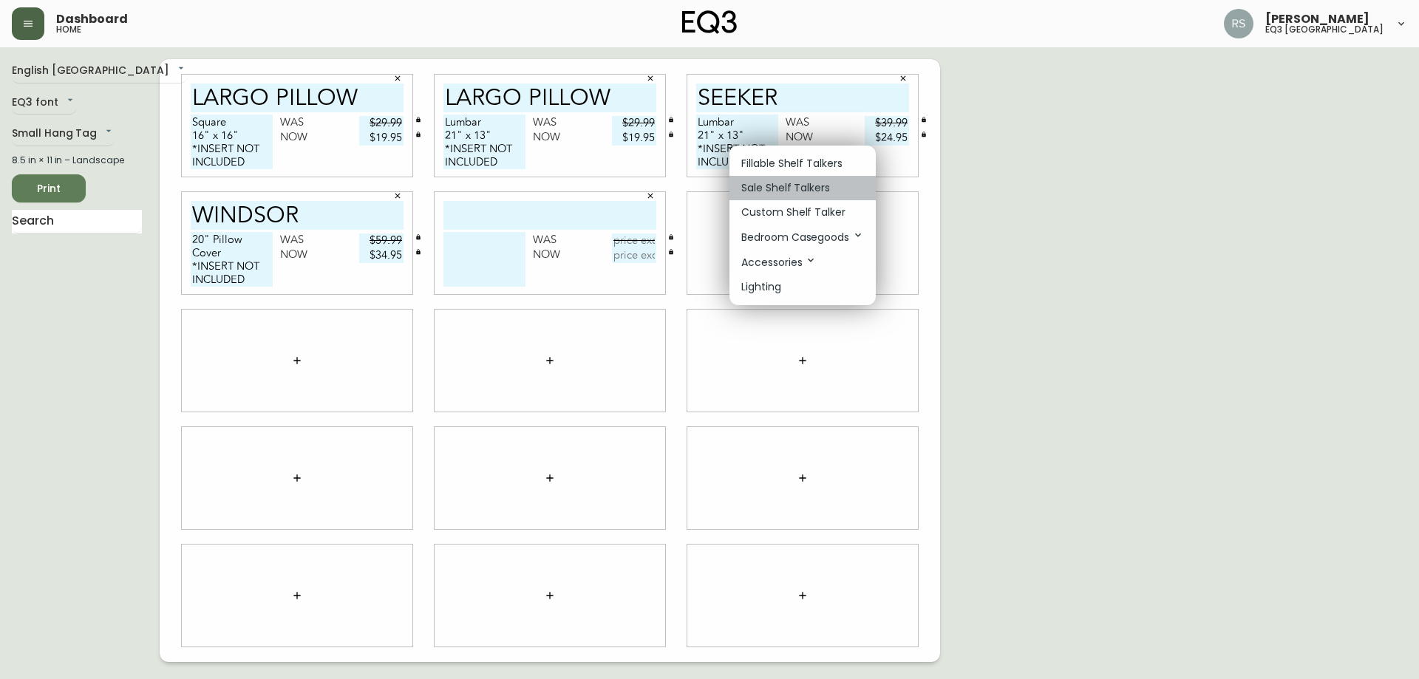
click at [778, 189] on p "Sale Shelf Talkers" at bounding box center [785, 188] width 89 height 16
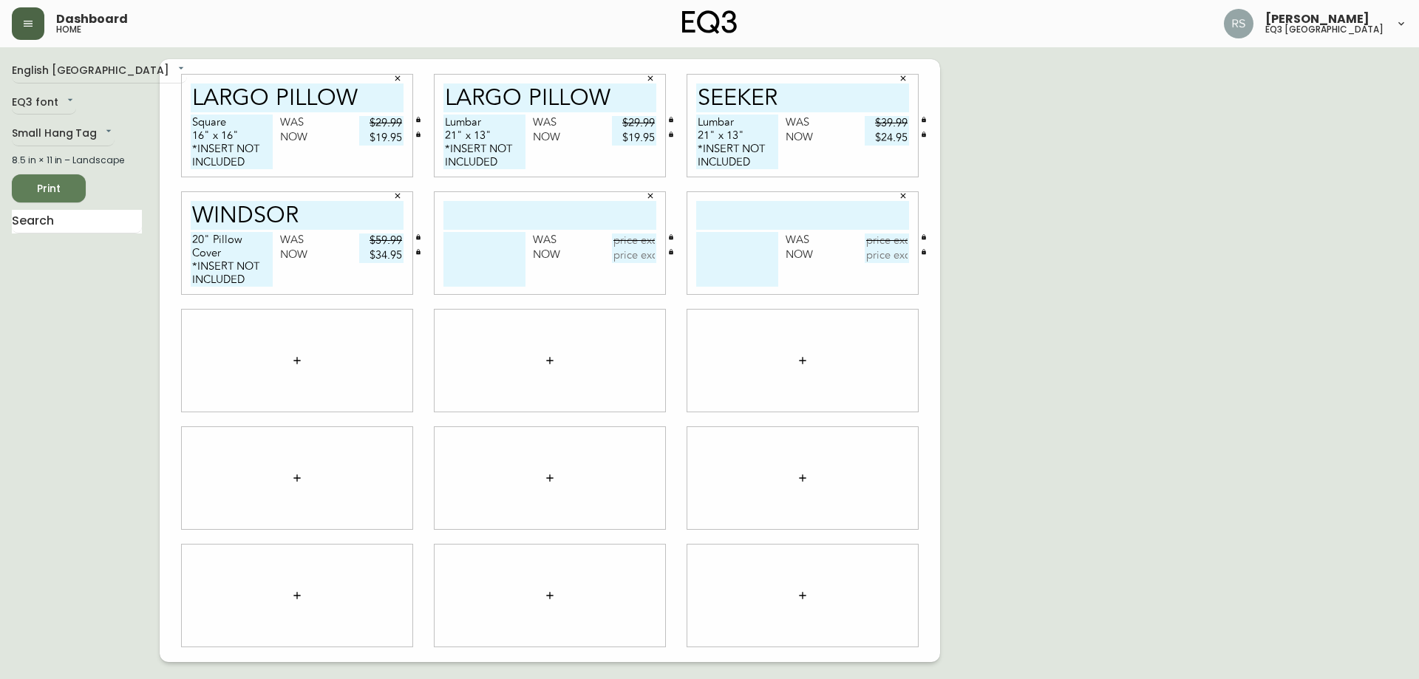
click at [542, 214] on input "text" at bounding box center [549, 215] width 213 height 29
type input "vero pillow"
click at [762, 216] on input "text" at bounding box center [802, 215] width 213 height 29
type input "vero pillow"
drag, startPoint x: 267, startPoint y: 156, endPoint x: 182, endPoint y: 123, distance: 91.9
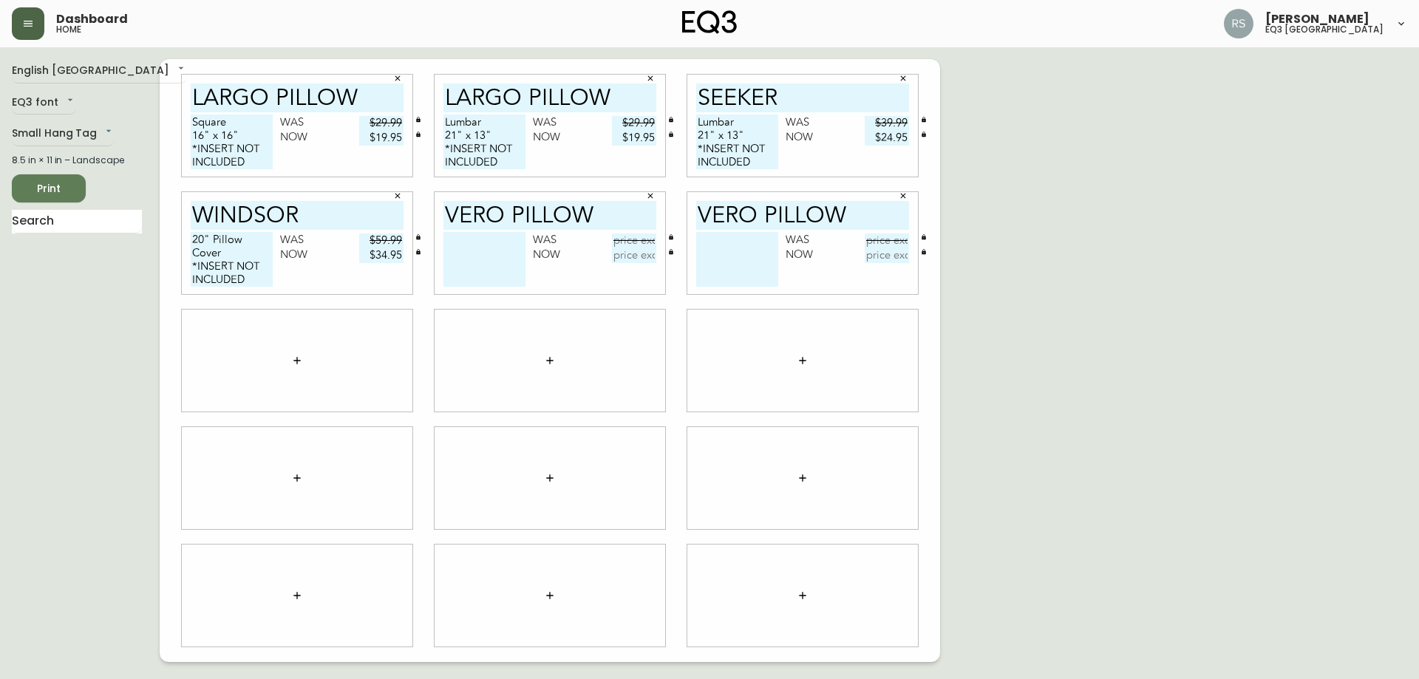
click at [182, 123] on div "[GEOGRAPHIC_DATA] 16" x 16" *INSERT NOT INCLUDED Was $29.99 Now $19.95" at bounding box center [297, 126] width 231 height 102
click at [472, 271] on textarea at bounding box center [484, 259] width 82 height 55
paste textarea "Square 16" x 16" *INSERT NOT INCLUDED"
type textarea "Square 16" x 16" *INSERT NOT INCLUDED"
drag, startPoint x: 516, startPoint y: 160, endPoint x: 448, endPoint y: 116, distance: 80.7
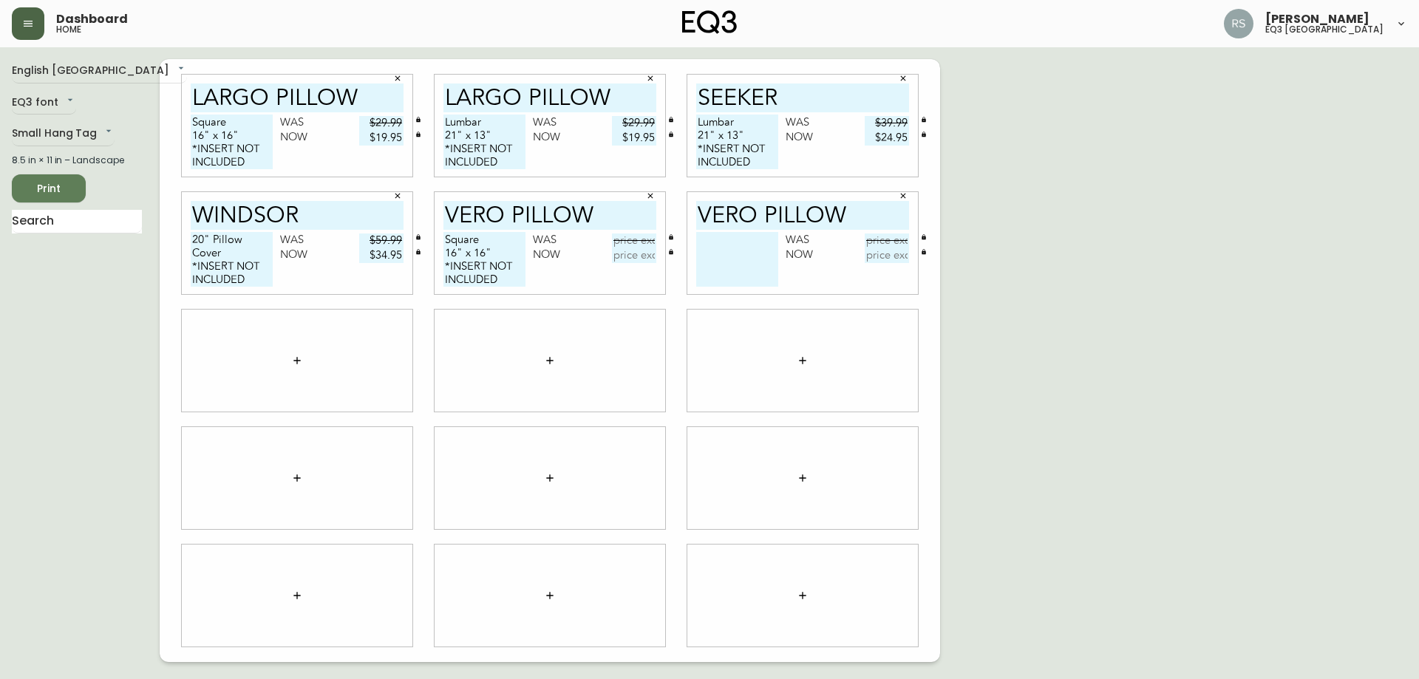
click at [448, 116] on textarea "Lumbar 21" x 13" *INSERT NOT INCLUDED" at bounding box center [484, 142] width 82 height 55
click at [514, 160] on textarea "Lumbar 21" x 13" *INSERT NOT INCLUDED" at bounding box center [484, 142] width 82 height 55
drag, startPoint x: 495, startPoint y: 157, endPoint x: 417, endPoint y: 110, distance: 91.1
click at [417, 110] on div "[GEOGRAPHIC_DATA] 16" x 16" *INSERT NOT INCLUDED Was $29.99 Now $19.95 LARGO PI…" at bounding box center [550, 360] width 780 height 603
click at [730, 242] on textarea at bounding box center [737, 259] width 82 height 55
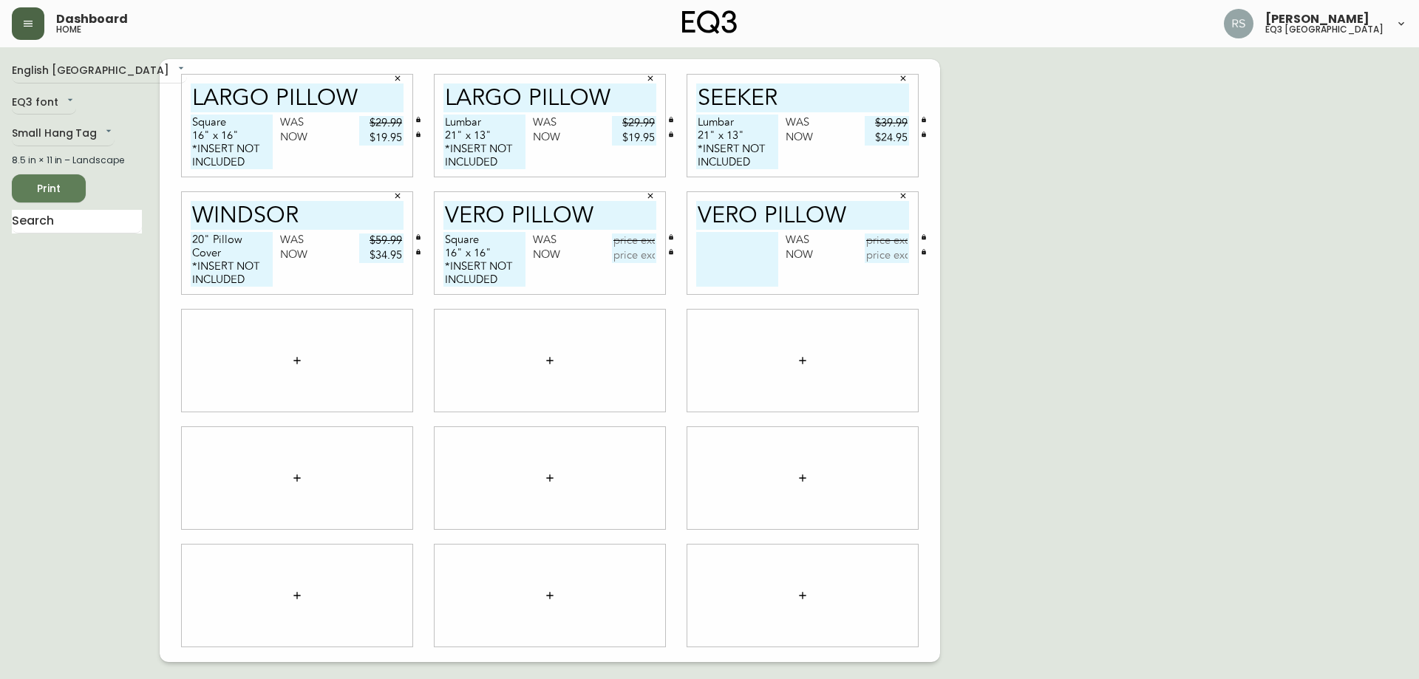
paste textarea "Lumbar 21" x 13" *INSERT NOT INCLUDED"
type textarea "Lumbar 21" x 13" *INSERT NOT INCLUDED"
click at [501, 239] on textarea "Square 16" x 16" *INSERT NOT INCLUDED" at bounding box center [484, 259] width 82 height 55
click at [465, 250] on textarea "Square - Taupe 16" x 16" *INSERT NOT INCLUDED" at bounding box center [484, 259] width 82 height 55
click at [457, 250] on textarea "Square - Taupe 16" x 16" *INSERT NOT INCLUDED" at bounding box center [484, 259] width 82 height 55
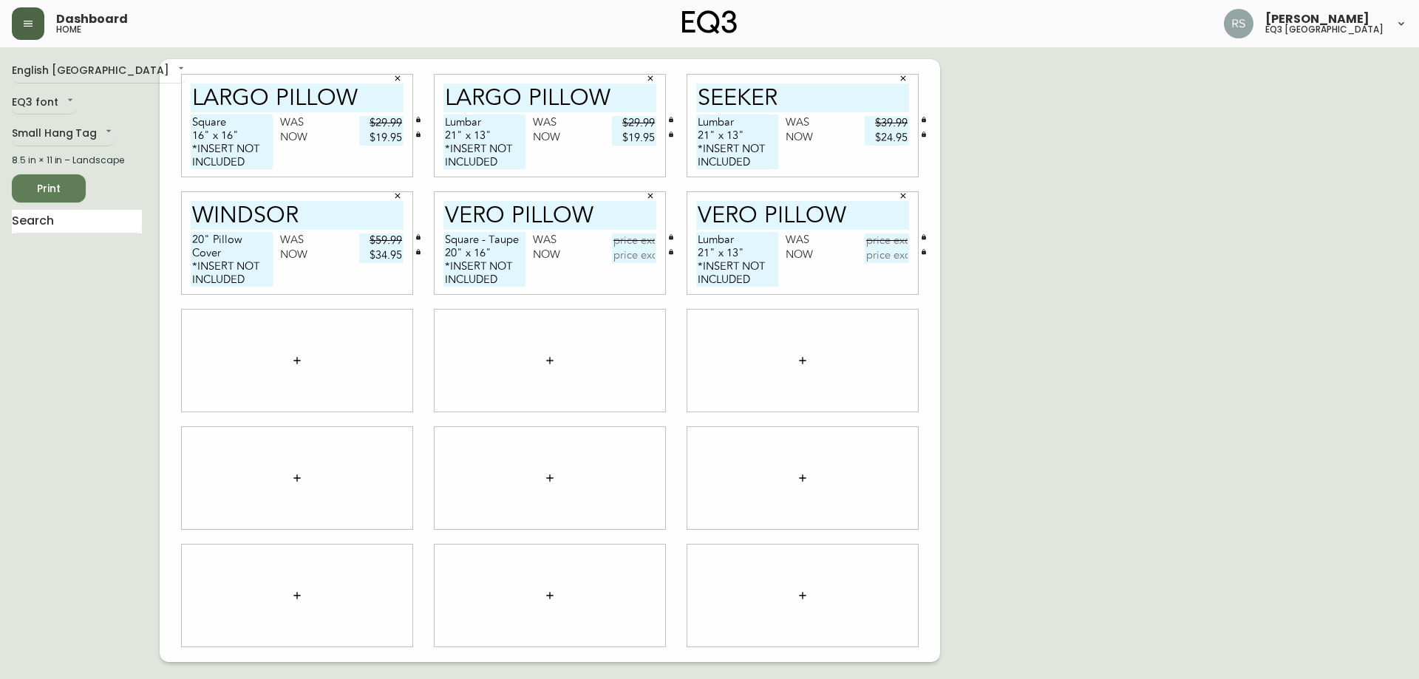
click at [487, 249] on textarea "Square - Taupe 20" x 16" *INSERT NOT INCLUDED" at bounding box center [484, 259] width 82 height 55
type textarea "Square - Taupe 20" x 20" *INSERT NOT INCLUDED"
click at [762, 242] on textarea "Lumbar 21" x 13" *INSERT NOT INCLUDED" at bounding box center [737, 259] width 82 height 55
type textarea "Lumbar - Taupe 21" x 13" *INSERT NOT INCLUDED"
click at [626, 242] on input "text" at bounding box center [634, 240] width 44 height 15
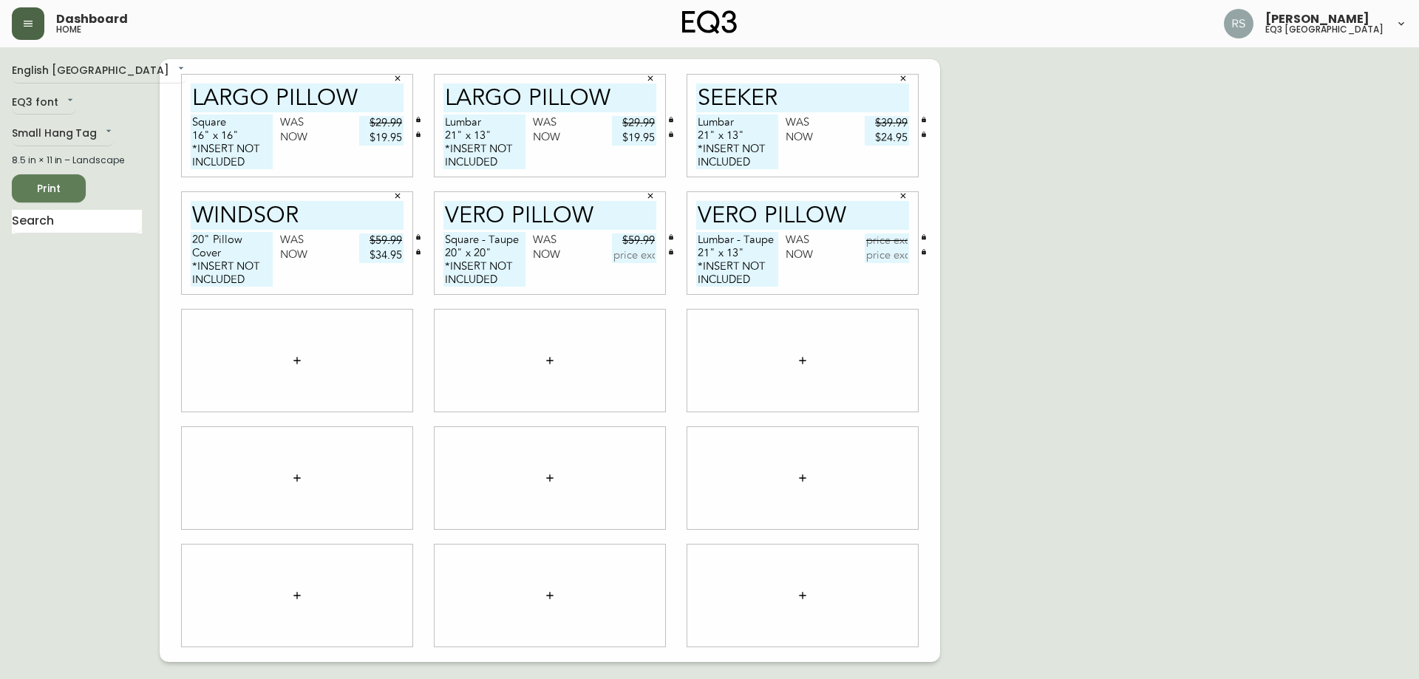
type input "$59.99"
click at [638, 264] on div "Square - Taupe 20" x 20" *INSERT NOT INCLUDED Was $59.99 Now" at bounding box center [549, 263] width 213 height 62
click at [637, 254] on input "text" at bounding box center [634, 255] width 44 height 15
type input "$34.95"
click at [870, 239] on input "text" at bounding box center [886, 240] width 44 height 15
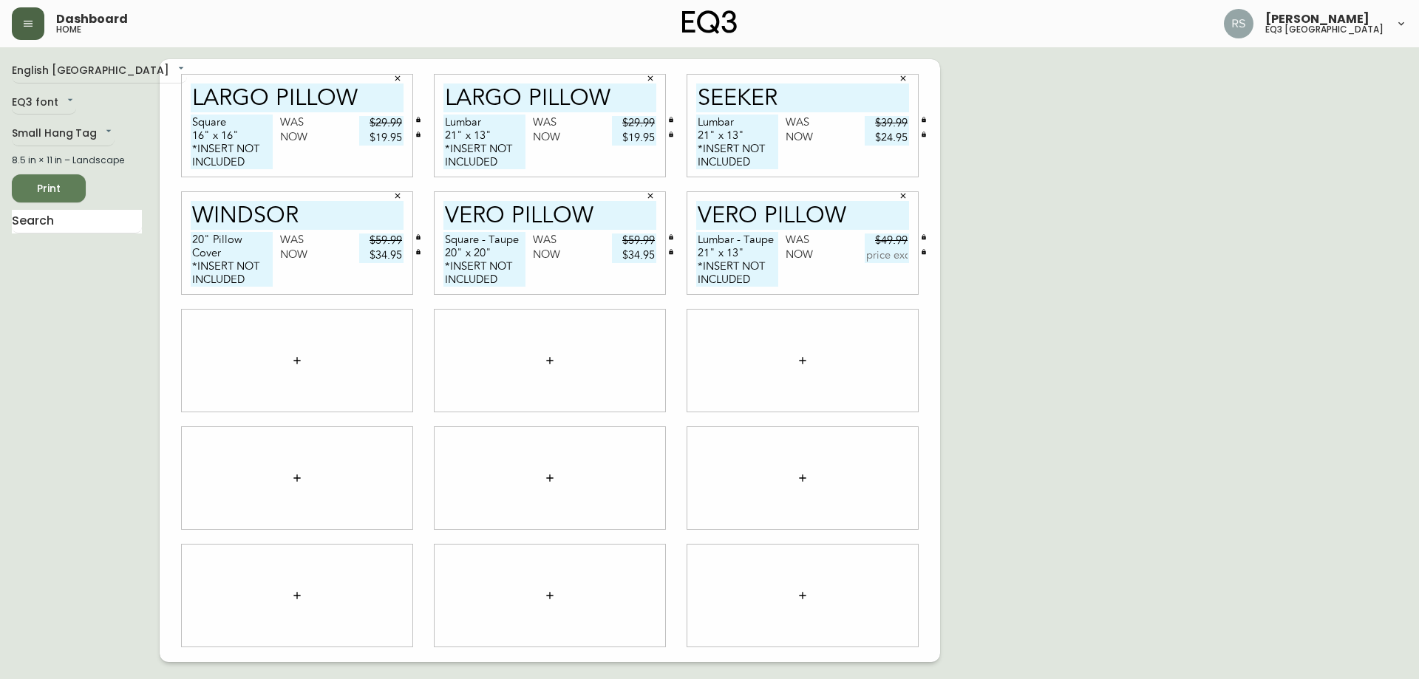
type input "$49.99"
click at [868, 257] on input "text" at bounding box center [886, 255] width 44 height 15
type input "$29.95"
click at [307, 358] on button "button" at bounding box center [297, 361] width 30 height 30
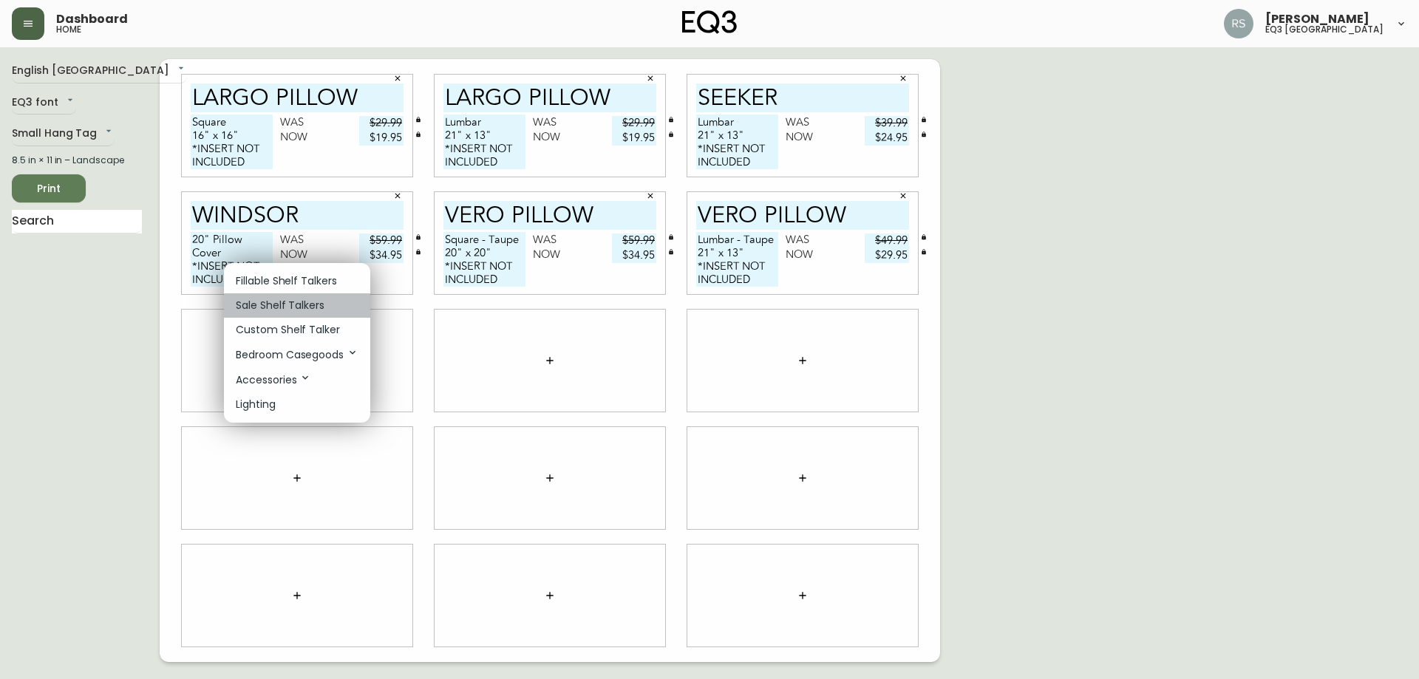
click at [277, 310] on p "Sale Shelf Talkers" at bounding box center [280, 306] width 89 height 16
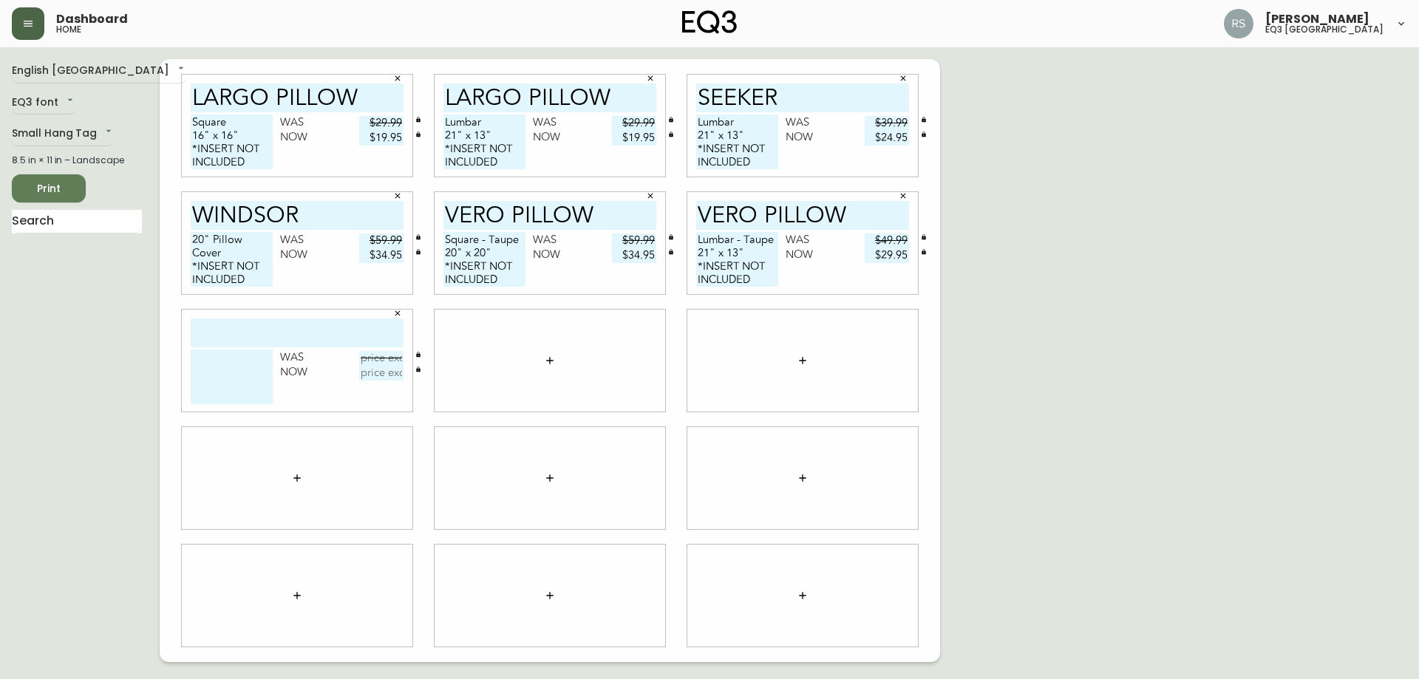
click at [261, 337] on input "text" at bounding box center [297, 332] width 213 height 29
type input "[PERSON_NAME]"
drag, startPoint x: 268, startPoint y: 285, endPoint x: 140, endPoint y: 235, distance: 138.0
click at [140, 235] on div "English Canada en_CA EQ3 font EQ3 Small Hang Tag small 8.5 in × 11 in – Landsca…" at bounding box center [709, 360] width 1395 height 603
click at [219, 372] on textarea at bounding box center [232, 376] width 82 height 55
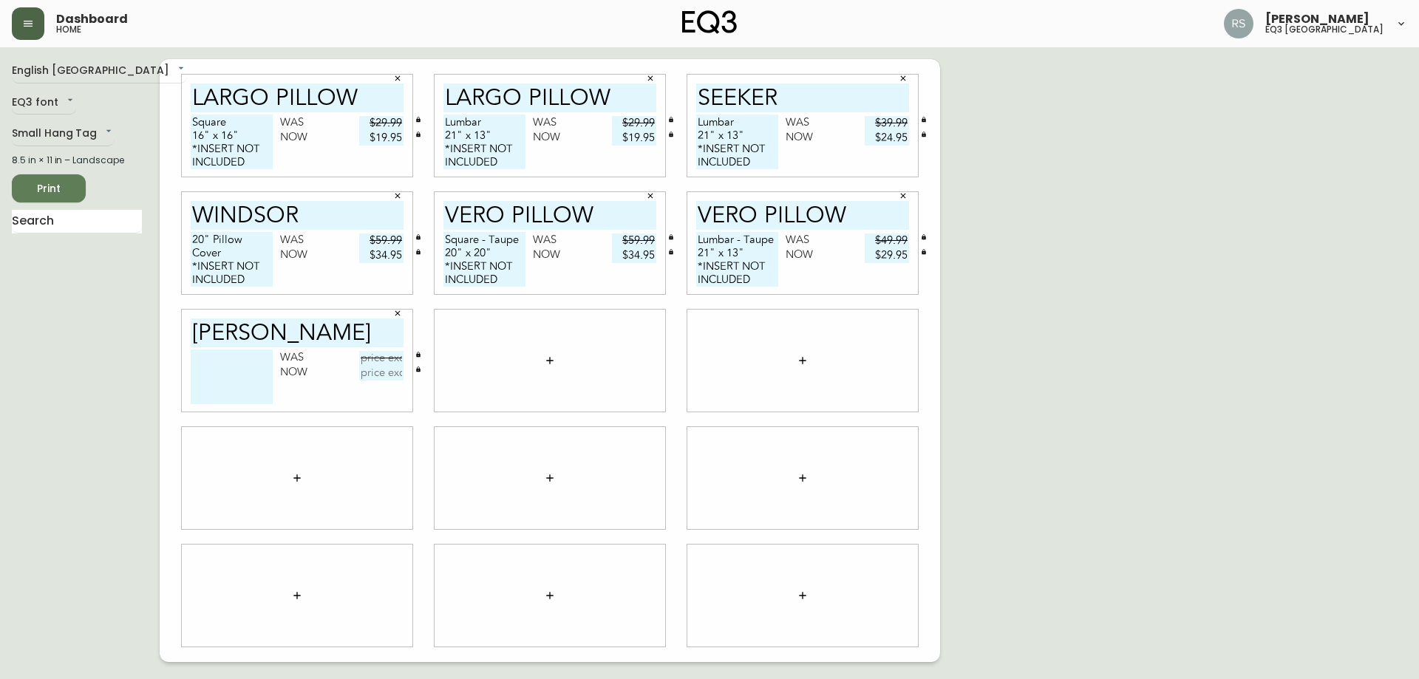
paste textarea "20" Pillow Cover *INSERT NOT INCLUDED"
click at [253, 358] on textarea "20" Pillow Cover *INSERT NOT INCLUDED" at bounding box center [232, 376] width 82 height 55
click at [246, 367] on textarea "20" Pillow Cover *INSERT NOT INCLUDED" at bounding box center [232, 376] width 82 height 55
type textarea "20" Pillow Cover - Grey *INSERT NOT INCLUDED"
click at [370, 364] on input "text" at bounding box center [381, 358] width 44 height 15
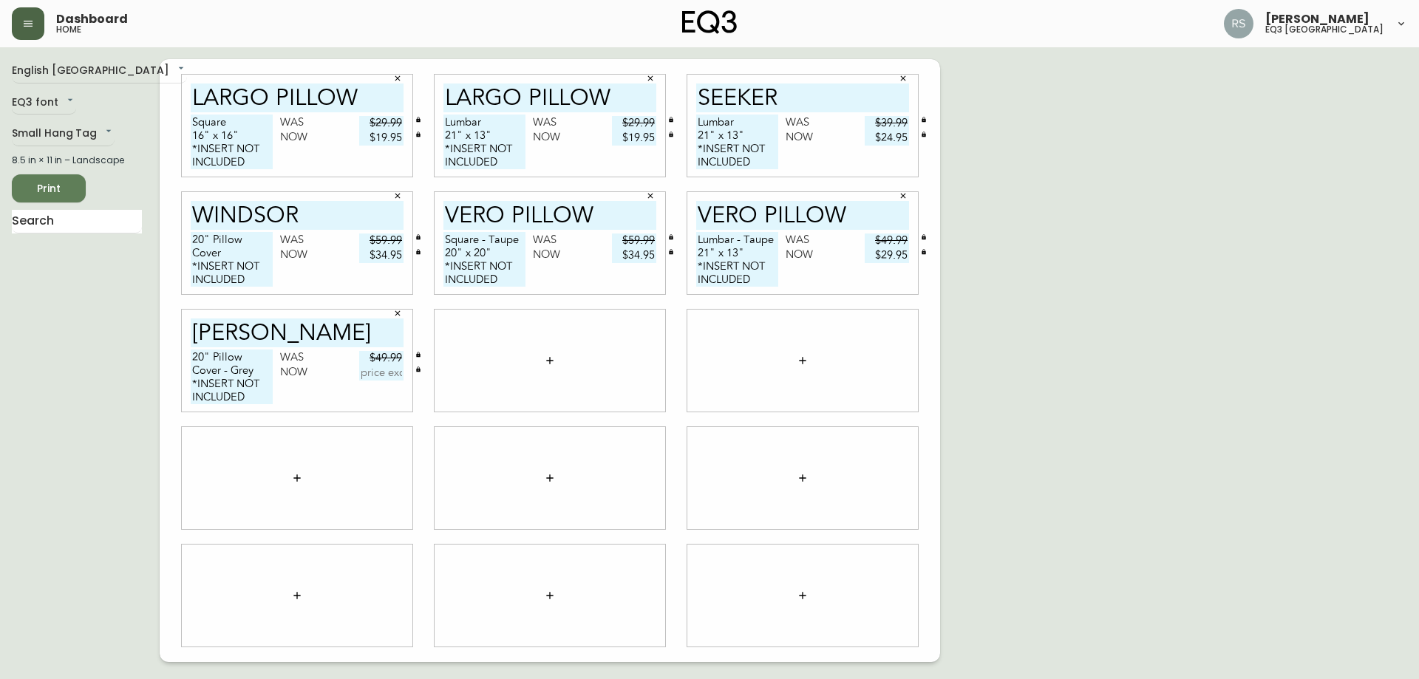
type input "$49.99"
click at [393, 375] on input "text" at bounding box center [381, 373] width 44 height 15
type input "$29.95"
click at [1134, 426] on div "English Canada en_CA EQ3 font EQ3 Small Hang Tag small 8.5 in × 11 in – Landsca…" at bounding box center [709, 360] width 1395 height 603
click at [293, 330] on input "[PERSON_NAME]" at bounding box center [297, 332] width 213 height 29
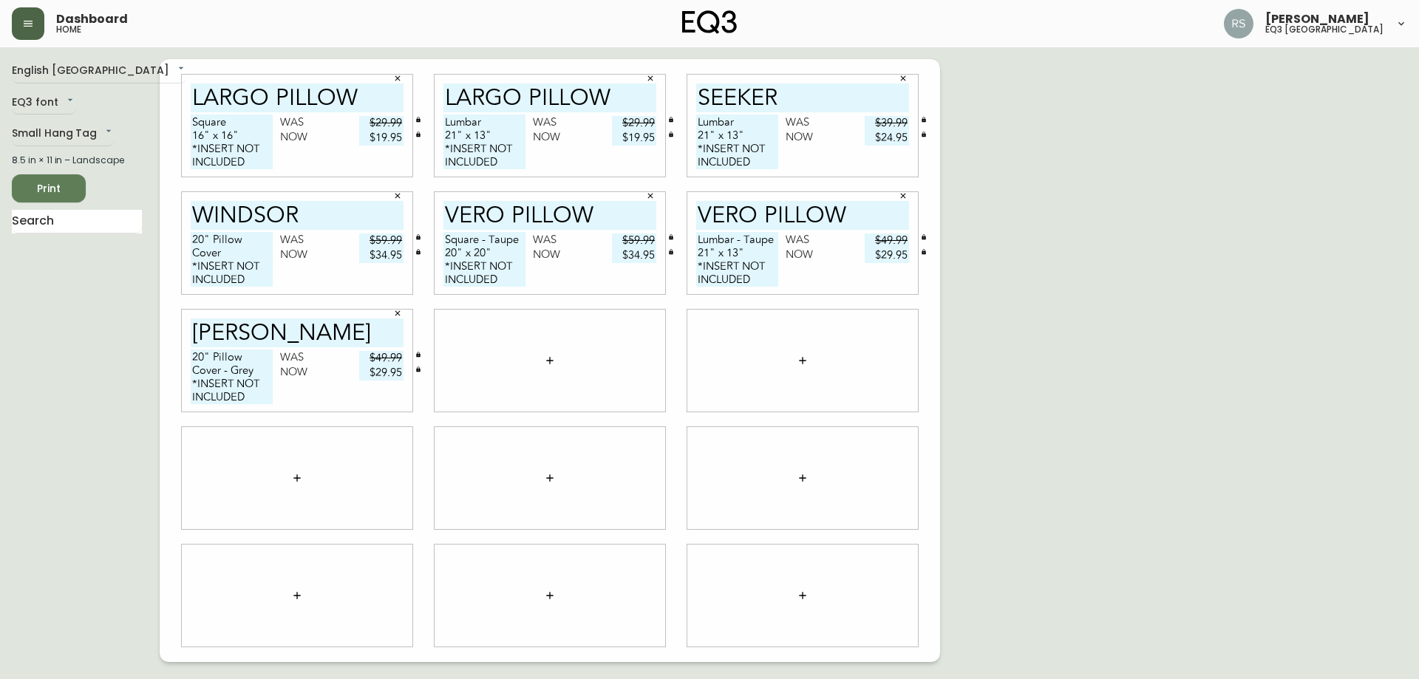
click at [348, 208] on input "windsor" at bounding box center [297, 215] width 213 height 29
click at [805, 116] on div "Was" at bounding box center [824, 123] width 79 height 15
click at [807, 110] on input "seeker" at bounding box center [802, 97] width 213 height 29
type input "seeker"
click at [1097, 173] on div "English Canada en_CA EQ3 font EQ3 Small Hang Tag small 8.5 in × 11 in – Landsca…" at bounding box center [709, 360] width 1395 height 603
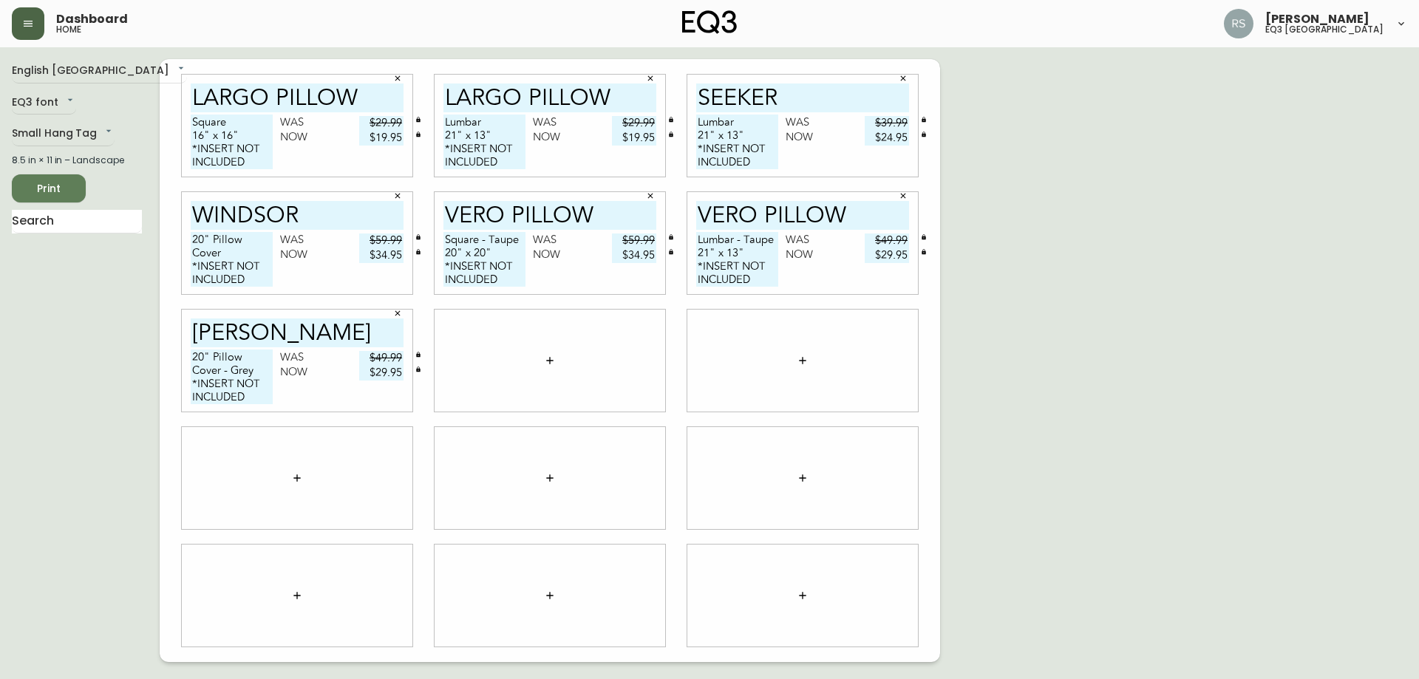
click at [812, 102] on input "seeker" at bounding box center [802, 97] width 213 height 29
drag, startPoint x: 384, startPoint y: 94, endPoint x: 291, endPoint y: 103, distance: 93.6
click at [291, 103] on input "LARGO PILLOW" at bounding box center [297, 97] width 213 height 29
click at [380, 100] on input "LARGO PILLOW" at bounding box center [297, 97] width 213 height 29
click at [1098, 140] on div "English Canada en_CA EQ3 font EQ3 Small Hang Tag small 8.5 in × 11 in – Landsca…" at bounding box center [709, 360] width 1395 height 603
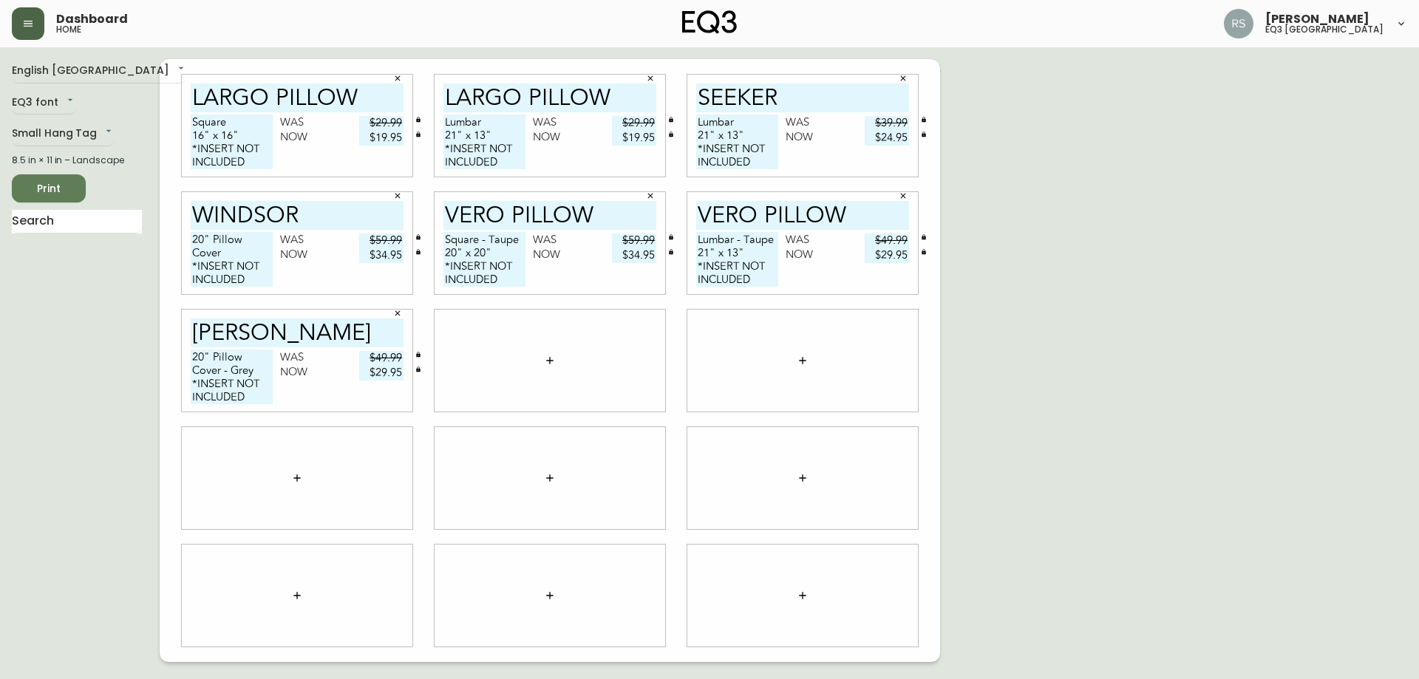
drag, startPoint x: 875, startPoint y: 212, endPoint x: 751, endPoint y: 214, distance: 124.1
click at [751, 214] on input "vero pillow" at bounding box center [802, 215] width 213 height 29
type input "vero"
drag, startPoint x: 603, startPoint y: 208, endPoint x: 496, endPoint y: 212, distance: 106.5
click at [496, 212] on input "vero pillow" at bounding box center [549, 215] width 213 height 29
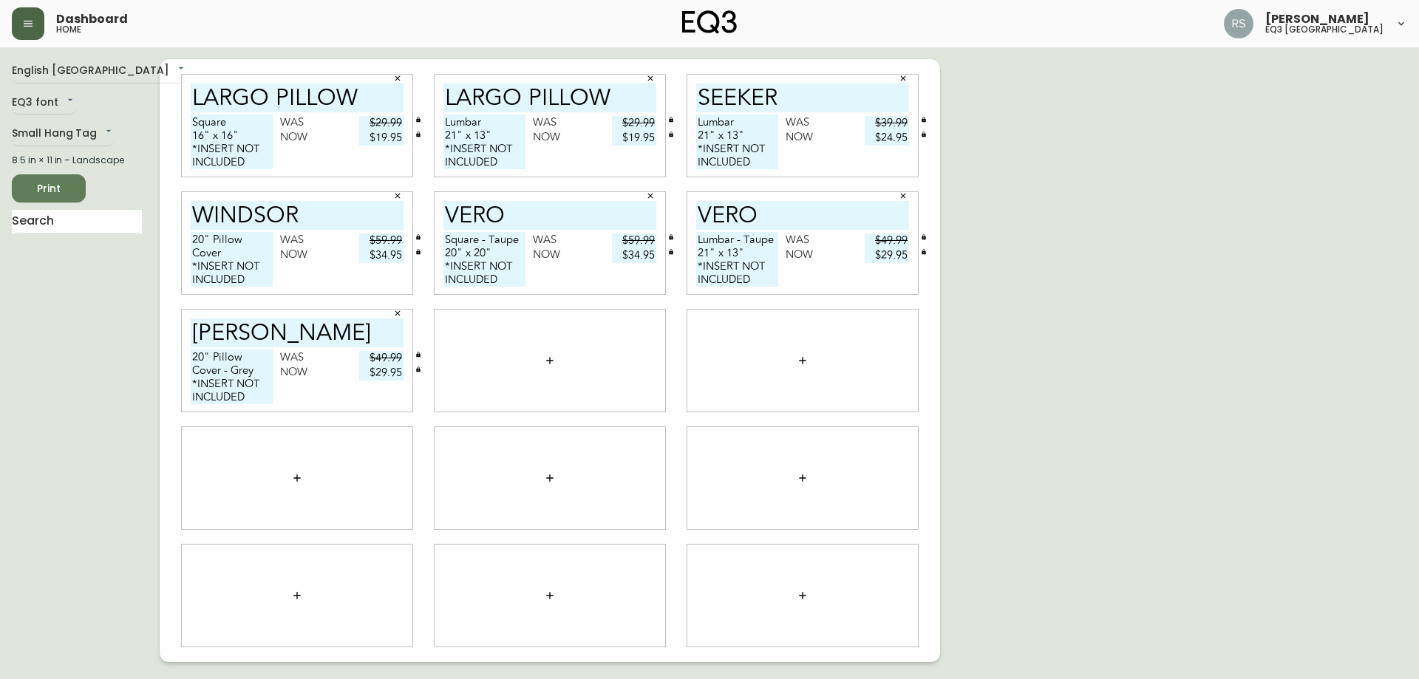
type input "vero"
drag, startPoint x: 378, startPoint y: 94, endPoint x: 265, endPoint y: 94, distance: 113.0
click at [265, 94] on input "LARGO PILLOW" at bounding box center [297, 97] width 213 height 29
type input "LARGO"
drag, startPoint x: 607, startPoint y: 96, endPoint x: 523, endPoint y: 97, distance: 84.2
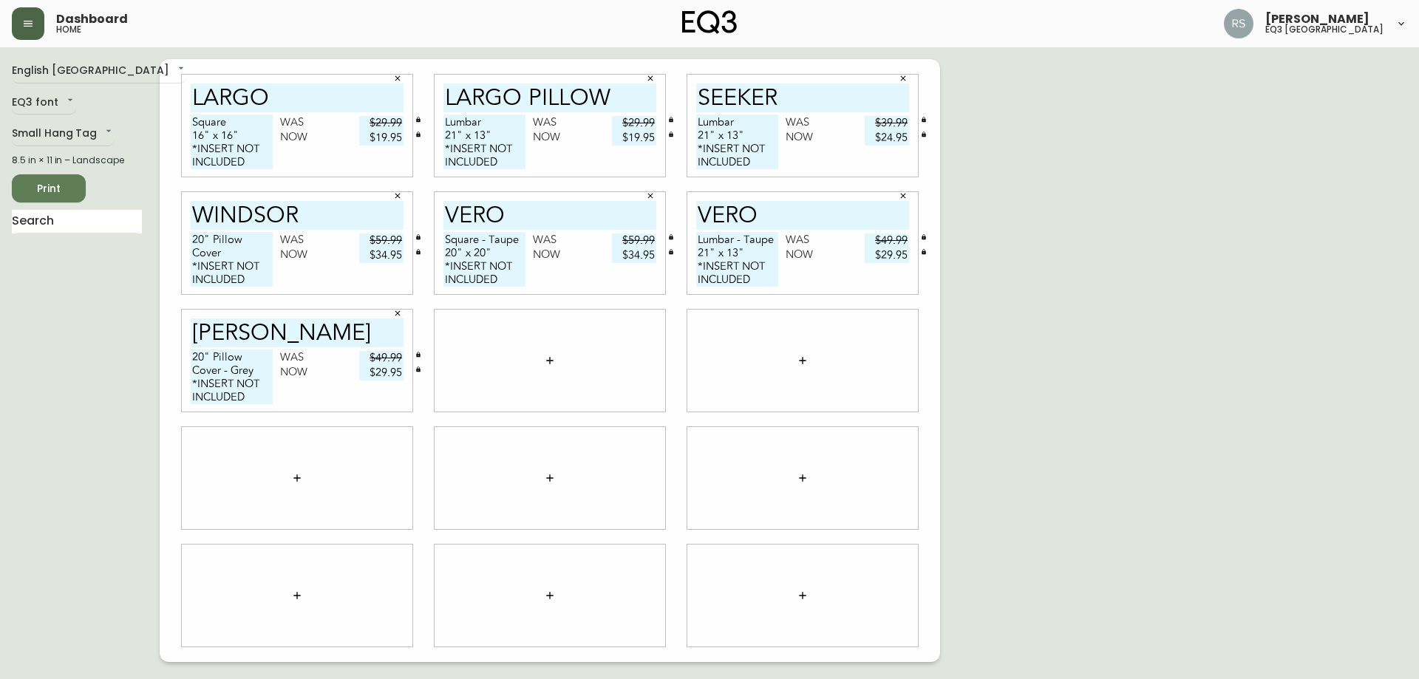
click at [523, 97] on input "LARGO PILLOW" at bounding box center [549, 97] width 213 height 29
type input "LARGO"
click at [1059, 196] on div "English Canada en_CA EQ3 font EQ3 Small Hang Tag small 8.5 in × 11 in – Landsca…" at bounding box center [709, 360] width 1395 height 603
click at [525, 357] on div at bounding box center [549, 361] width 231 height 102
click at [542, 360] on button "button" at bounding box center [550, 361] width 30 height 30
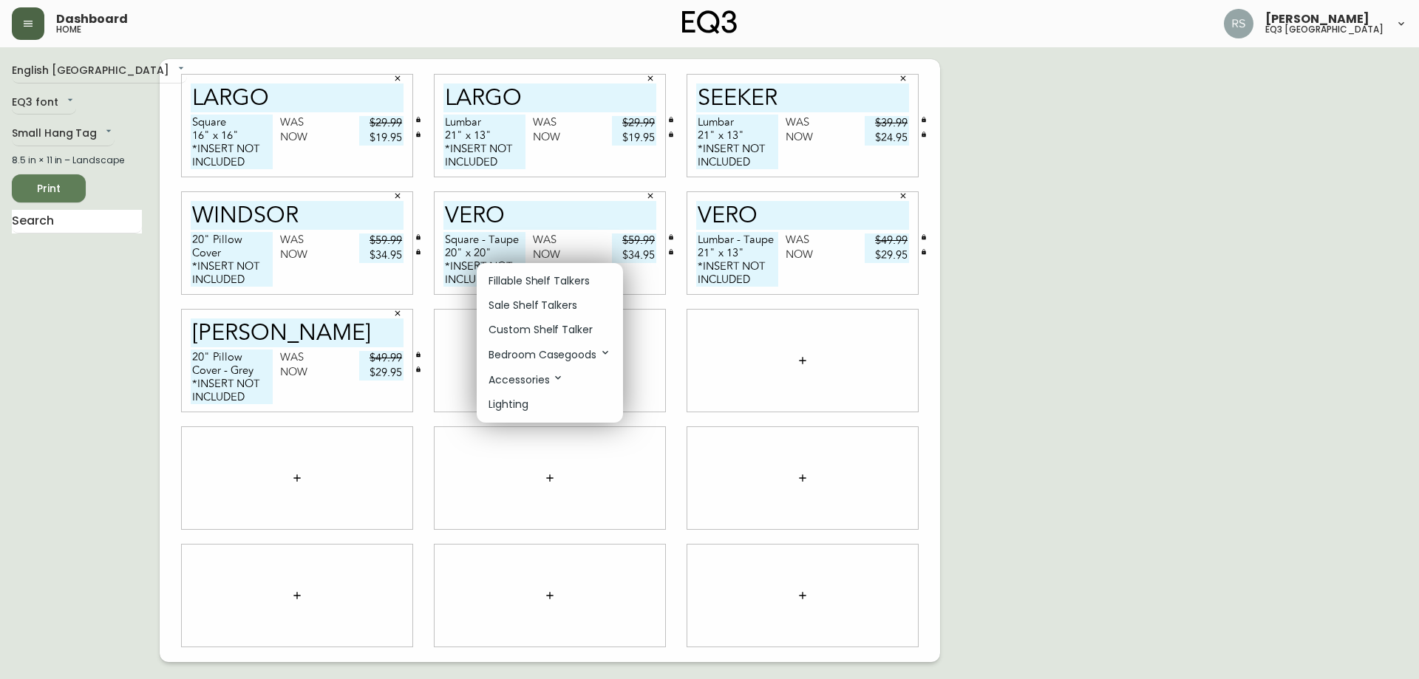
click at [516, 310] on p "Sale Shelf Talkers" at bounding box center [532, 306] width 89 height 16
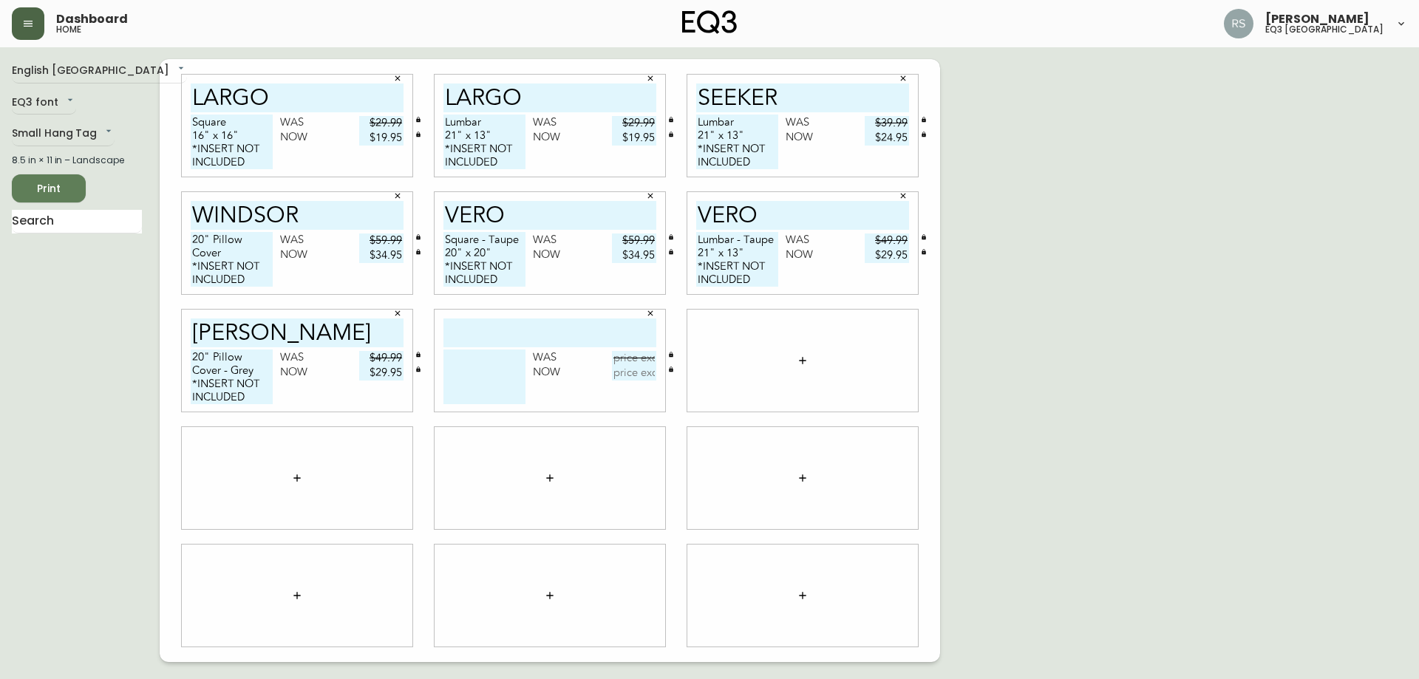
click at [502, 327] on input "text" at bounding box center [549, 332] width 213 height 29
type input "rest your head"
drag, startPoint x: 256, startPoint y: 397, endPoint x: 165, endPoint y: 355, distance: 99.5
click at [165, 355] on div "LARGO Square 16" x 16" *INSERT NOT INCLUDED Was $29.99 Now $19.95 LARGO Lumbar …" at bounding box center [550, 360] width 780 height 603
click at [486, 378] on textarea at bounding box center [484, 376] width 82 height 55
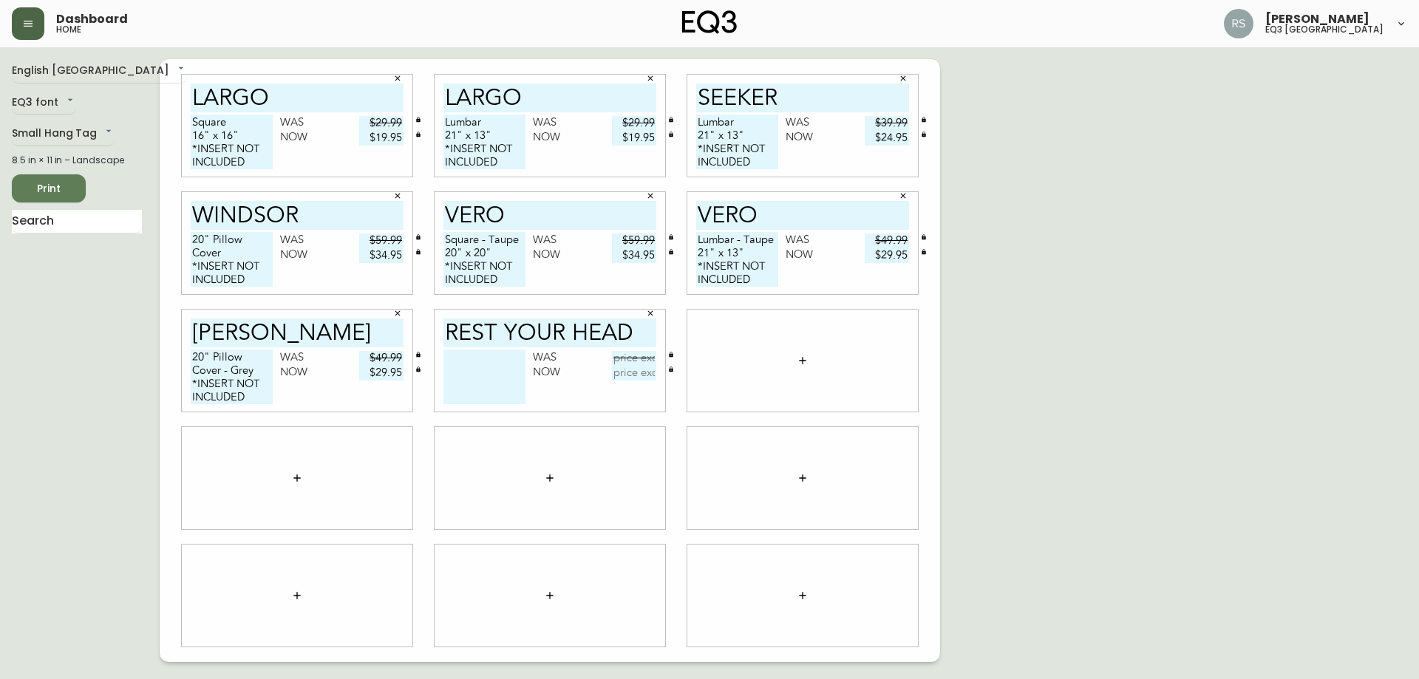
paste textarea "20" Pillow Cover - Grey *INSERT NOT INCLUDED"
click at [511, 369] on textarea "20" Pillow Cover - Grey *INSERT NOT INCLUDED" at bounding box center [484, 376] width 82 height 55
type textarea "20" Pillow Cover *INSERT NOT INCLUDED"
click at [636, 358] on input "text" at bounding box center [634, 358] width 44 height 15
type input "$39.99"
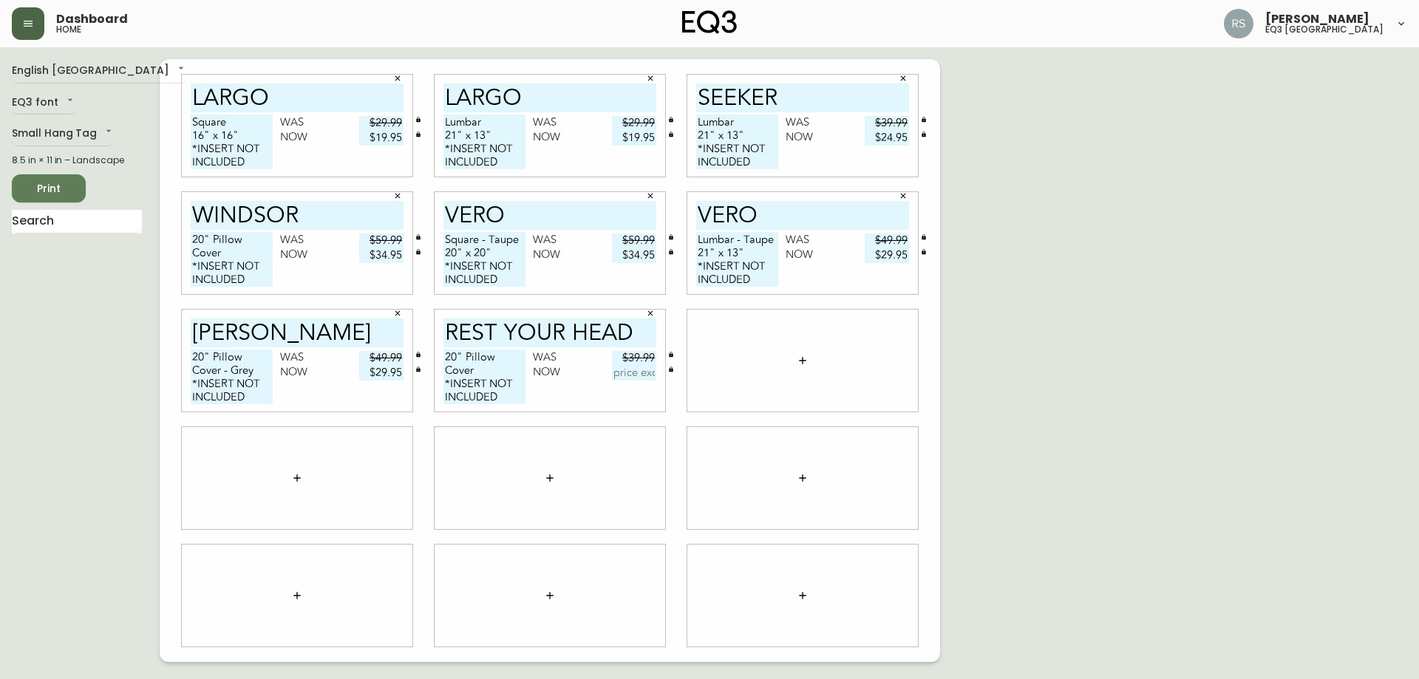
click at [629, 375] on input "text" at bounding box center [634, 373] width 44 height 15
type input "$24.95"
click at [798, 358] on icon "button" at bounding box center [802, 361] width 12 height 12
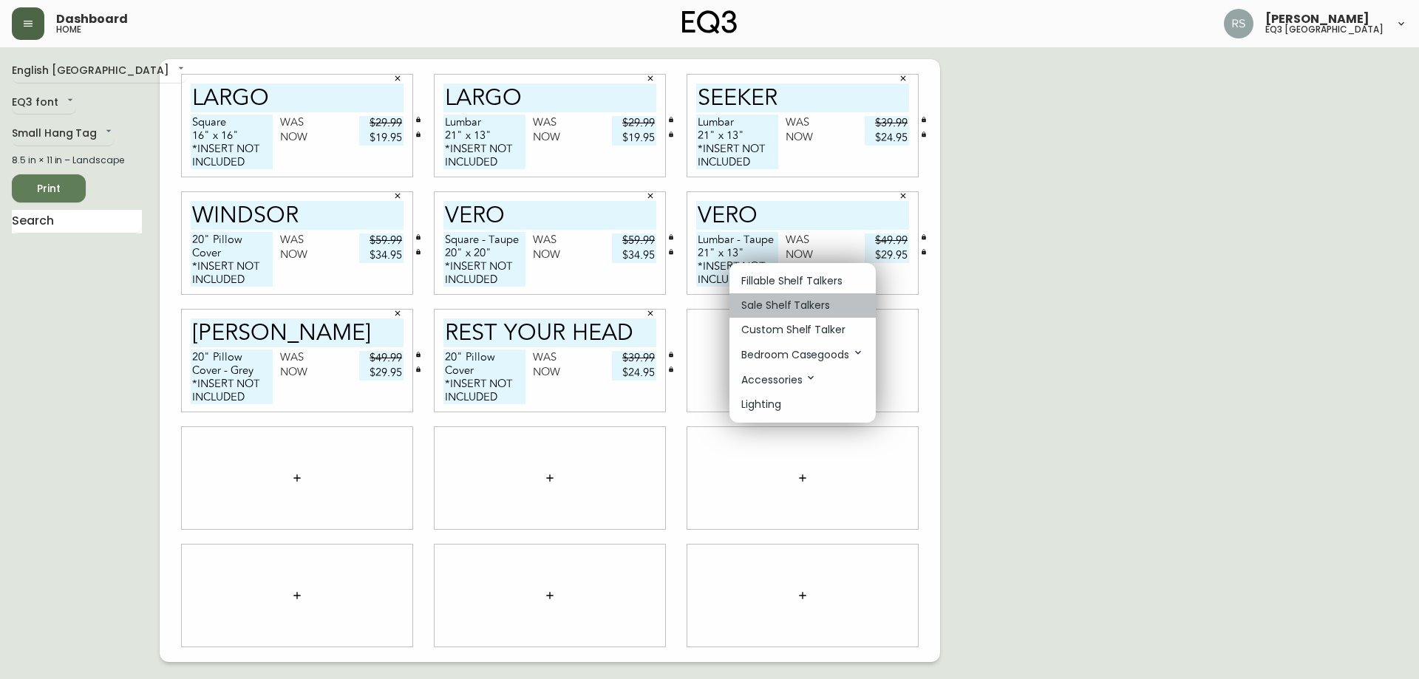
click at [774, 310] on p "Sale Shelf Talkers" at bounding box center [785, 306] width 89 height 16
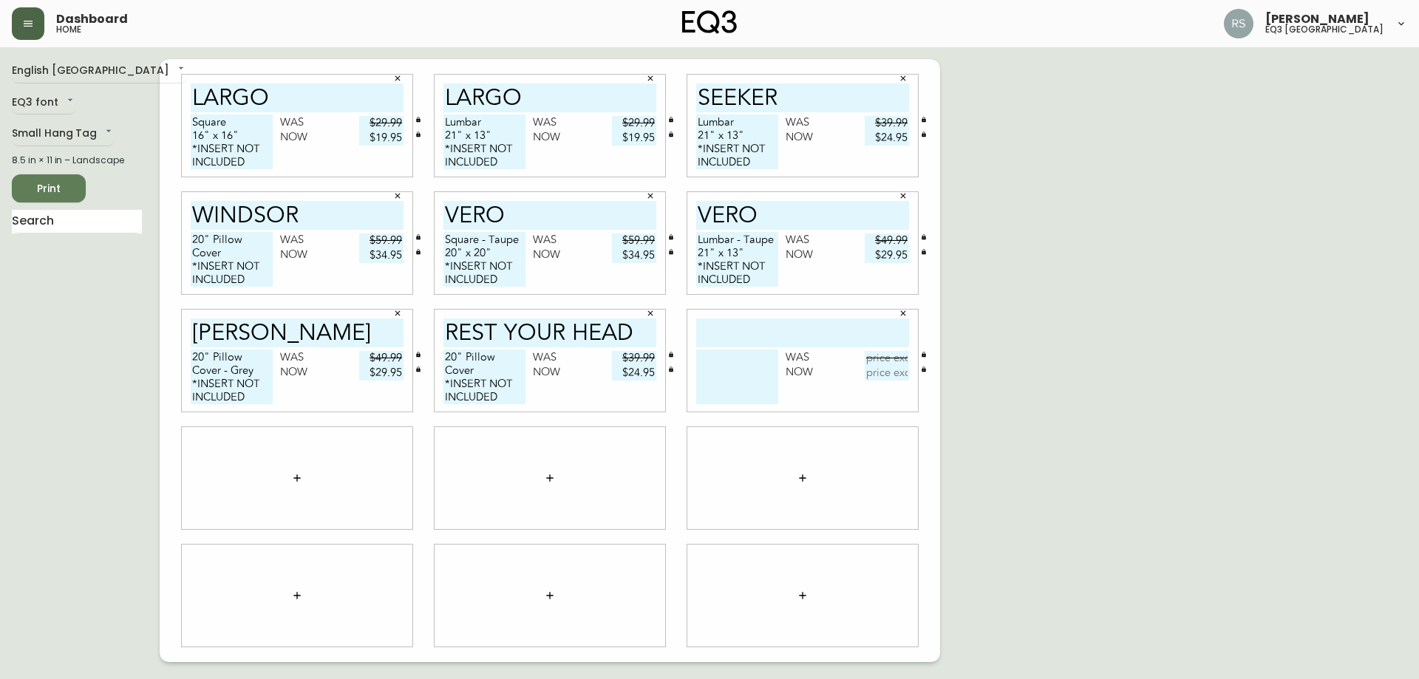
drag, startPoint x: 774, startPoint y: 310, endPoint x: 764, endPoint y: 327, distance: 19.3
click at [764, 327] on input "text" at bounding box center [802, 332] width 213 height 29
type input "ebo"
click at [707, 361] on textarea at bounding box center [737, 376] width 82 height 55
type textarea "Seat"
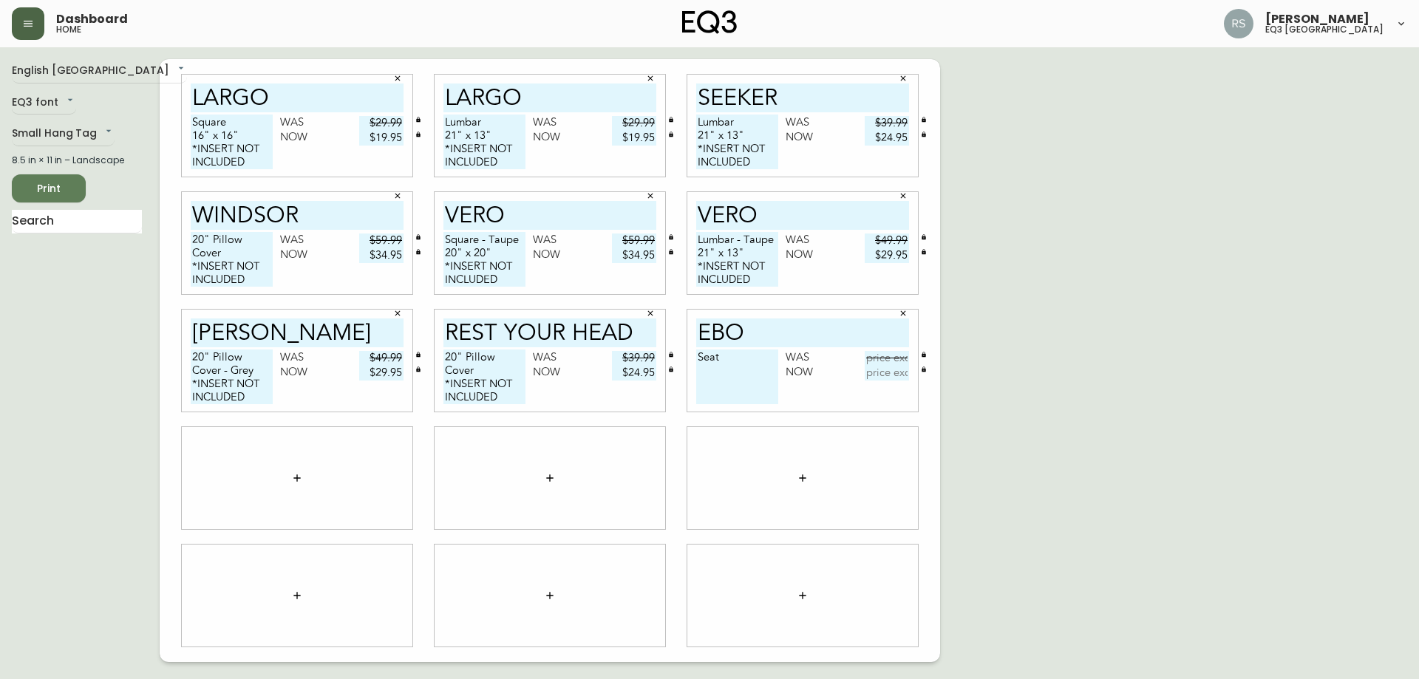
click at [776, 334] on input "ebo" at bounding box center [802, 332] width 213 height 29
type input "ebo seat pad"
click at [740, 356] on textarea "Seat" at bounding box center [737, 376] width 82 height 55
type textarea "S"
type textarea "Maroon"
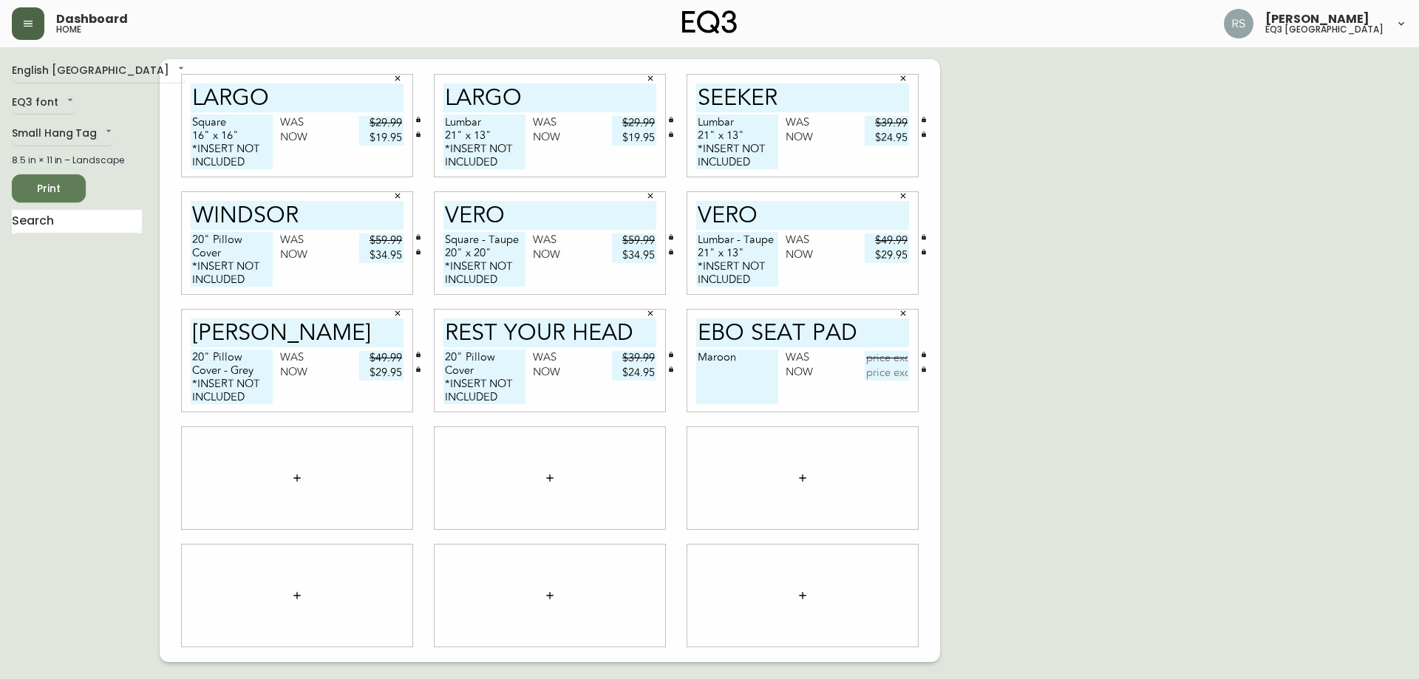
click at [901, 362] on input "text" at bounding box center [886, 358] width 44 height 15
type input "$19.99"
click at [897, 373] on input "text" at bounding box center [886, 373] width 44 height 15
type input "$10"
click at [1106, 434] on div "English Canada en_CA EQ3 font EQ3 Small Hang Tag small 8.5 in × 11 in – Landsca…" at bounding box center [709, 360] width 1395 height 603
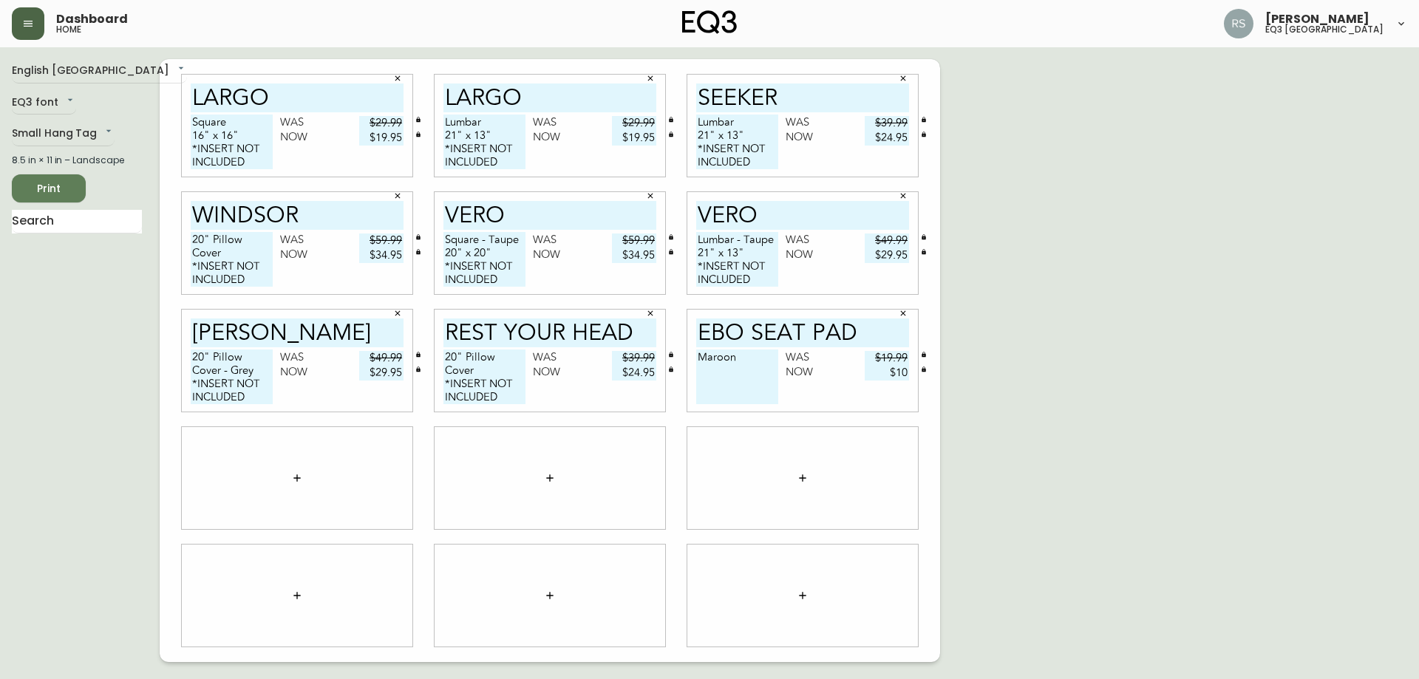
click at [39, 185] on span "Print" at bounding box center [49, 189] width 50 height 18
